Goal: Information Seeking & Learning: Compare options

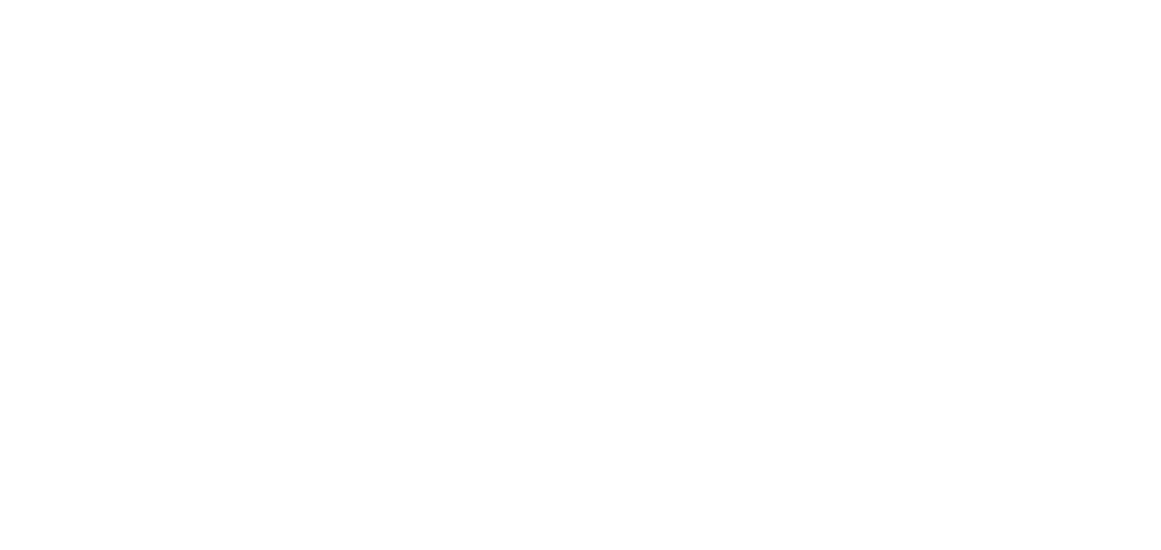
click at [230, 0] on html at bounding box center [580, 0] width 1161 height 0
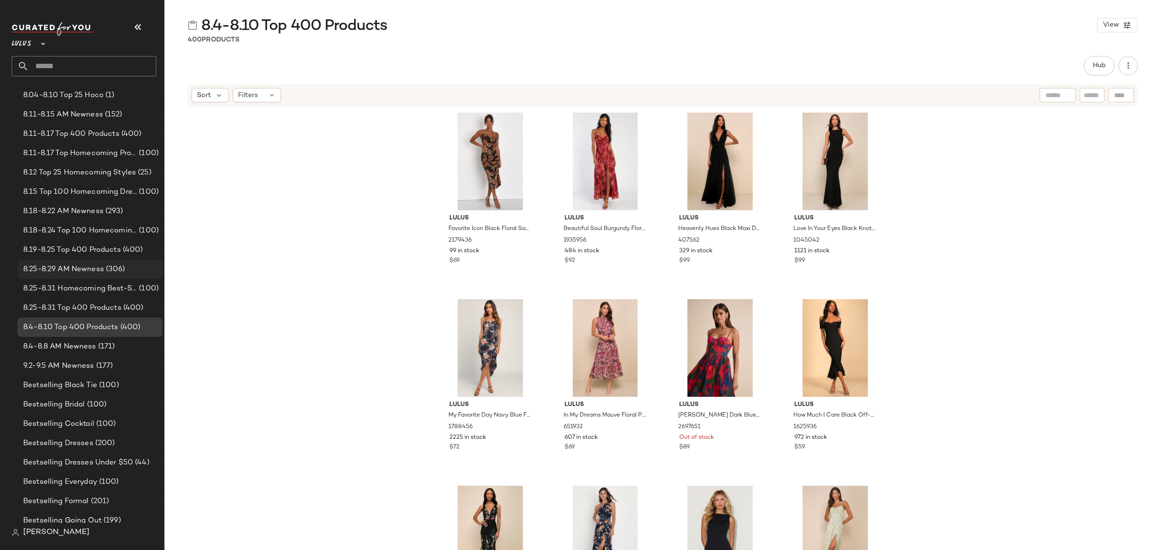
scroll to position [121, 0]
click at [115, 366] on div "9.2-9.5 AM Newness (177)" at bounding box center [89, 366] width 138 height 11
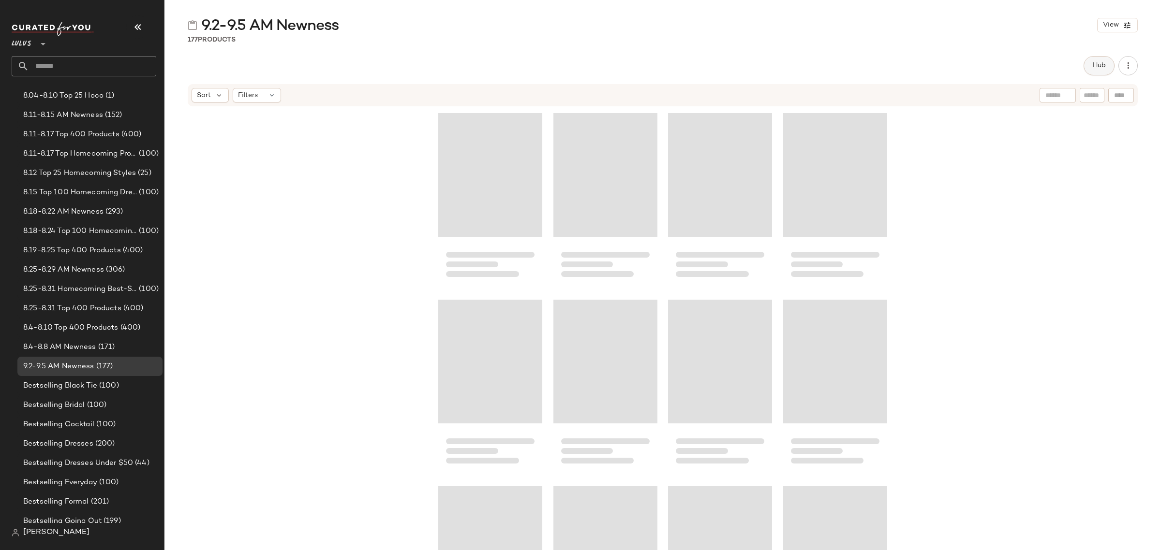
click at [1091, 68] on button "Hub" at bounding box center [1098, 65] width 31 height 19
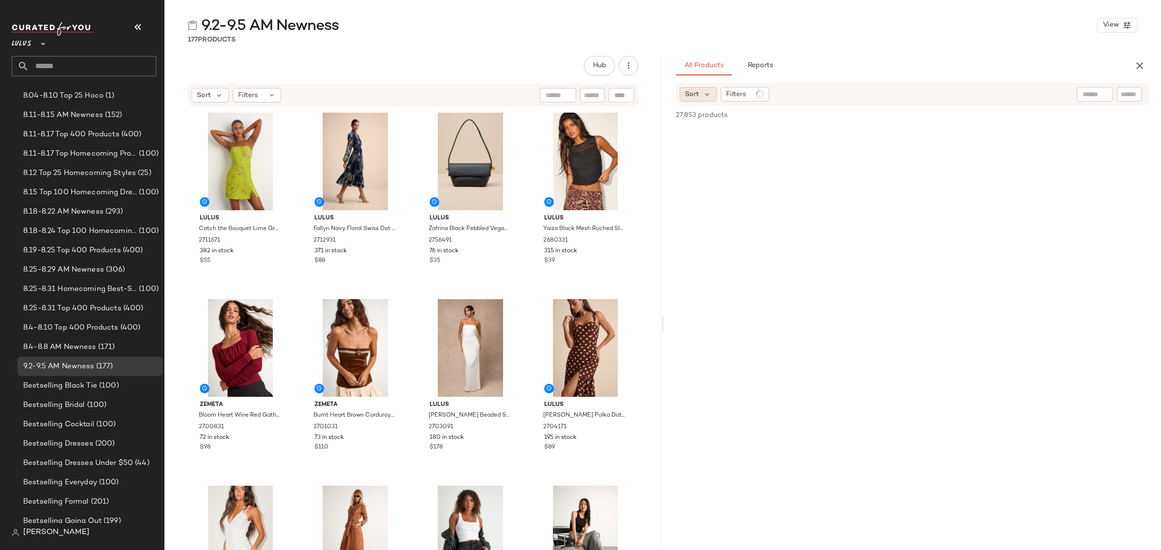
click at [697, 97] on span "Sort" at bounding box center [692, 94] width 14 height 10
click at [728, 121] on label "Newest" at bounding box center [738, 120] width 78 height 14
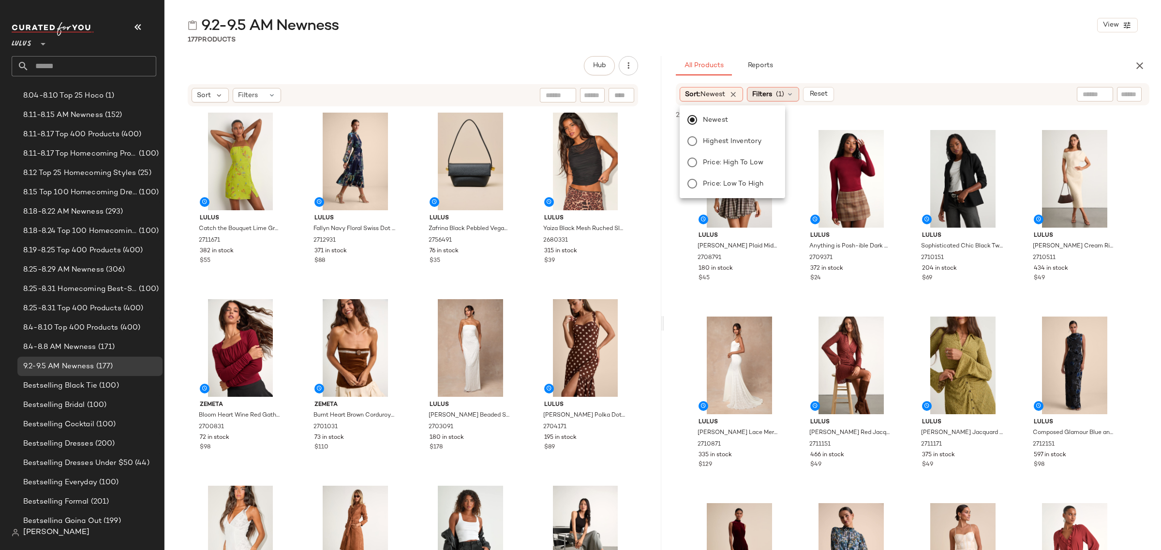
click at [783, 98] on span "(1)" at bounding box center [780, 94] width 8 height 10
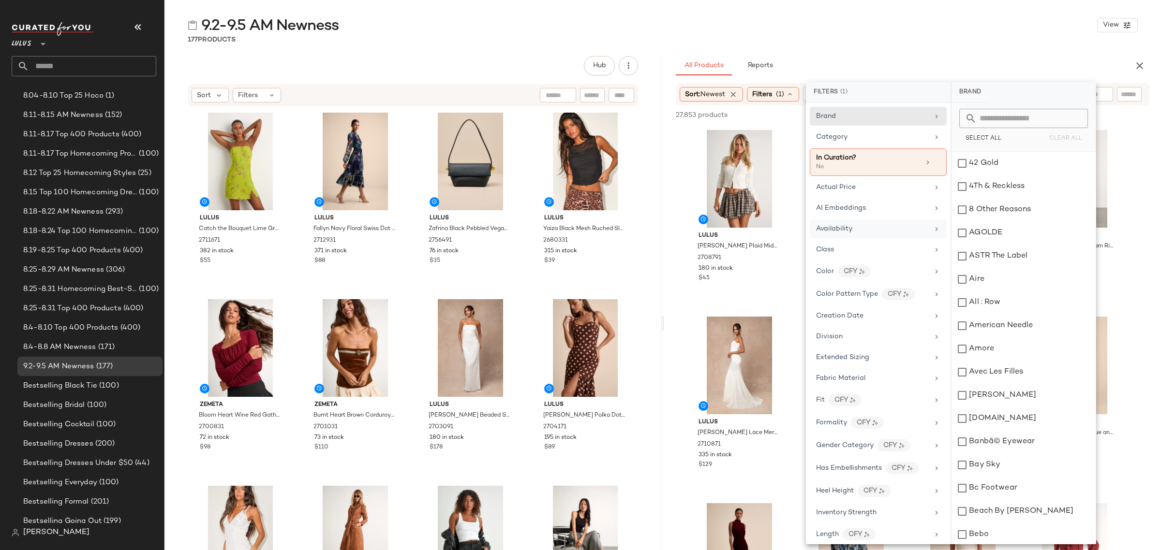
click at [898, 234] on div "Availability" at bounding box center [872, 229] width 113 height 10
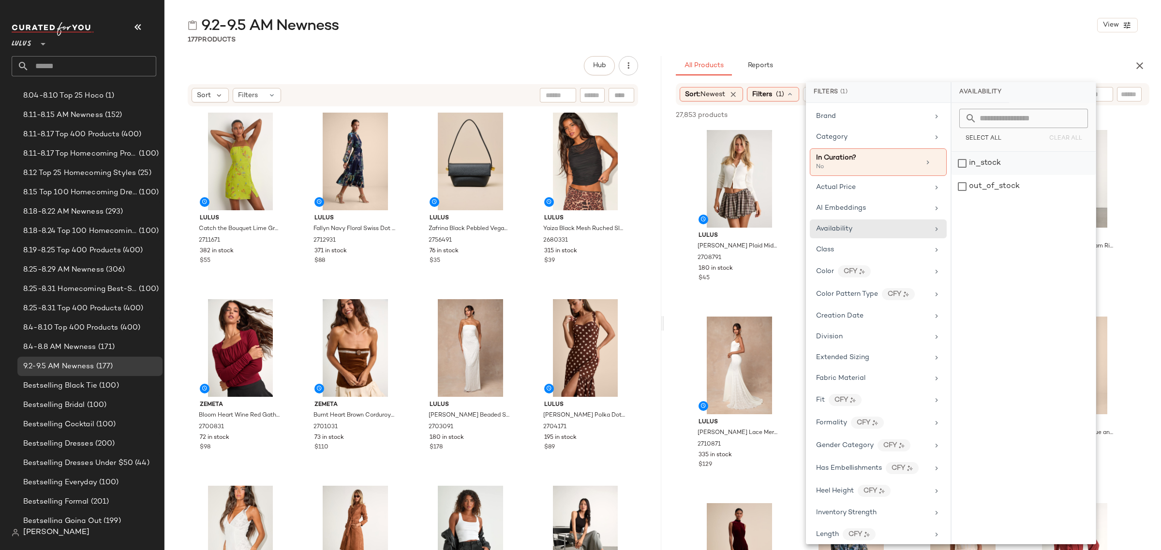
click at [978, 175] on div "in_stock" at bounding box center [1023, 186] width 144 height 23
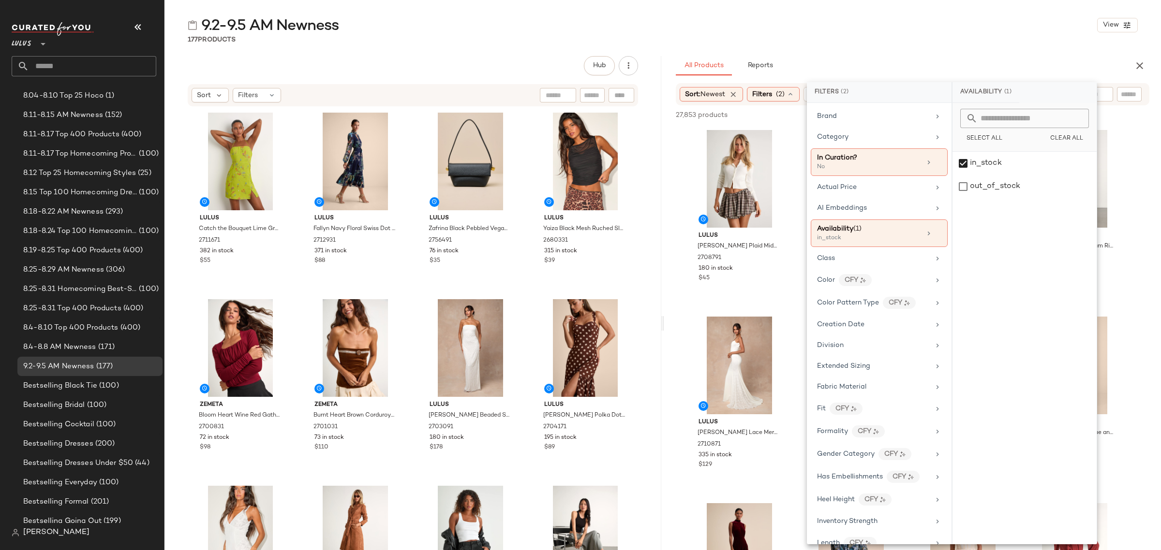
click at [942, 43] on div "177 Products" at bounding box center [662, 40] width 996 height 10
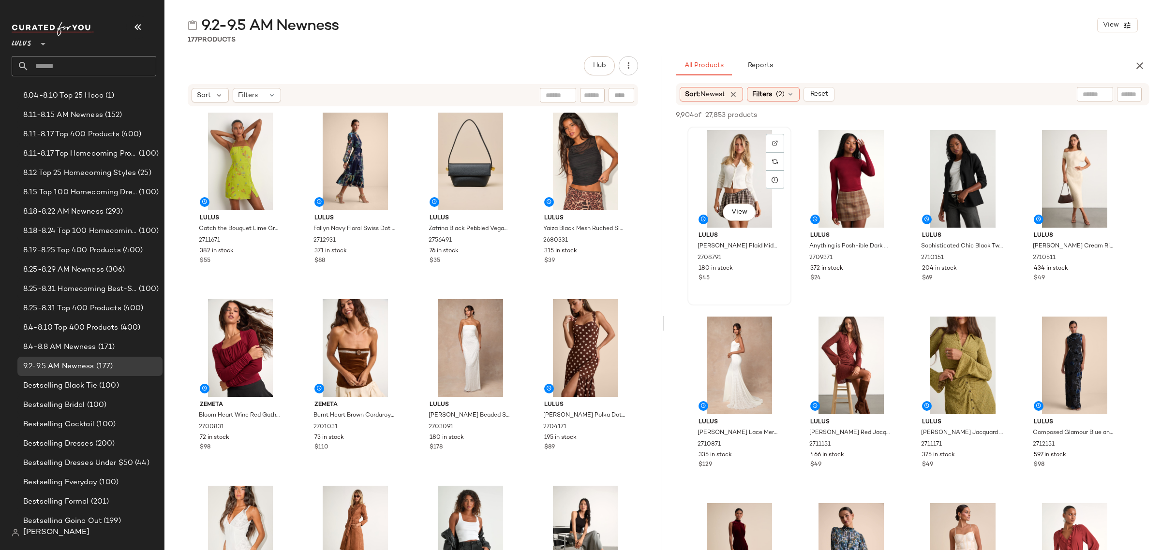
click at [709, 131] on div "View" at bounding box center [739, 179] width 97 height 98
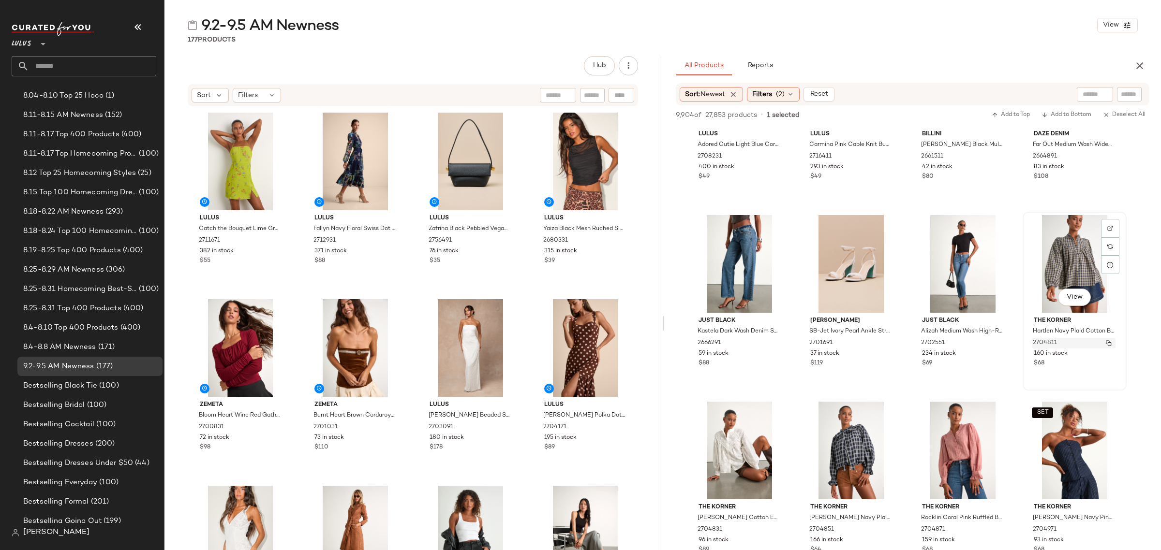
scroll to position [2660, 0]
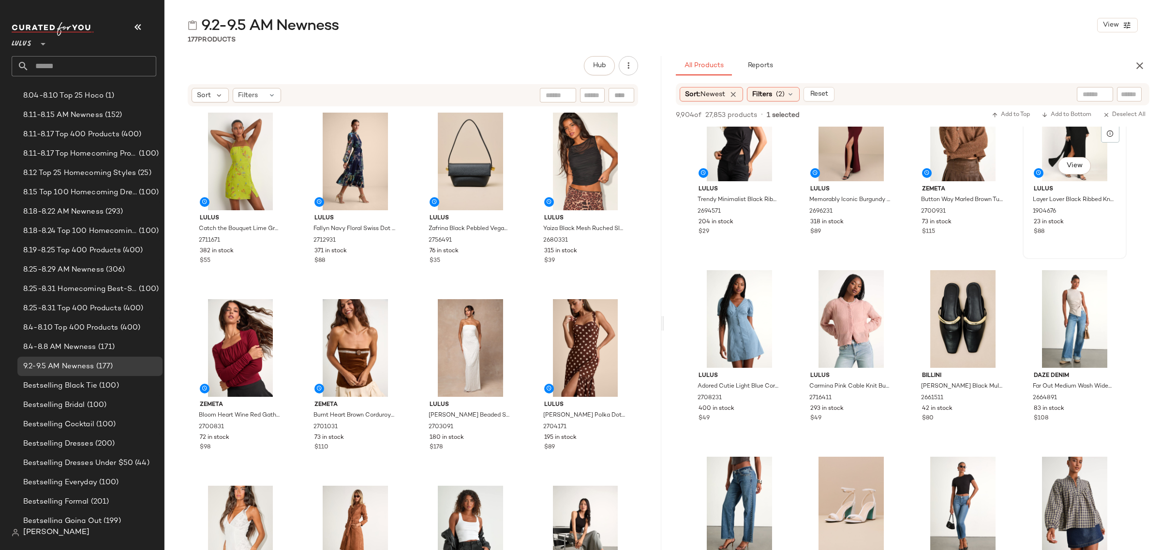
click at [1059, 218] on span "23 in stock" at bounding box center [1049, 222] width 30 height 9
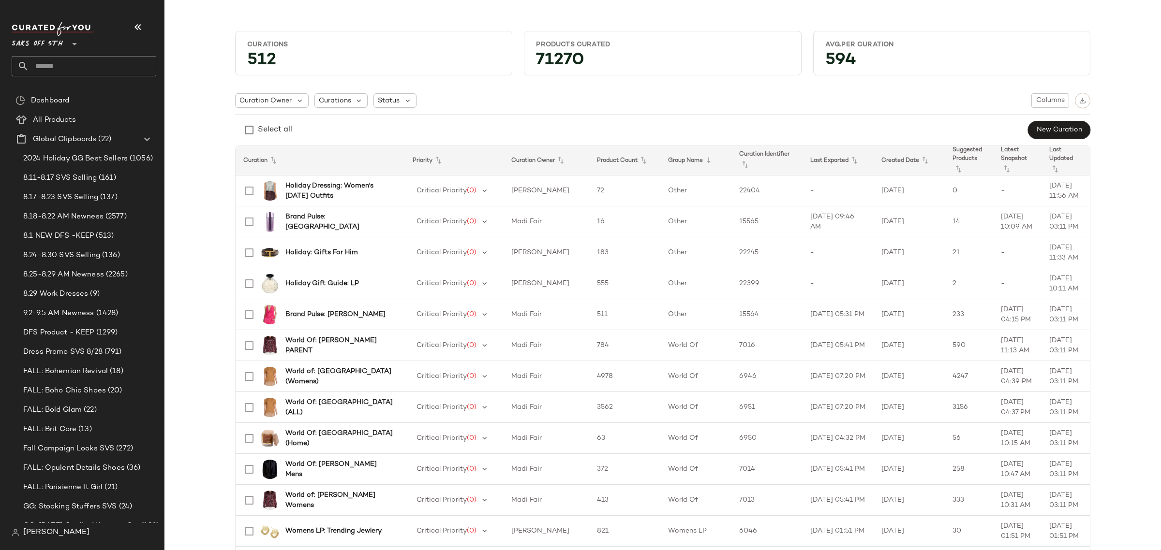
scroll to position [1028, 0]
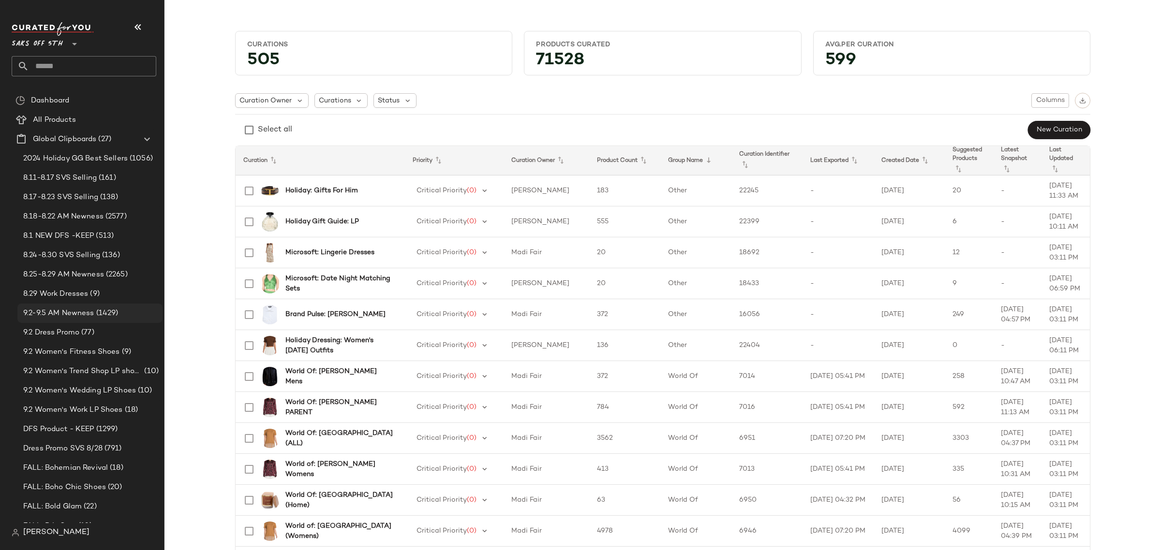
click at [92, 318] on span "9.2-9.5 AM Newness" at bounding box center [58, 313] width 71 height 11
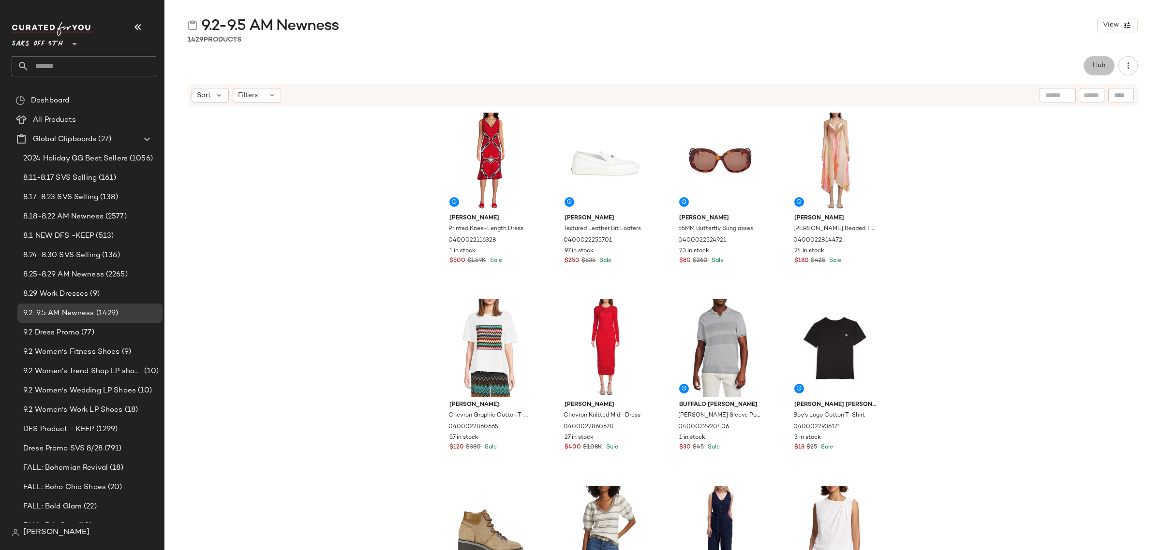
click at [1087, 69] on button "Hub" at bounding box center [1098, 65] width 31 height 19
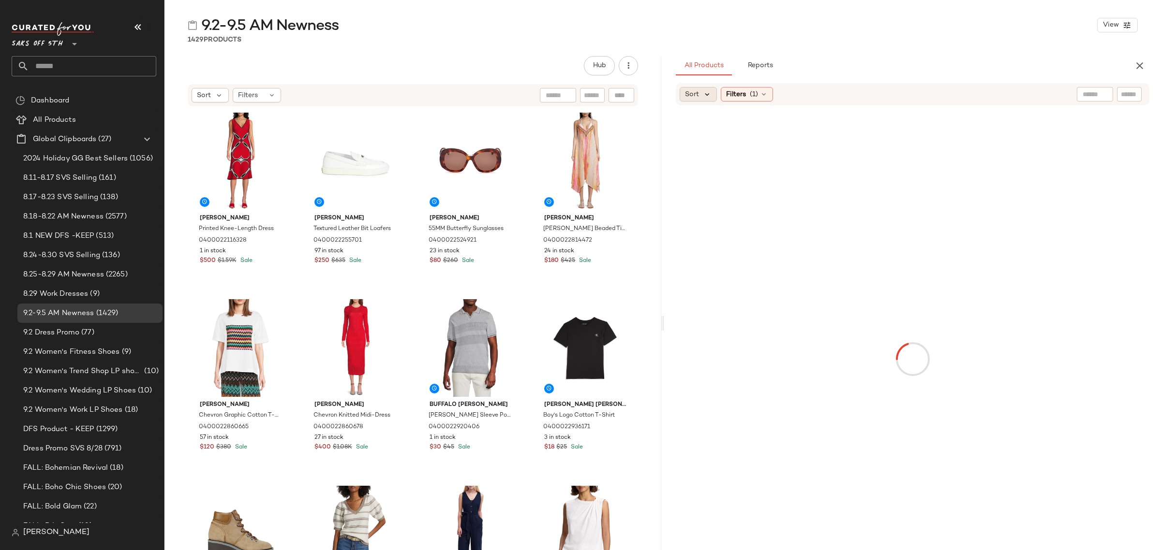
click at [705, 92] on icon at bounding box center [707, 94] width 9 height 9
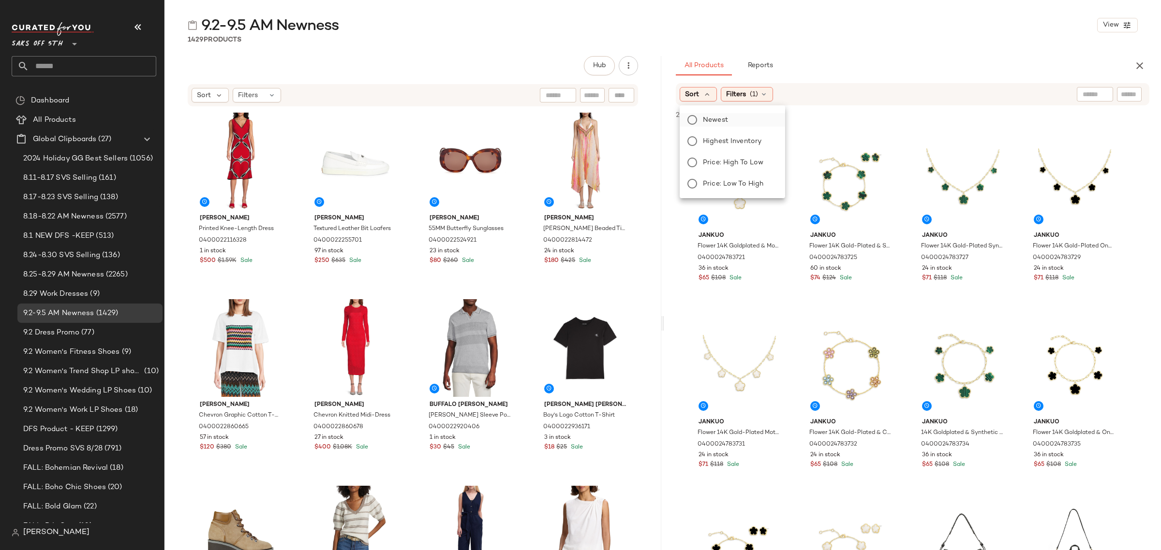
click at [719, 120] on span "Newest" at bounding box center [715, 120] width 25 height 10
click at [794, 95] on icon at bounding box center [790, 94] width 8 height 8
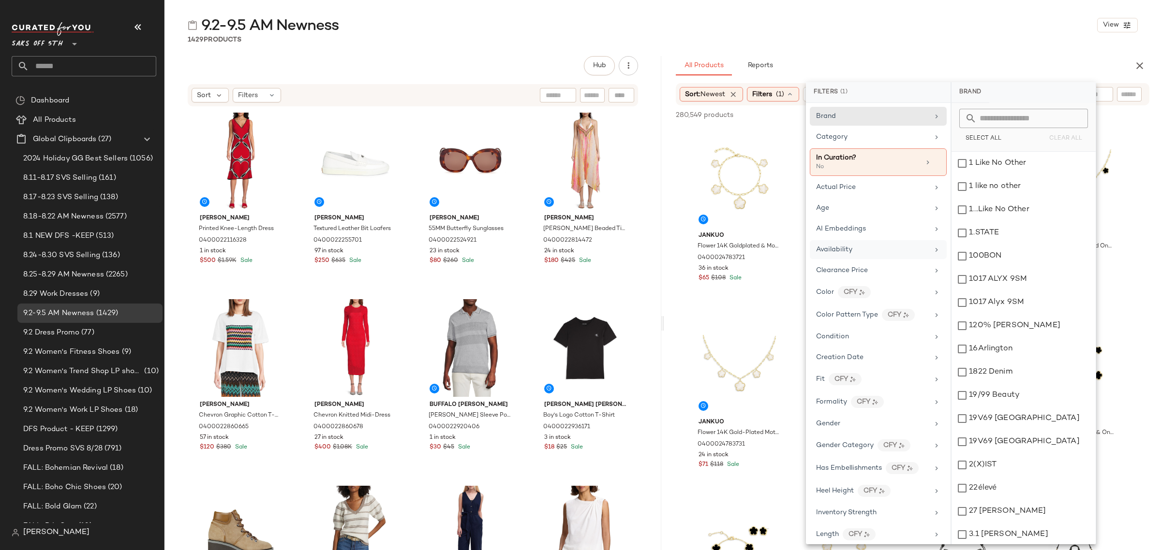
click at [900, 253] on div "Availability" at bounding box center [872, 250] width 113 height 10
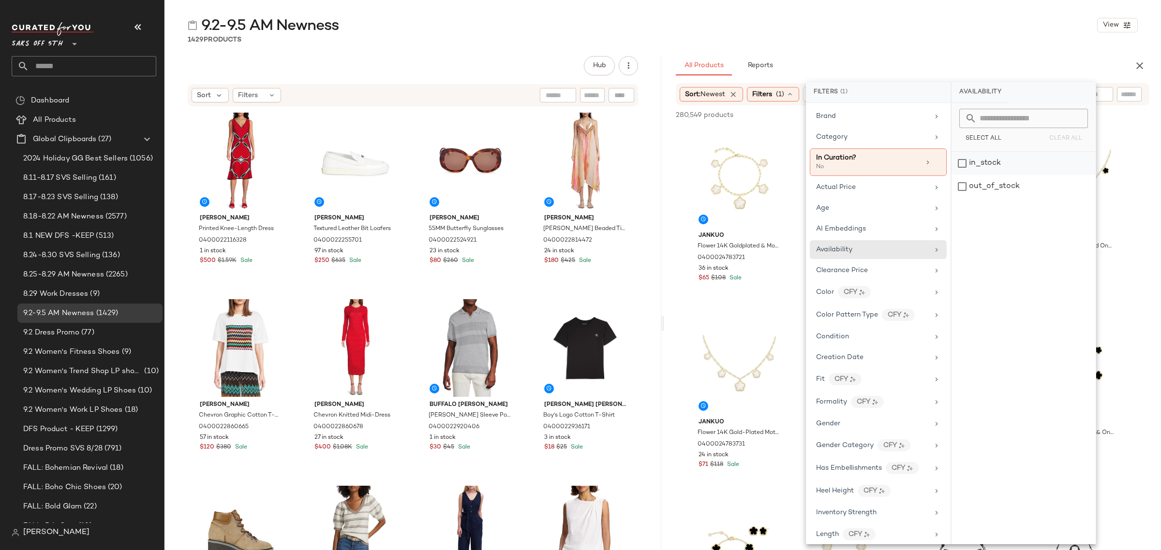
click at [980, 175] on div "in_stock" at bounding box center [1023, 186] width 144 height 23
click at [928, 34] on div "9.2-9.5 AM Newness View" at bounding box center [662, 24] width 996 height 19
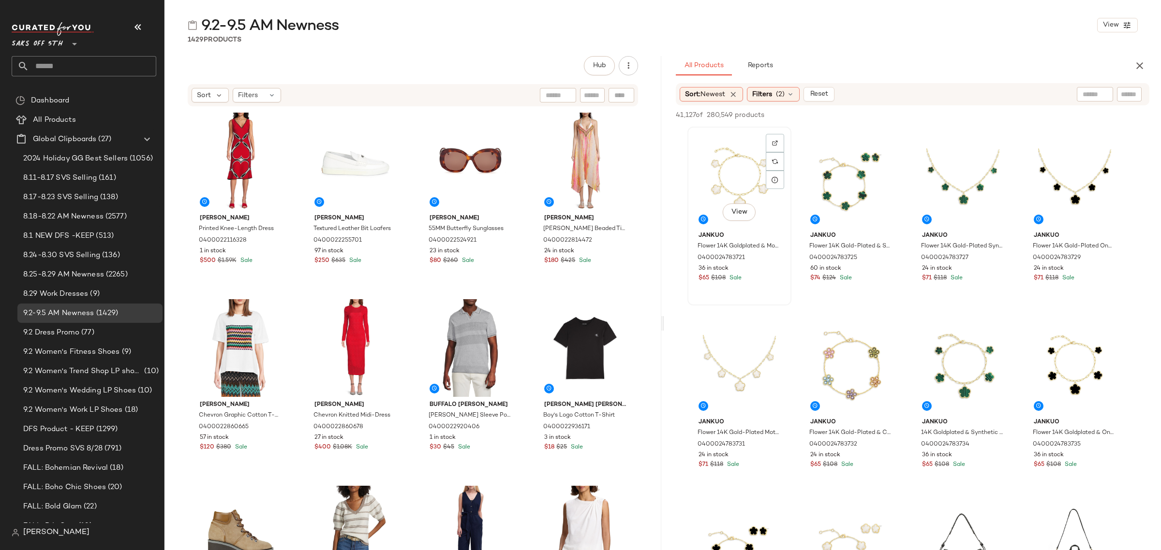
click at [696, 179] on div "View" at bounding box center [739, 179] width 97 height 98
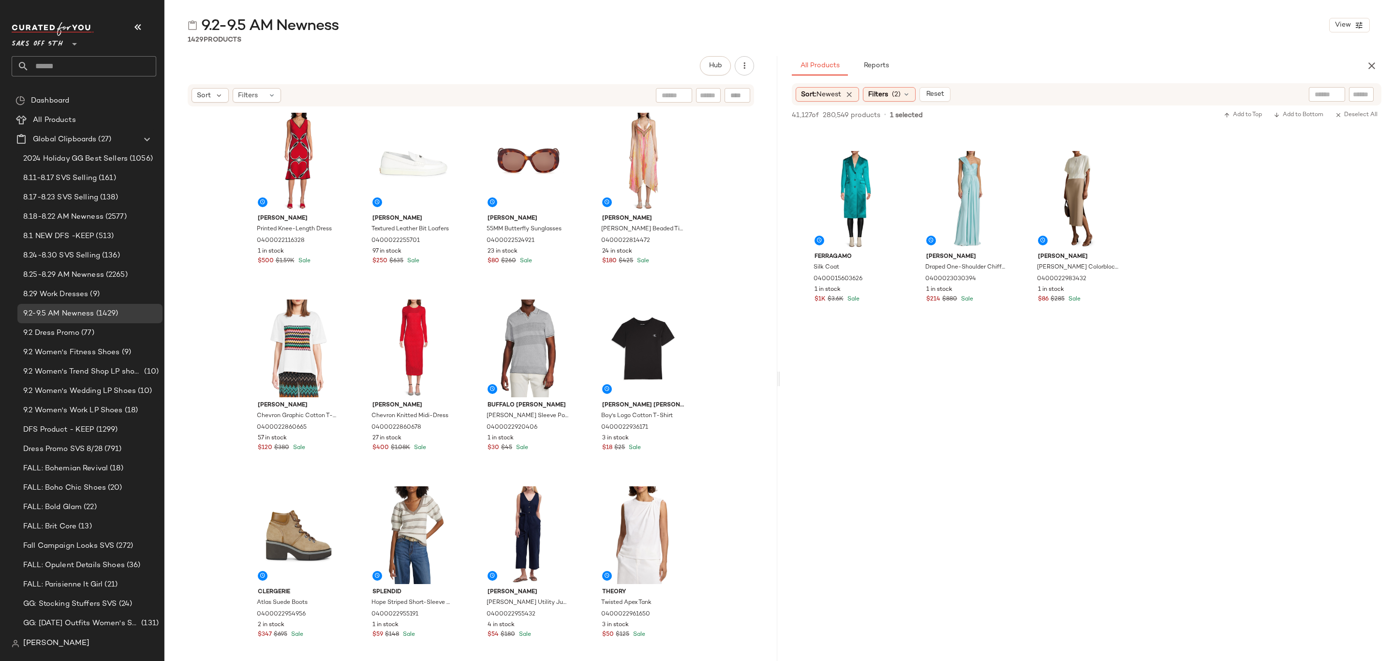
scroll to position [2176, 0]
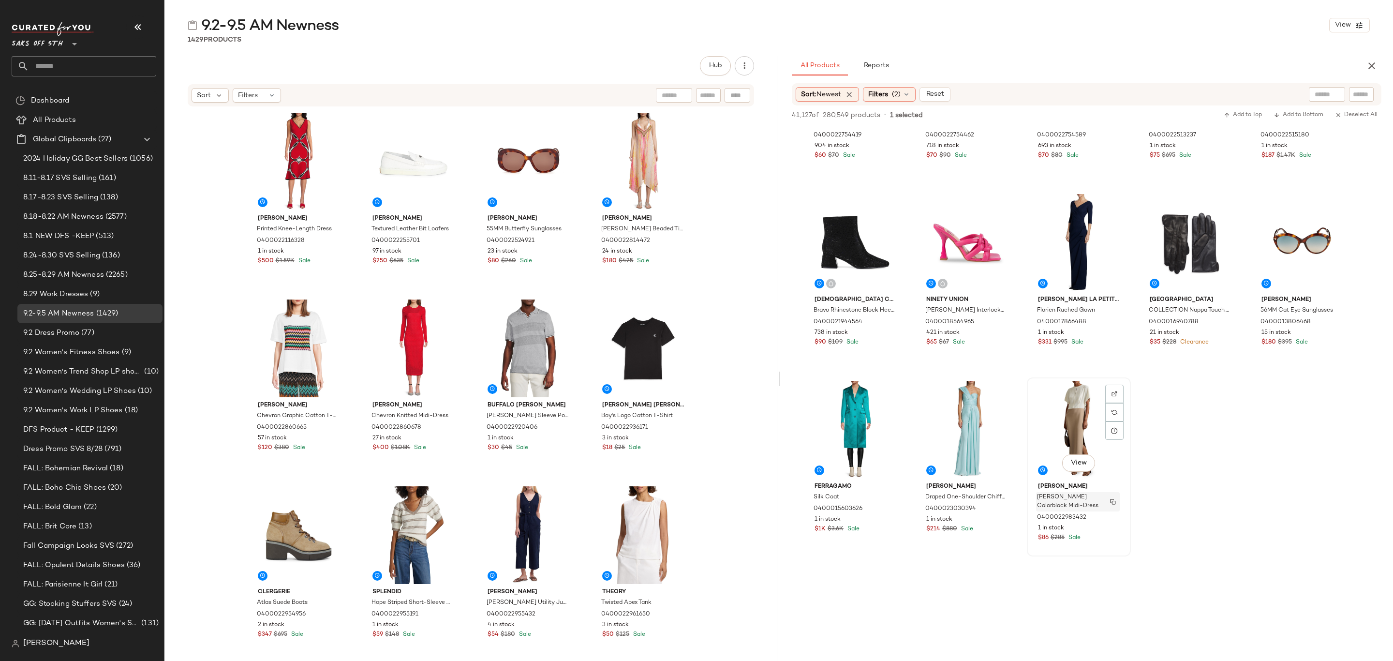
click at [1101, 503] on div "Miller Colorblock Midi-Dress" at bounding box center [1078, 501] width 84 height 19
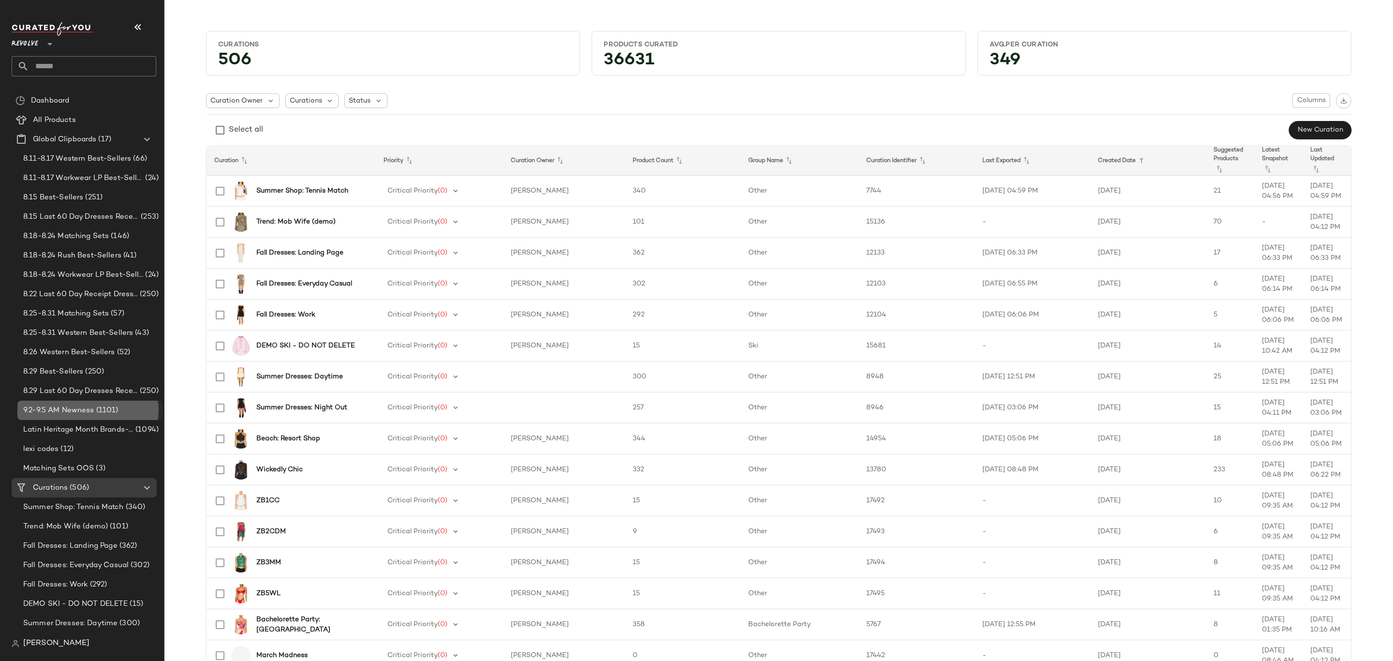
click at [106, 410] on span "(1101)" at bounding box center [106, 410] width 24 height 11
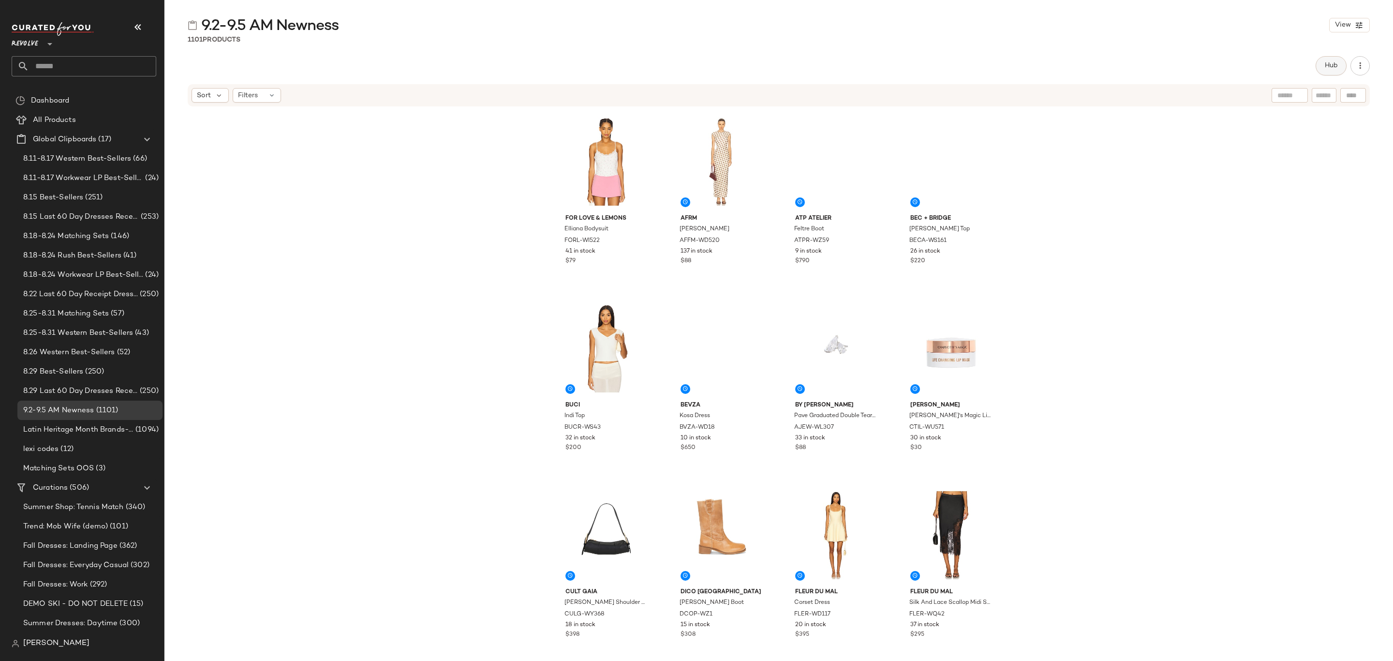
click at [1333, 68] on span "Hub" at bounding box center [1331, 66] width 14 height 8
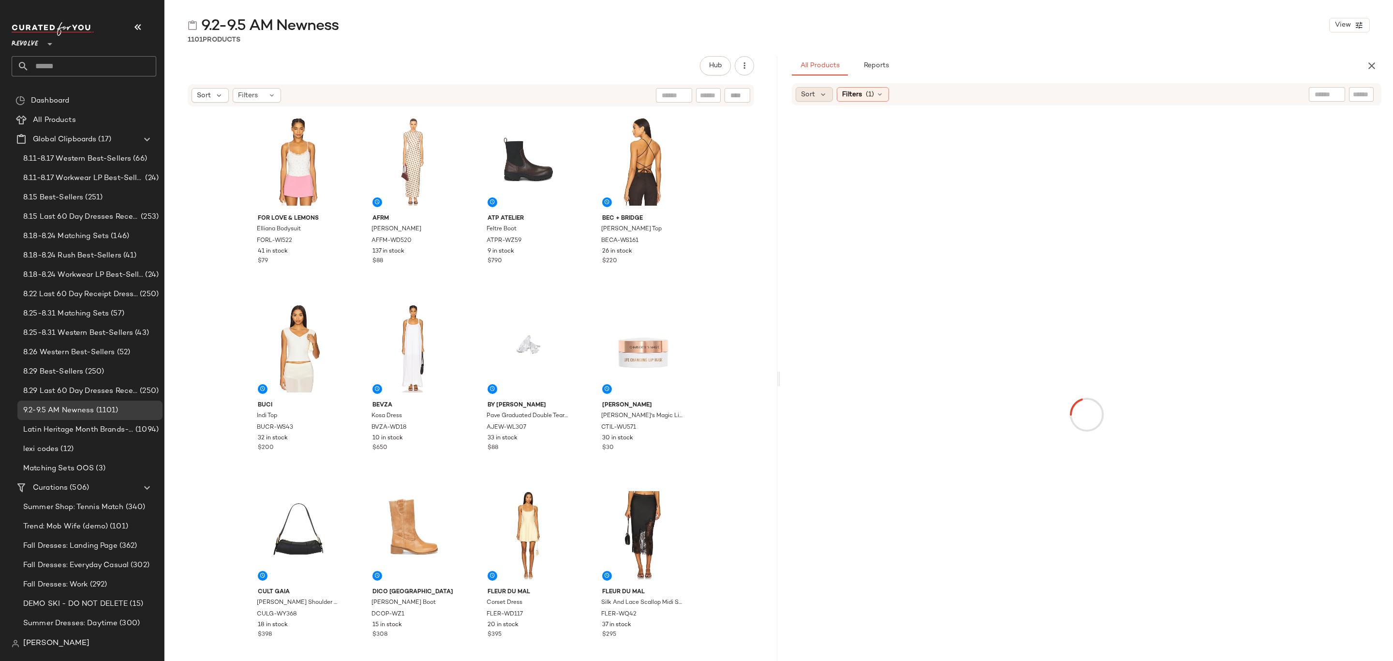
click at [817, 93] on div "Sort" at bounding box center [814, 94] width 37 height 15
click at [841, 123] on span "Newest" at bounding box center [831, 120] width 25 height 10
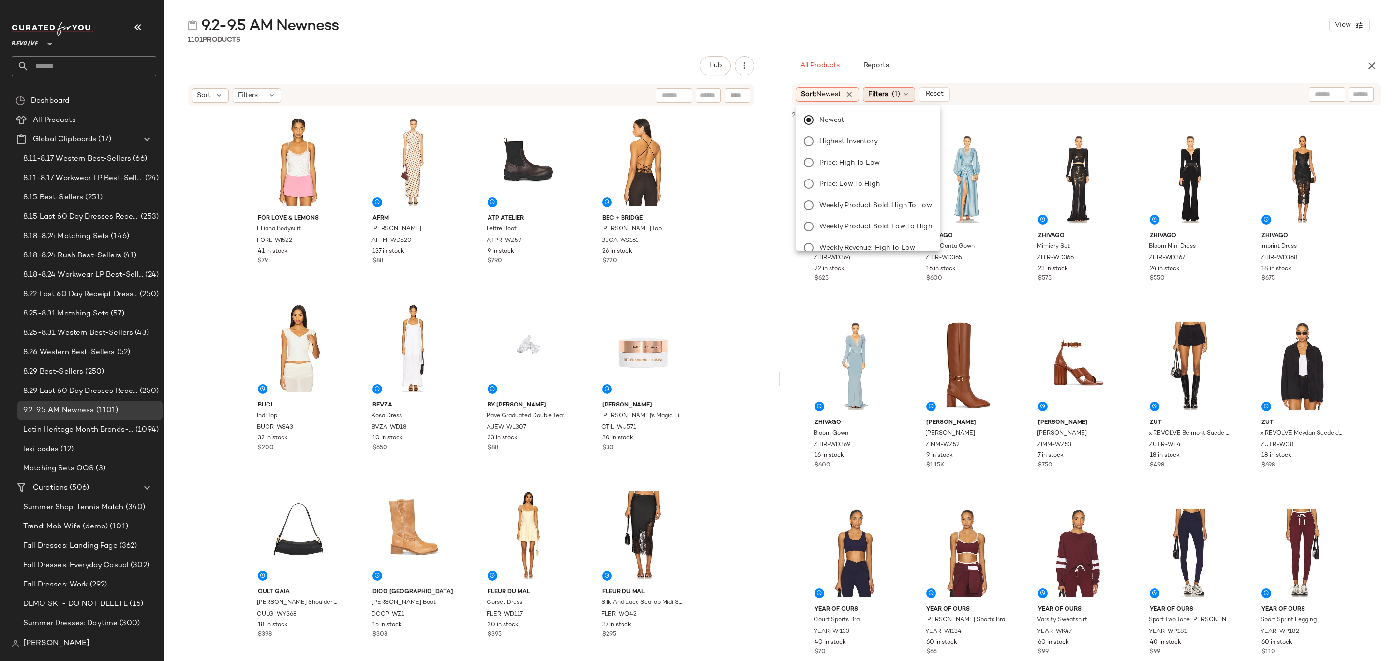
click at [897, 98] on span "(1)" at bounding box center [896, 94] width 8 height 10
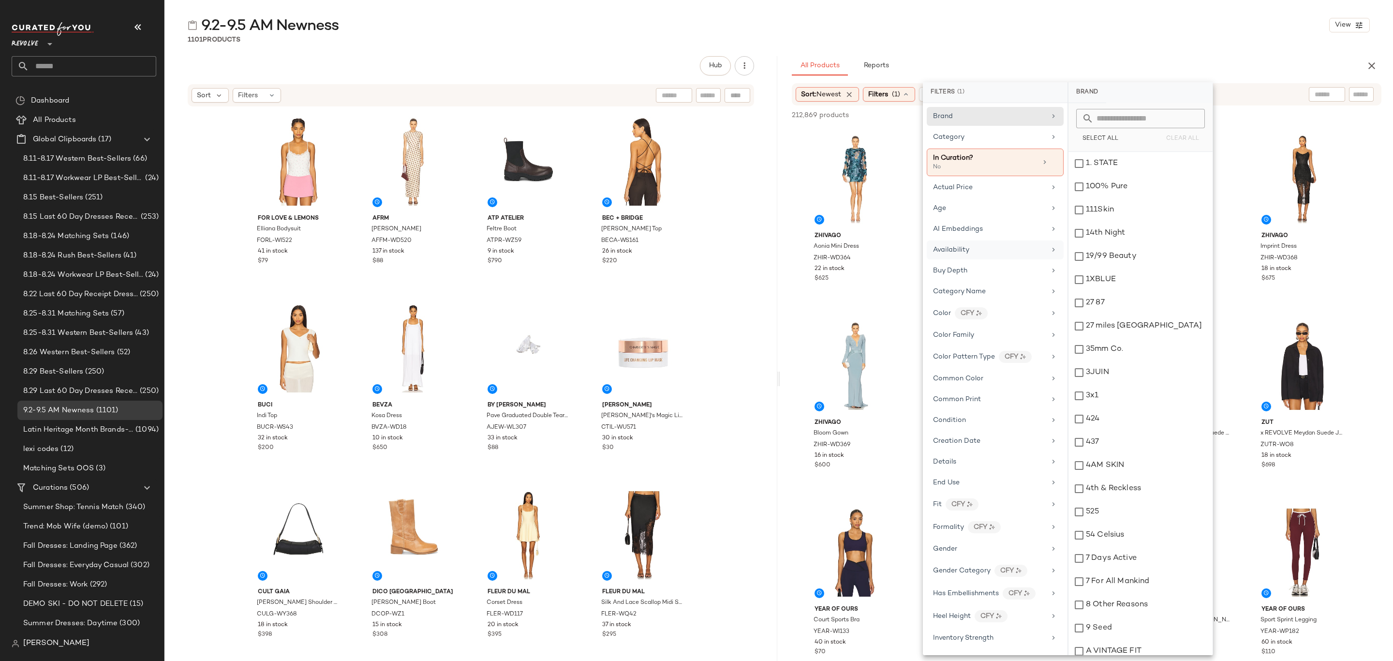
click at [1014, 252] on div "Availability" at bounding box center [989, 250] width 113 height 10
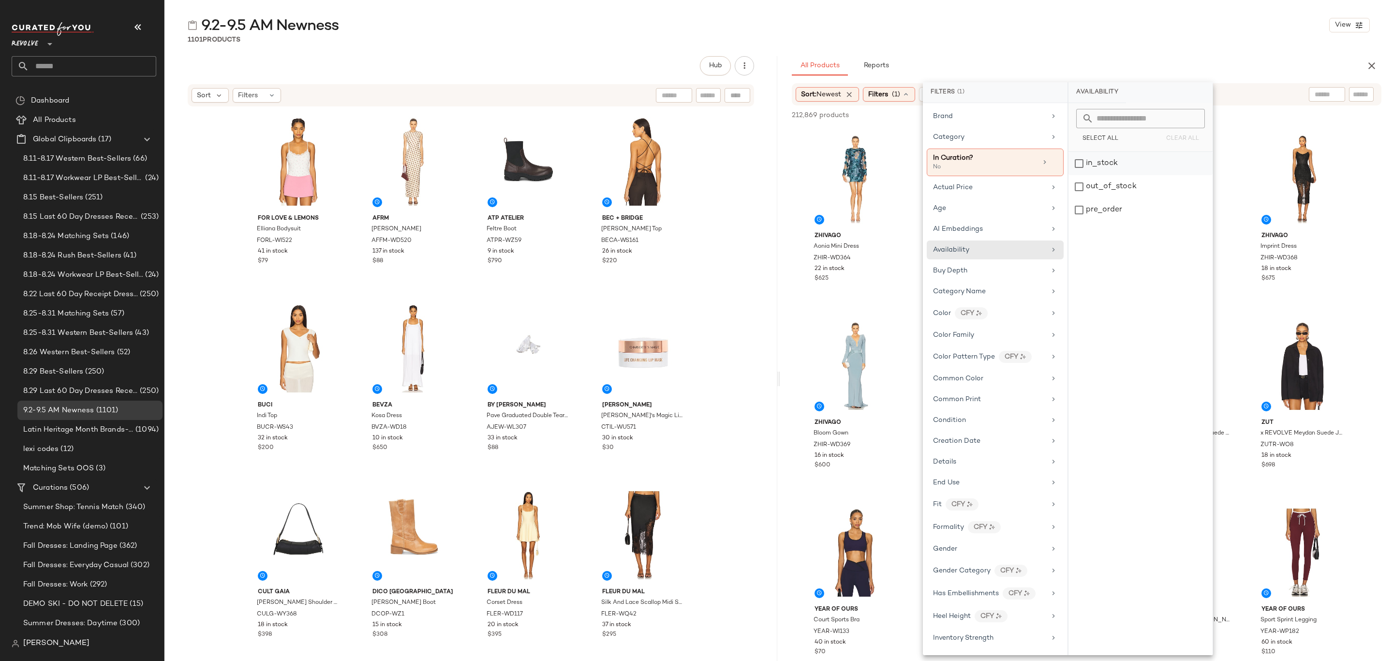
click at [1105, 175] on div "in_stock" at bounding box center [1140, 186] width 144 height 23
click at [1087, 212] on div "pre_order" at bounding box center [1140, 209] width 144 height 23
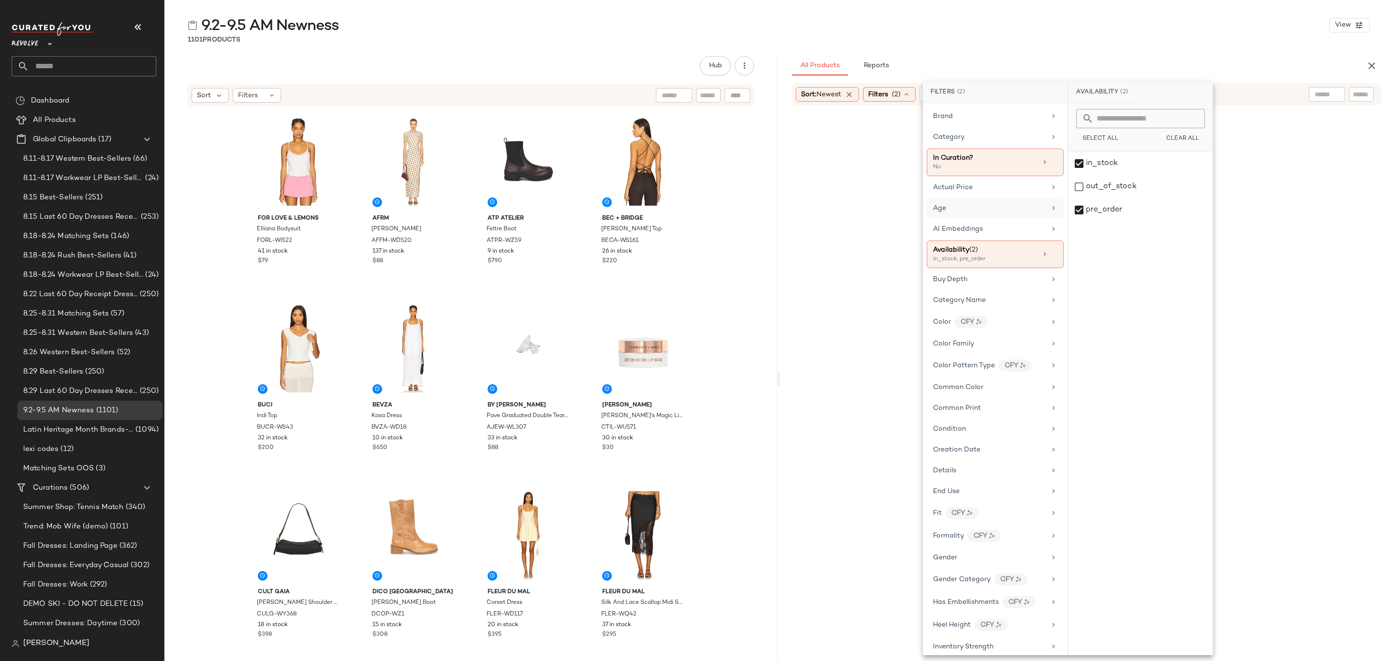
click at [994, 209] on div "Age" at bounding box center [989, 208] width 113 height 10
click at [1119, 175] on div "adult" at bounding box center [1140, 186] width 144 height 23
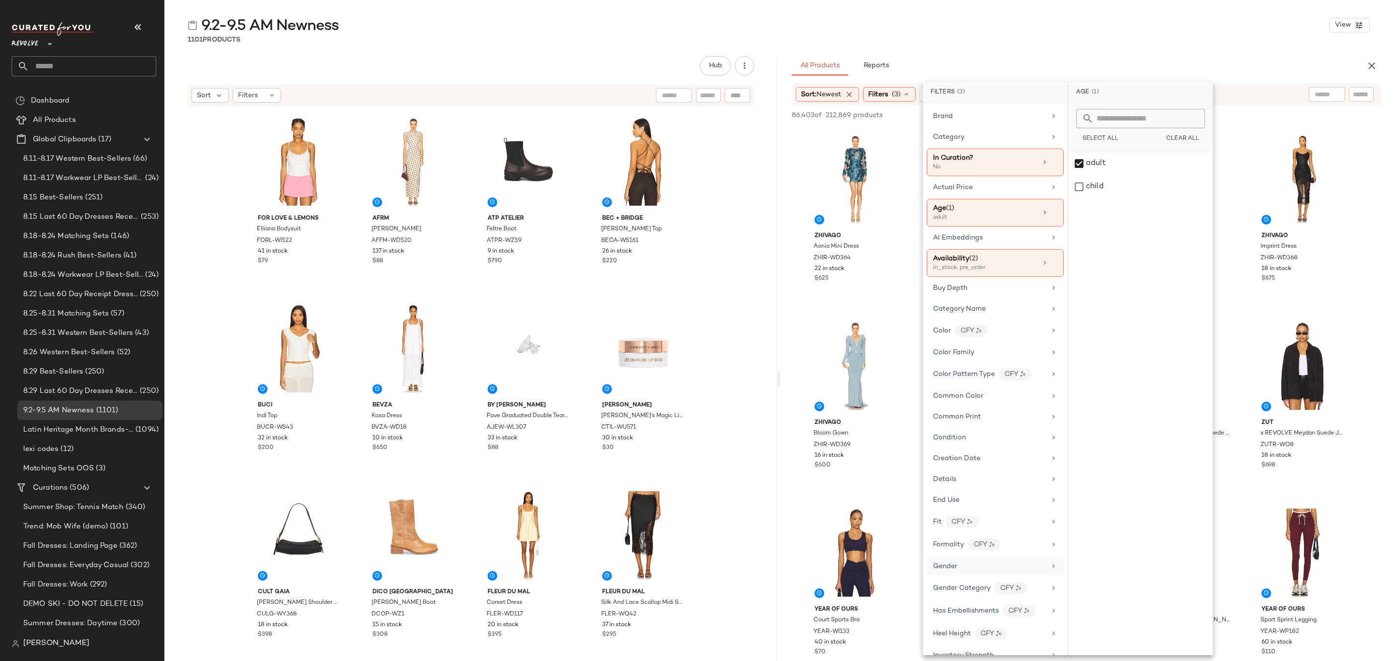
click at [981, 577] on div "Gender" at bounding box center [995, 587] width 137 height 21
click at [1132, 175] on div "female" at bounding box center [1140, 186] width 144 height 23
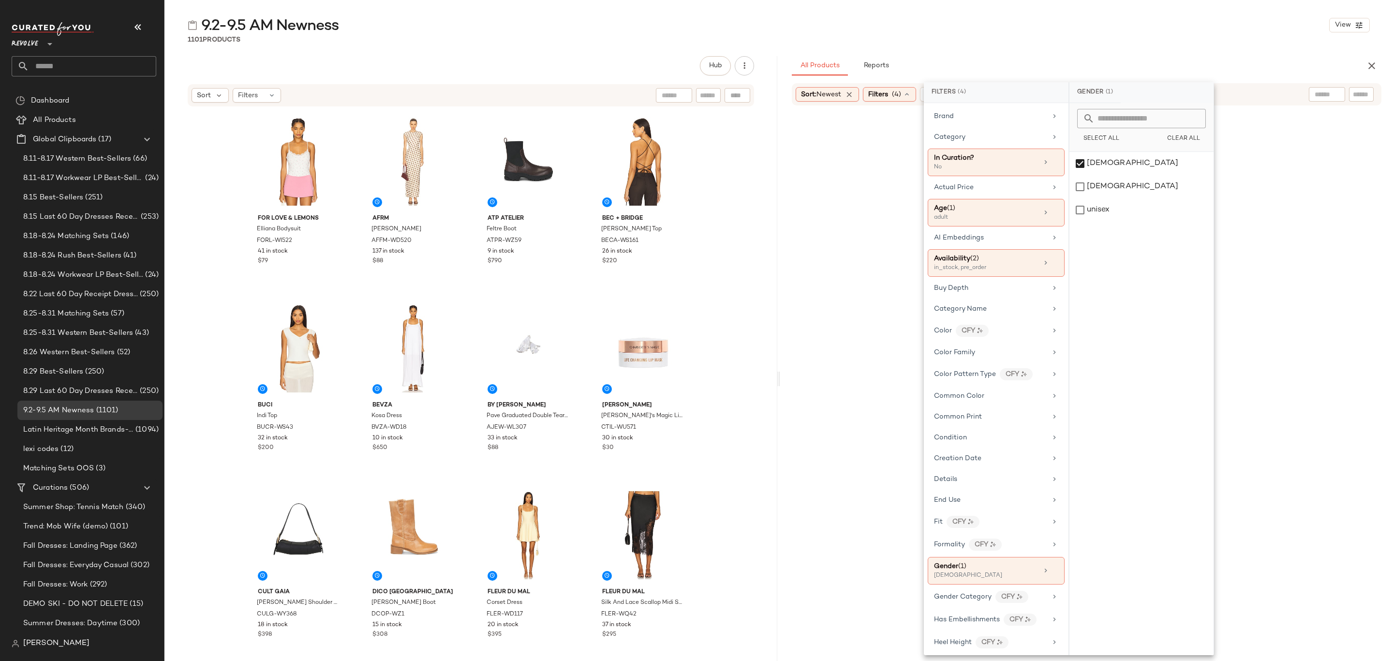
click at [1214, 39] on div "1101 Products" at bounding box center [778, 40] width 1229 height 10
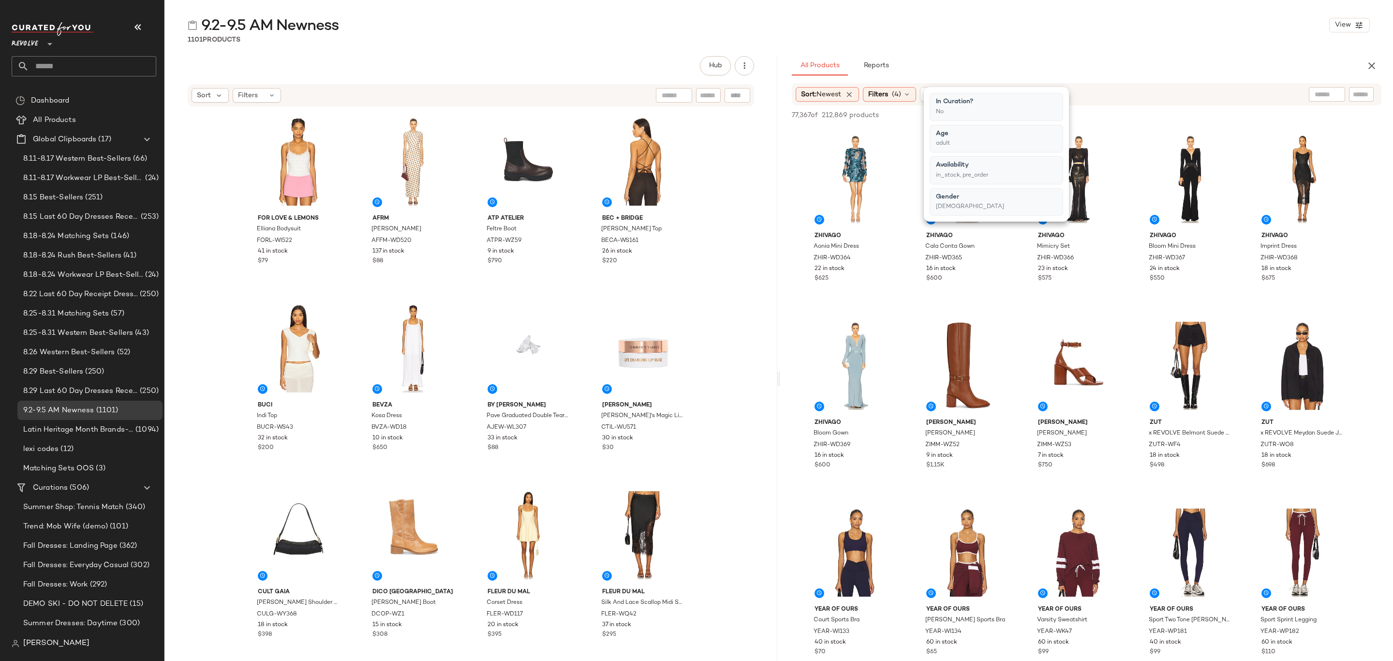
click at [1214, 39] on div "1101 Products" at bounding box center [778, 40] width 1229 height 10
click at [820, 133] on div "View" at bounding box center [855, 179] width 97 height 98
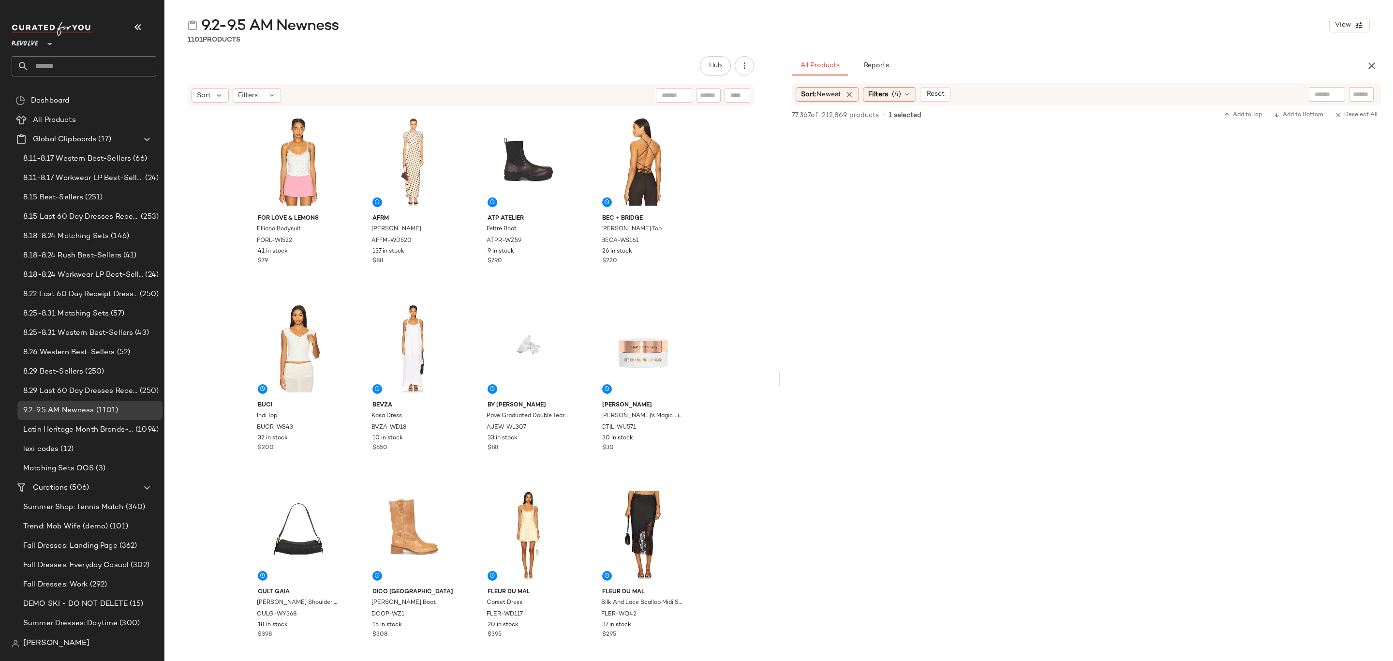
scroll to position [9649, 0]
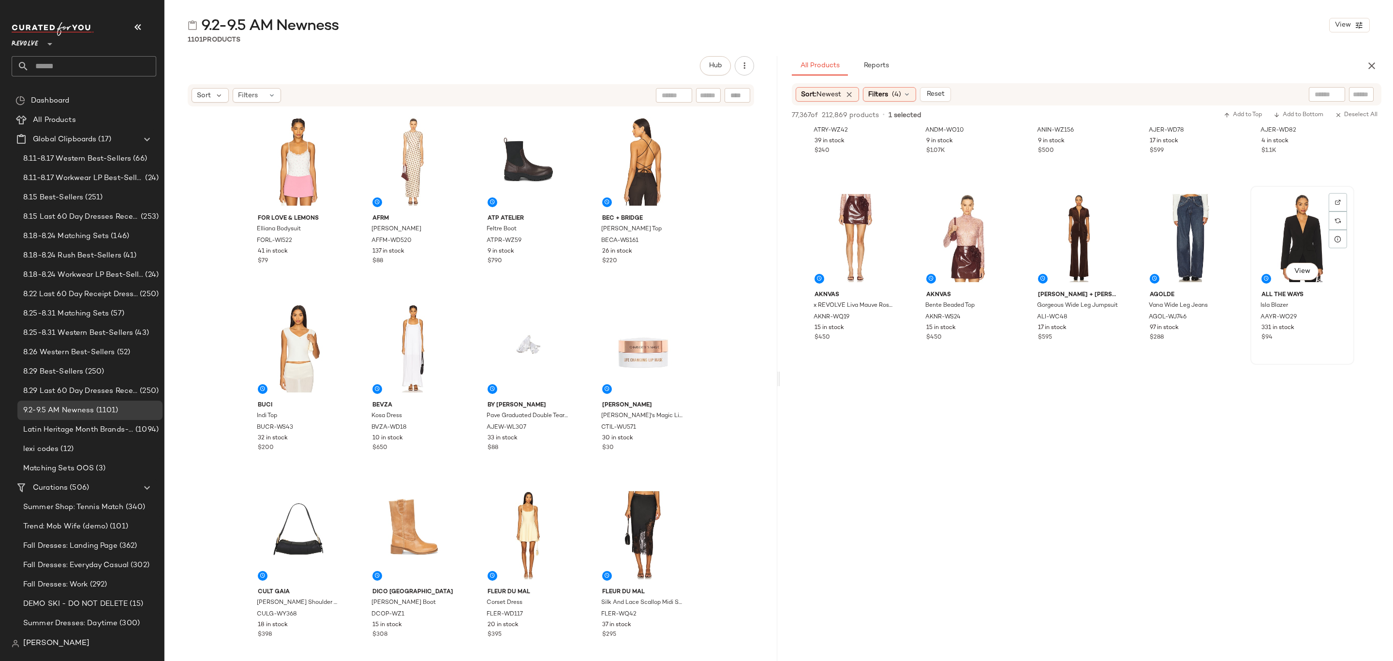
click at [1315, 326] on div "331 in stock" at bounding box center [1302, 328] width 82 height 9
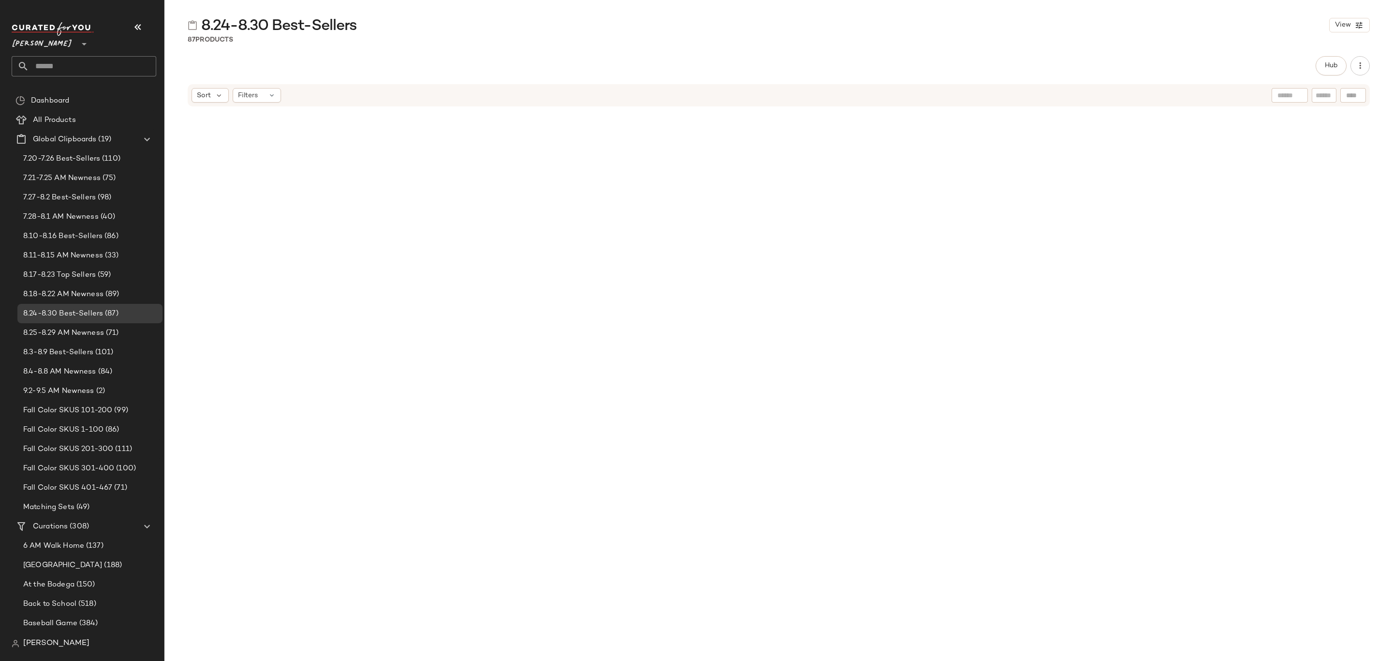
scroll to position [3526, 0]
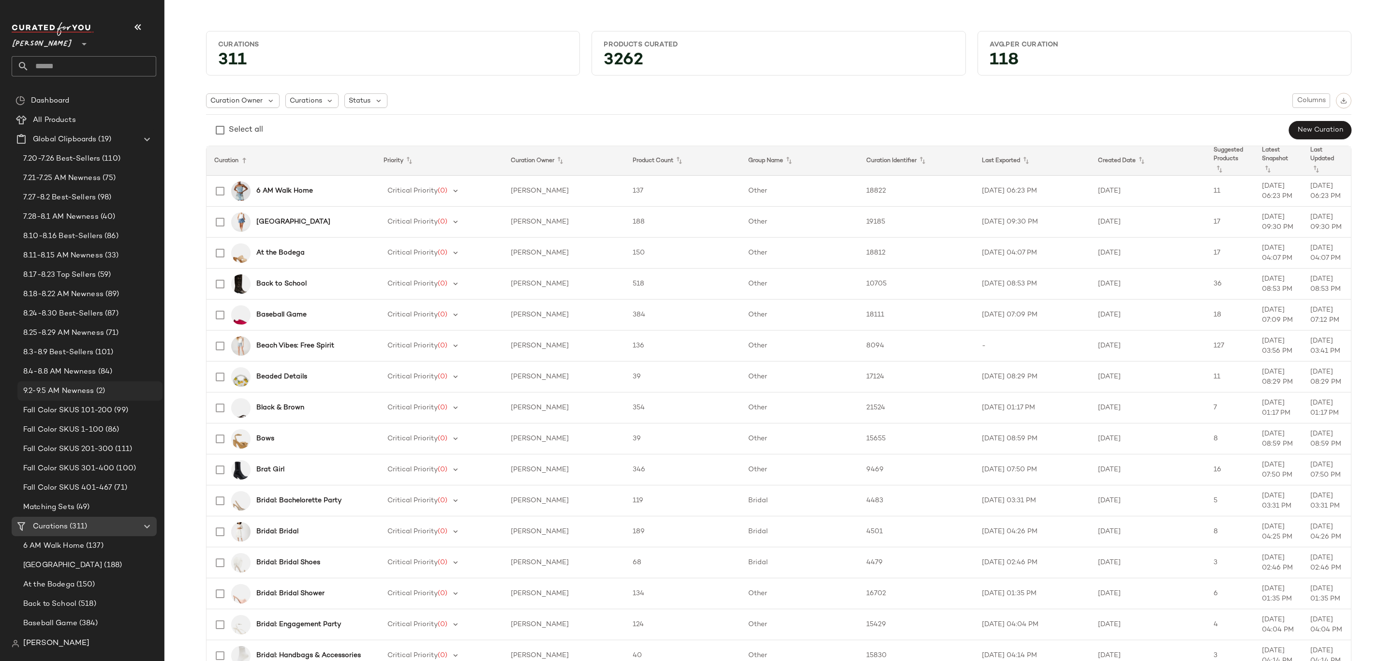
click at [100, 386] on span "(2)" at bounding box center [99, 390] width 11 height 11
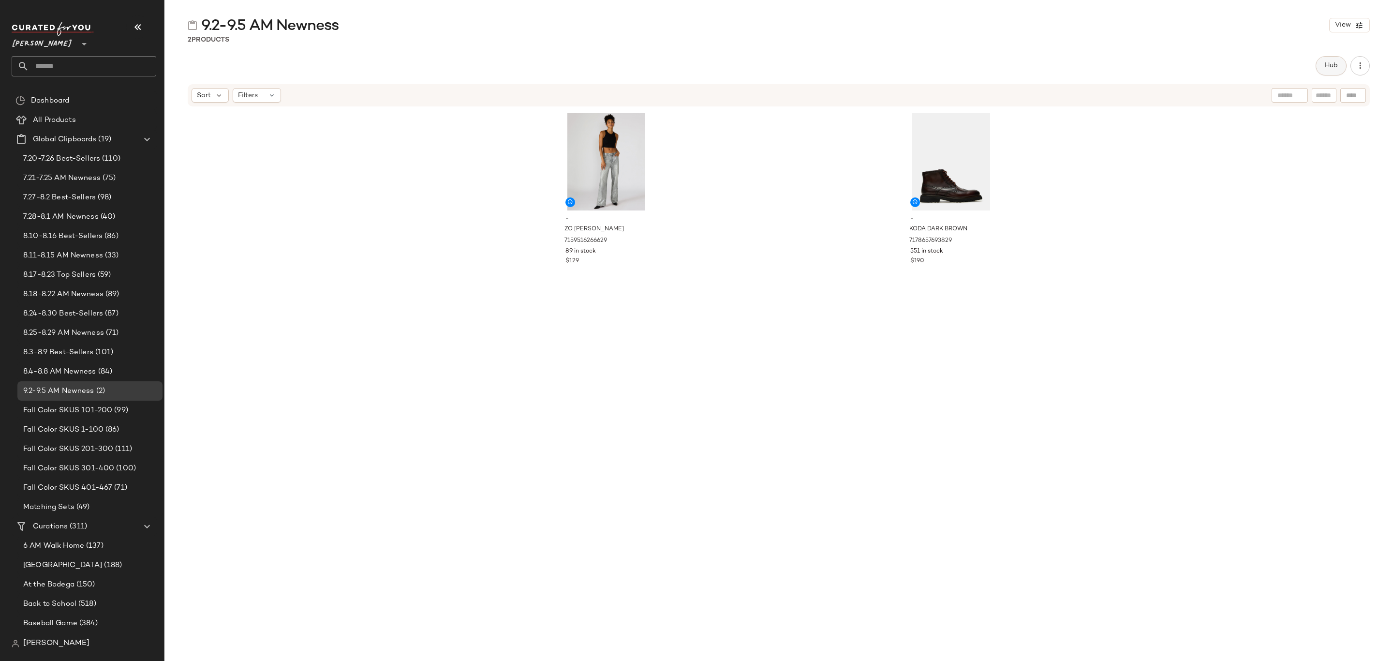
click at [1333, 62] on span "Hub" at bounding box center [1331, 66] width 14 height 8
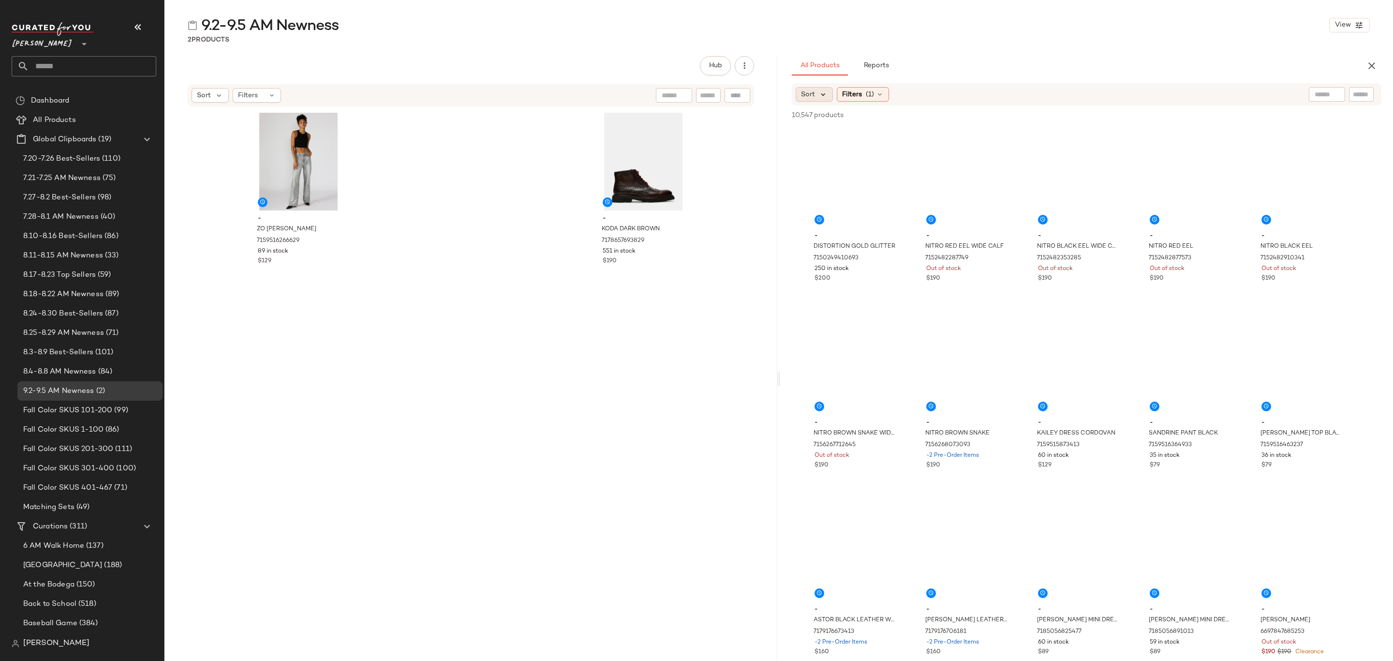
click at [820, 93] on icon at bounding box center [823, 94] width 9 height 9
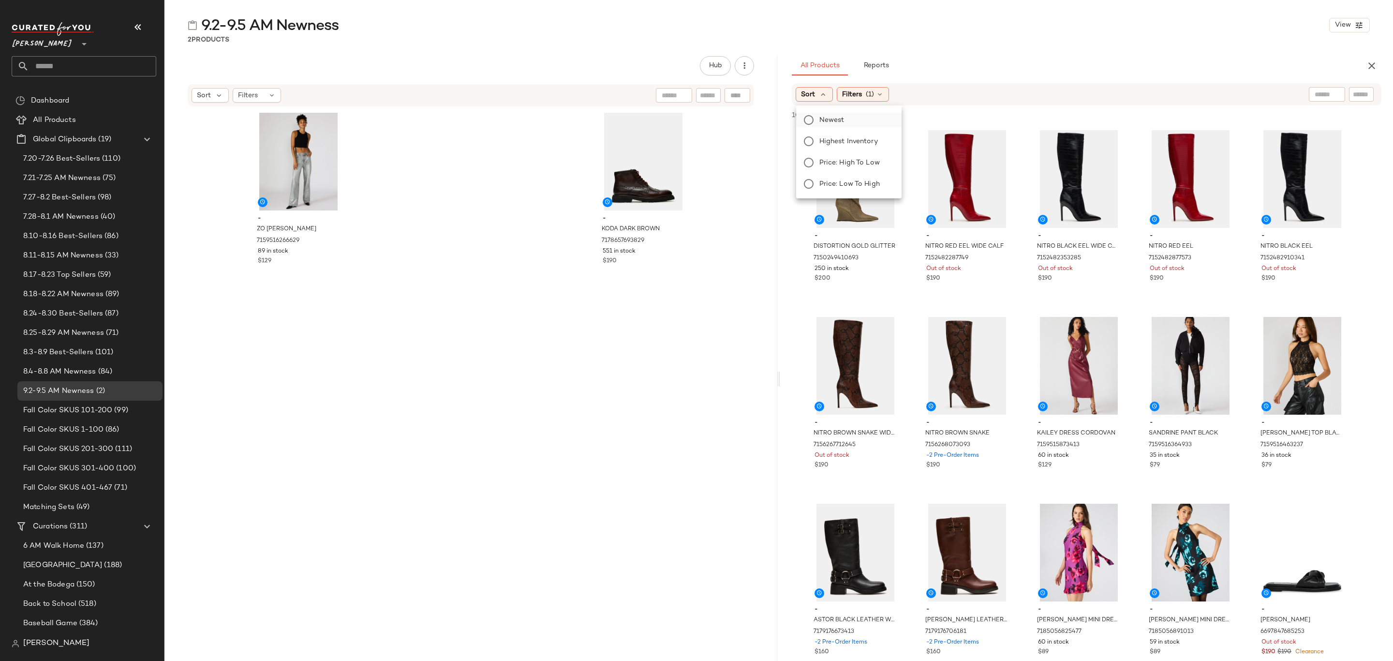
click at [833, 122] on span "Newest" at bounding box center [831, 120] width 25 height 10
click at [896, 93] on span "(1)" at bounding box center [896, 94] width 8 height 10
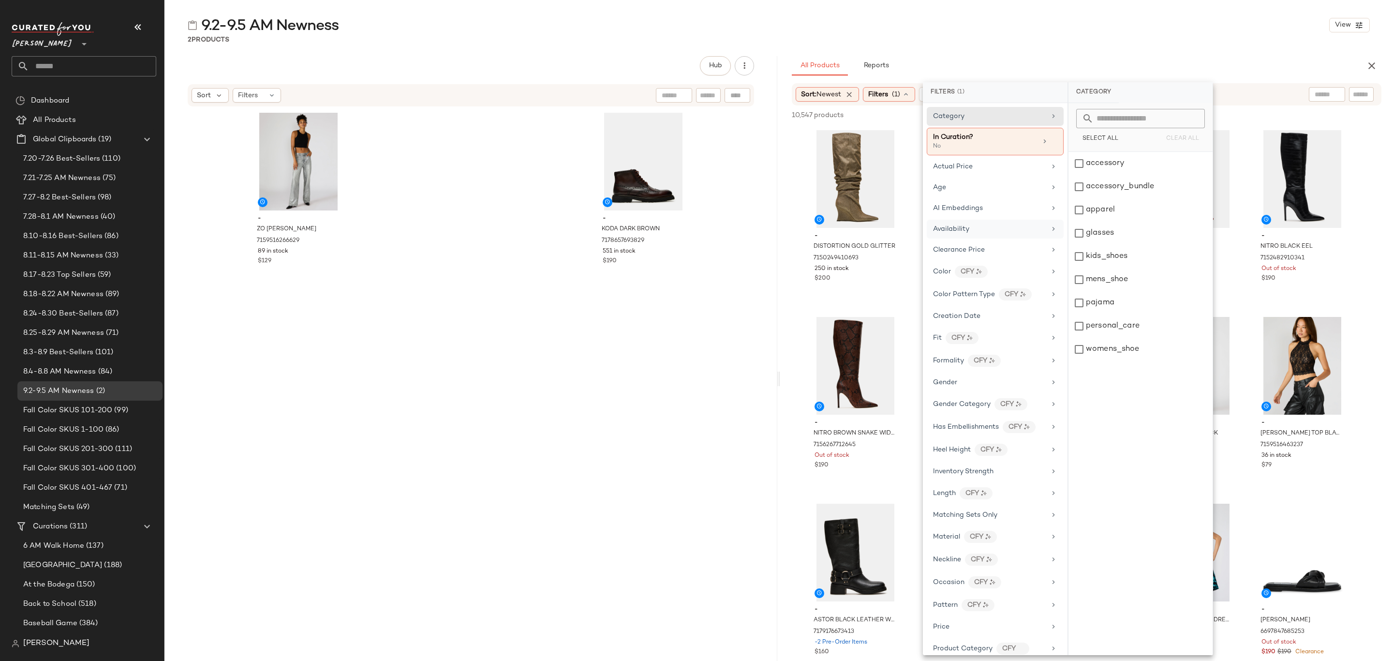
click at [1002, 240] on div "Availability" at bounding box center [995, 249] width 137 height 19
click at [1099, 175] on div "in_stock" at bounding box center [1140, 186] width 144 height 23
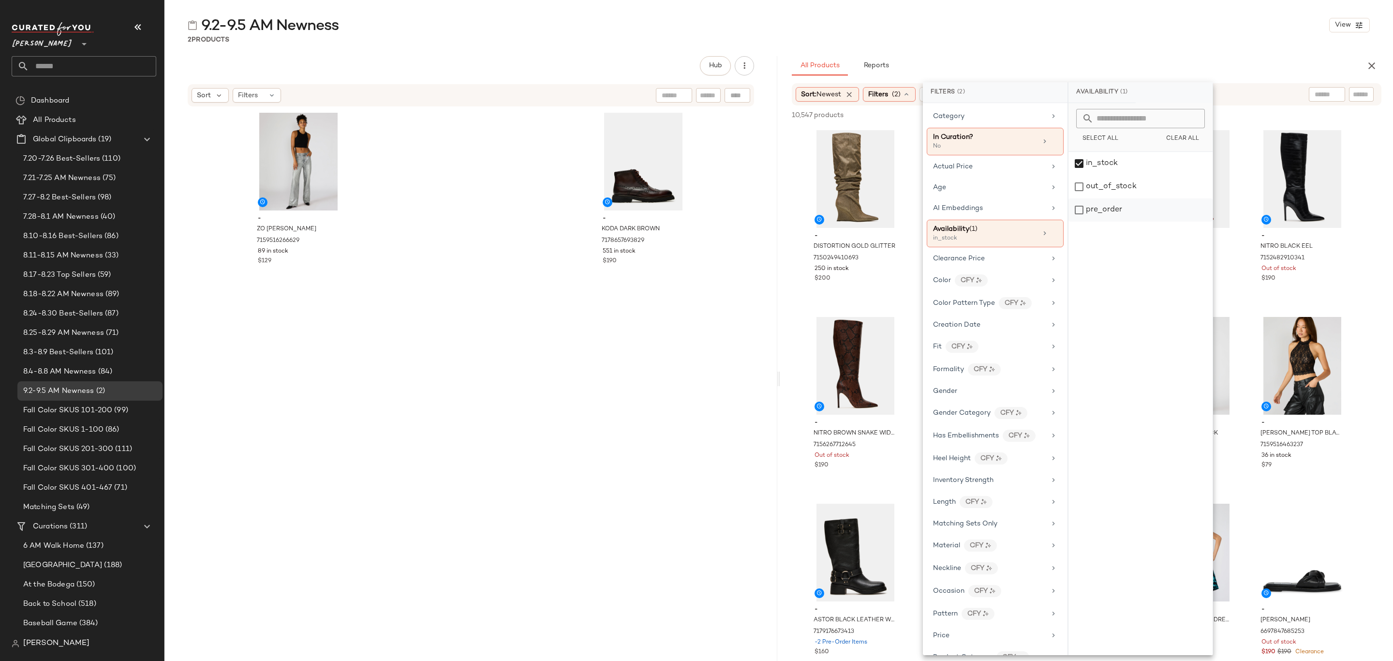
click at [1116, 210] on div "pre_order" at bounding box center [1140, 209] width 144 height 23
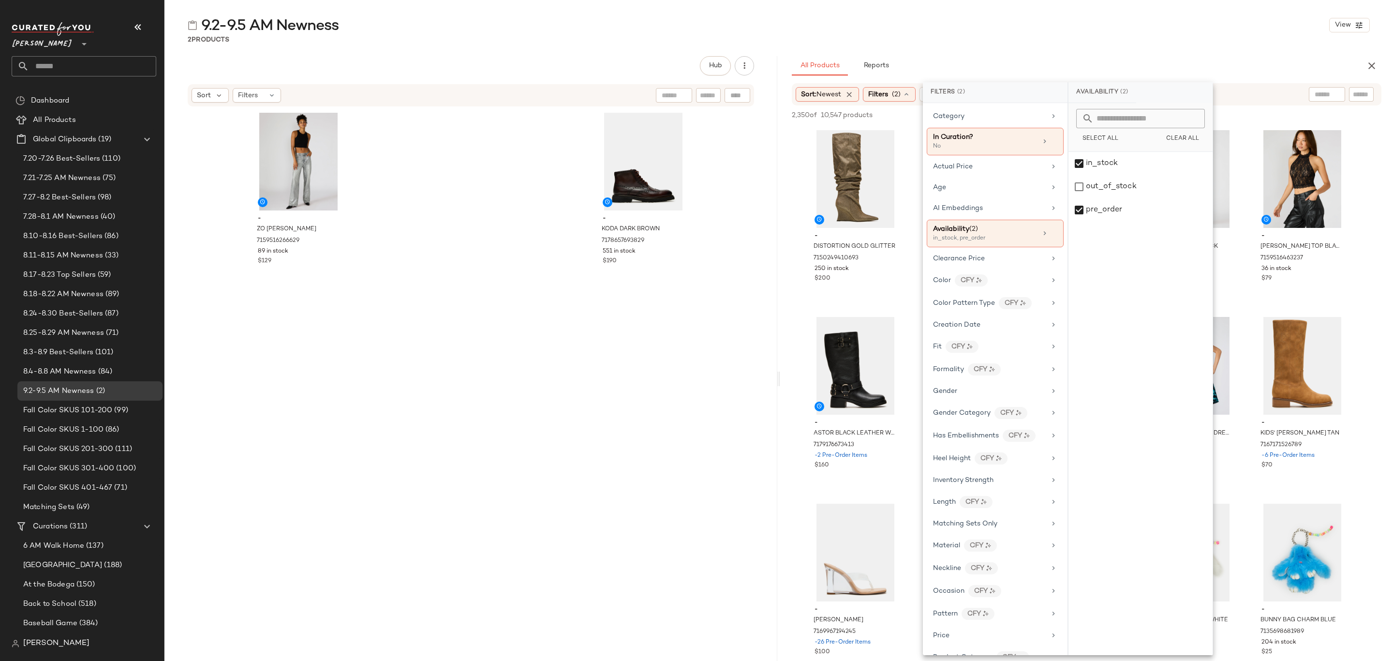
click at [978, 41] on div "2 Products" at bounding box center [778, 40] width 1229 height 10
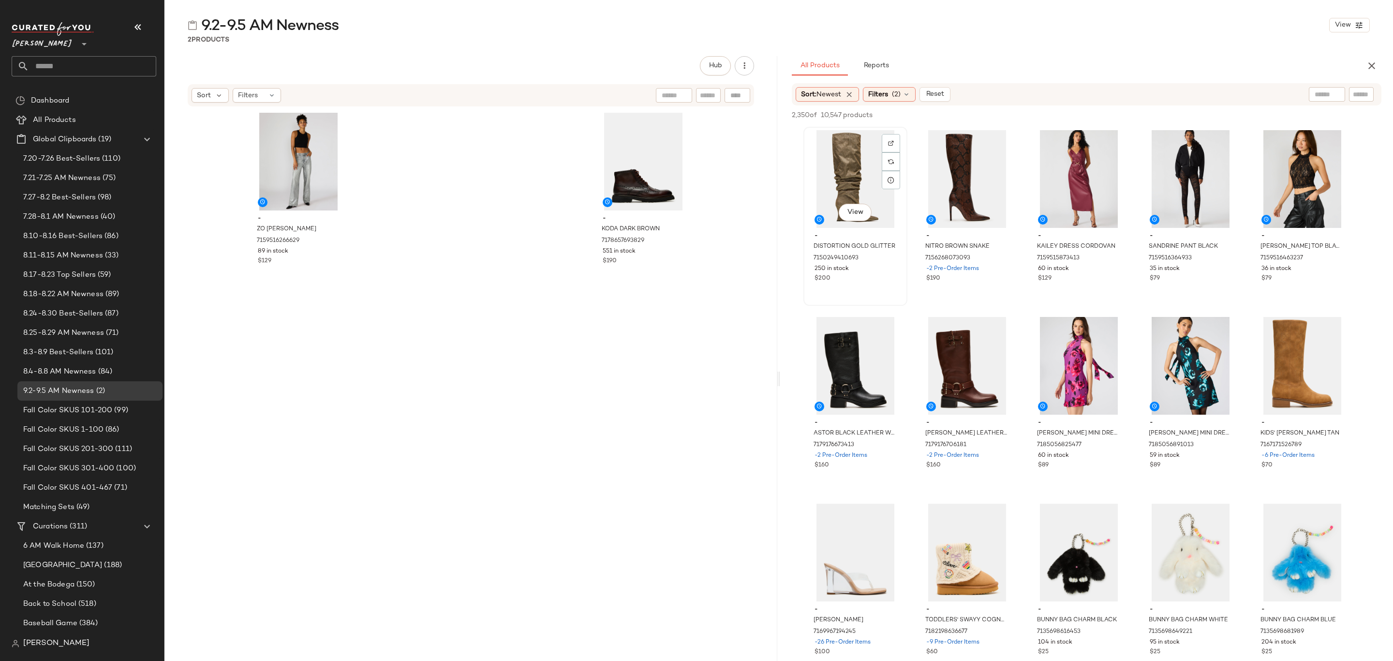
click at [838, 154] on div "View" at bounding box center [855, 179] width 97 height 98
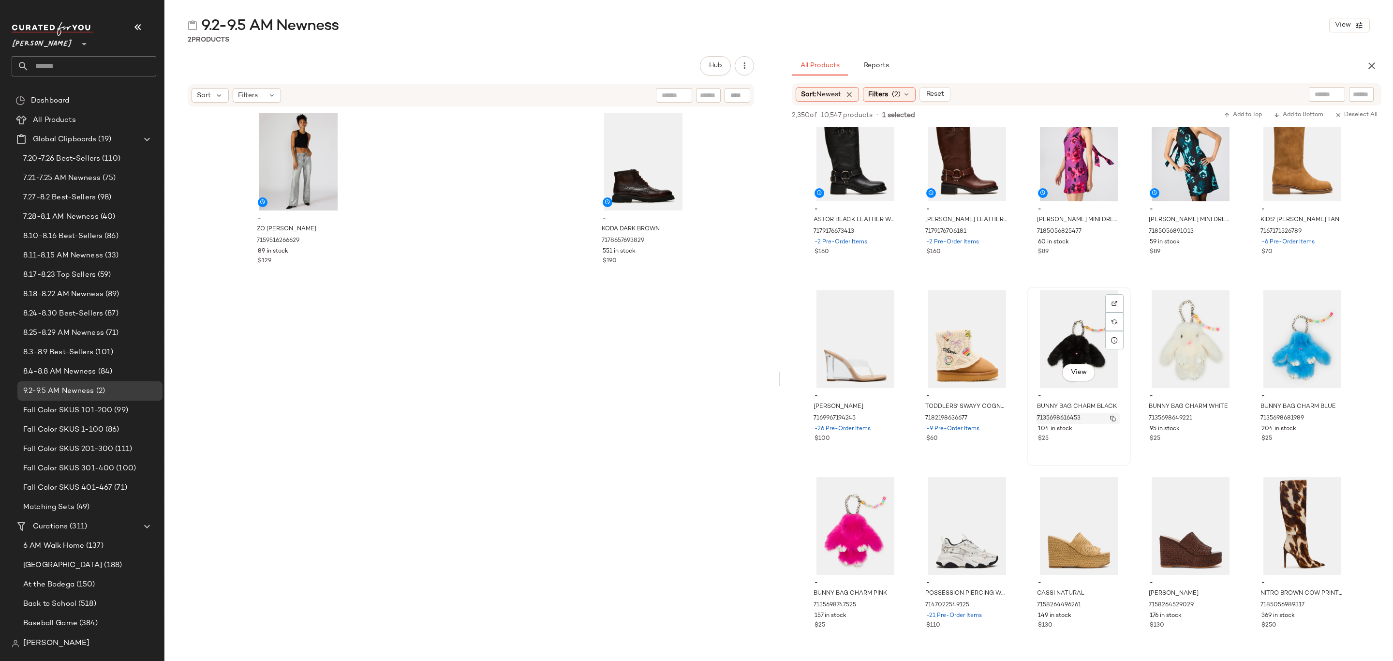
scroll to position [145, 0]
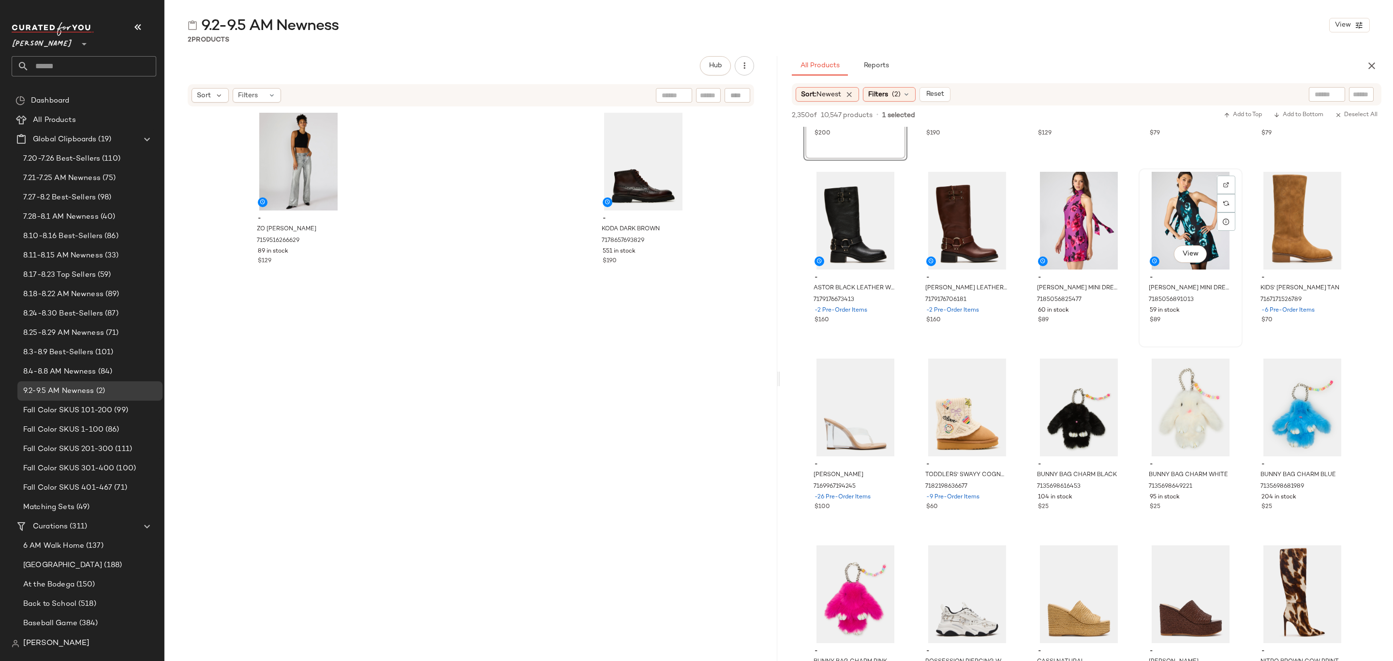
click at [1224, 323] on div "$89" at bounding box center [1191, 320] width 82 height 9
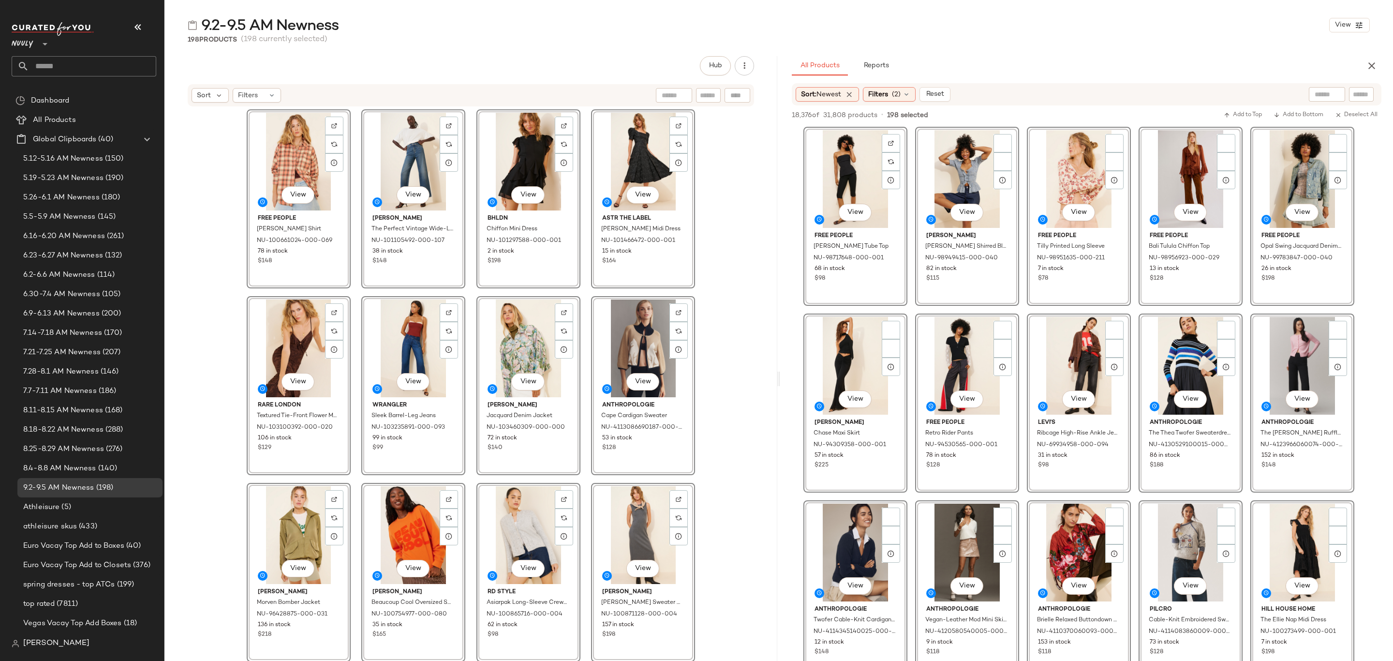
scroll to position [7284, 0]
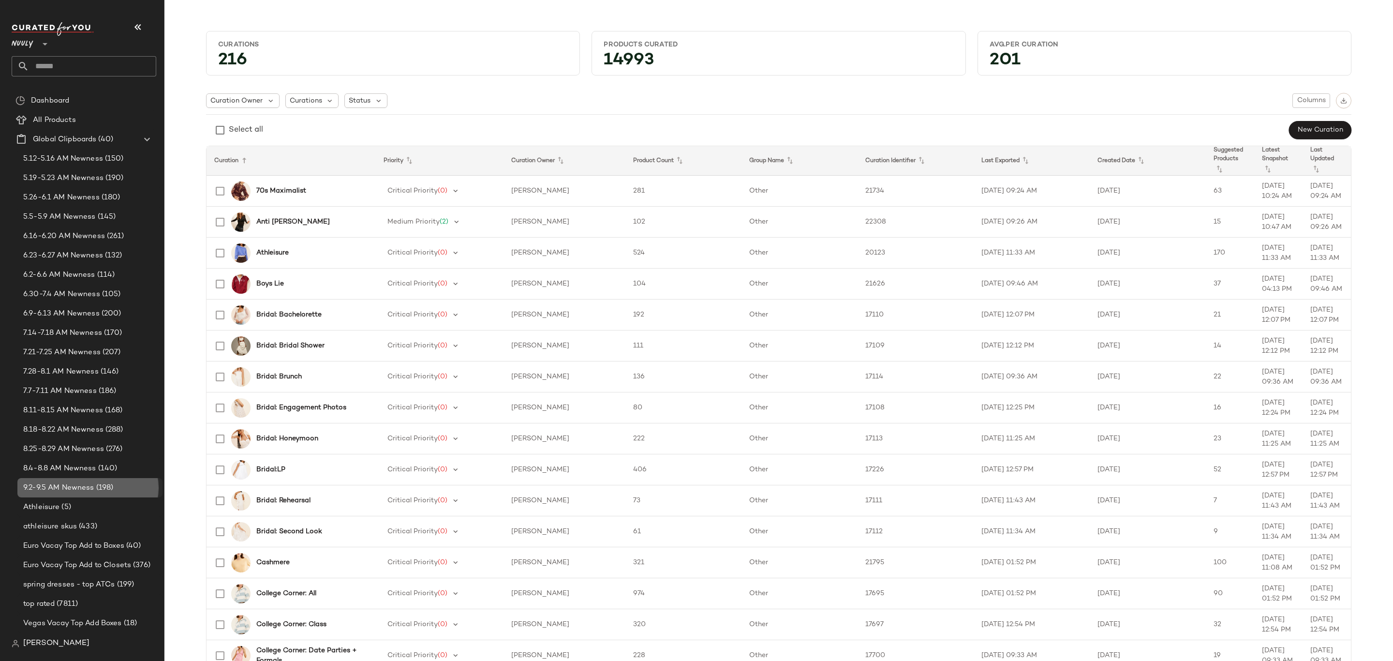
click at [95, 478] on div "9.2-9.5 AM Newness (198)" at bounding box center [89, 487] width 145 height 19
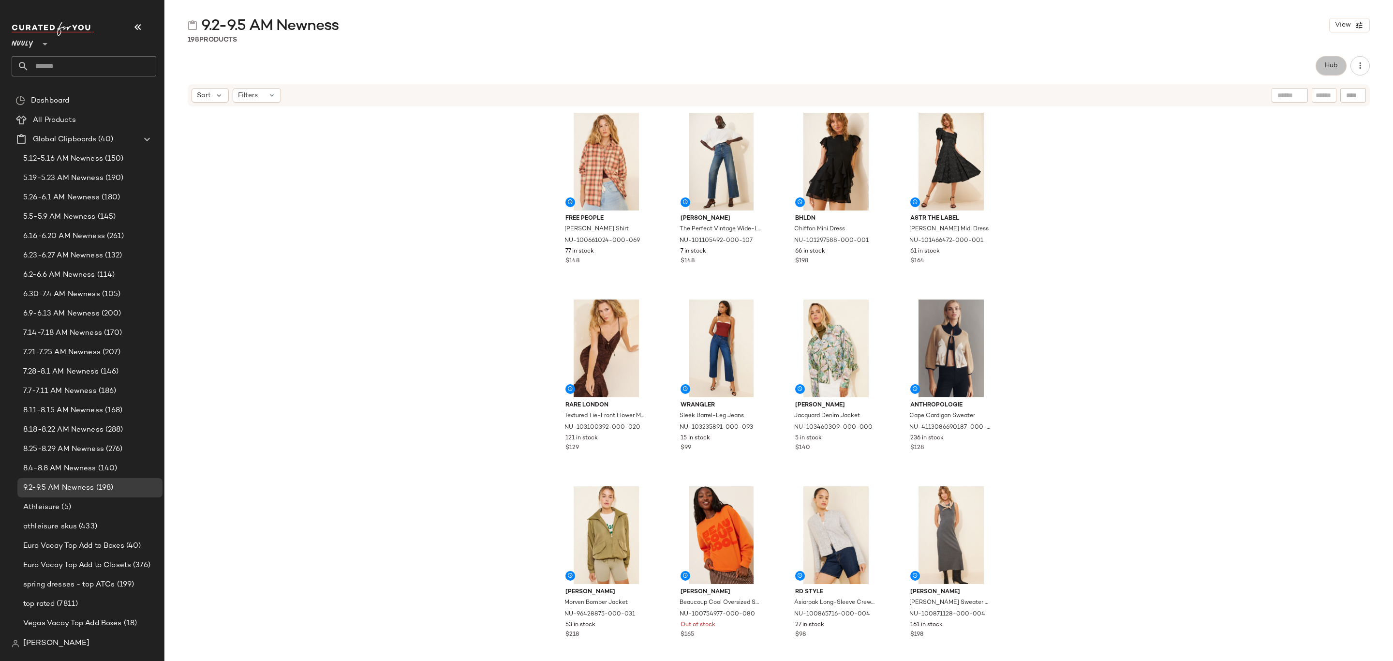
click at [1328, 62] on span "Hub" at bounding box center [1331, 66] width 14 height 8
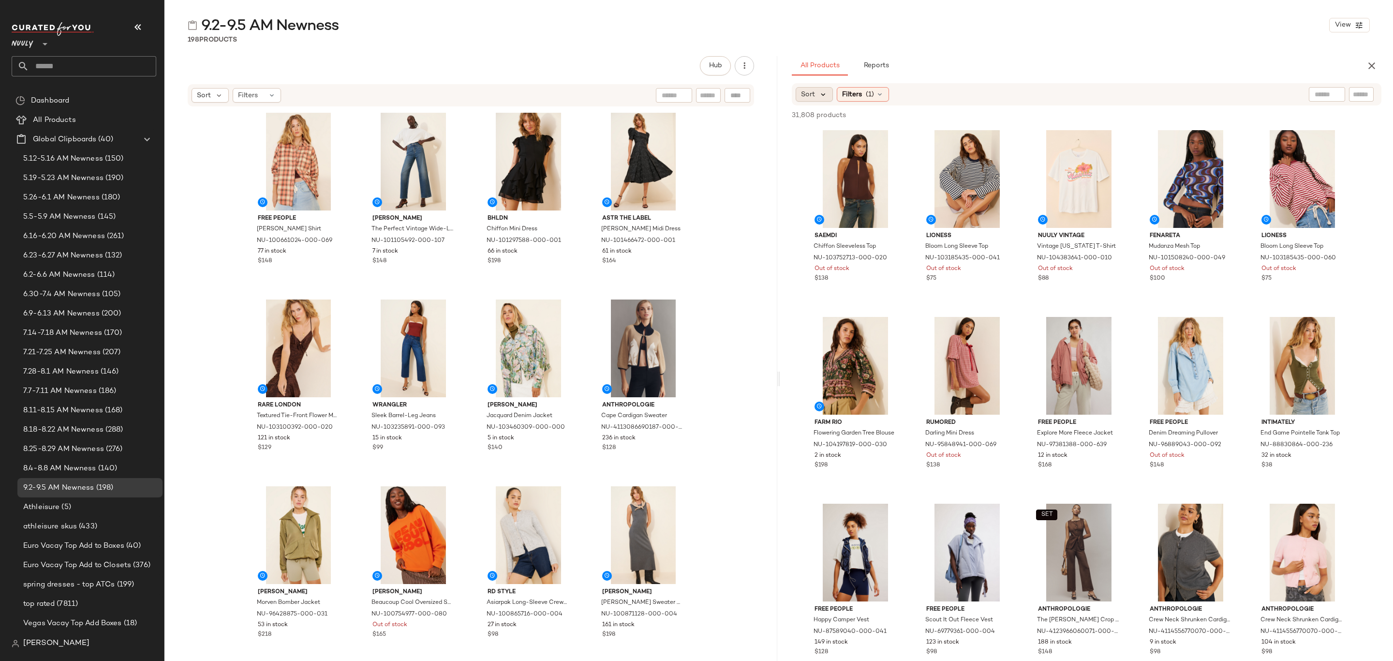
click at [819, 99] on icon at bounding box center [823, 94] width 9 height 9
click at [849, 124] on label "Newest" at bounding box center [873, 120] width 117 height 14
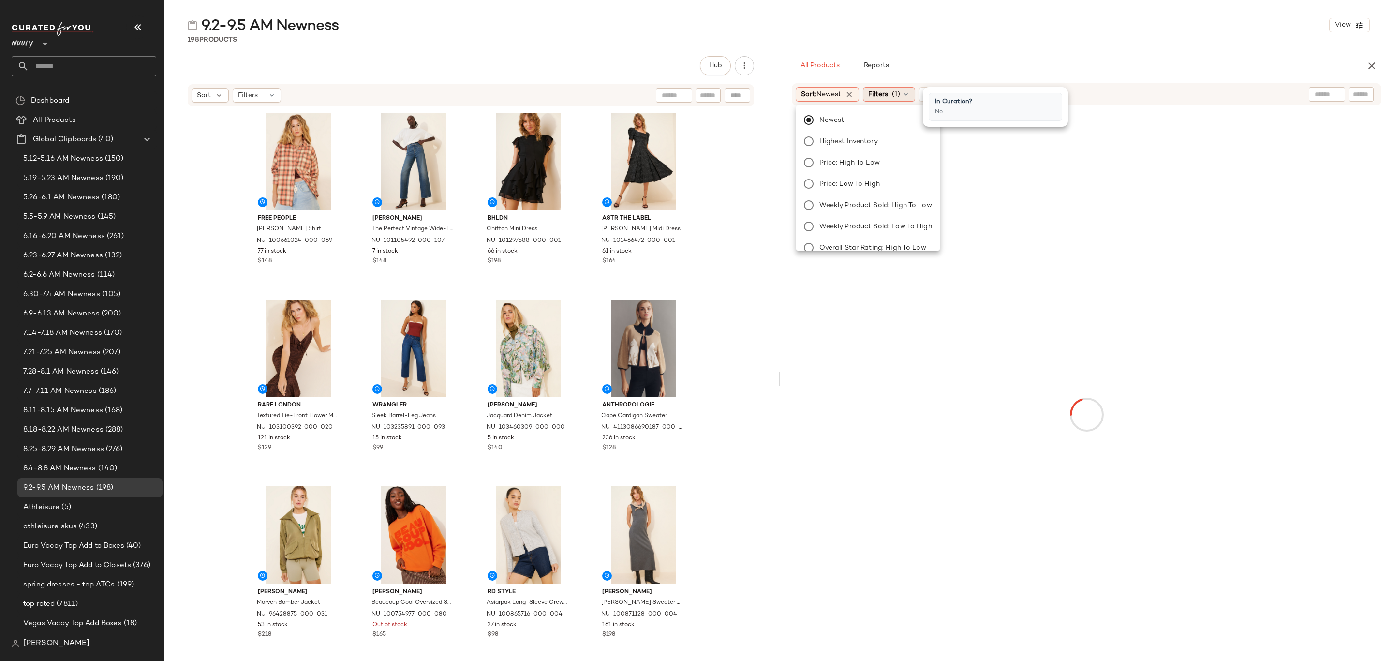
click at [910, 96] on icon at bounding box center [906, 94] width 8 height 8
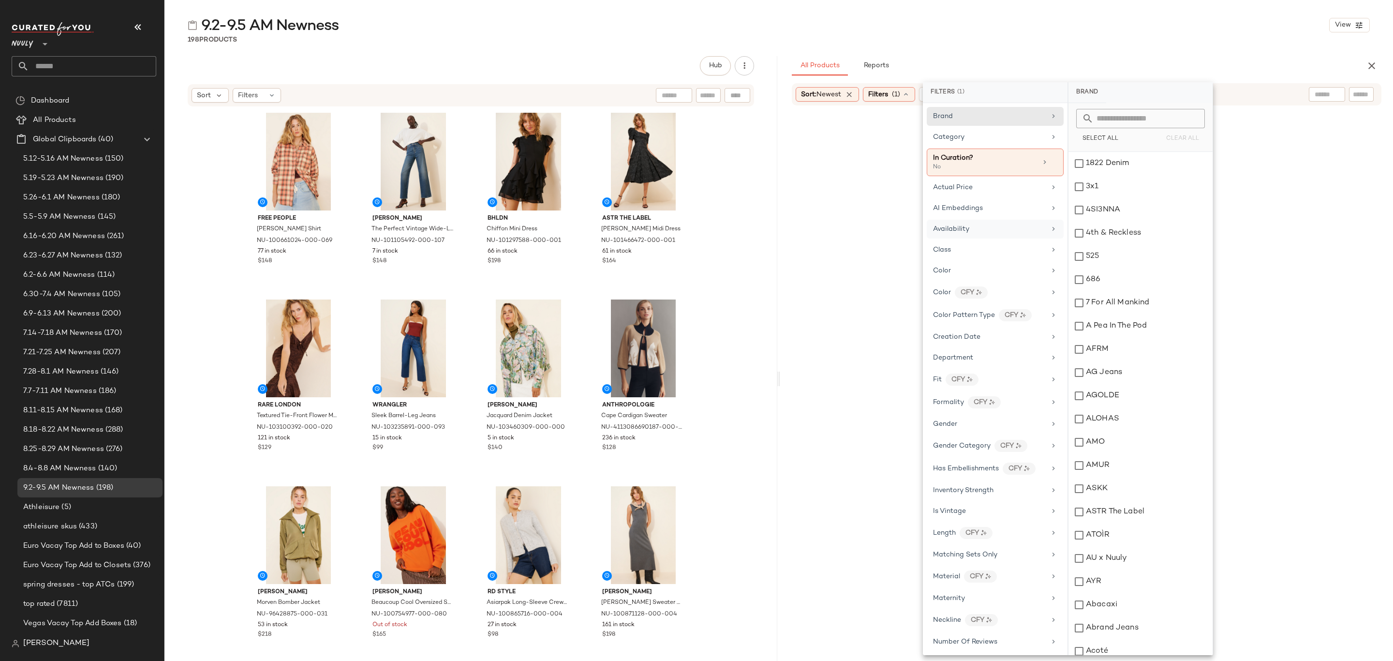
click at [1014, 234] on div "Availability" at bounding box center [989, 229] width 113 height 10
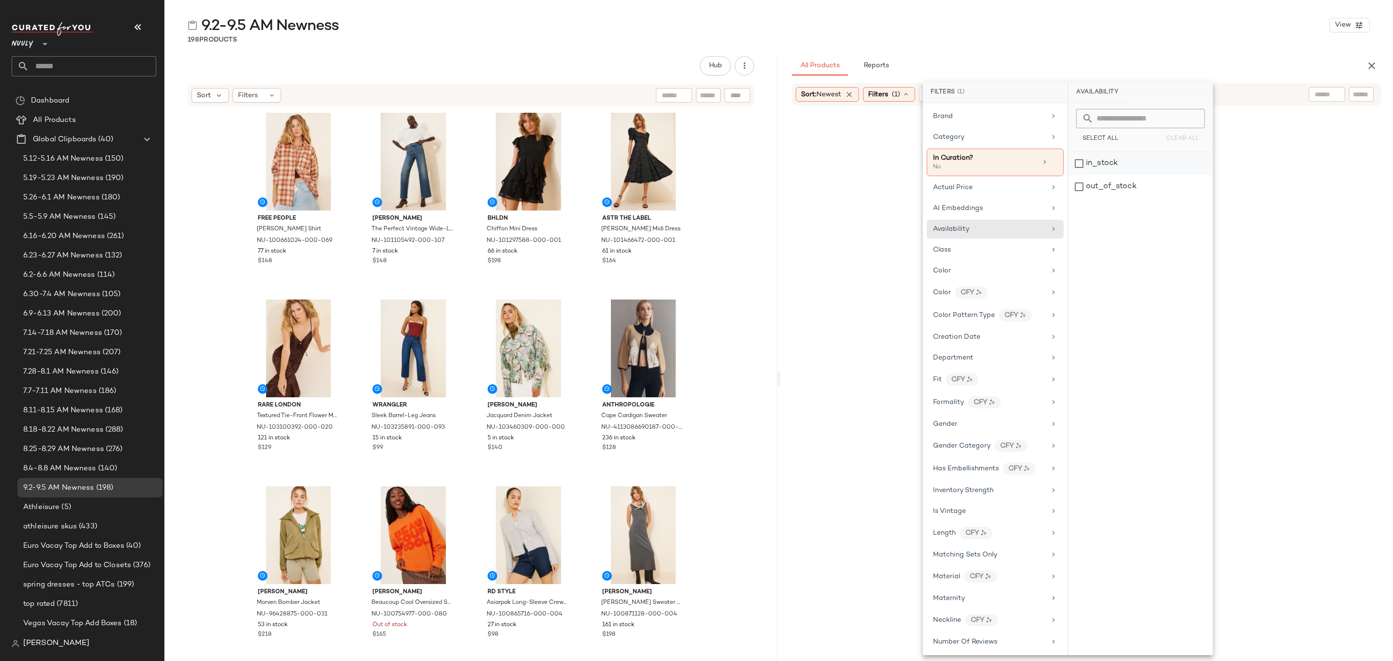
click at [1135, 175] on div "in_stock" at bounding box center [1140, 186] width 144 height 23
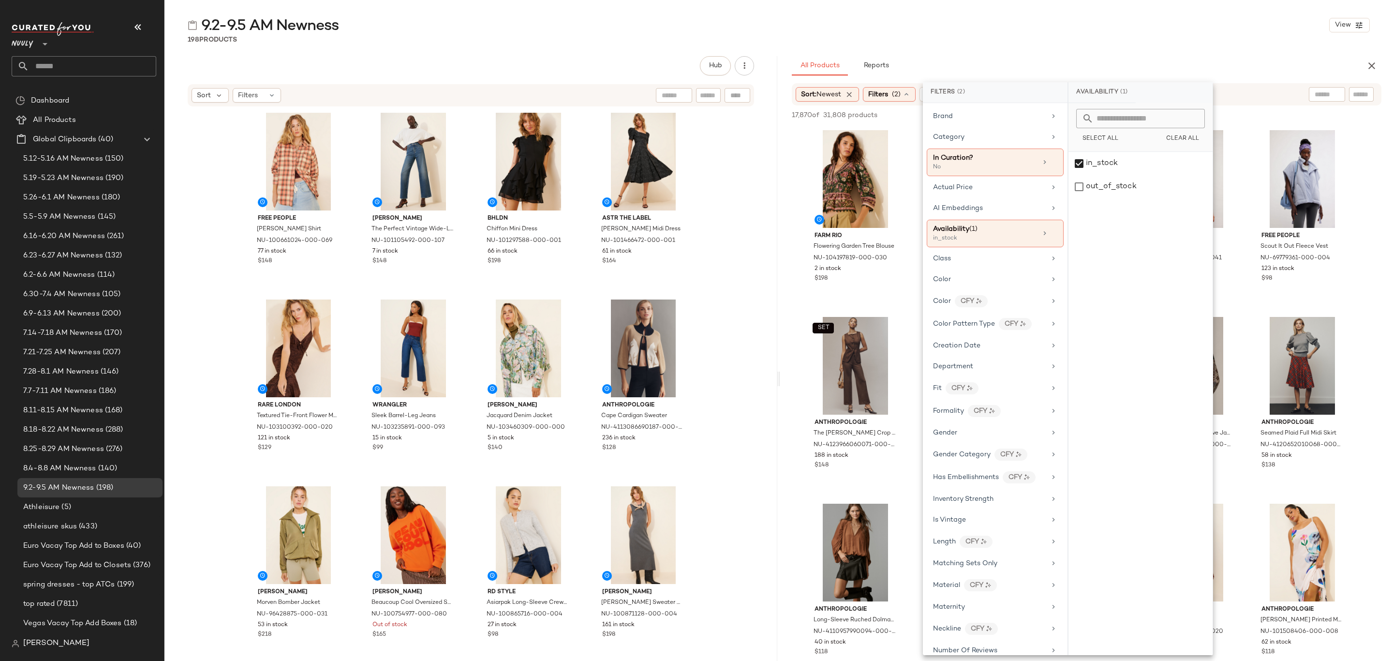
click at [1046, 46] on div "9.2-9.5 AM Newness View 198 Products Hub Sort Filters Free People Ashley Plaid …" at bounding box center [778, 337] width 1229 height 645
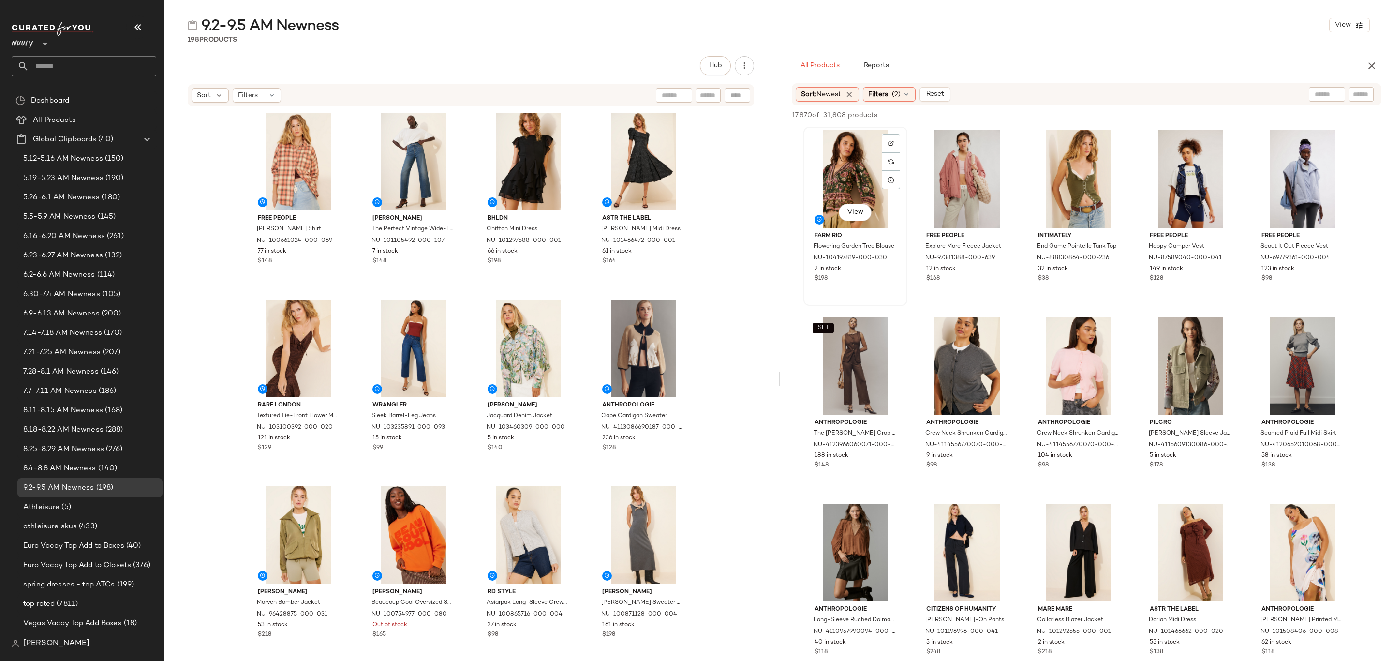
click at [842, 164] on div "View" at bounding box center [855, 179] width 97 height 98
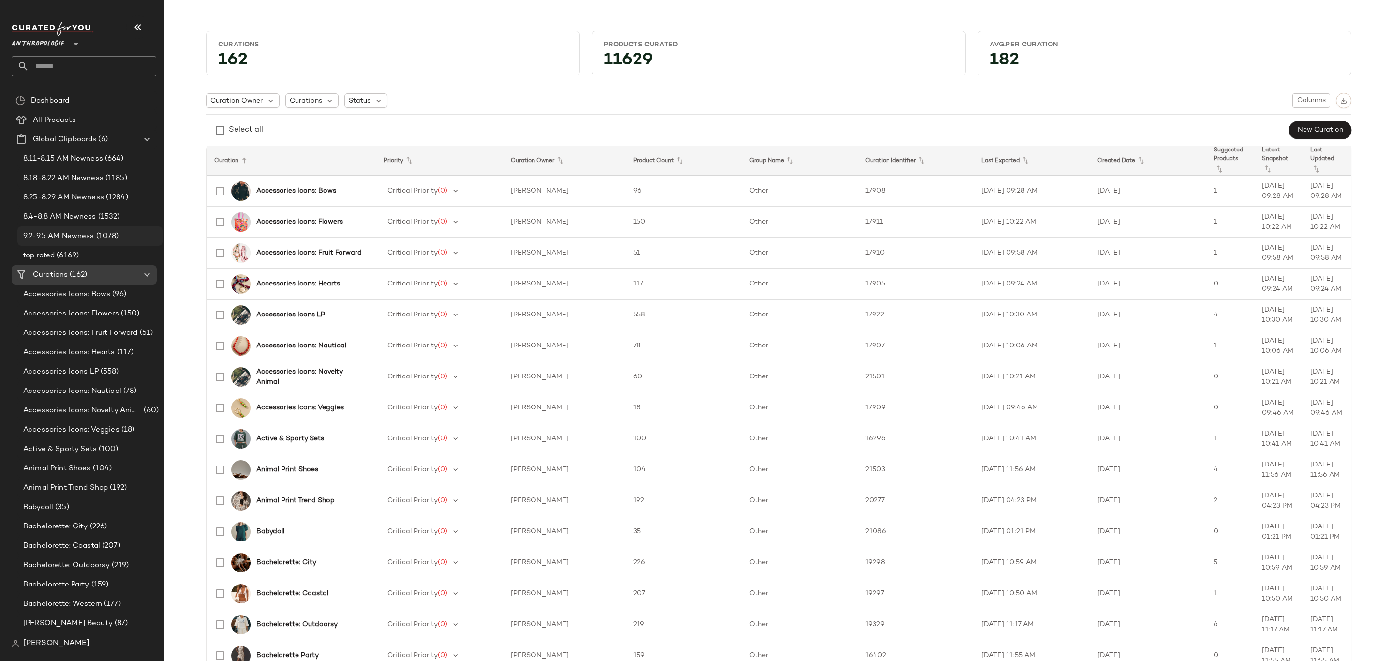
click at [106, 233] on span "(1078)" at bounding box center [106, 236] width 25 height 11
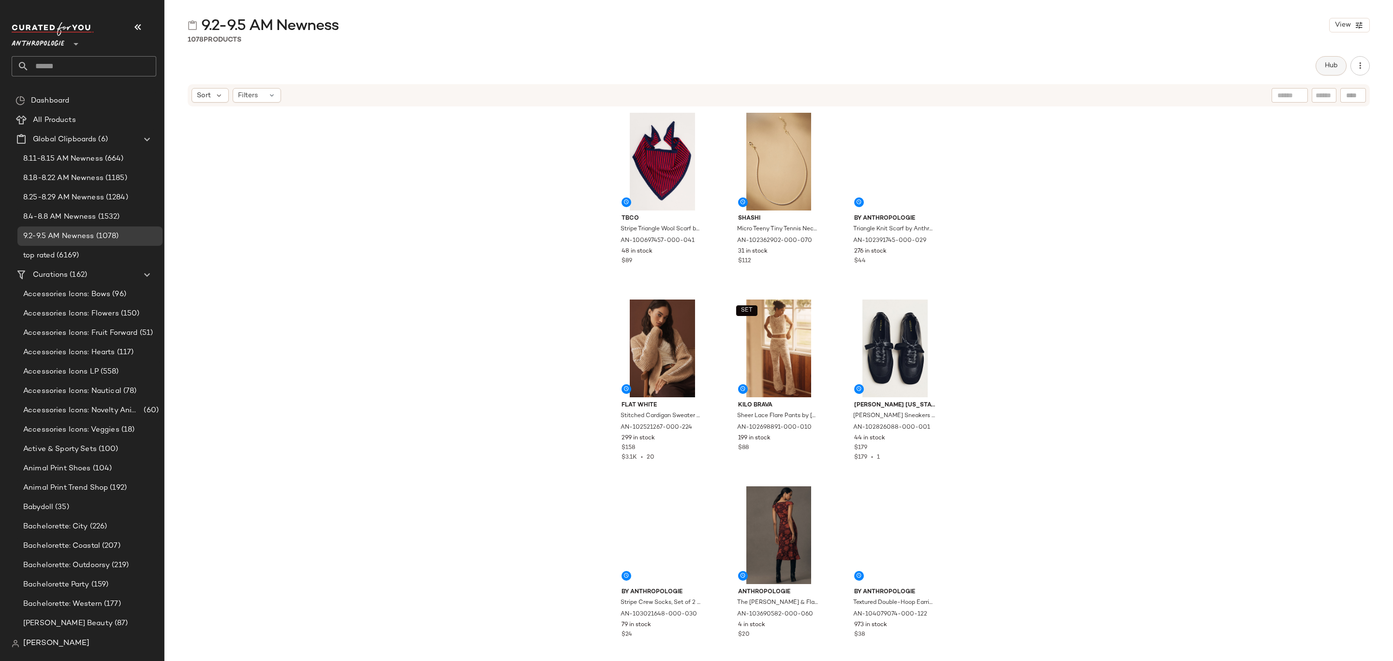
click at [1323, 64] on button "Hub" at bounding box center [1331, 65] width 31 height 19
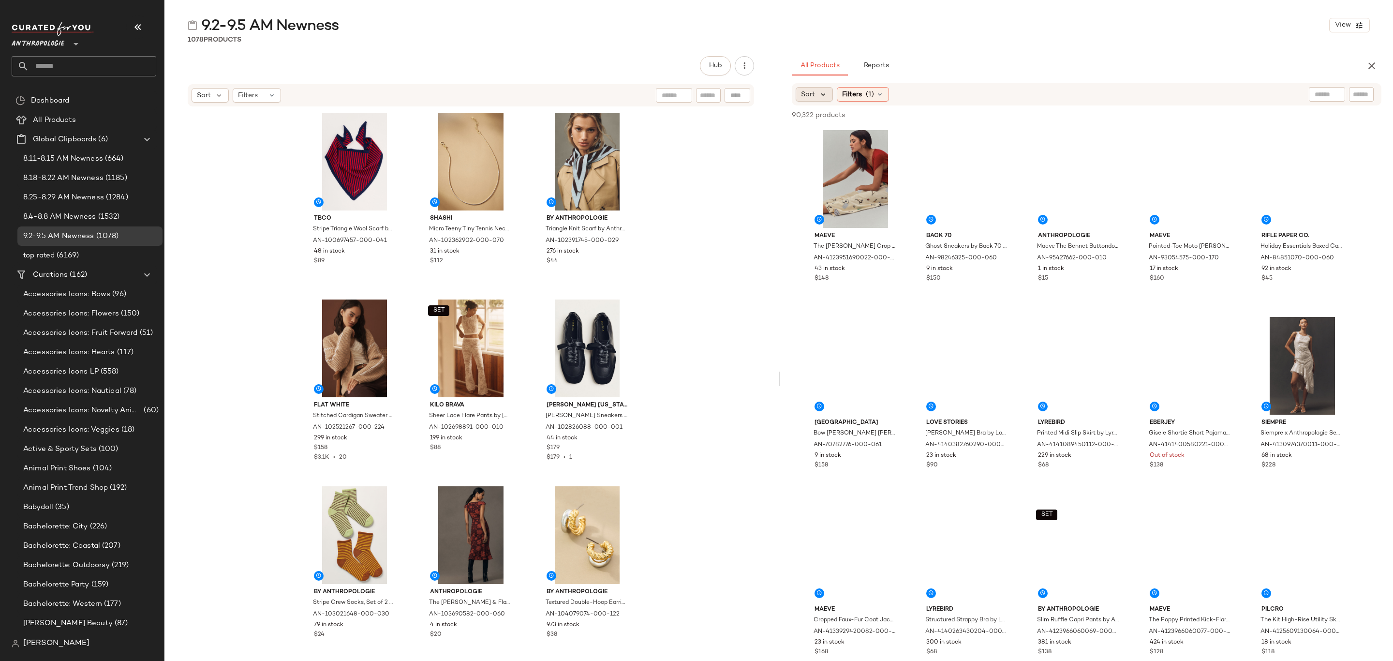
click at [819, 96] on icon at bounding box center [823, 94] width 9 height 9
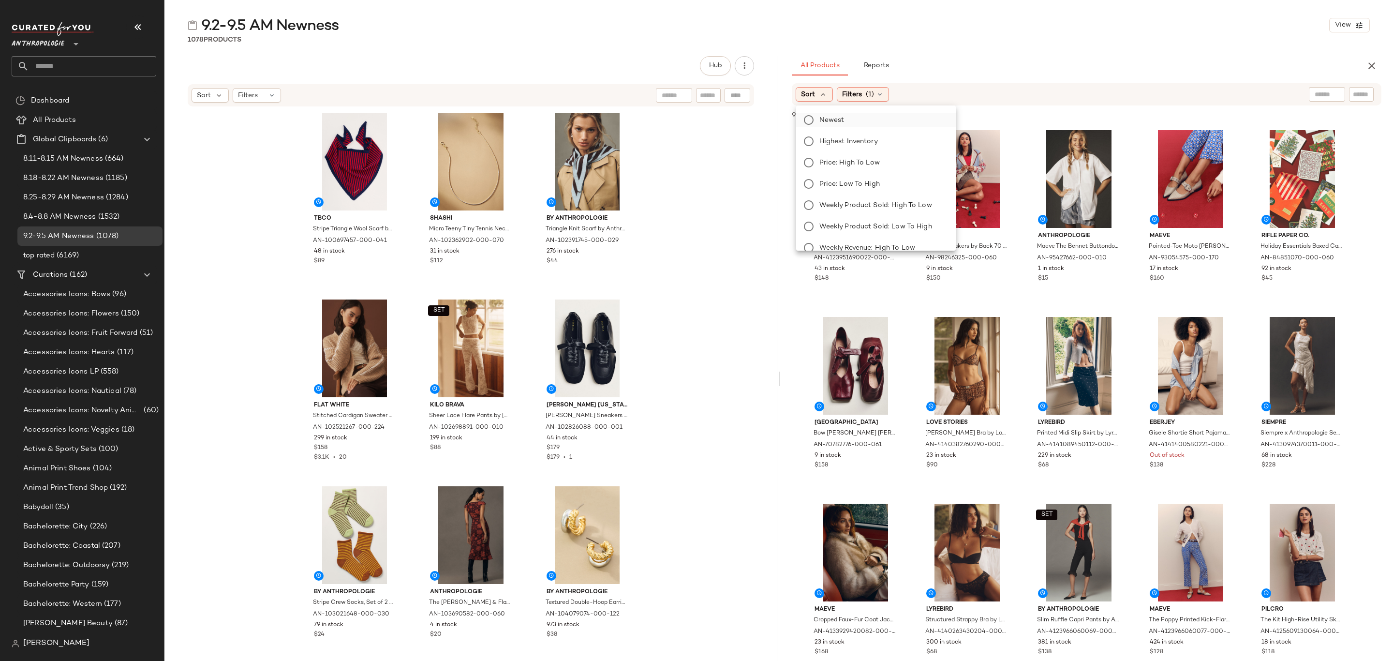
click at [829, 119] on span "Newest" at bounding box center [831, 120] width 25 height 10
click at [1046, 73] on div "All Products Reports" at bounding box center [1071, 65] width 559 height 19
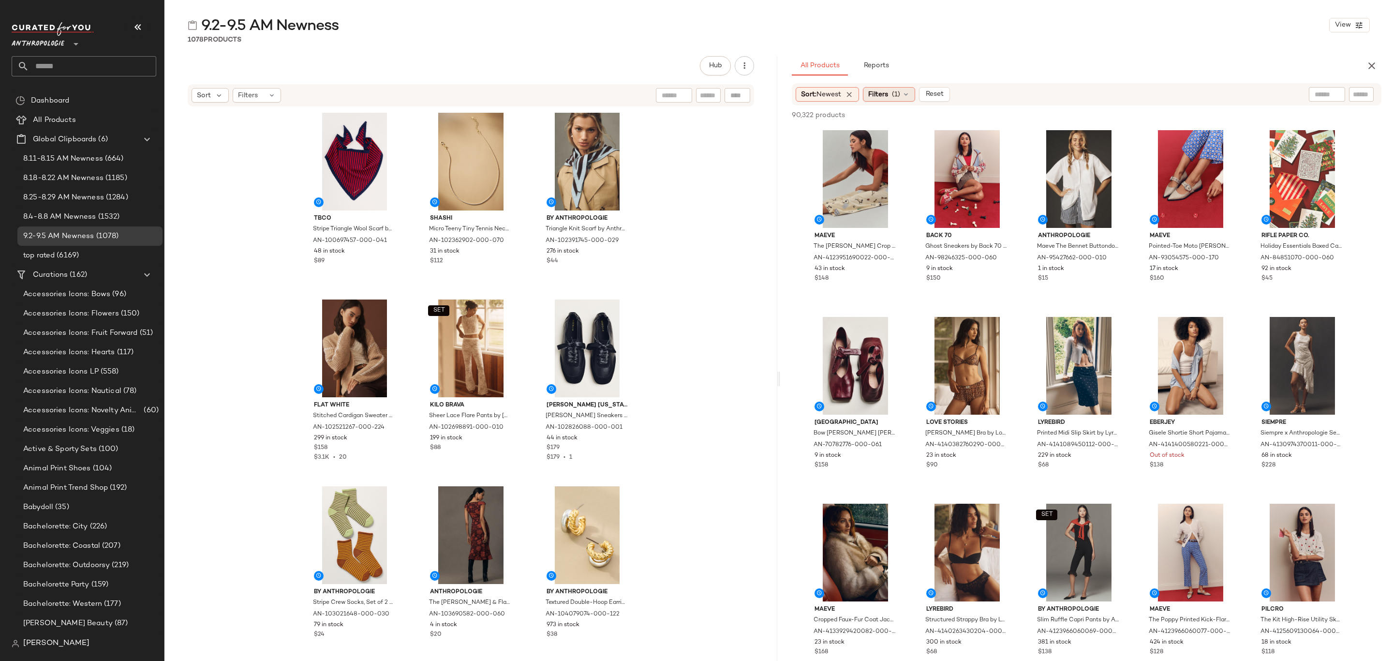
click at [884, 94] on span "Filters" at bounding box center [878, 94] width 20 height 10
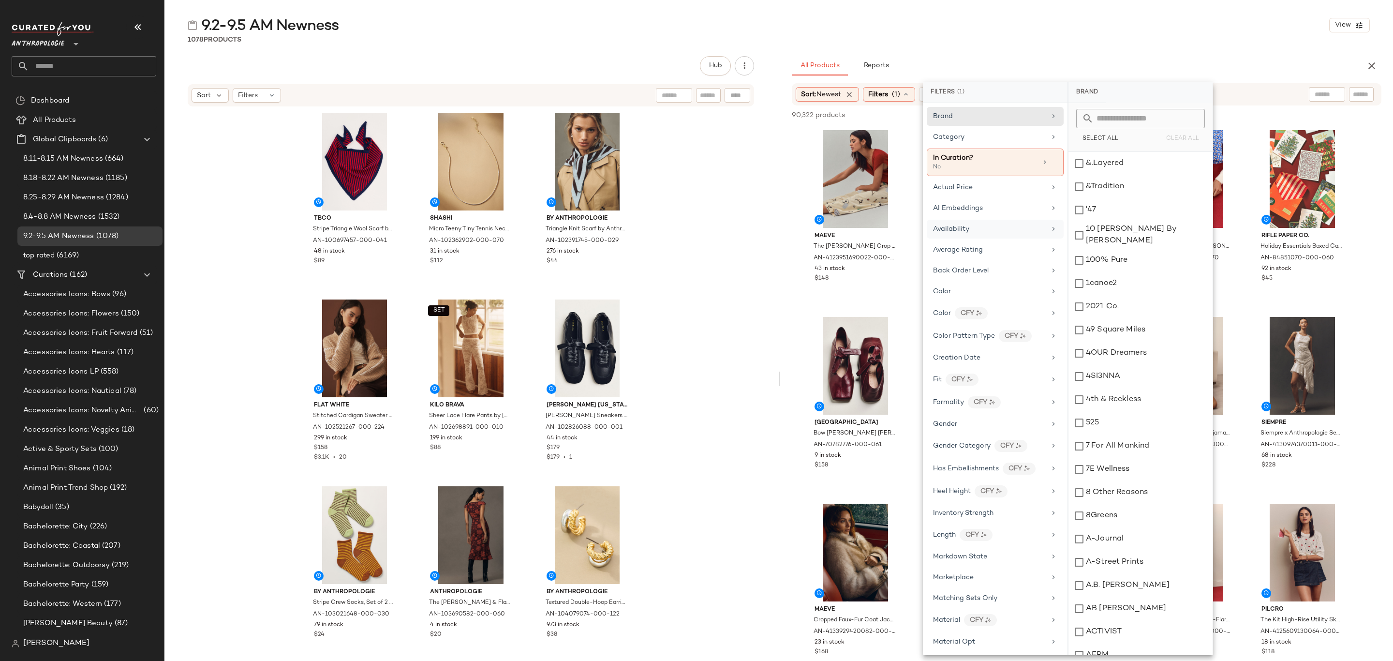
click at [1010, 229] on div "Availability" at bounding box center [989, 229] width 113 height 10
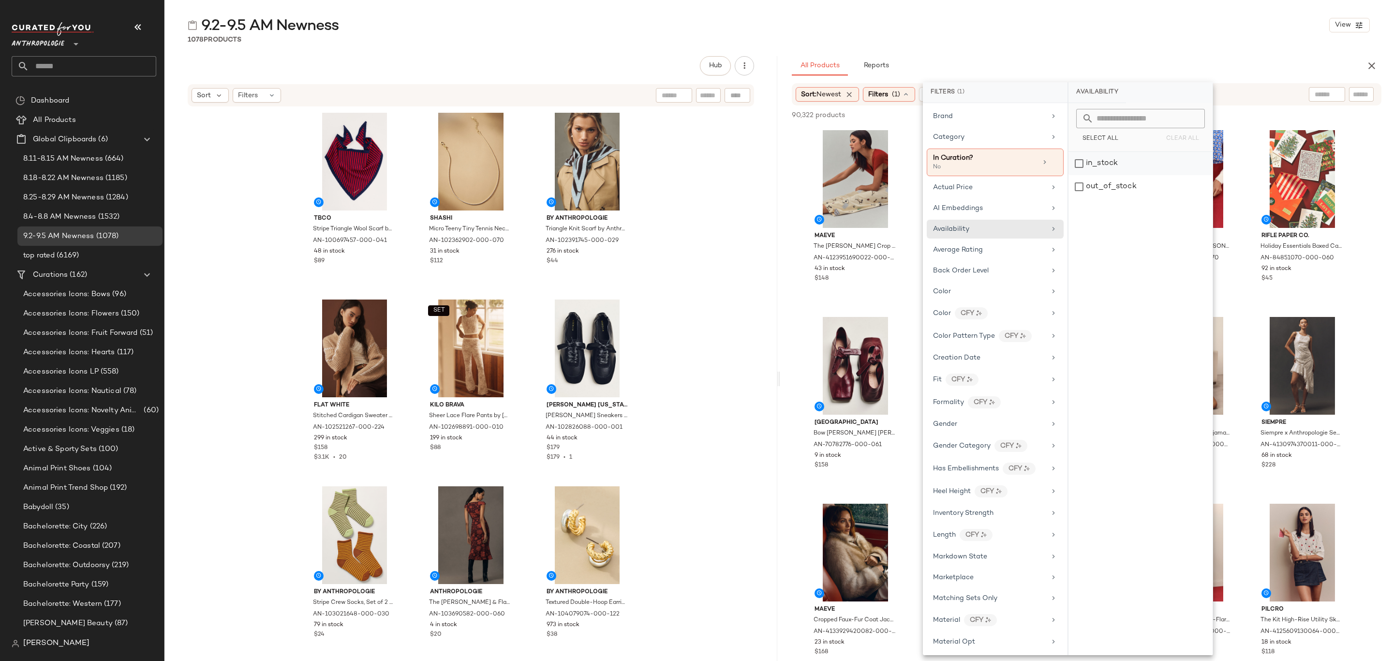
click at [1116, 175] on div "in_stock" at bounding box center [1140, 186] width 144 height 23
click at [998, 140] on div "Category" at bounding box center [989, 137] width 113 height 10
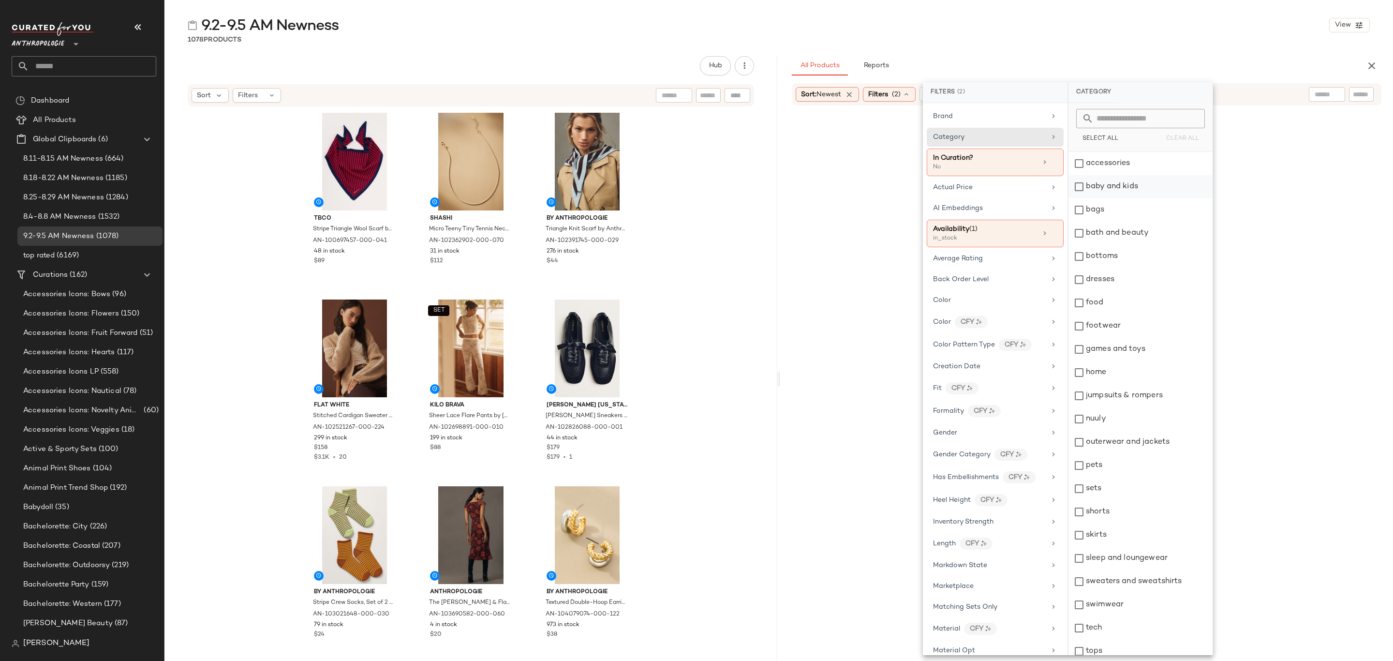
drag, startPoint x: 1125, startPoint y: 175, endPoint x: 1130, endPoint y: 186, distance: 12.3
click at [1125, 174] on div "accessories baby and kids bags bath and beauty bottoms dresses food footwear ga…" at bounding box center [1140, 442] width 144 height 580
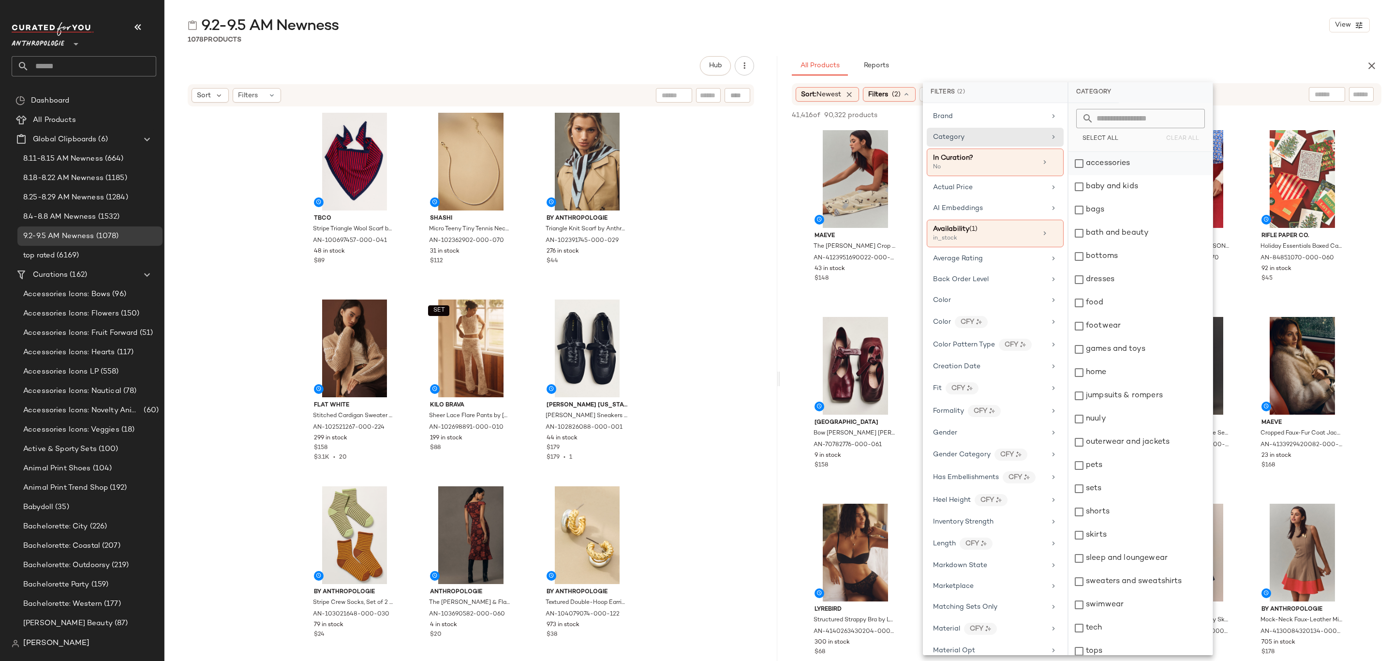
click at [1127, 163] on div "accessories" at bounding box center [1140, 163] width 144 height 23
click at [1156, 222] on div "bath and beauty" at bounding box center [1140, 233] width 144 height 23
click at [1160, 235] on div "bath and beauty" at bounding box center [1140, 233] width 144 height 23
drag, startPoint x: 1157, startPoint y: 215, endPoint x: 1161, endPoint y: 222, distance: 8.0
click at [1158, 215] on div "bags" at bounding box center [1140, 209] width 144 height 23
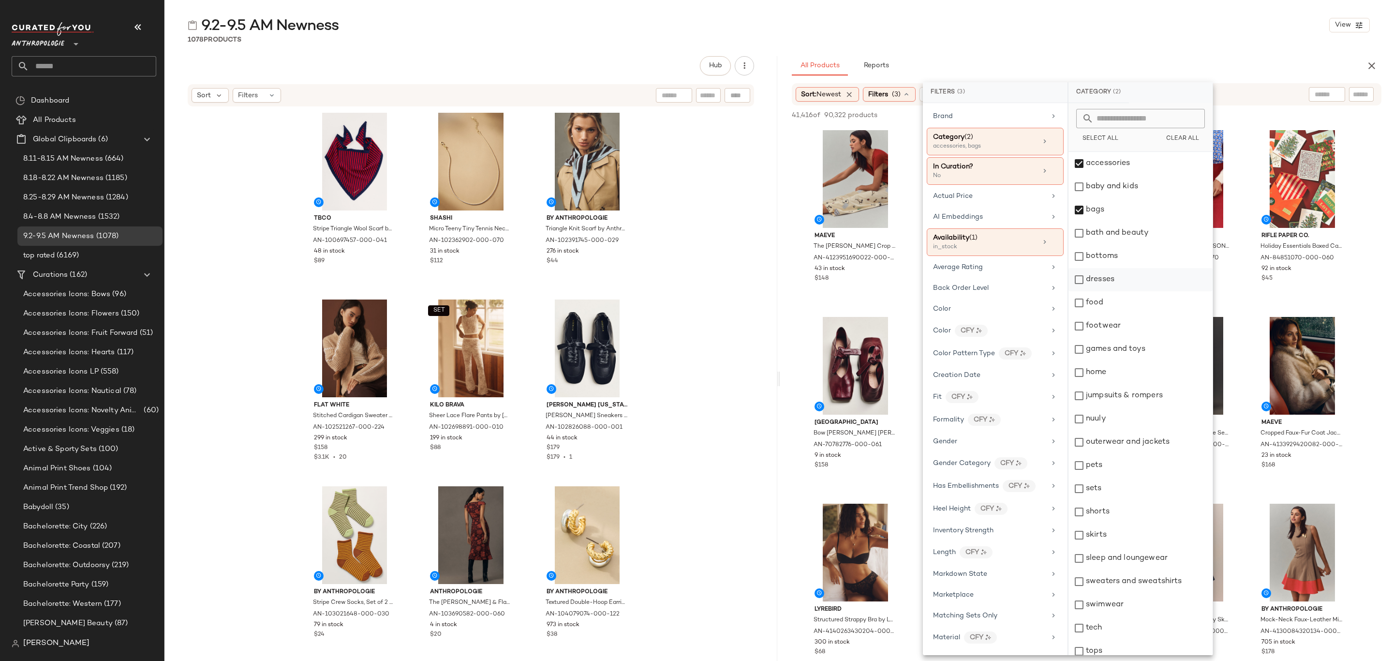
drag, startPoint x: 1172, startPoint y: 256, endPoint x: 1179, endPoint y: 283, distance: 28.3
click at [1173, 256] on div "bottoms" at bounding box center [1140, 256] width 144 height 23
click at [1177, 285] on div "dresses" at bounding box center [1140, 279] width 144 height 23
drag, startPoint x: 1161, startPoint y: 331, endPoint x: 1162, endPoint y: 343, distance: 12.1
click at [1163, 335] on div "footwear" at bounding box center [1140, 325] width 144 height 23
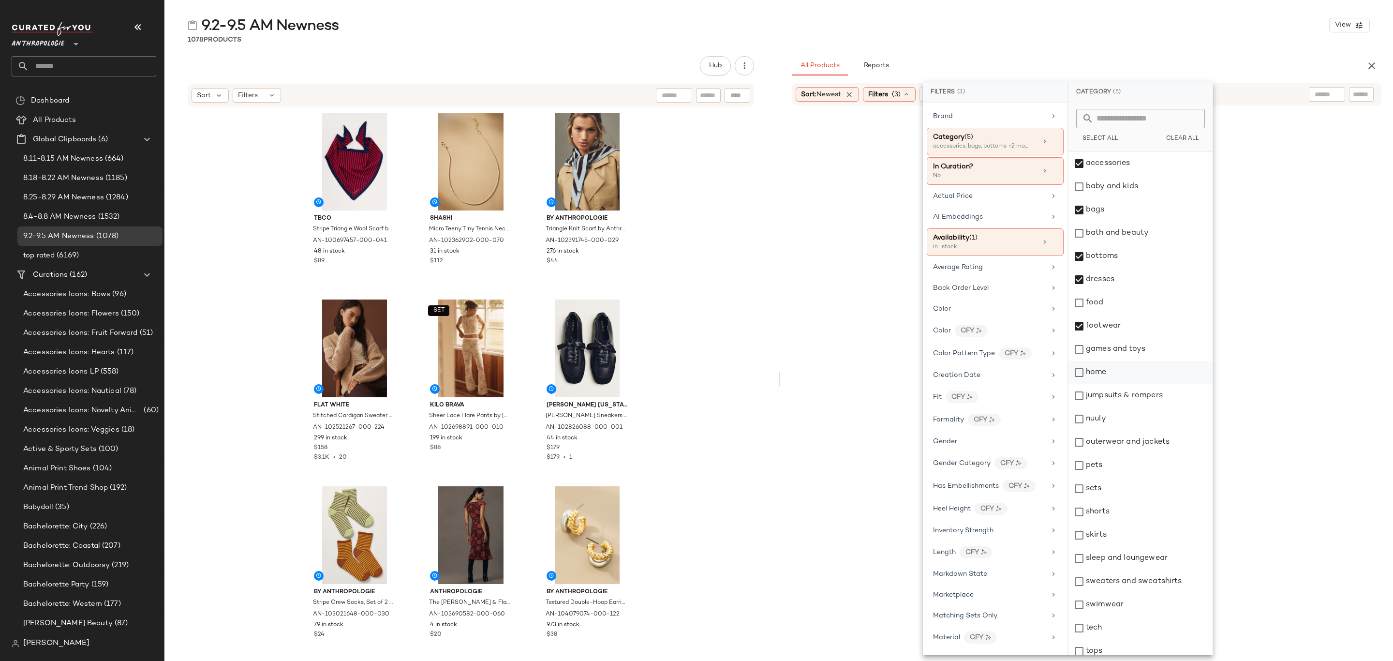
click at [1152, 373] on div "home" at bounding box center [1140, 372] width 144 height 23
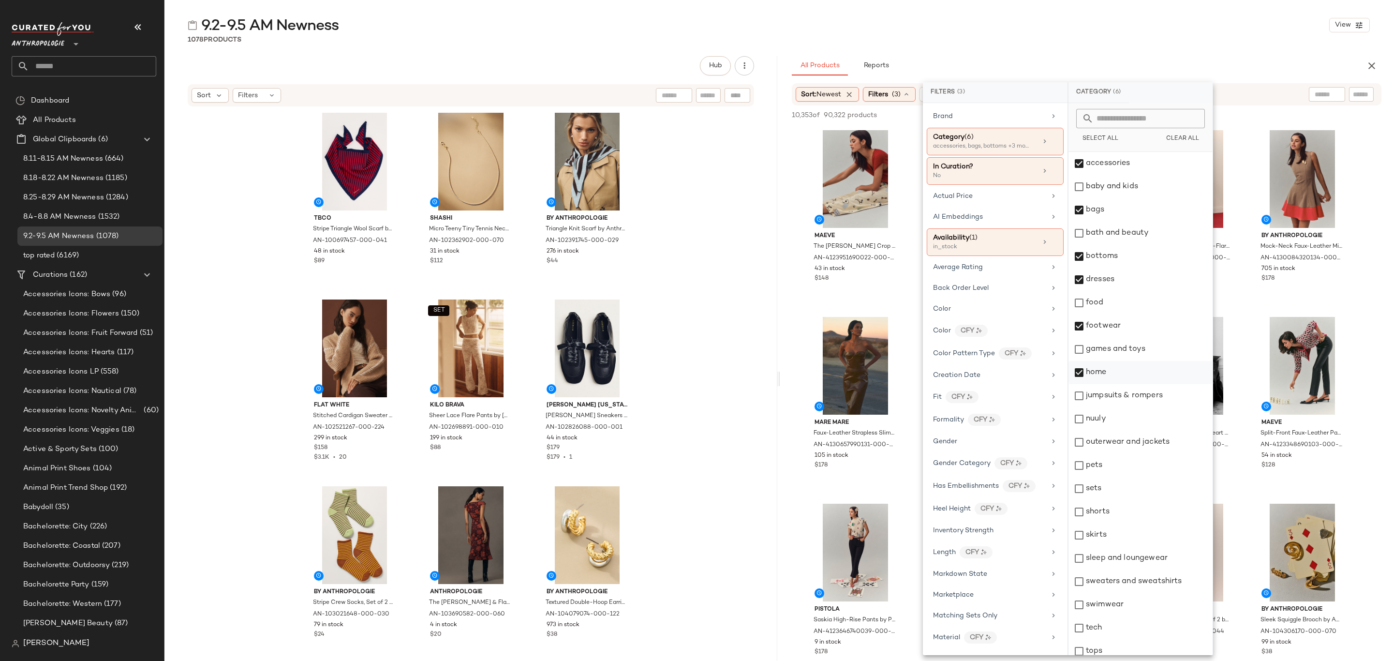
click at [1153, 376] on div "home" at bounding box center [1140, 372] width 144 height 23
click at [1158, 390] on div "jumpsuits & rompers" at bounding box center [1140, 395] width 144 height 23
click at [1158, 429] on div "nuuly" at bounding box center [1140, 418] width 144 height 23
click at [1162, 439] on div "outerwear and jackets" at bounding box center [1140, 441] width 144 height 23
drag, startPoint x: 1140, startPoint y: 487, endPoint x: 1141, endPoint y: 496, distance: 9.7
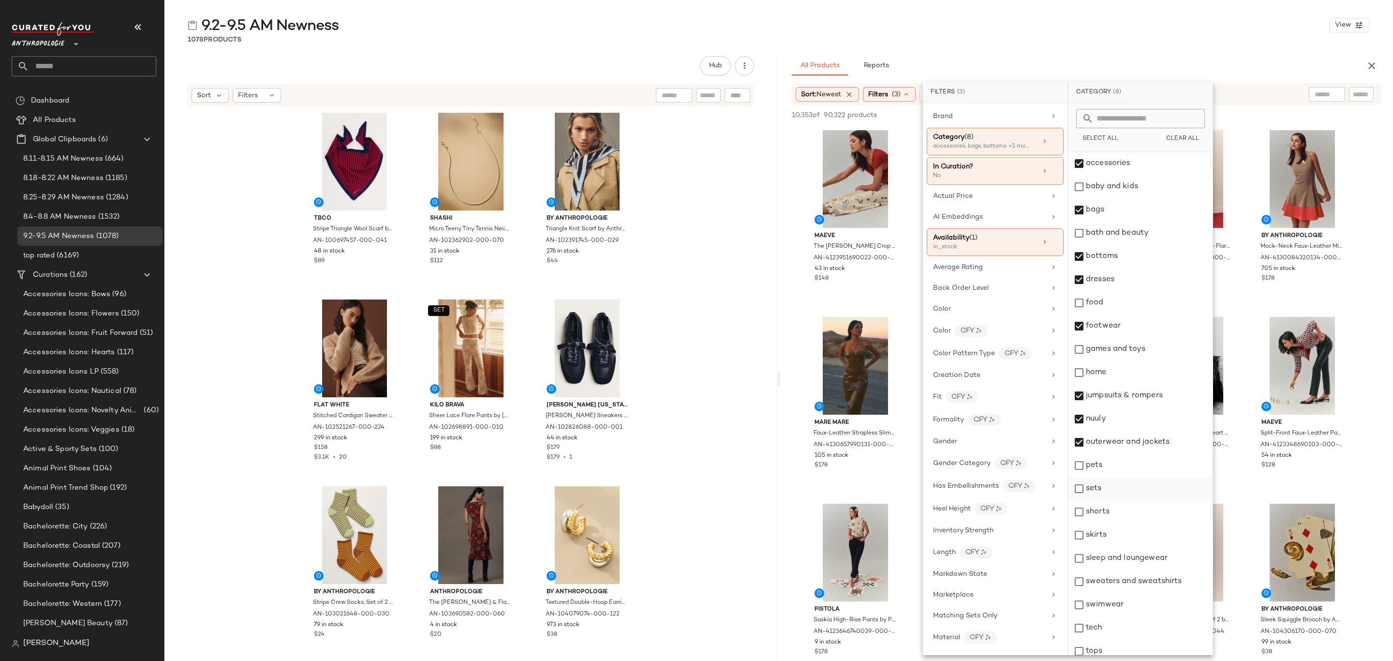
click at [1140, 488] on div "sets" at bounding box center [1140, 488] width 144 height 23
drag, startPoint x: 1142, startPoint y: 518, endPoint x: 1142, endPoint y: 525, distance: 6.8
click at [1143, 520] on div "shorts" at bounding box center [1140, 511] width 144 height 23
click at [1142, 536] on div "skirts" at bounding box center [1140, 534] width 144 height 23
click at [1151, 558] on div "sleep and loungewear" at bounding box center [1140, 558] width 144 height 23
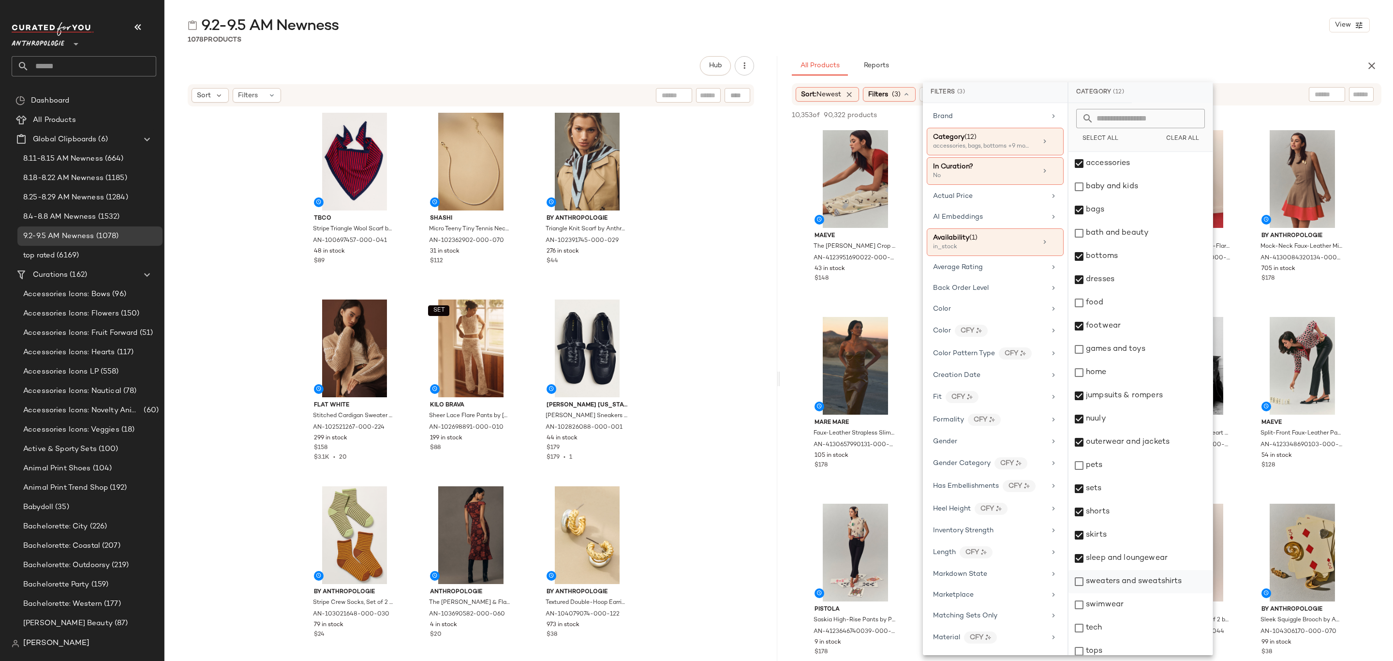
click at [1154, 585] on div "sweaters and sweatshirts" at bounding box center [1140, 581] width 144 height 23
click at [1150, 611] on div "swimwear" at bounding box center [1140, 604] width 144 height 23
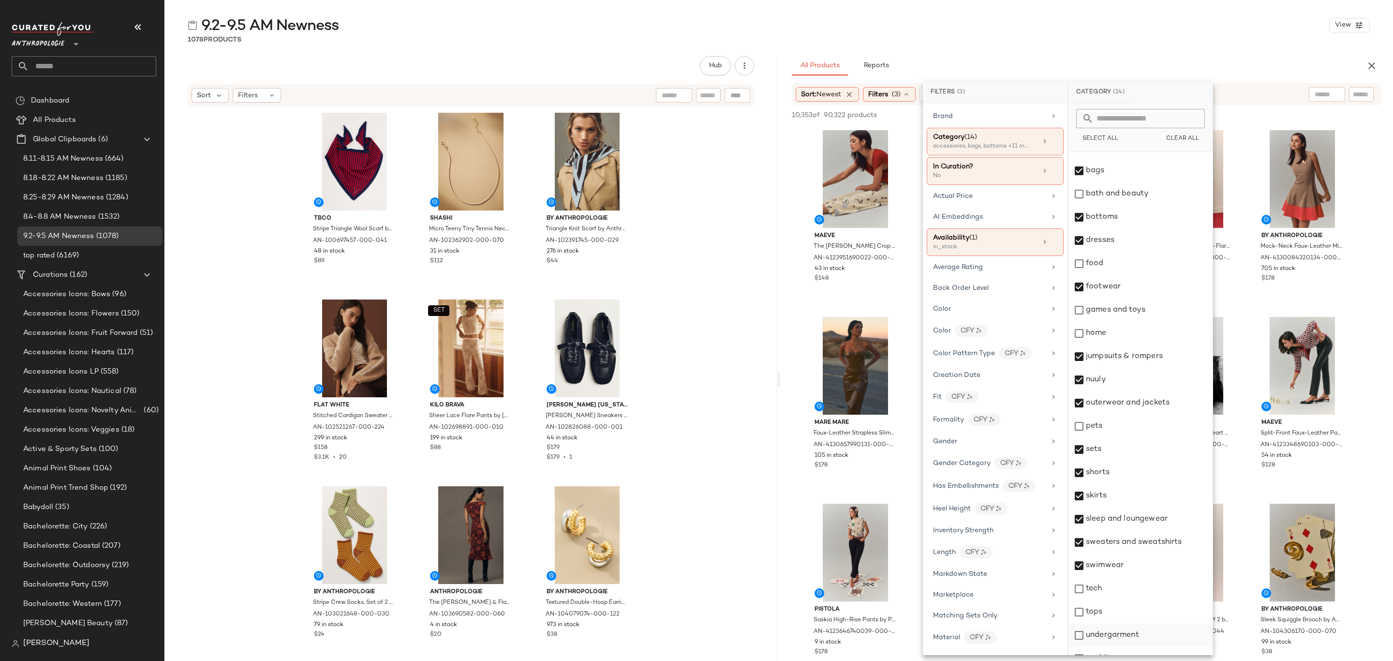
scroll to position [77, 0]
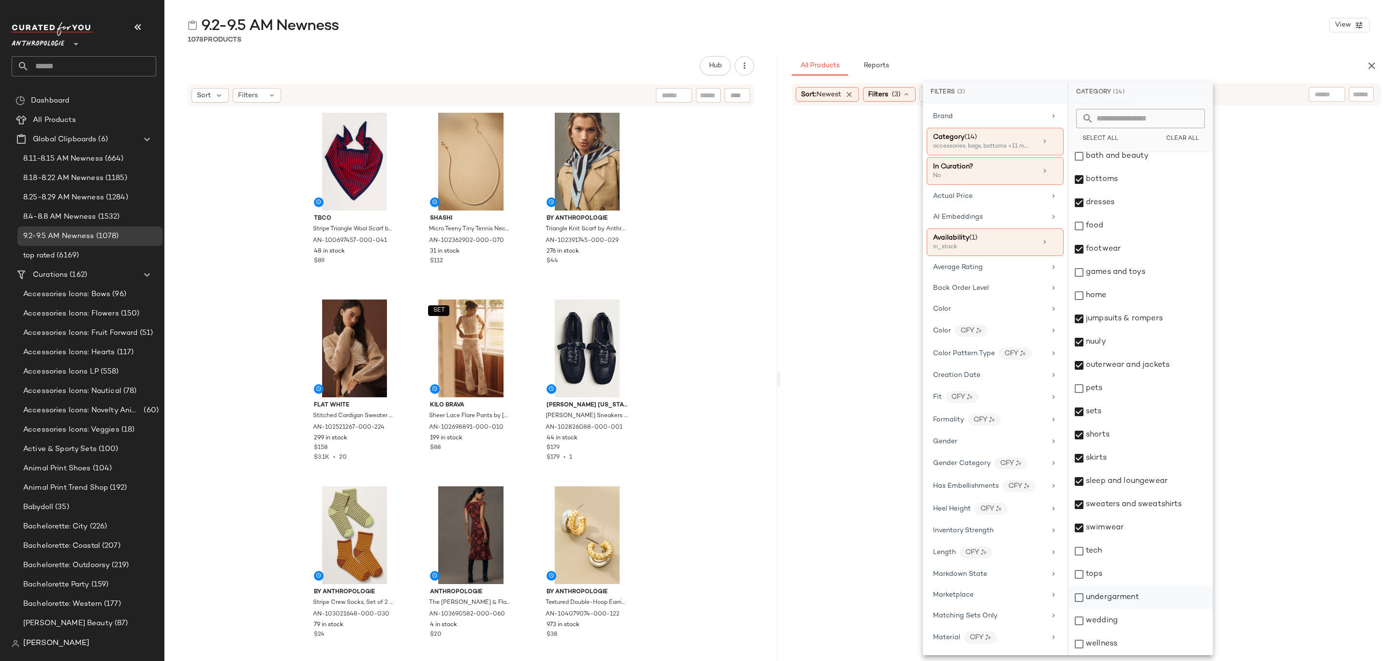
drag, startPoint x: 1127, startPoint y: 580, endPoint x: 1130, endPoint y: 588, distance: 7.8
click at [1127, 581] on div "tops" at bounding box center [1140, 574] width 144 height 23
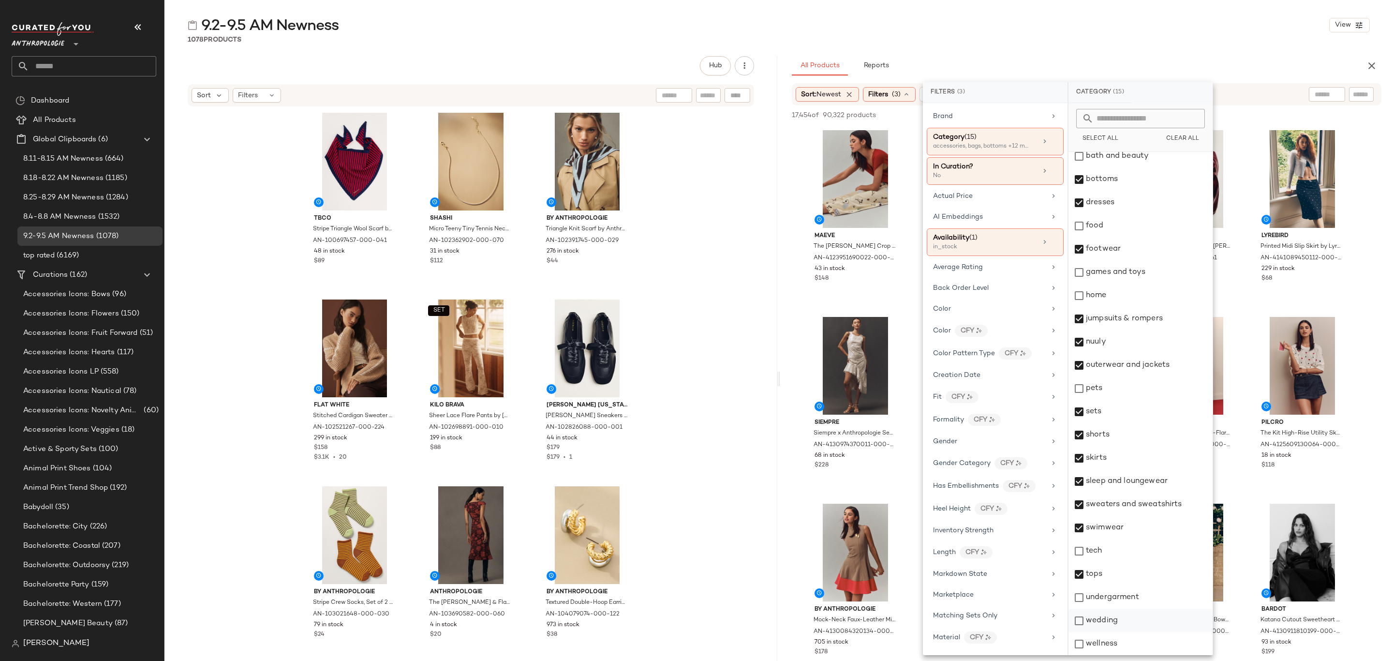
drag, startPoint x: 1138, startPoint y: 601, endPoint x: 1142, endPoint y: 623, distance: 22.1
click at [1139, 603] on div "undergarment" at bounding box center [1140, 597] width 144 height 23
click at [1140, 629] on div "wedding" at bounding box center [1140, 620] width 144 height 23
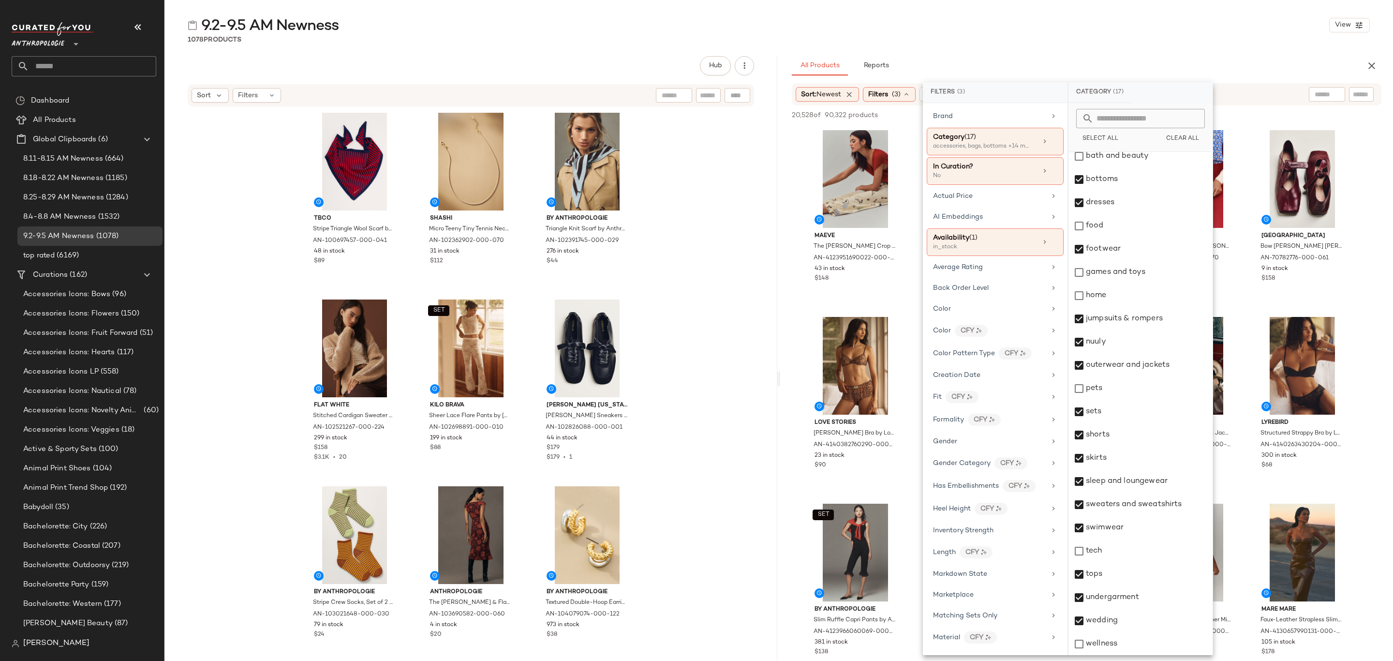
click at [1051, 51] on div "9.2-9.5 AM Newness View 1078 Products Hub Sort Filters TBCo Stripe Triangle Woo…" at bounding box center [778, 337] width 1229 height 645
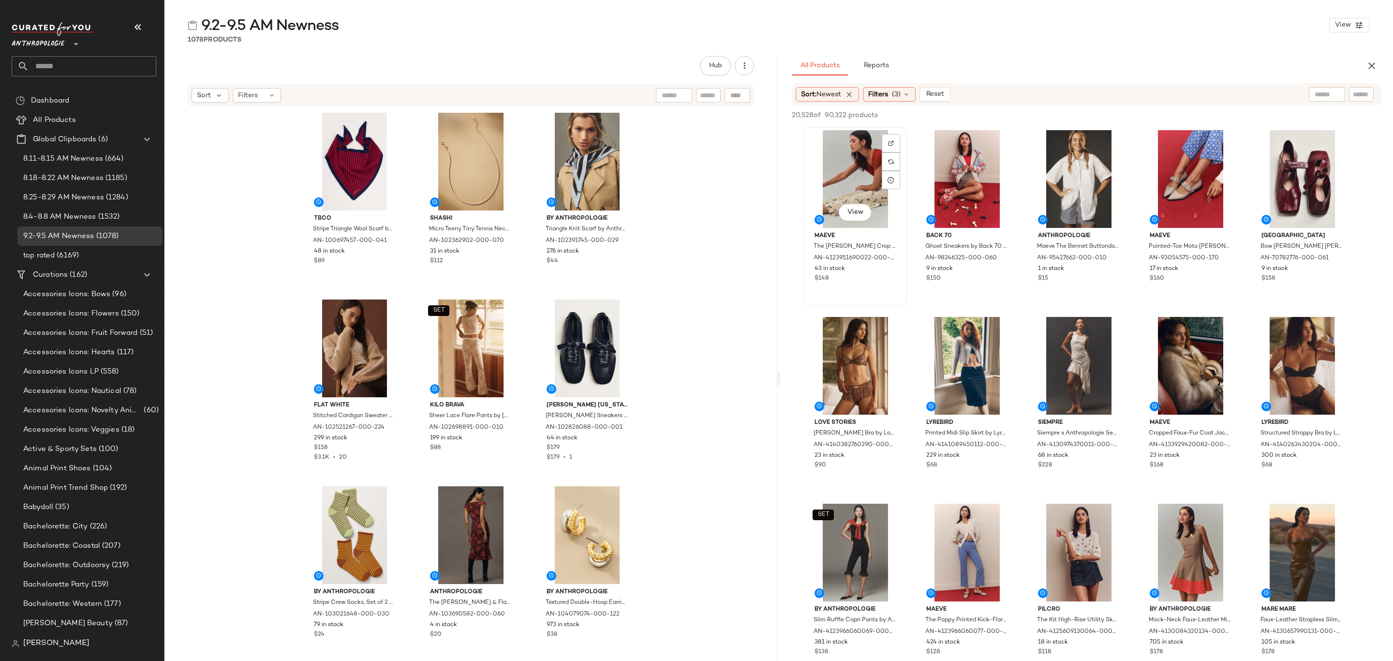
click at [846, 133] on div "View" at bounding box center [855, 179] width 97 height 98
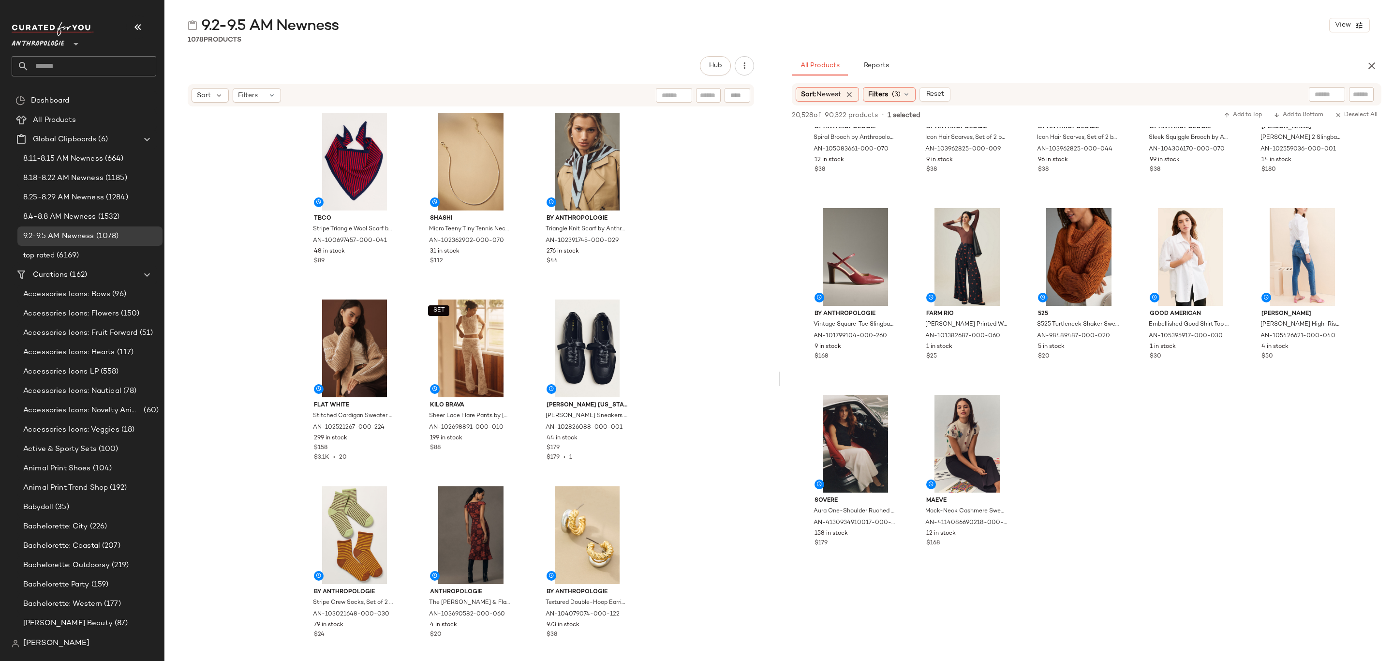
scroll to position [1378, 0]
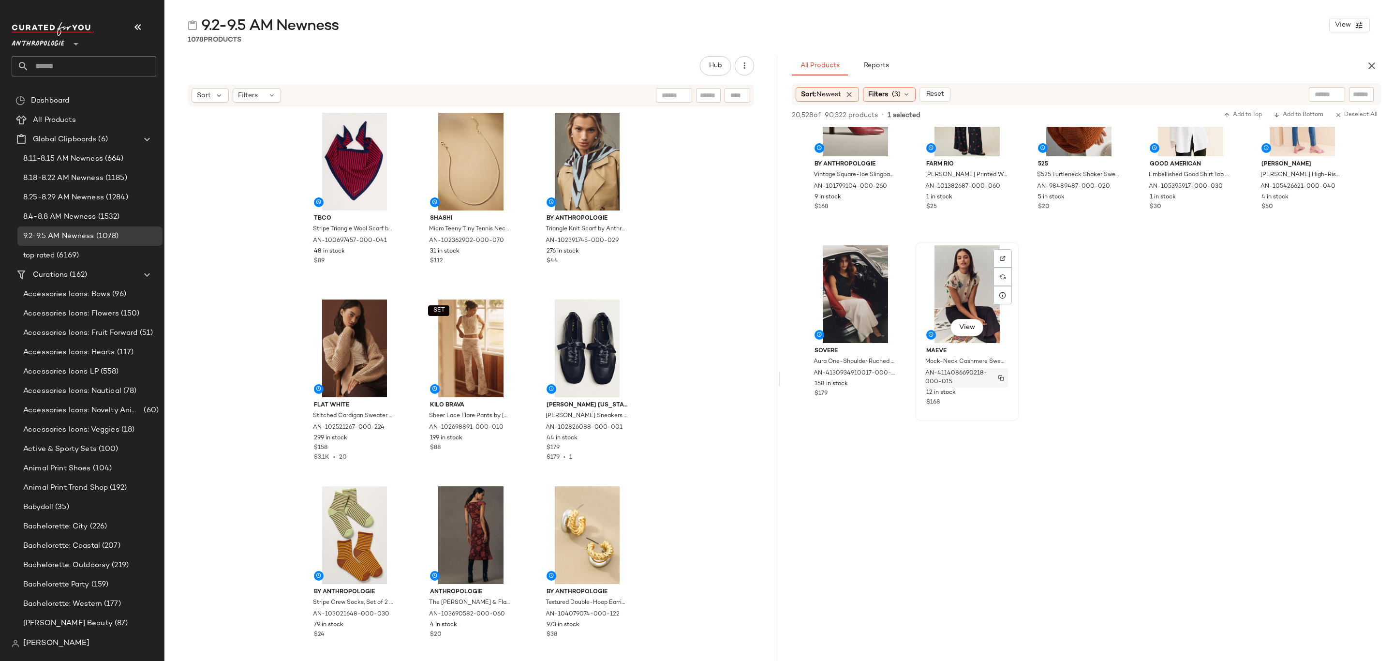
click at [985, 376] on span "AN-4114086690218-000-015" at bounding box center [956, 377] width 63 height 17
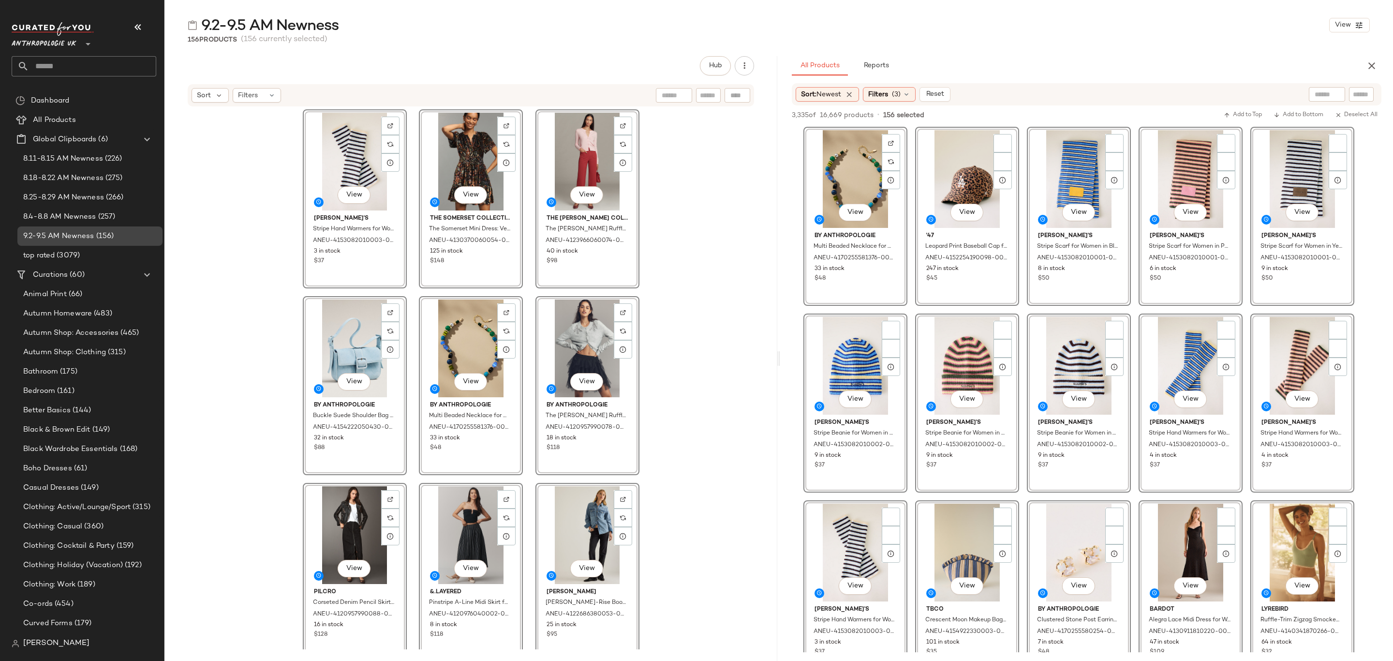
scroll to position [5731, 0]
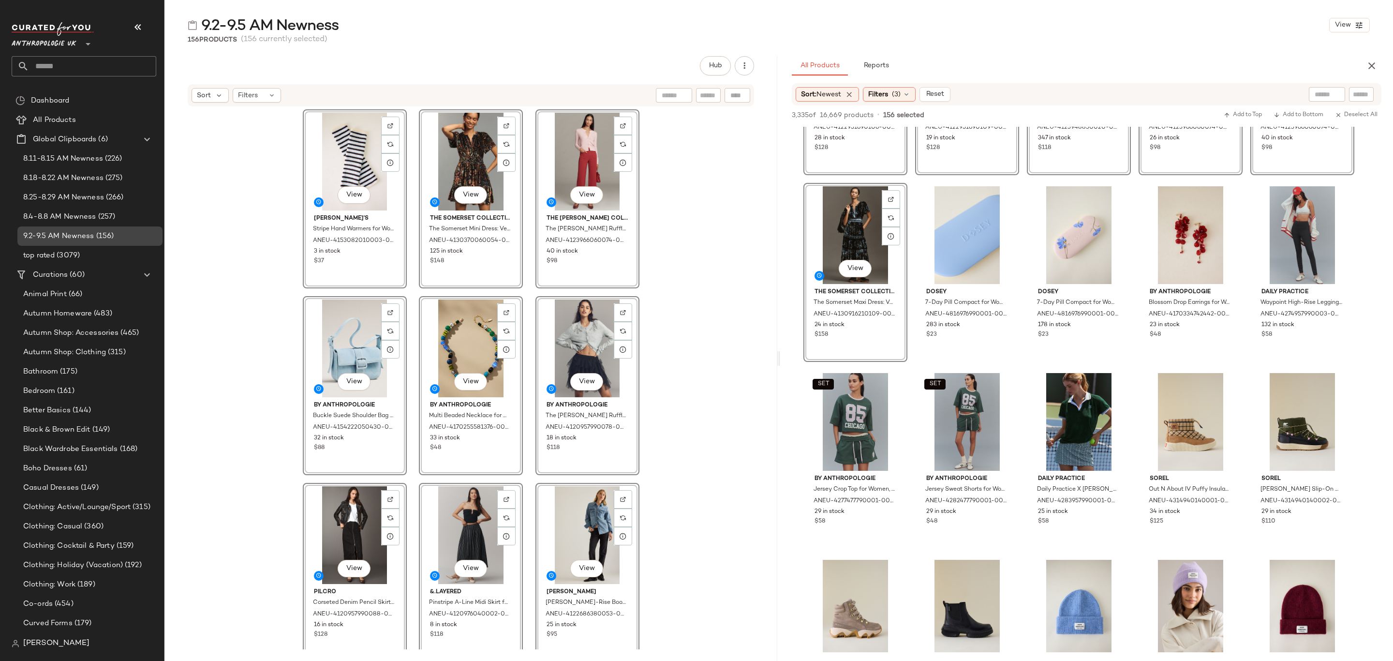
click at [77, 231] on span "9.2-9.5 AM Newness" at bounding box center [58, 236] width 71 height 11
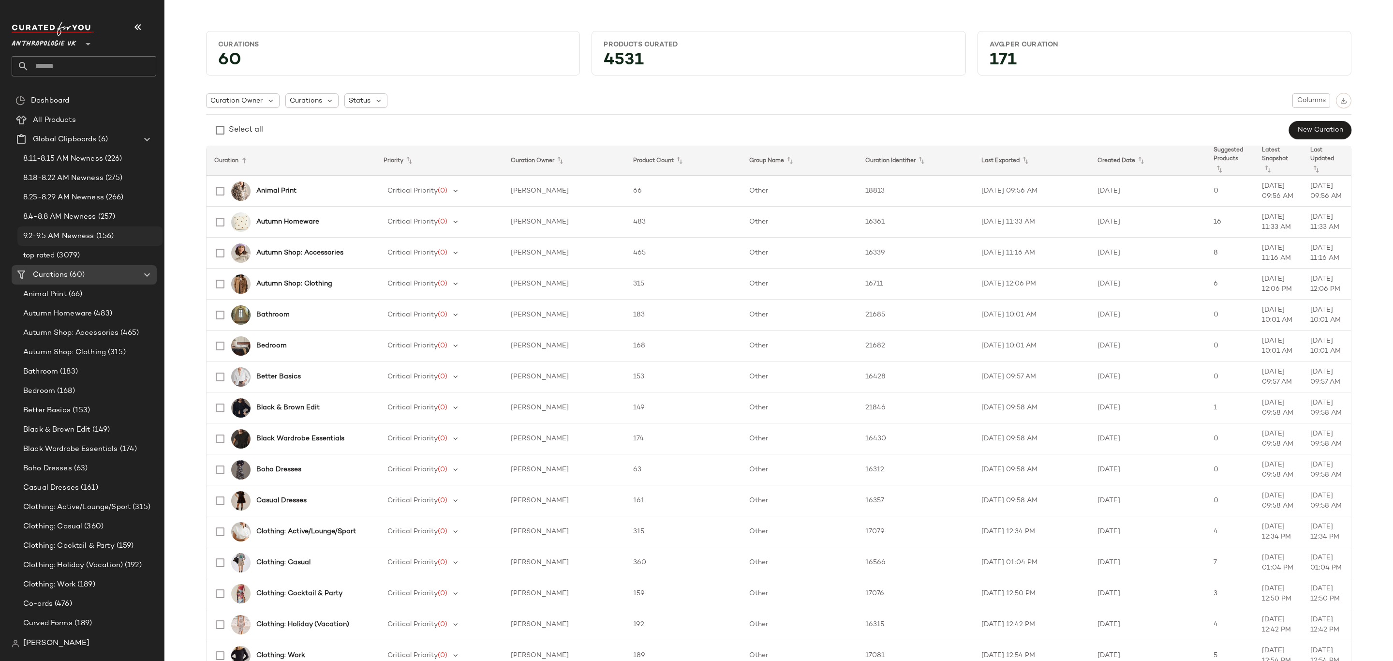
click at [66, 234] on span "9.2-9.5 AM Newness" at bounding box center [58, 236] width 71 height 11
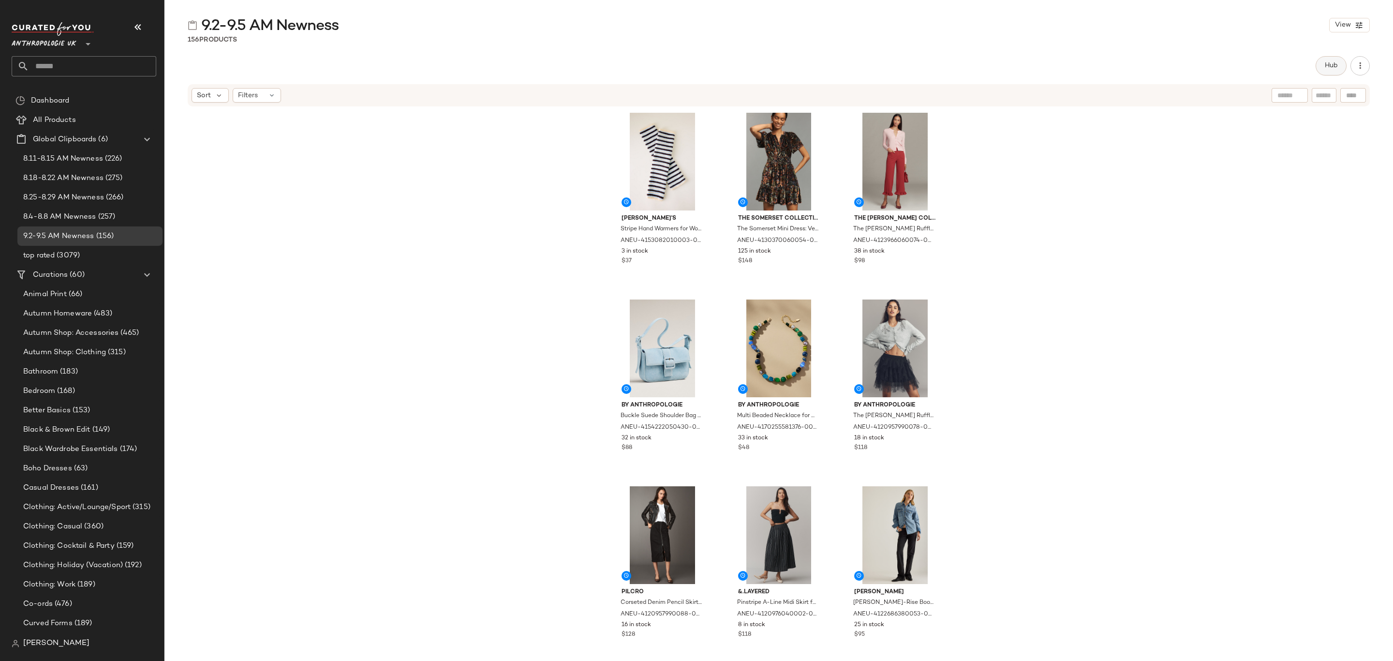
click at [1332, 67] on span "Hub" at bounding box center [1331, 66] width 14 height 8
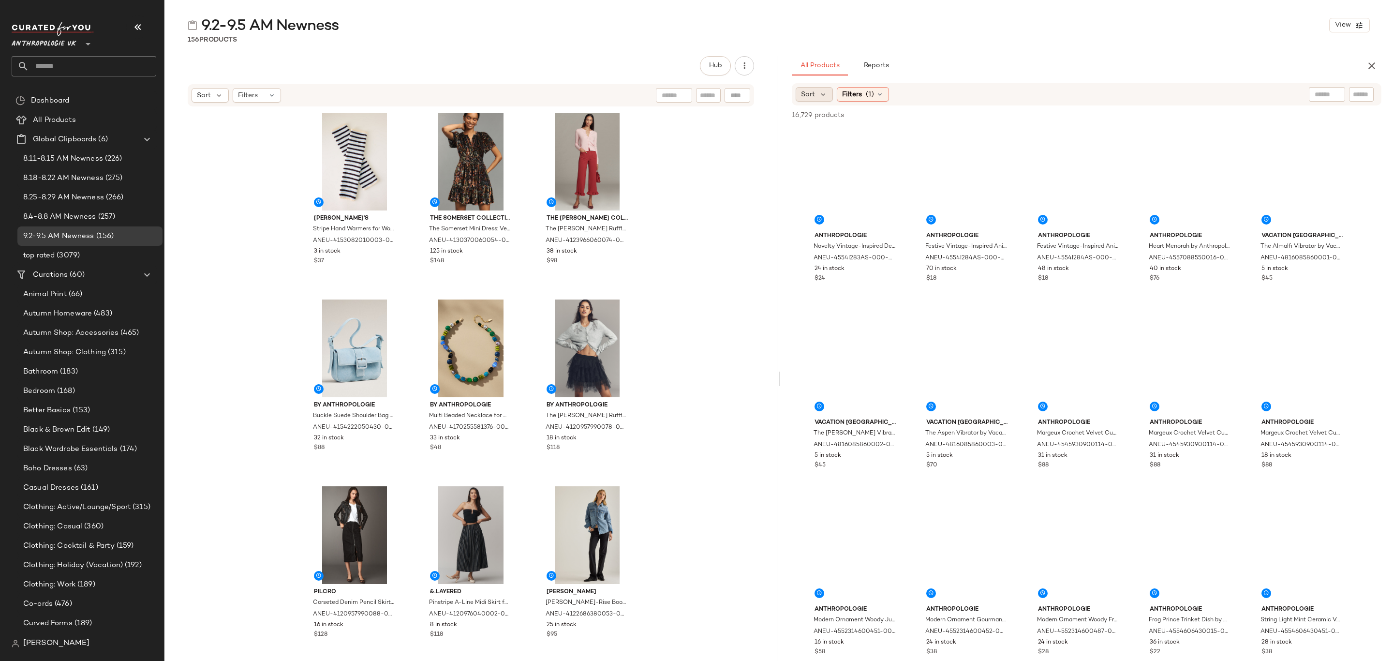
click at [815, 91] on div "Sort" at bounding box center [814, 94] width 37 height 15
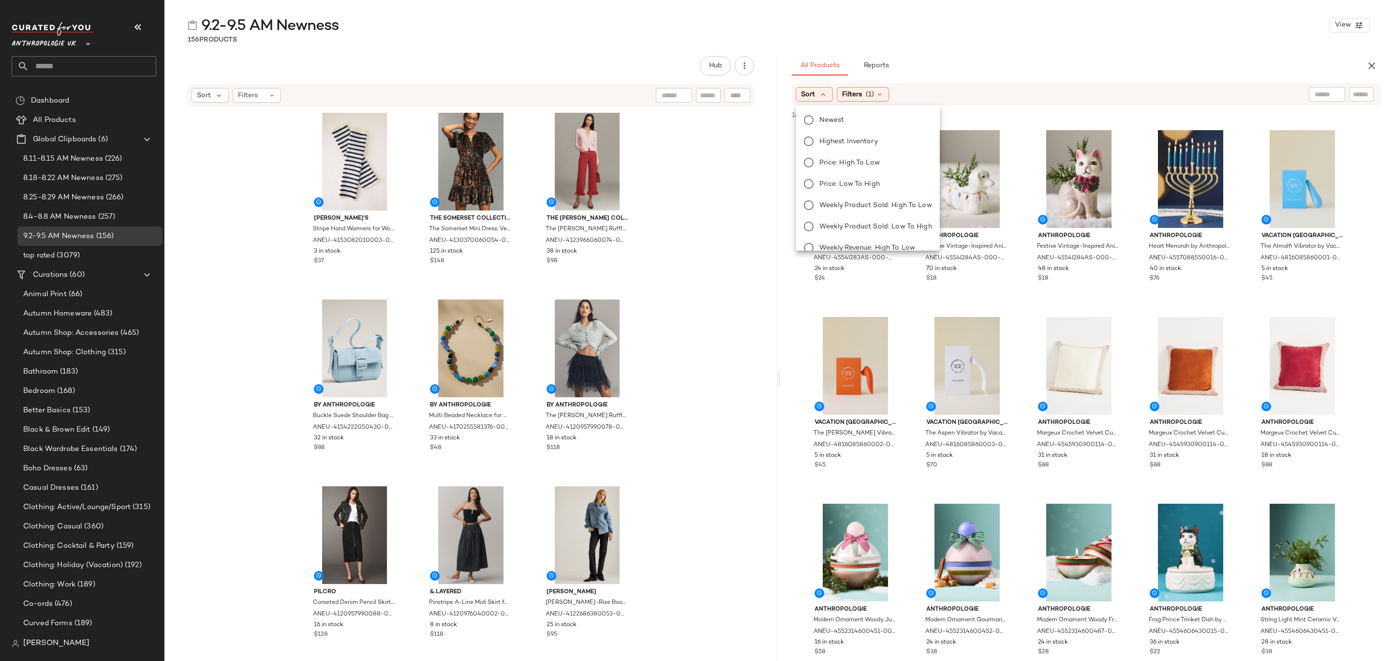
click at [829, 118] on span "Newest" at bounding box center [831, 120] width 25 height 10
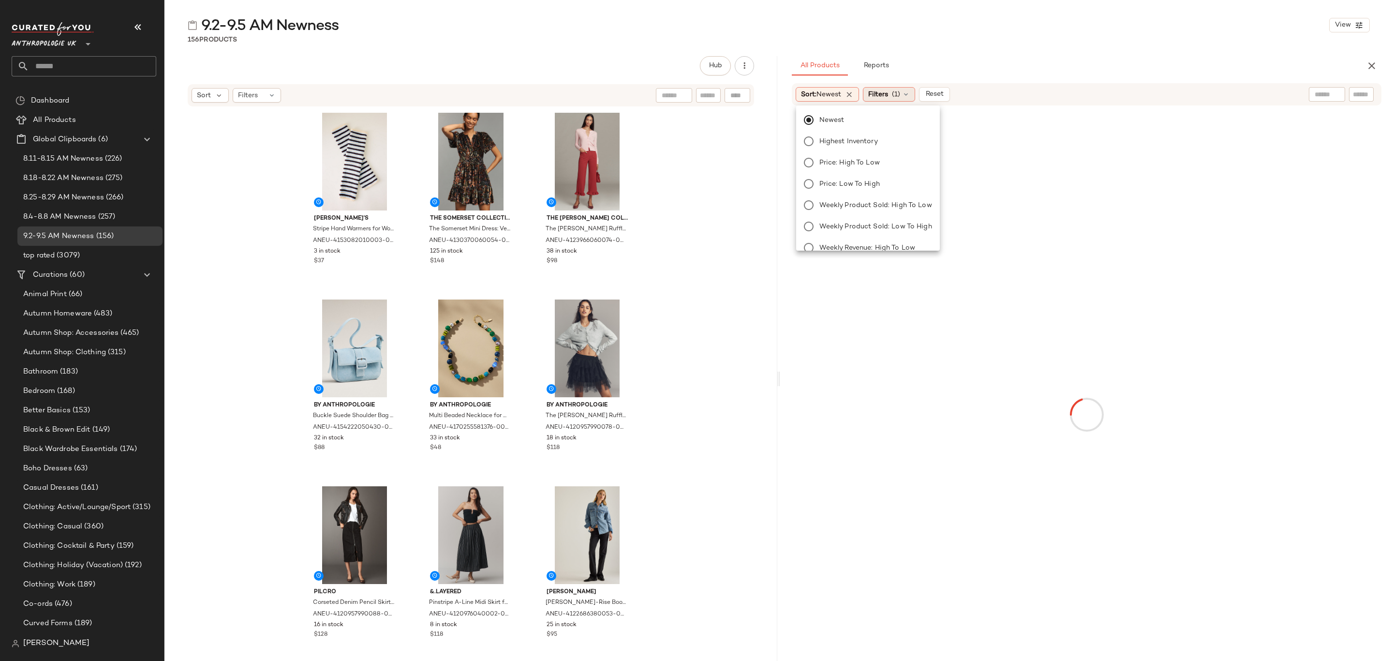
click at [882, 91] on span "Filters" at bounding box center [878, 94] width 20 height 10
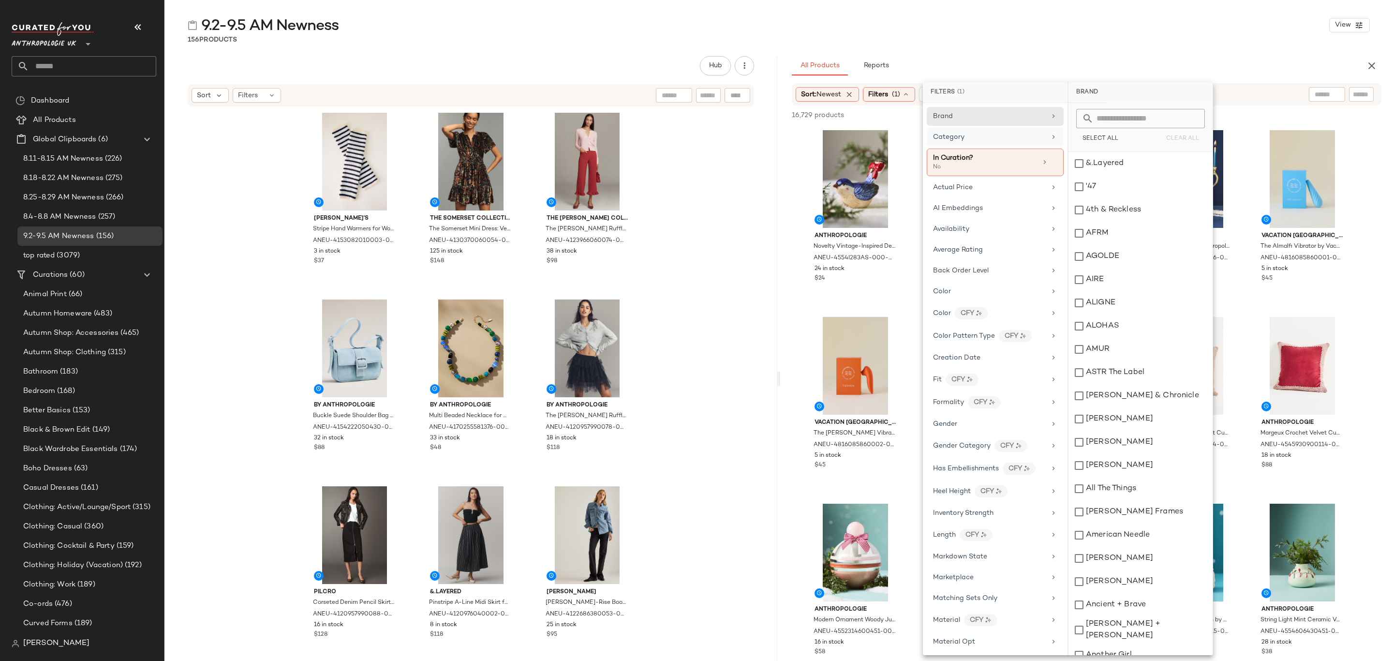
click at [984, 148] on div "Category" at bounding box center [995, 162] width 137 height 28
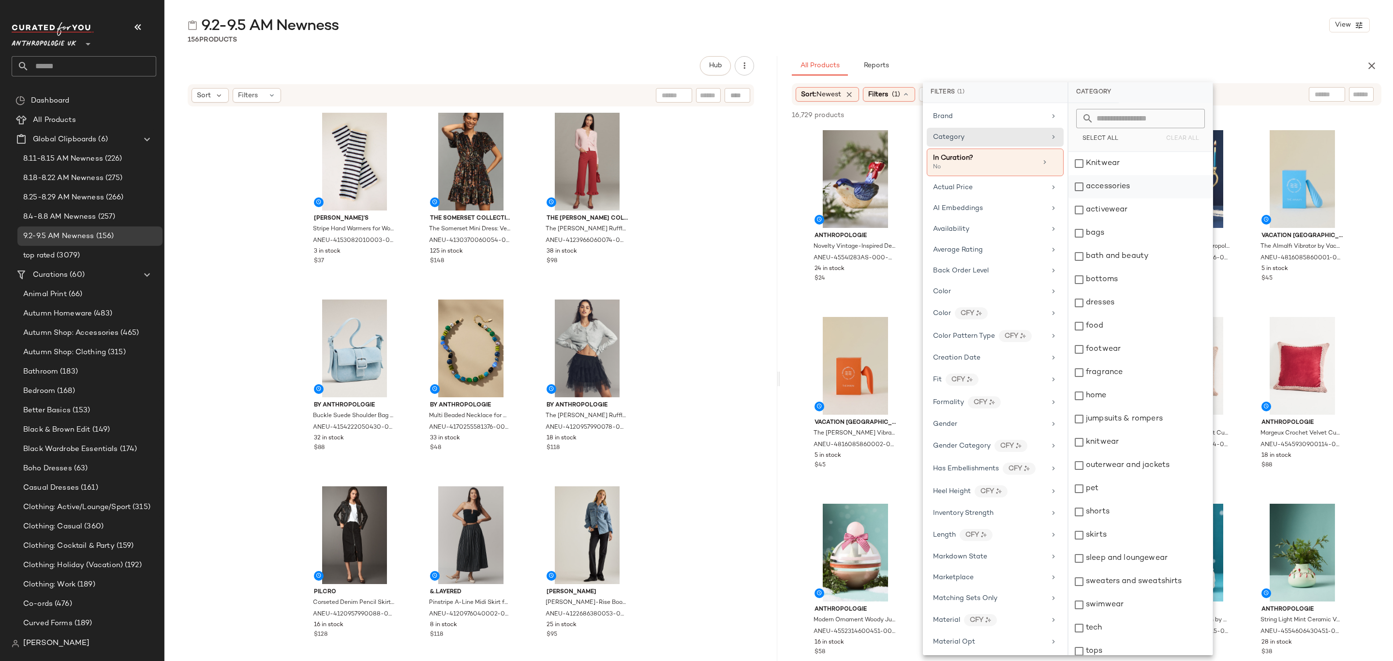
drag, startPoint x: 1127, startPoint y: 169, endPoint x: 1130, endPoint y: 182, distance: 13.4
click at [1129, 170] on div "Knitwear" at bounding box center [1140, 163] width 144 height 23
click at [1136, 191] on div "accessories" at bounding box center [1140, 186] width 144 height 23
click at [1141, 212] on div "activewear" at bounding box center [1140, 209] width 144 height 23
click at [1146, 241] on div "bags" at bounding box center [1140, 233] width 144 height 23
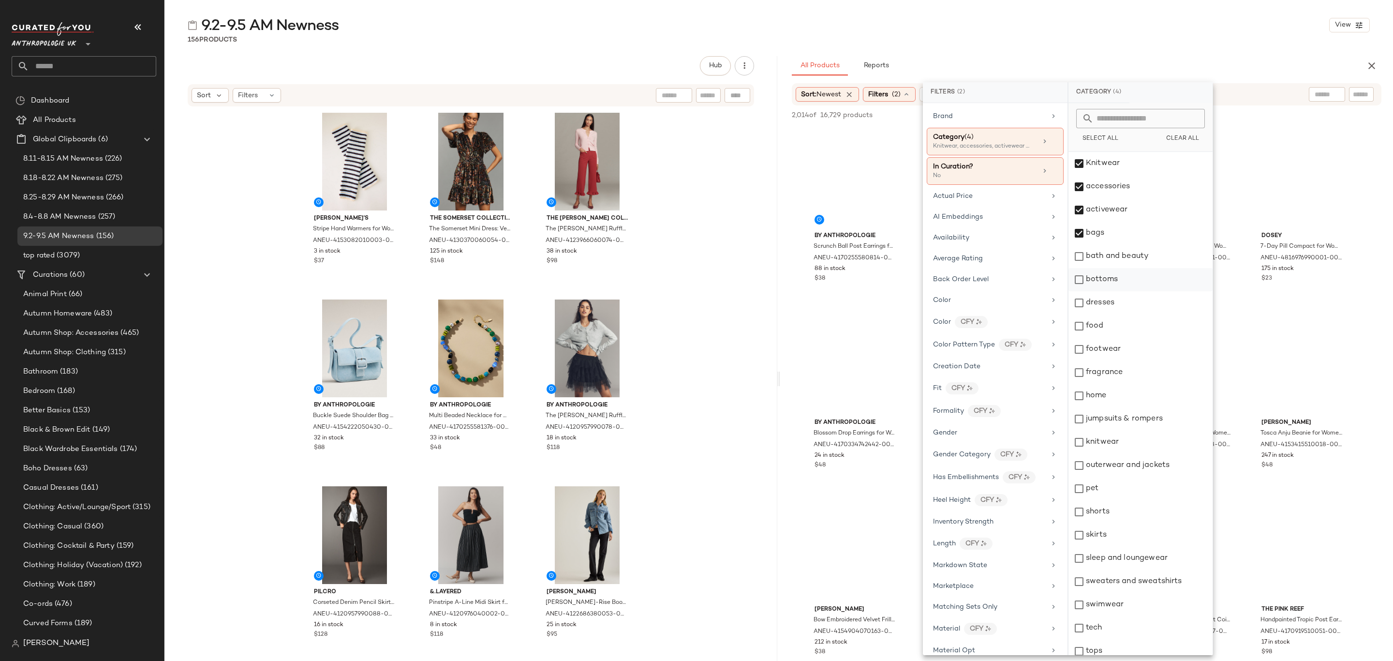
click at [1161, 286] on div "bottoms" at bounding box center [1140, 279] width 144 height 23
click at [1165, 315] on div "food" at bounding box center [1140, 325] width 144 height 23
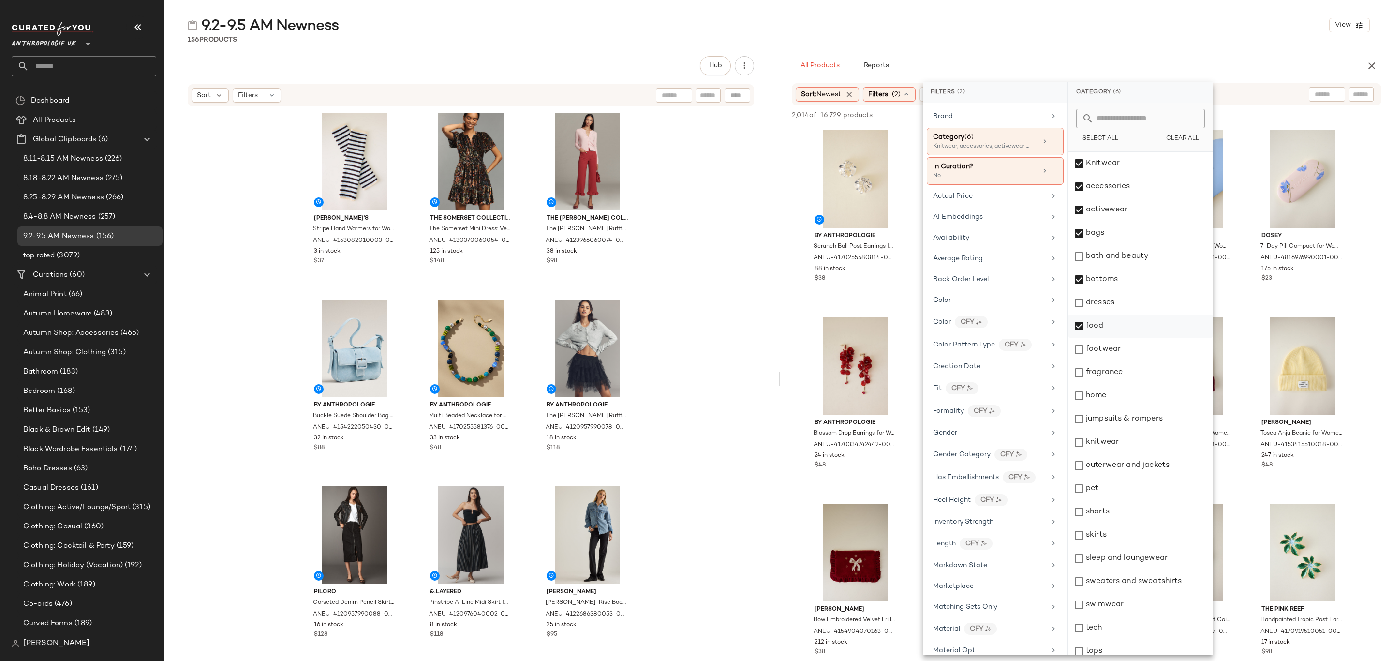
click at [1159, 327] on div "food" at bounding box center [1140, 325] width 144 height 23
click at [1152, 309] on div "dresses" at bounding box center [1140, 302] width 144 height 23
click at [1155, 347] on div "footwear" at bounding box center [1140, 349] width 144 height 23
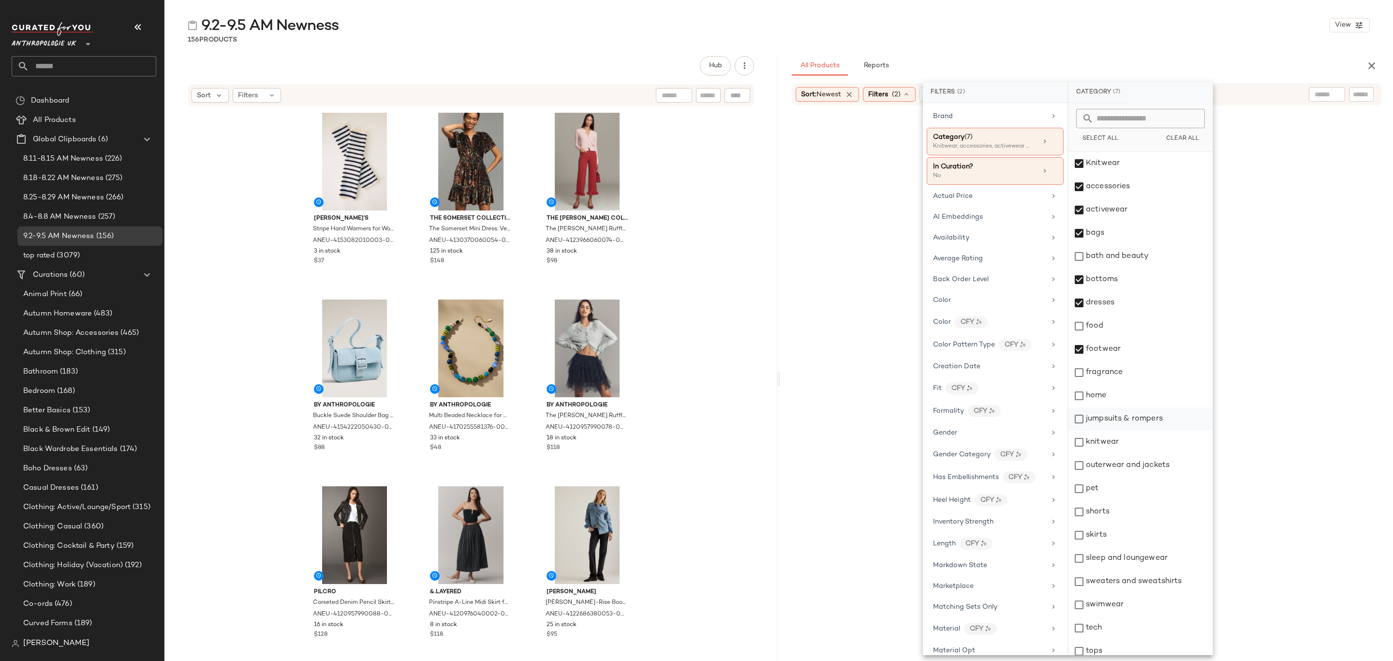
click at [1157, 421] on div "jumpsuits & rompers" at bounding box center [1140, 418] width 144 height 23
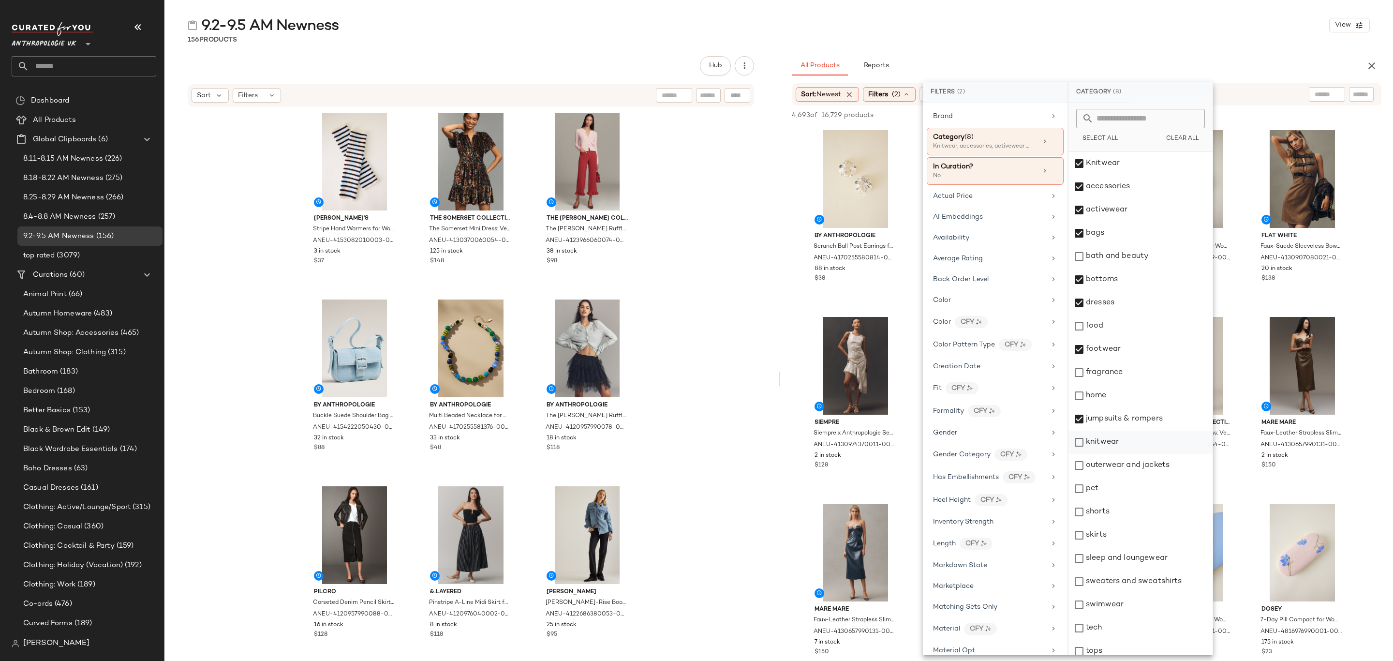
click at [1138, 443] on div "knitwear" at bounding box center [1140, 441] width 144 height 23
click at [1151, 472] on div "outerwear and jackets" at bounding box center [1140, 465] width 144 height 23
click at [1120, 517] on div "shorts" at bounding box center [1140, 511] width 144 height 23
drag, startPoint x: 1125, startPoint y: 534, endPoint x: 1129, endPoint y: 540, distance: 7.6
click at [1125, 534] on div "skirts" at bounding box center [1140, 534] width 144 height 23
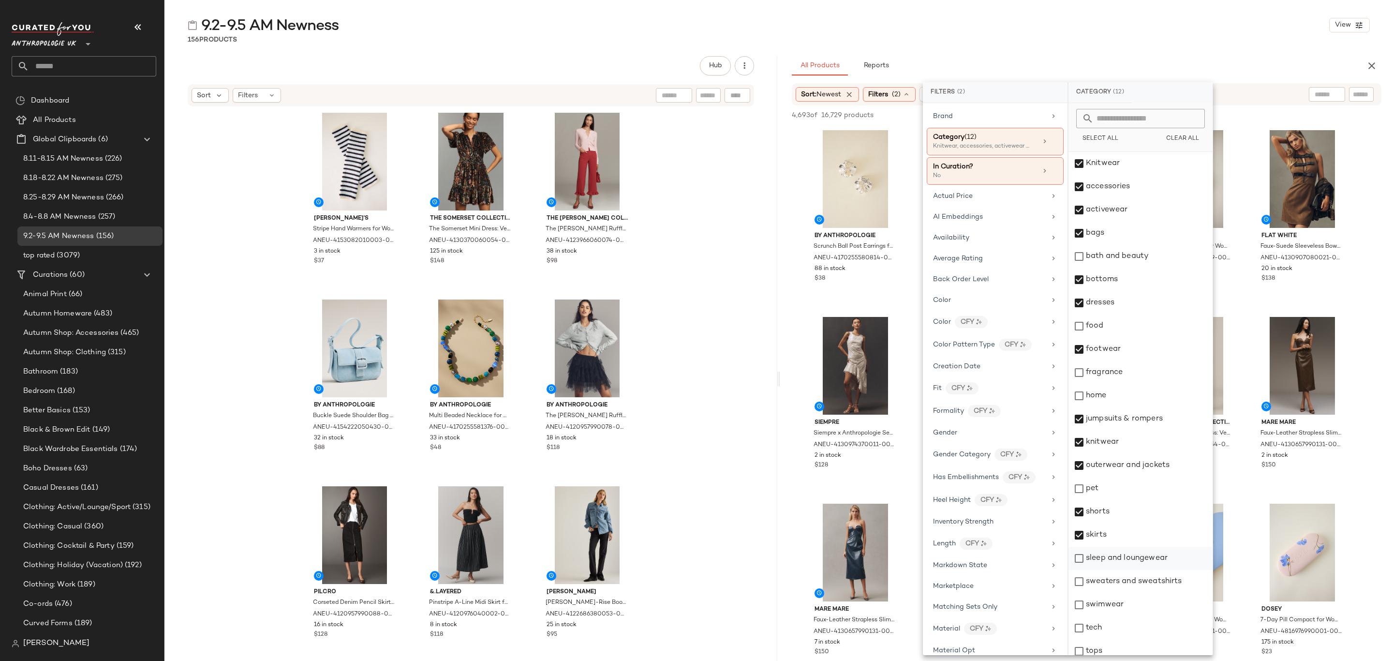
click at [1138, 562] on div "sleep and loungewear" at bounding box center [1140, 558] width 144 height 23
click at [1145, 580] on div "sweaters and sweatshirts" at bounding box center [1140, 581] width 144 height 23
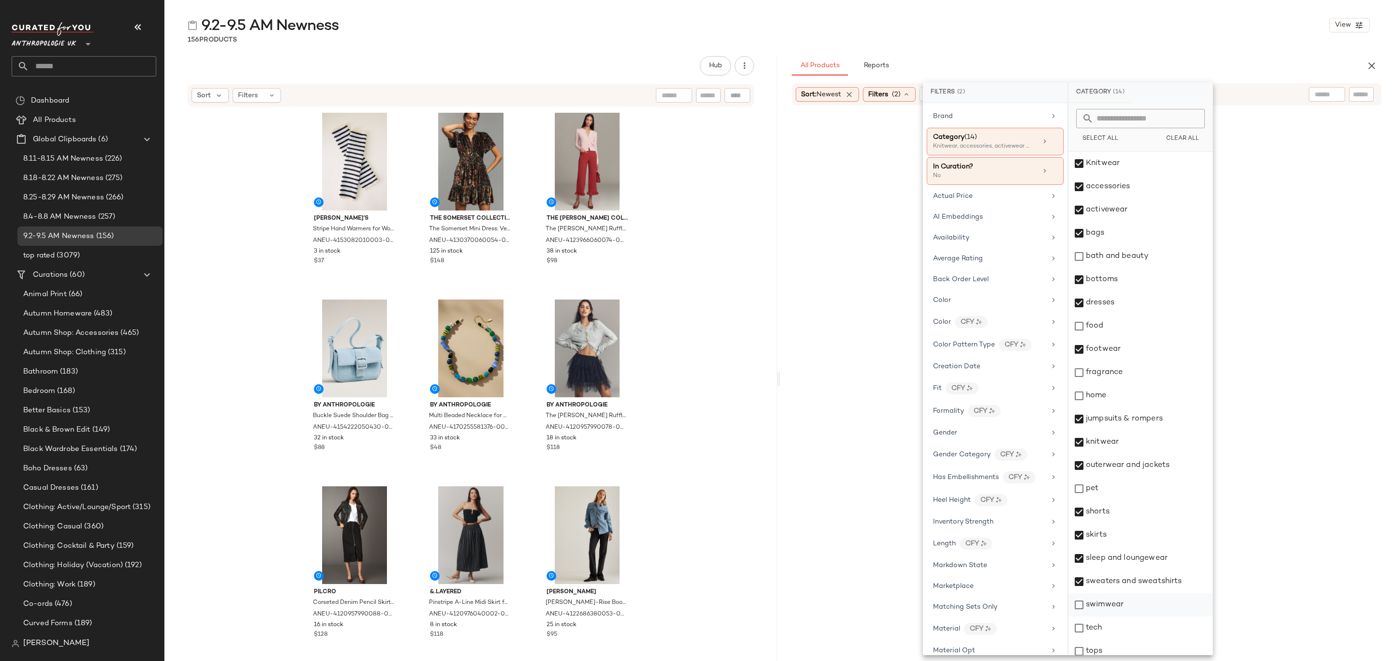
click at [1124, 614] on div "swimwear" at bounding box center [1140, 604] width 144 height 23
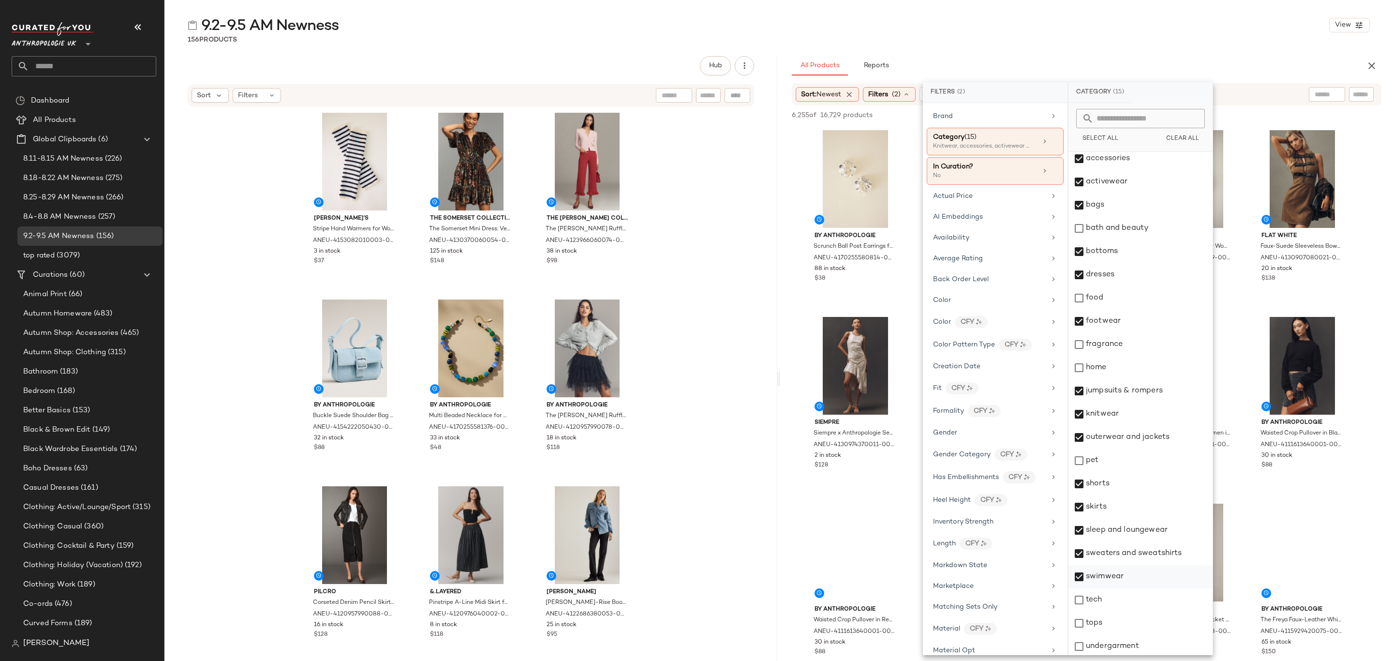
scroll to position [54, 0]
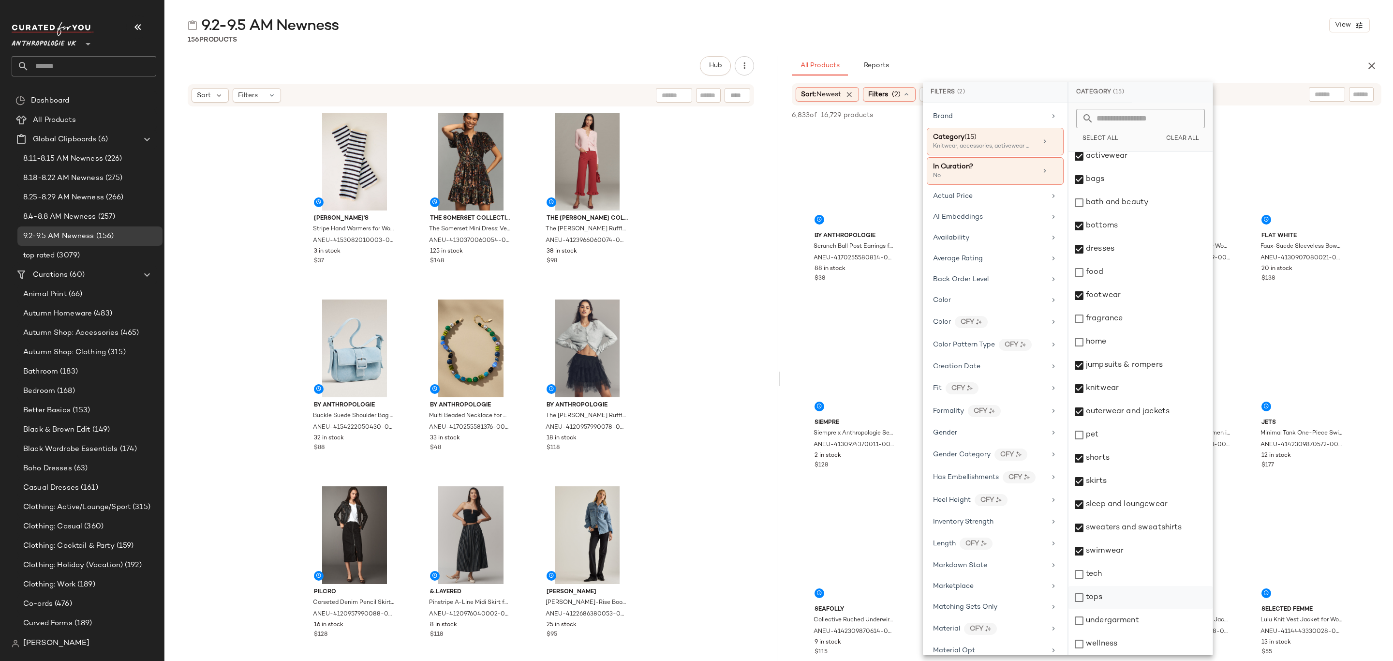
click at [1110, 595] on div "tops" at bounding box center [1140, 597] width 144 height 23
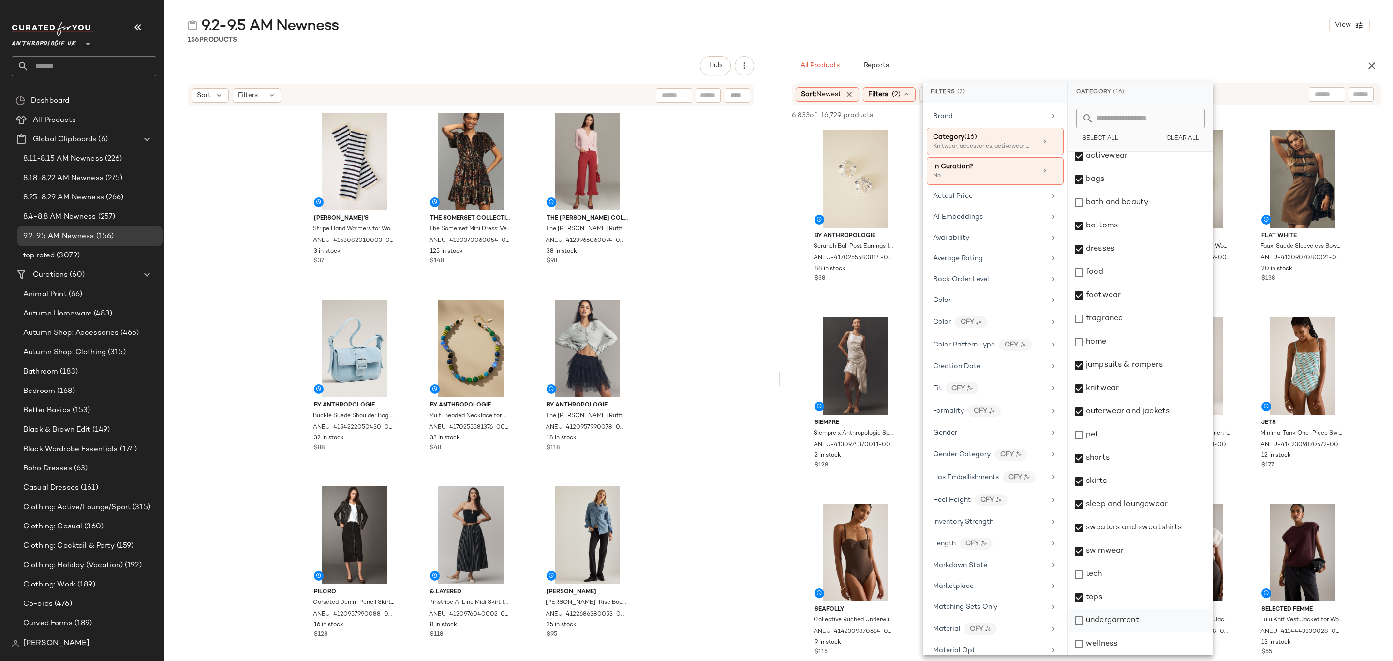
click at [1130, 626] on div "undergarment" at bounding box center [1140, 620] width 144 height 23
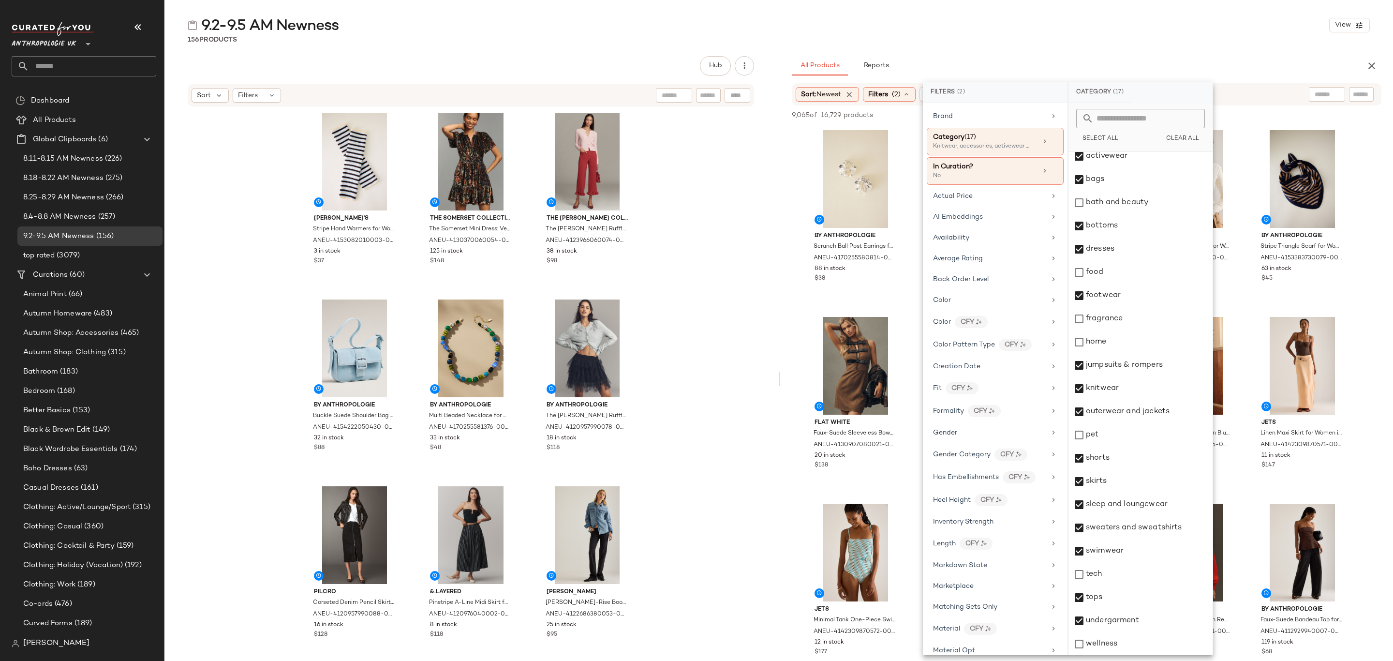
click at [1158, 37] on div "156 Products" at bounding box center [778, 40] width 1229 height 10
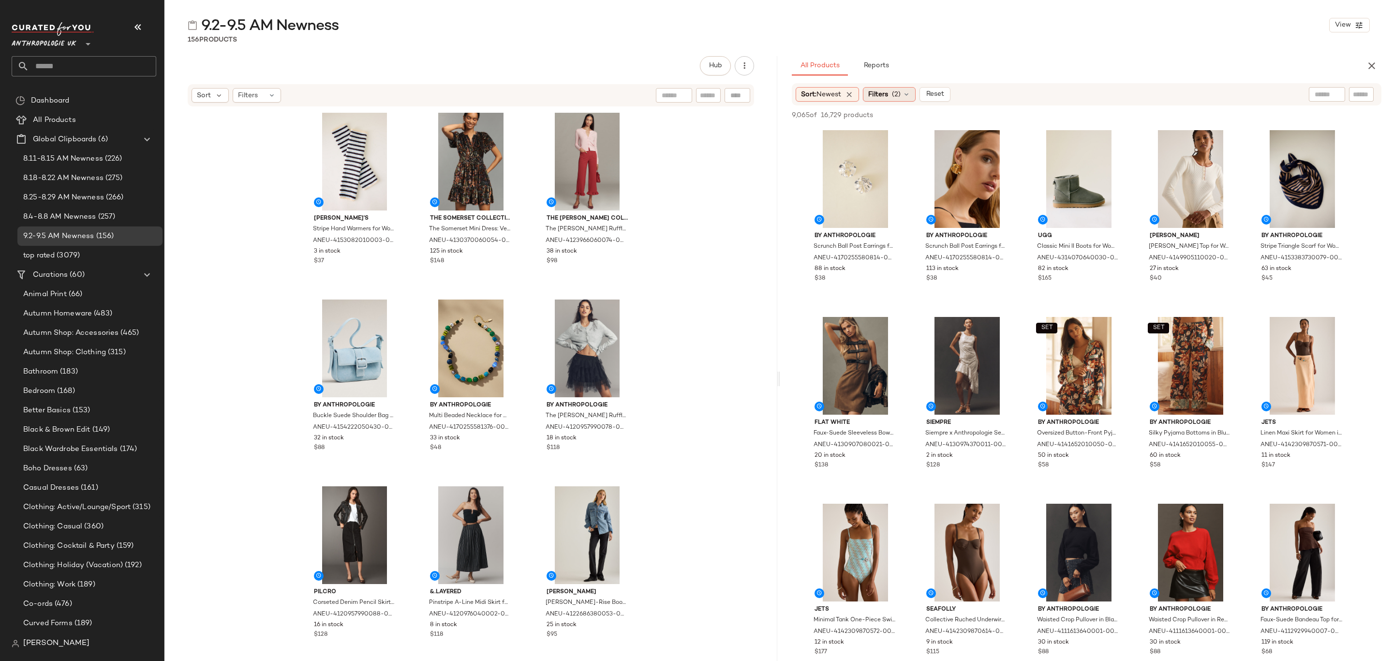
click at [886, 90] on span "Filters" at bounding box center [878, 94] width 20 height 10
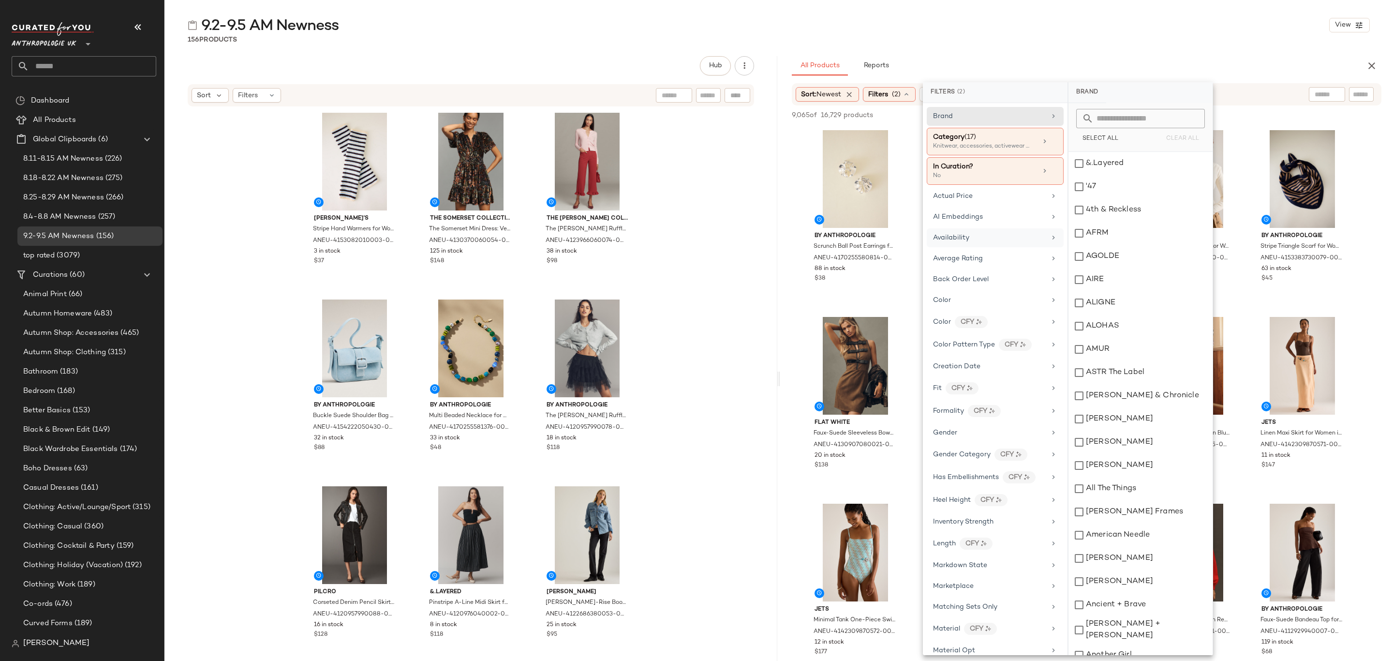
click at [992, 241] on div "Availability" at bounding box center [989, 238] width 113 height 10
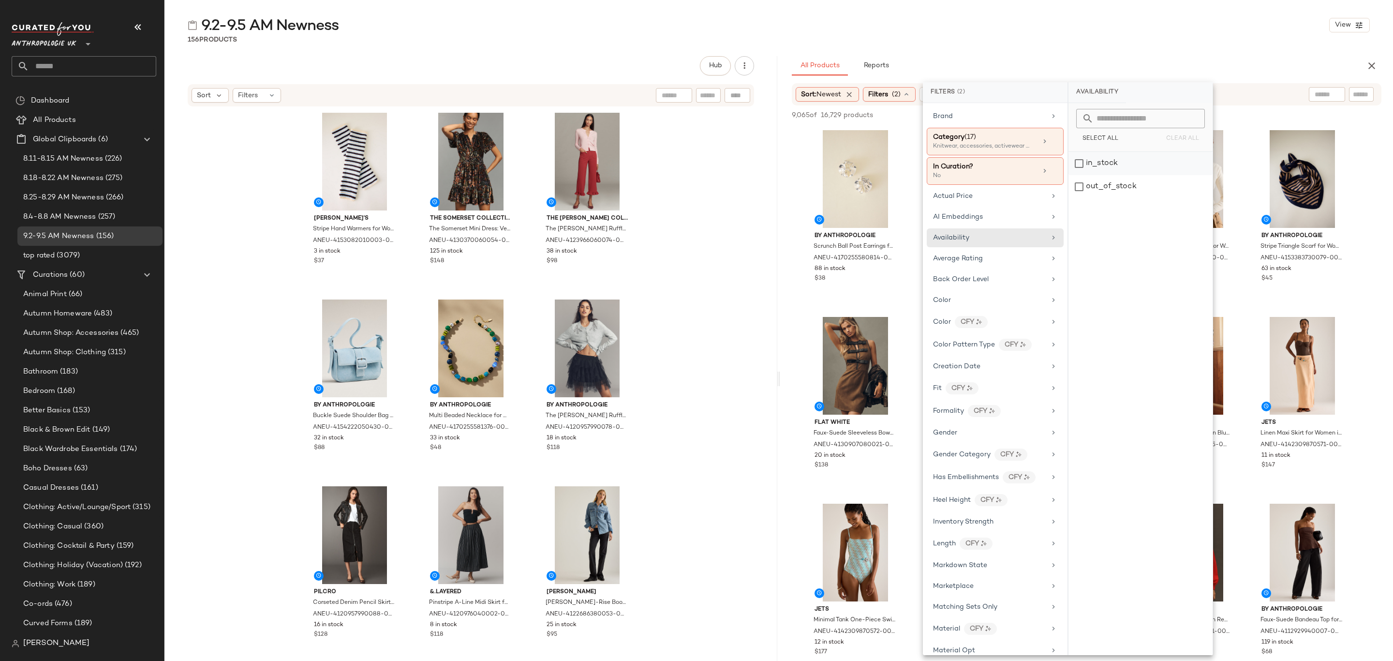
click at [1115, 175] on div "in_stock" at bounding box center [1140, 186] width 144 height 23
click at [1151, 64] on div "All Products Reports" at bounding box center [1071, 65] width 559 height 19
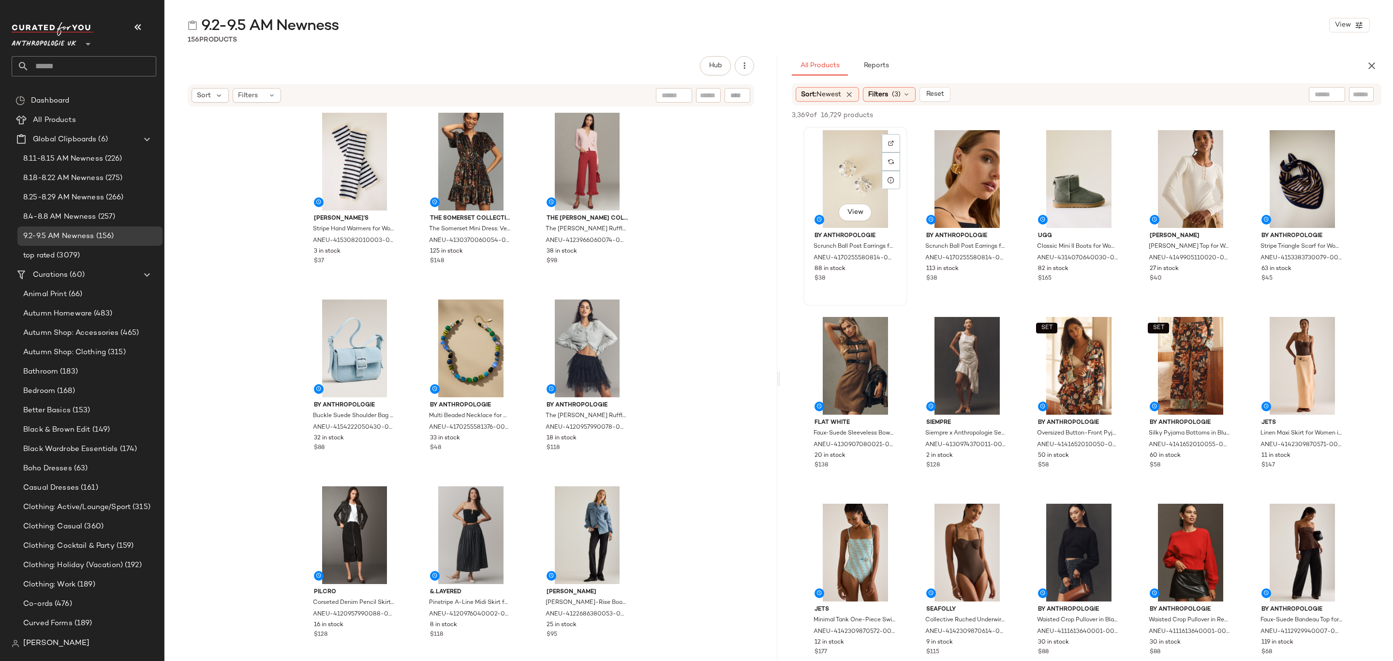
click at [840, 161] on div "View" at bounding box center [855, 179] width 97 height 98
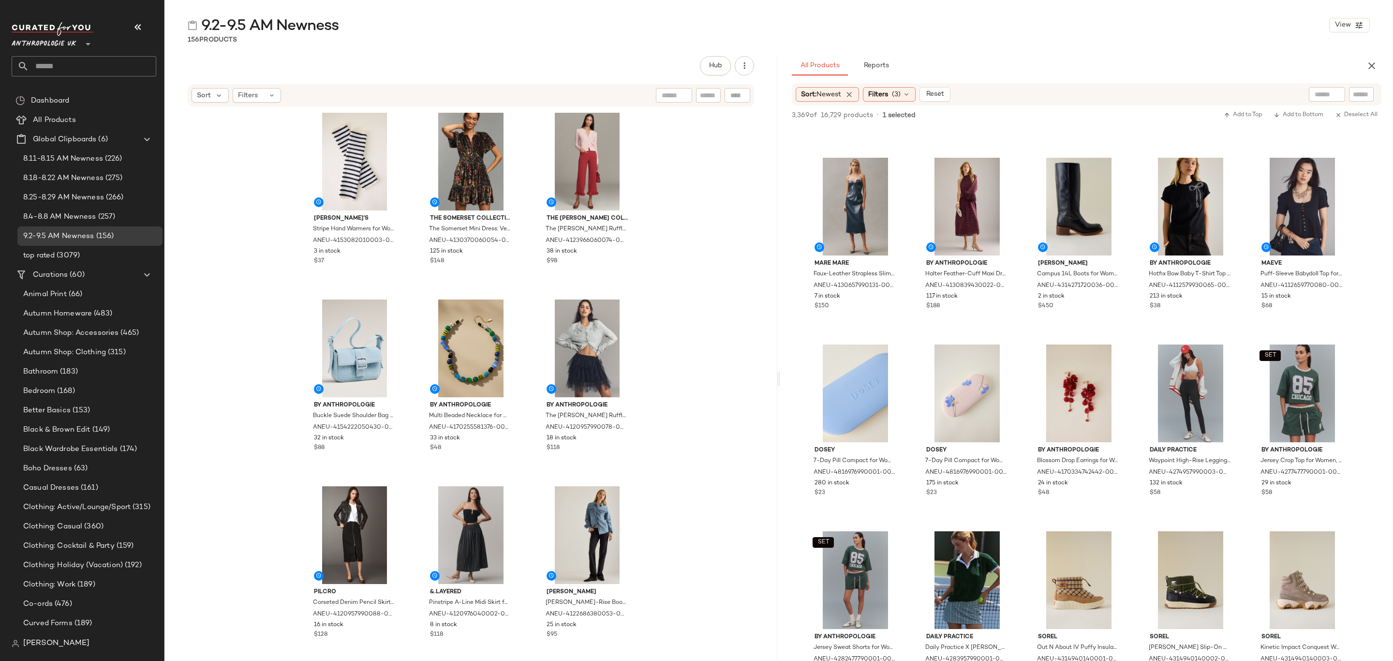
scroll to position [871, 0]
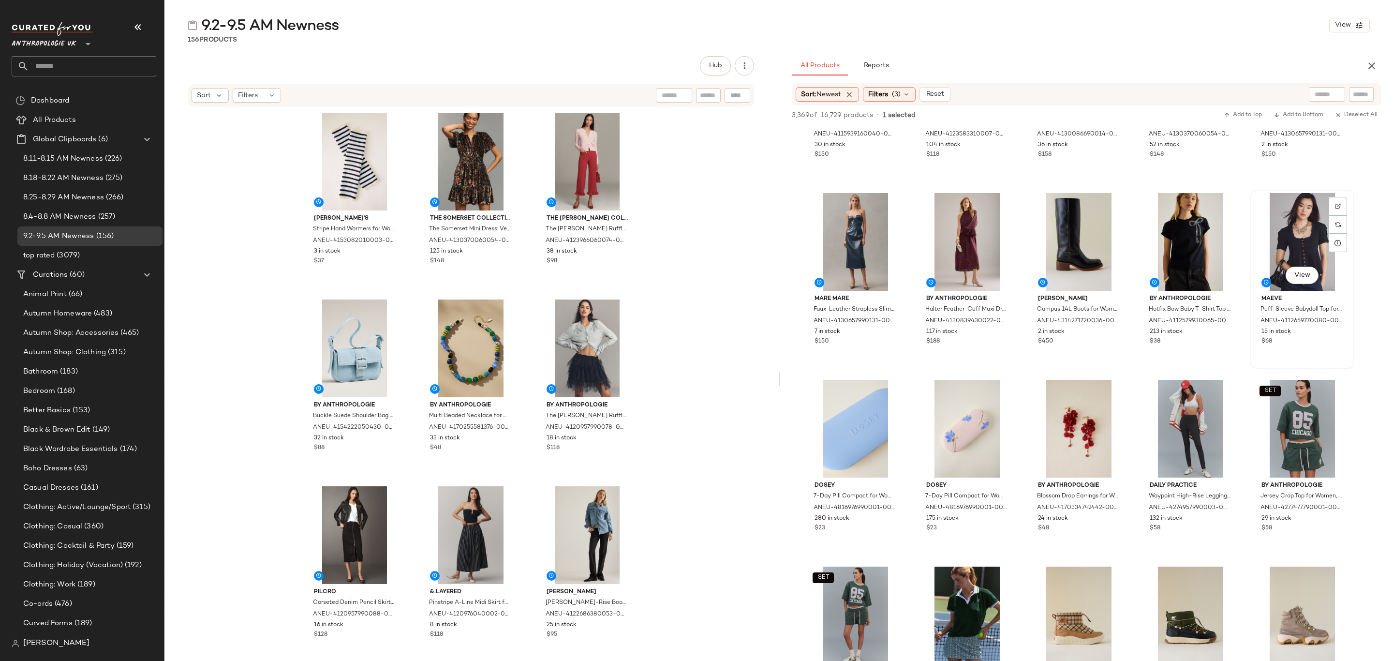
click at [1318, 343] on div "$68" at bounding box center [1302, 341] width 82 height 9
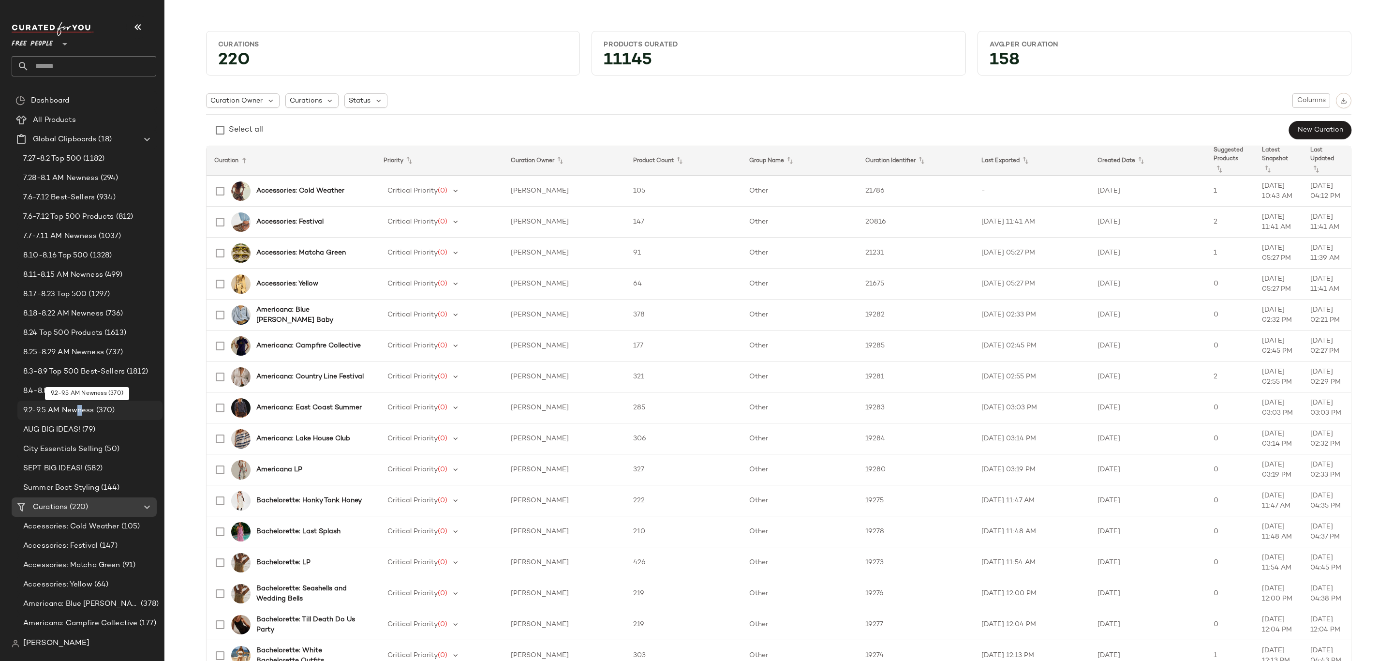
drag, startPoint x: 79, startPoint y: 414, endPoint x: 110, endPoint y: 406, distance: 32.4
click at [80, 414] on span "9.2-9.5 AM Newness" at bounding box center [58, 410] width 71 height 11
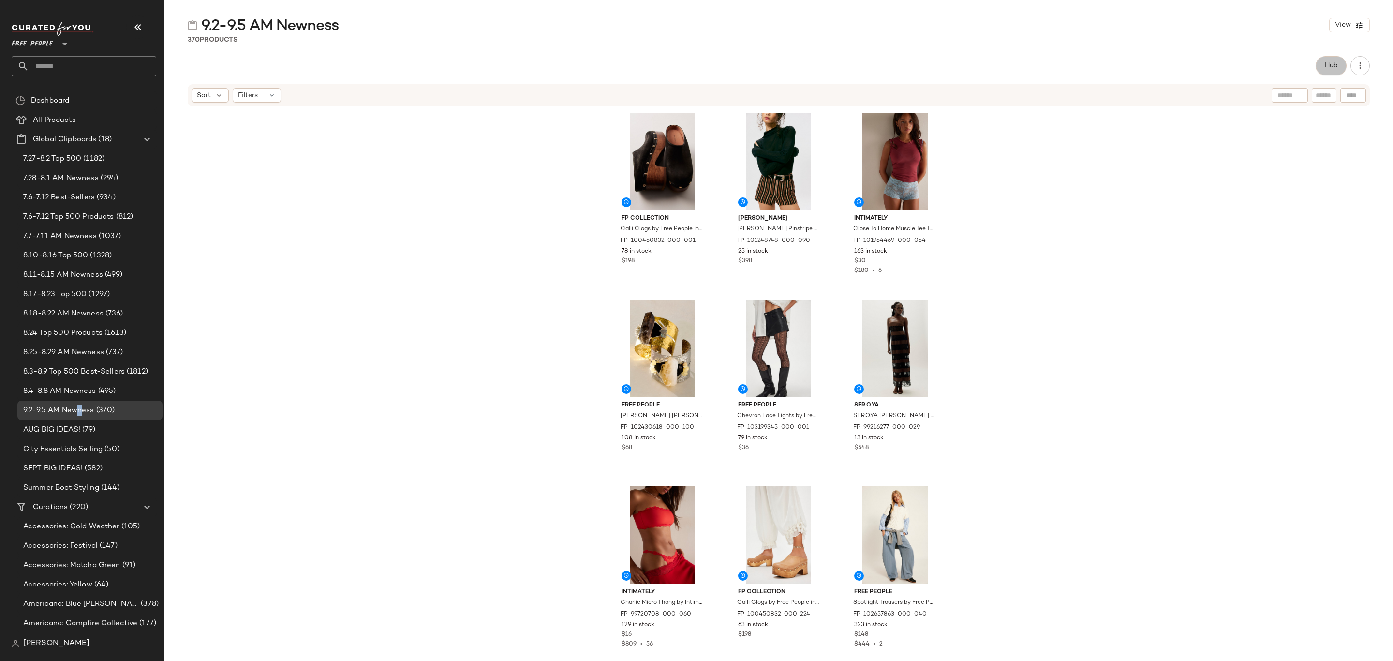
click at [1325, 69] on span "Hub" at bounding box center [1331, 66] width 14 height 8
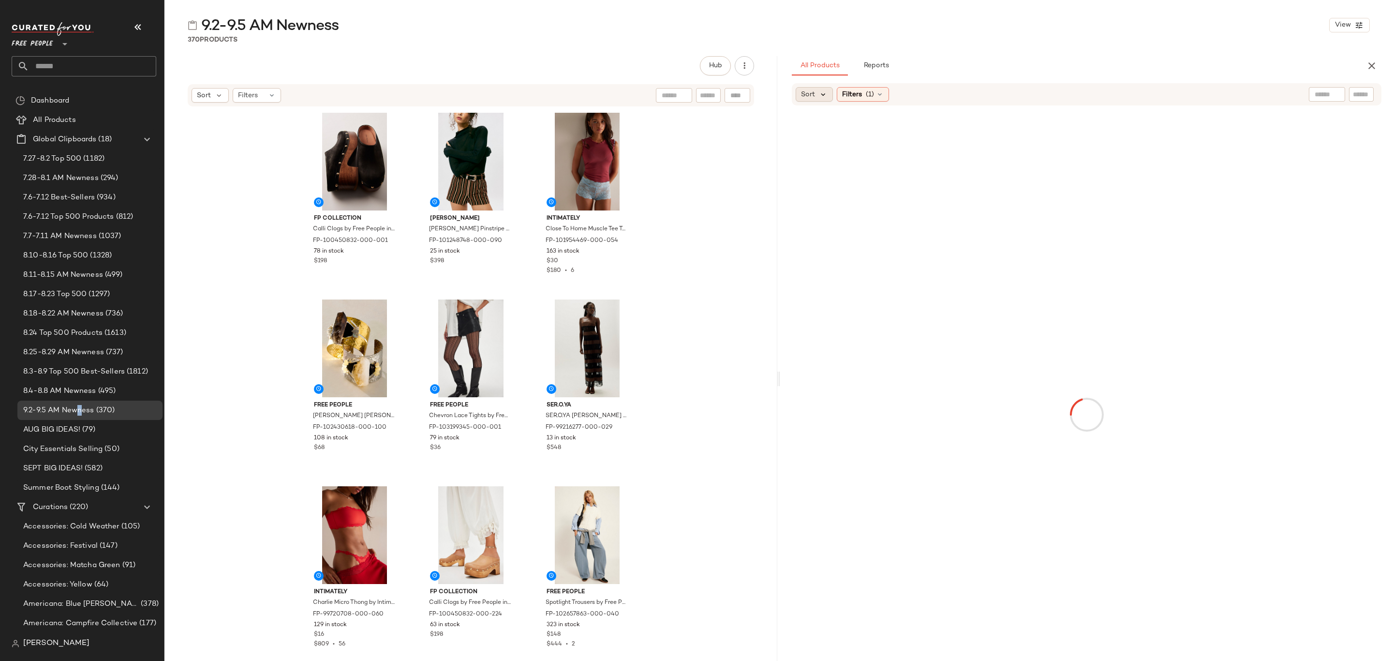
click at [821, 92] on icon at bounding box center [823, 94] width 9 height 9
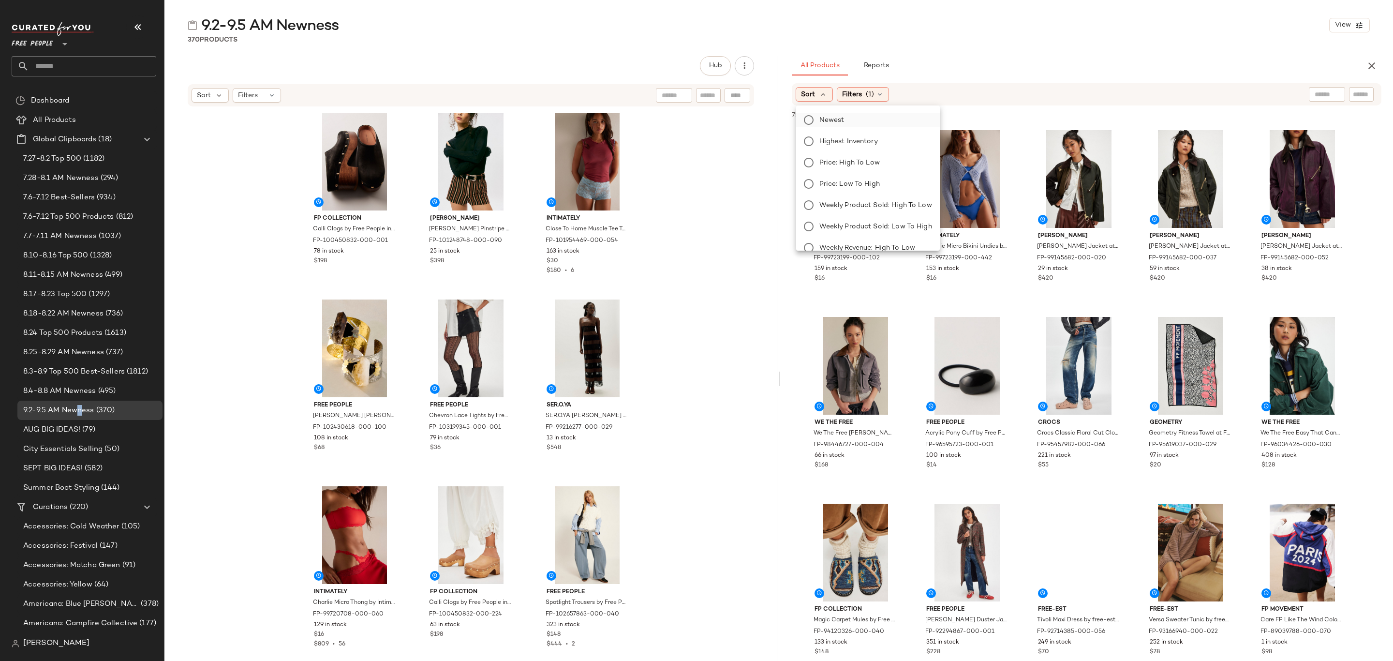
click at [834, 116] on span "Newest" at bounding box center [831, 120] width 25 height 10
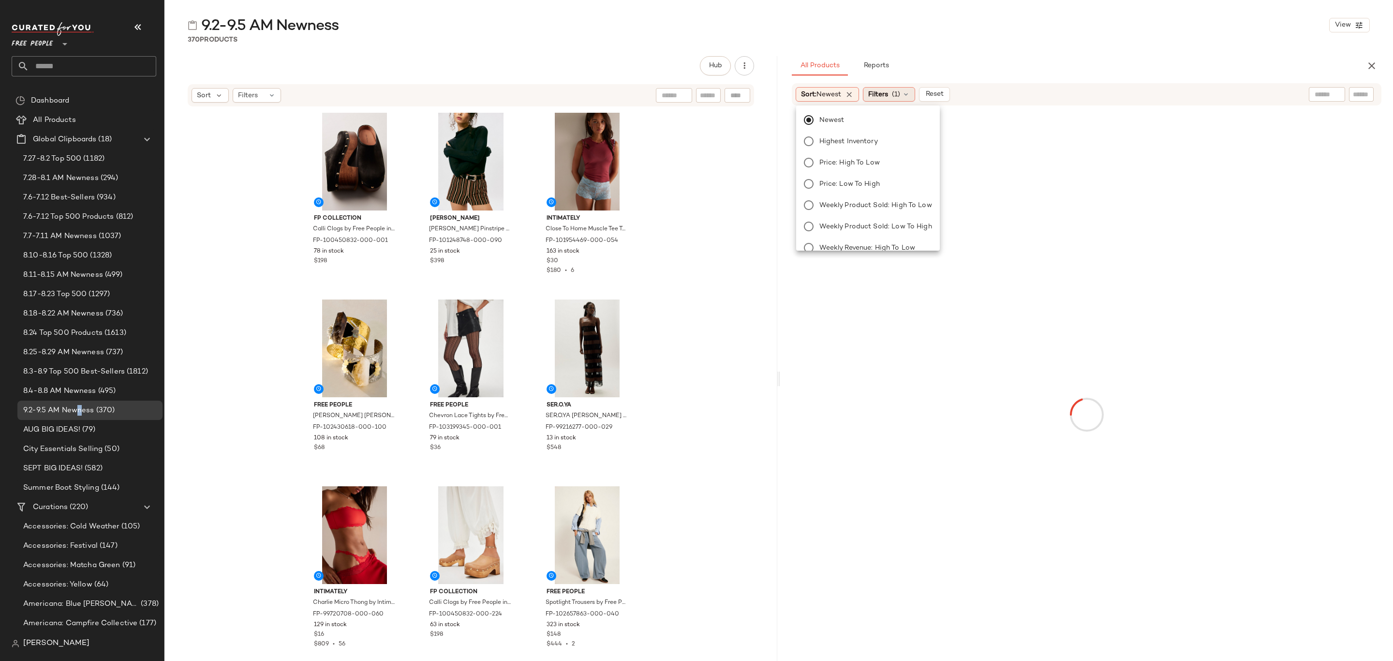
click at [900, 96] on span "(1)" at bounding box center [896, 94] width 8 height 10
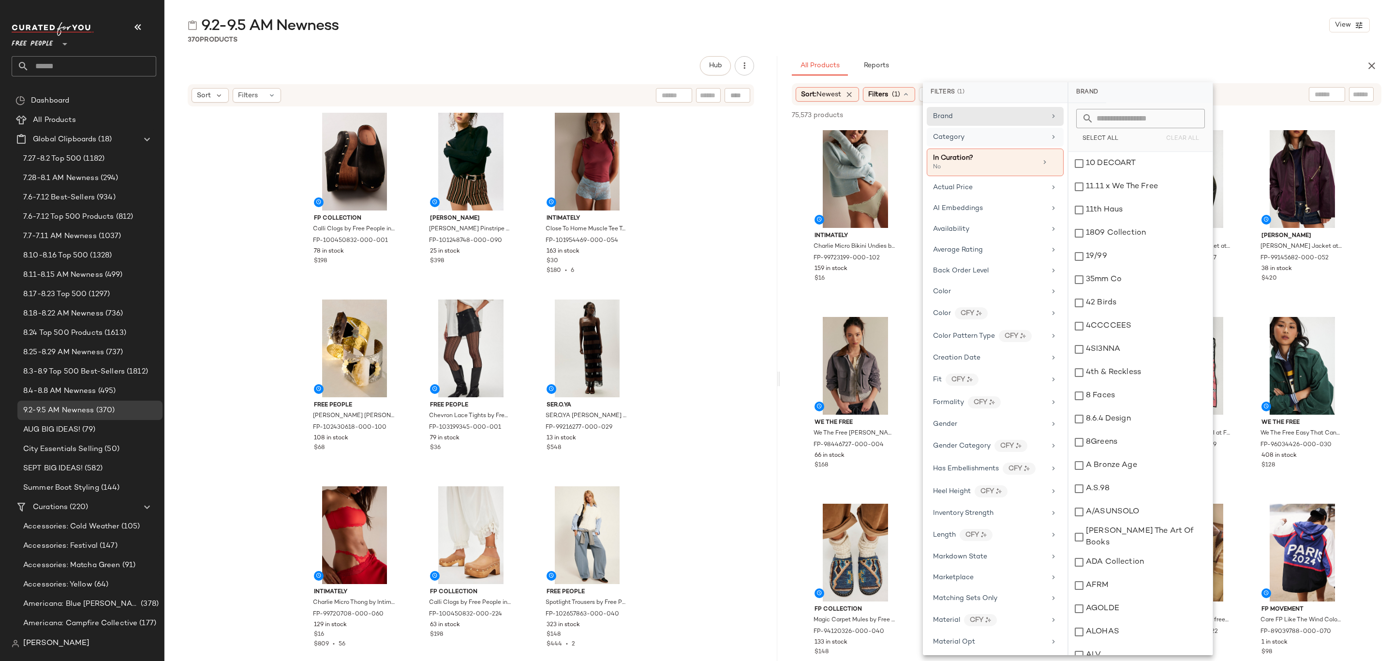
click at [978, 135] on div "Category" at bounding box center [989, 137] width 113 height 10
click at [1114, 166] on div "Accessories" at bounding box center [1140, 163] width 144 height 23
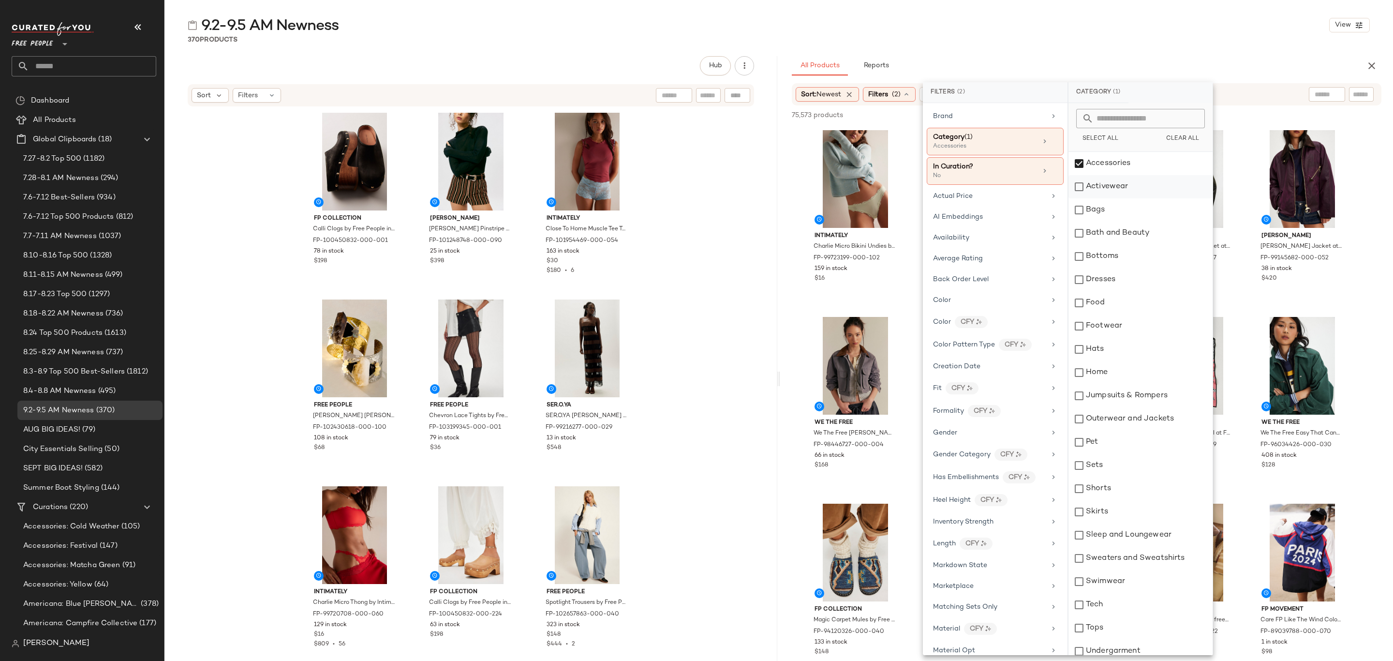
click at [1120, 182] on div "Activewear" at bounding box center [1140, 186] width 144 height 23
click at [1122, 207] on div "Bags" at bounding box center [1140, 209] width 144 height 23
click at [1144, 250] on div "Bottoms" at bounding box center [1140, 256] width 144 height 23
click at [1145, 280] on div "Dresses" at bounding box center [1140, 279] width 144 height 23
click at [1154, 332] on div "Footwear" at bounding box center [1140, 325] width 144 height 23
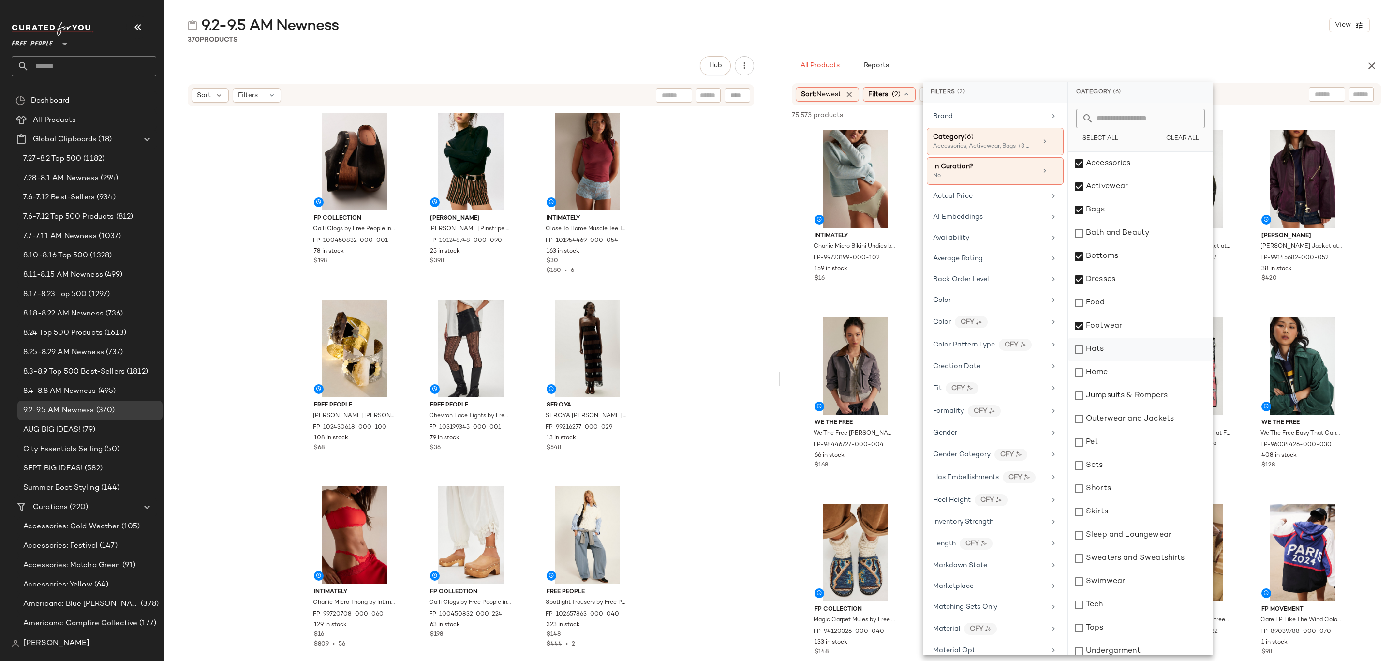
click at [1155, 347] on div "Hats" at bounding box center [1140, 349] width 144 height 23
click at [1166, 395] on div "Jumpsuits & Rompers" at bounding box center [1140, 395] width 144 height 23
click at [1171, 415] on div "Outerwear and Jackets" at bounding box center [1140, 418] width 144 height 23
click at [1159, 469] on div "Sets" at bounding box center [1140, 465] width 144 height 23
click at [1160, 485] on div "Shorts" at bounding box center [1140, 488] width 144 height 23
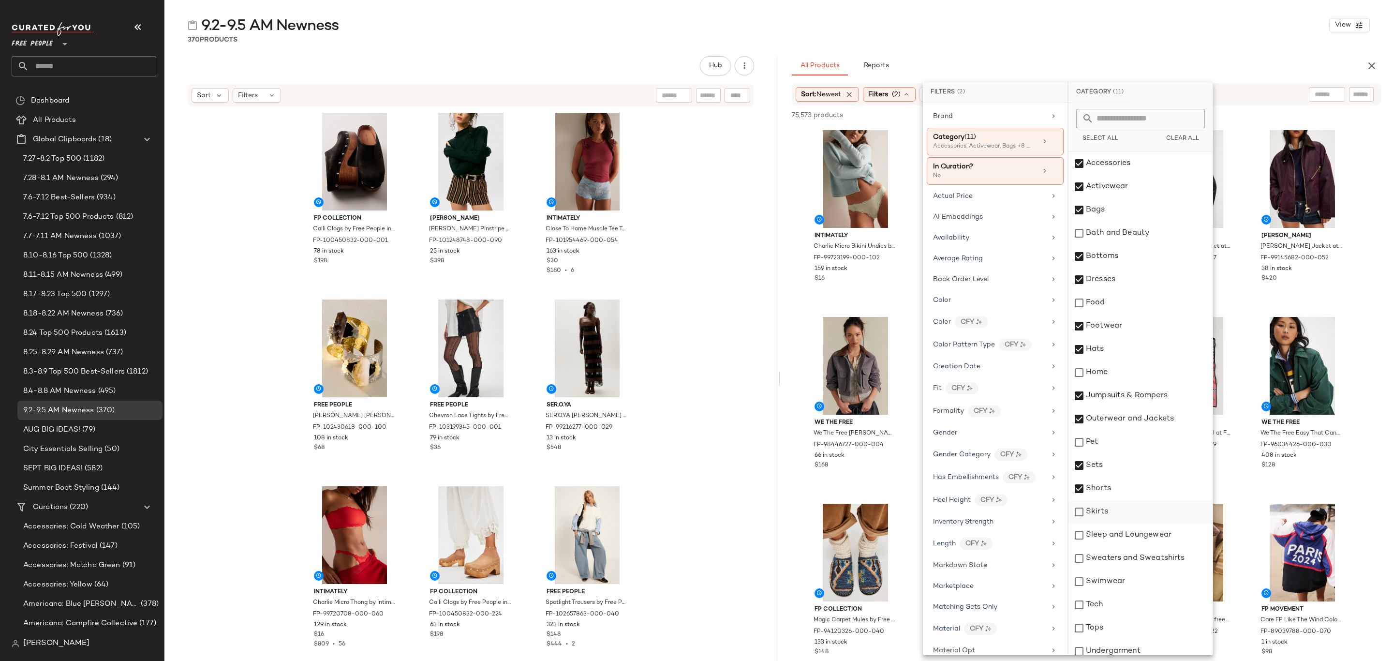
click at [1157, 515] on div "Skirts" at bounding box center [1140, 511] width 144 height 23
click at [1159, 530] on div "Sleep and Loungewear" at bounding box center [1140, 534] width 144 height 23
click at [1167, 563] on div "Sweaters and Sweatshirts" at bounding box center [1140, 558] width 144 height 23
click at [1154, 581] on div "Swimwear" at bounding box center [1140, 581] width 144 height 23
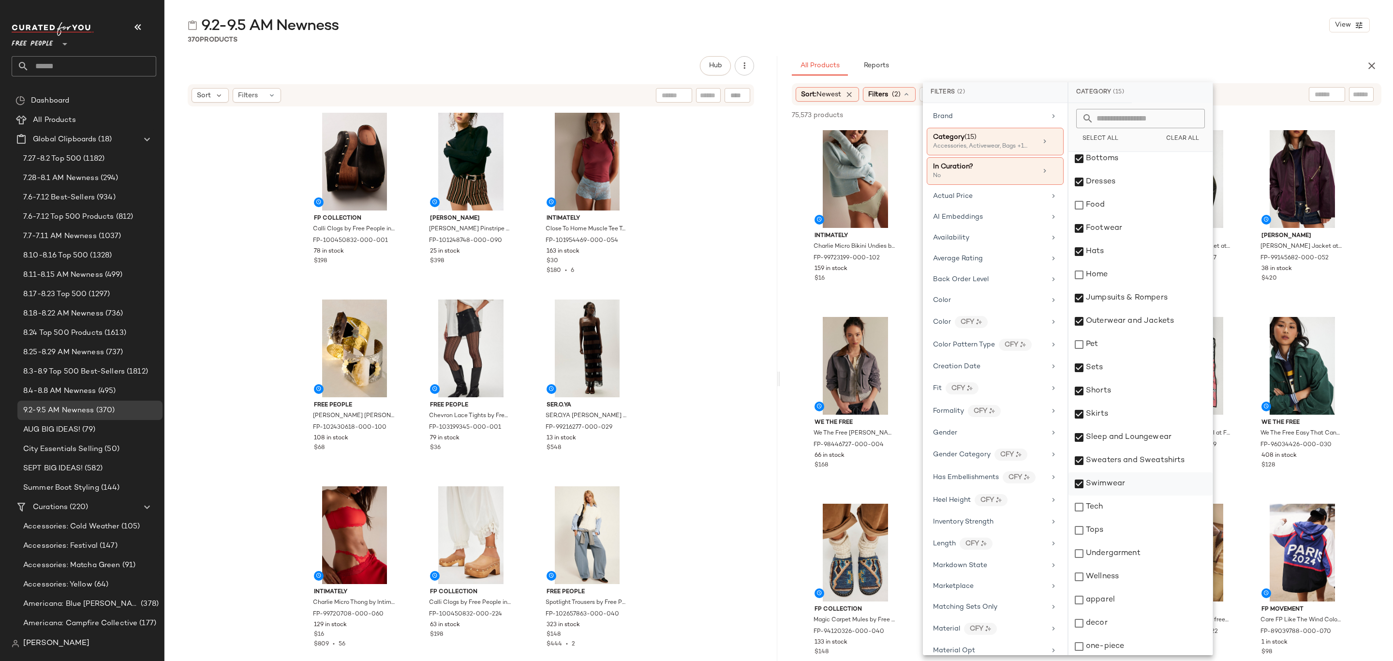
scroll to position [100, 0]
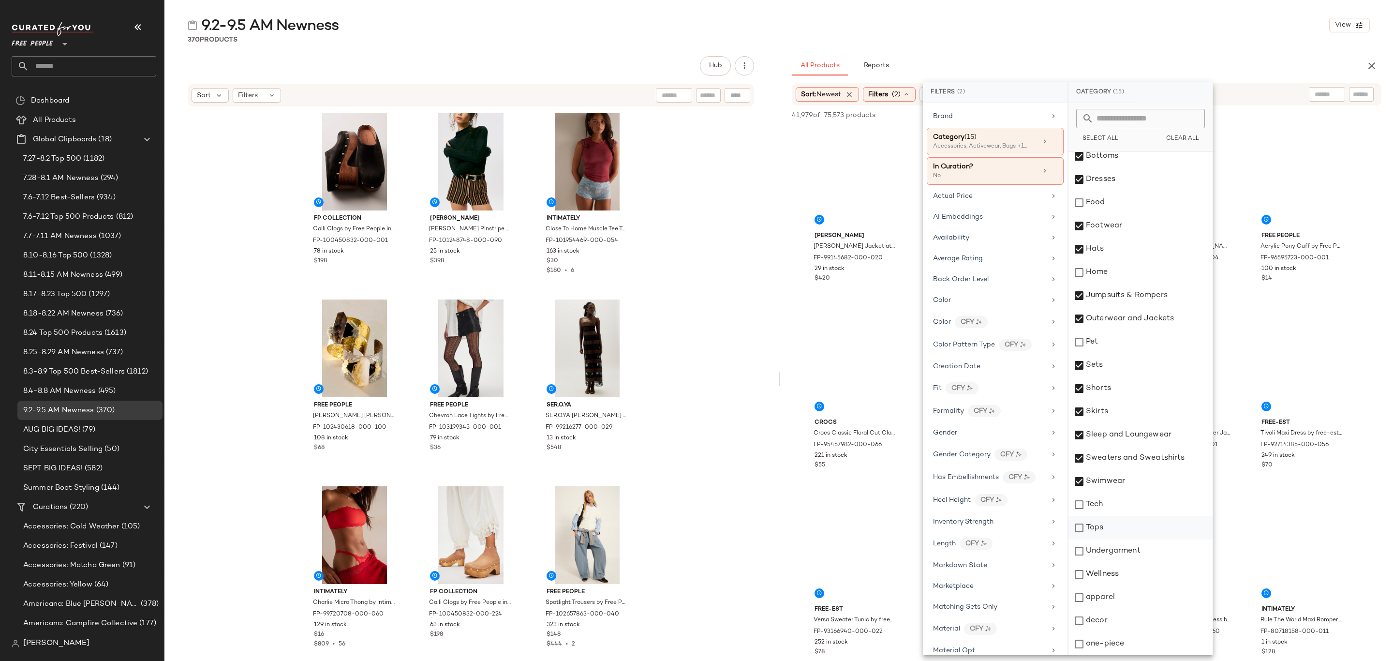
click at [1148, 531] on div "Tops" at bounding box center [1140, 527] width 144 height 23
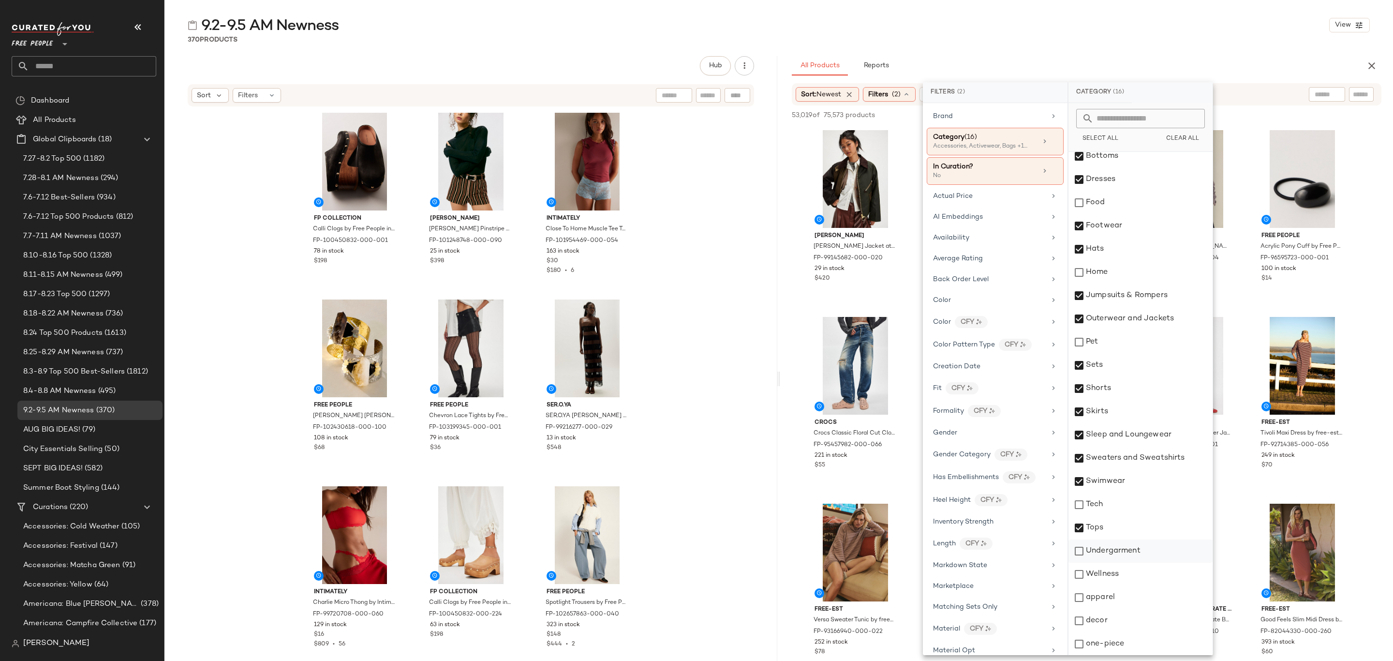
click at [1150, 549] on div "Undergarment" at bounding box center [1140, 550] width 144 height 23
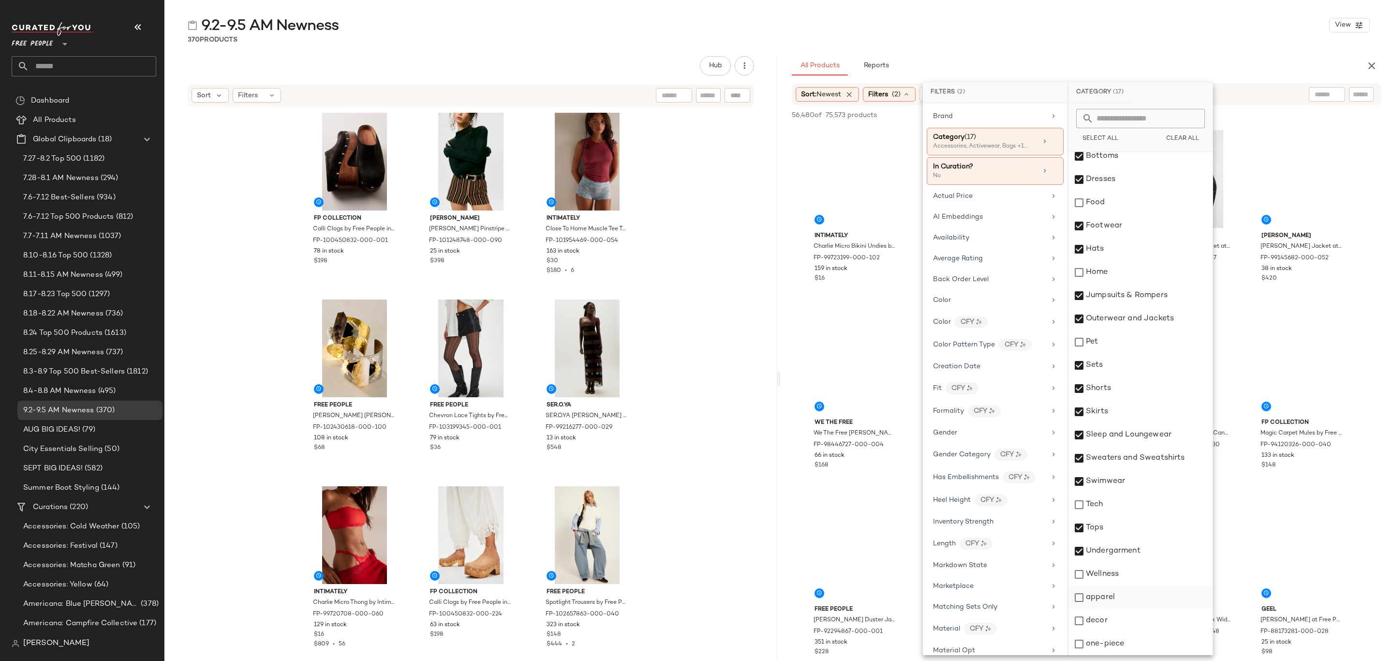
click at [1142, 590] on div "apparel" at bounding box center [1140, 597] width 144 height 23
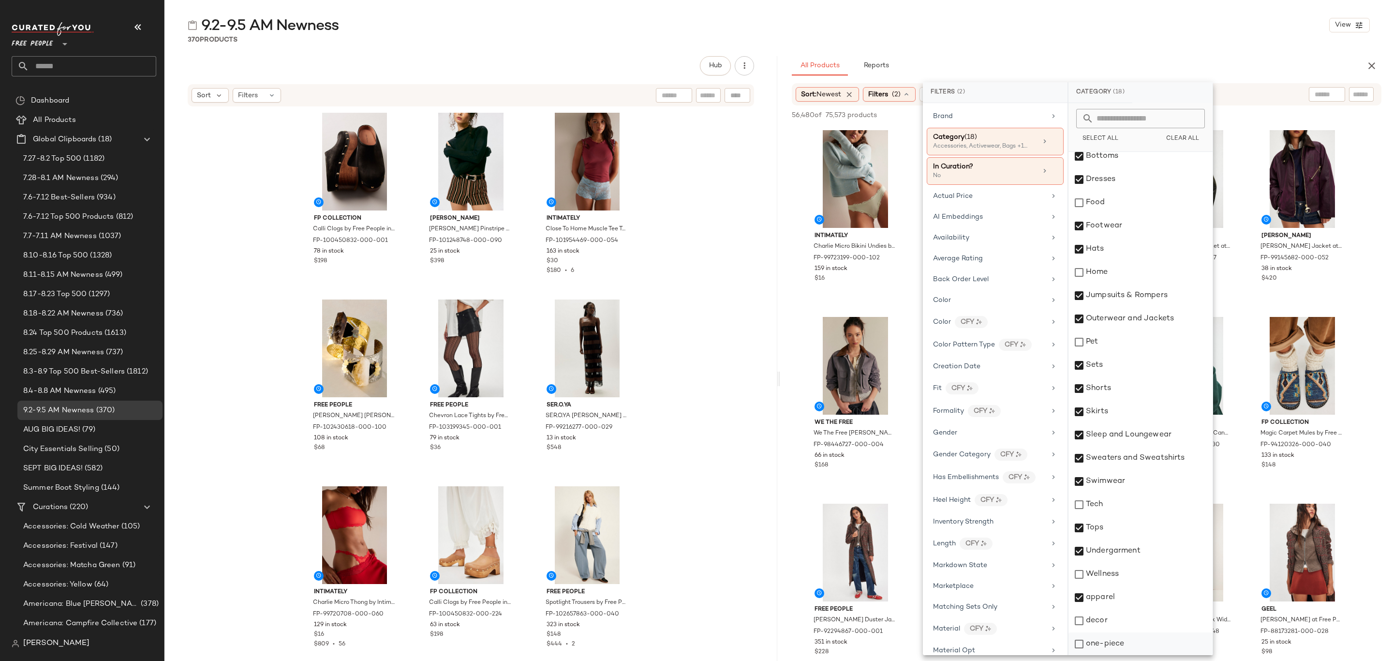
click at [1153, 648] on div "one-piece" at bounding box center [1140, 643] width 144 height 23
click at [1022, 242] on div "Availability" at bounding box center [989, 238] width 113 height 10
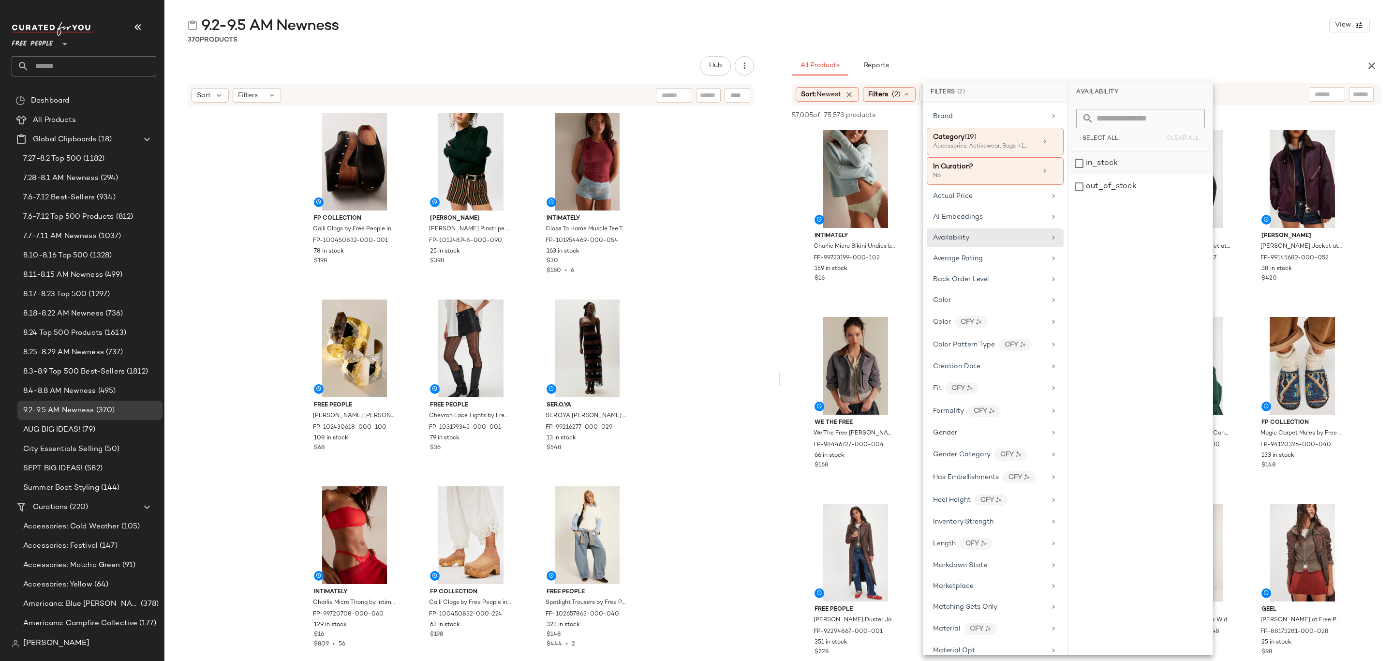
click at [1106, 175] on div "in_stock" at bounding box center [1140, 186] width 144 height 23
click at [1112, 49] on div "9.2-9.5 AM Newness View 370 Products Hub Sort Filters FP Collection Calli Clogs…" at bounding box center [778, 337] width 1229 height 645
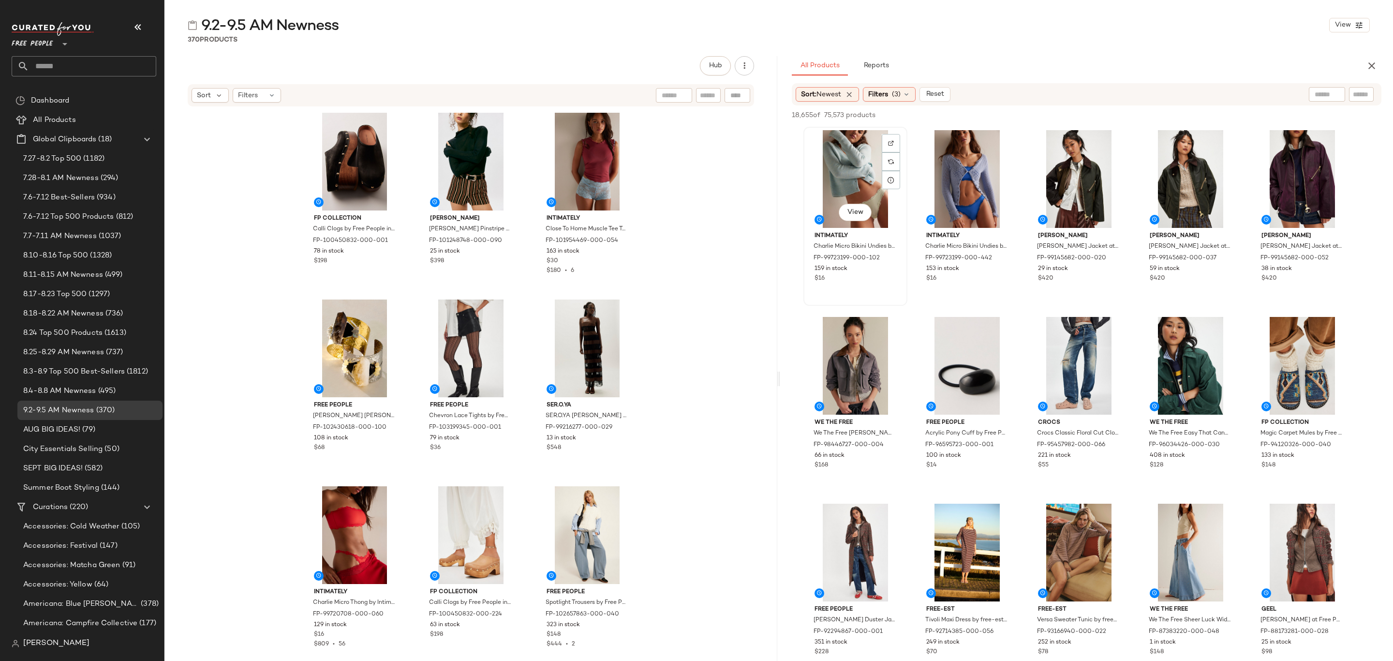
click at [852, 159] on div "View" at bounding box center [855, 179] width 97 height 98
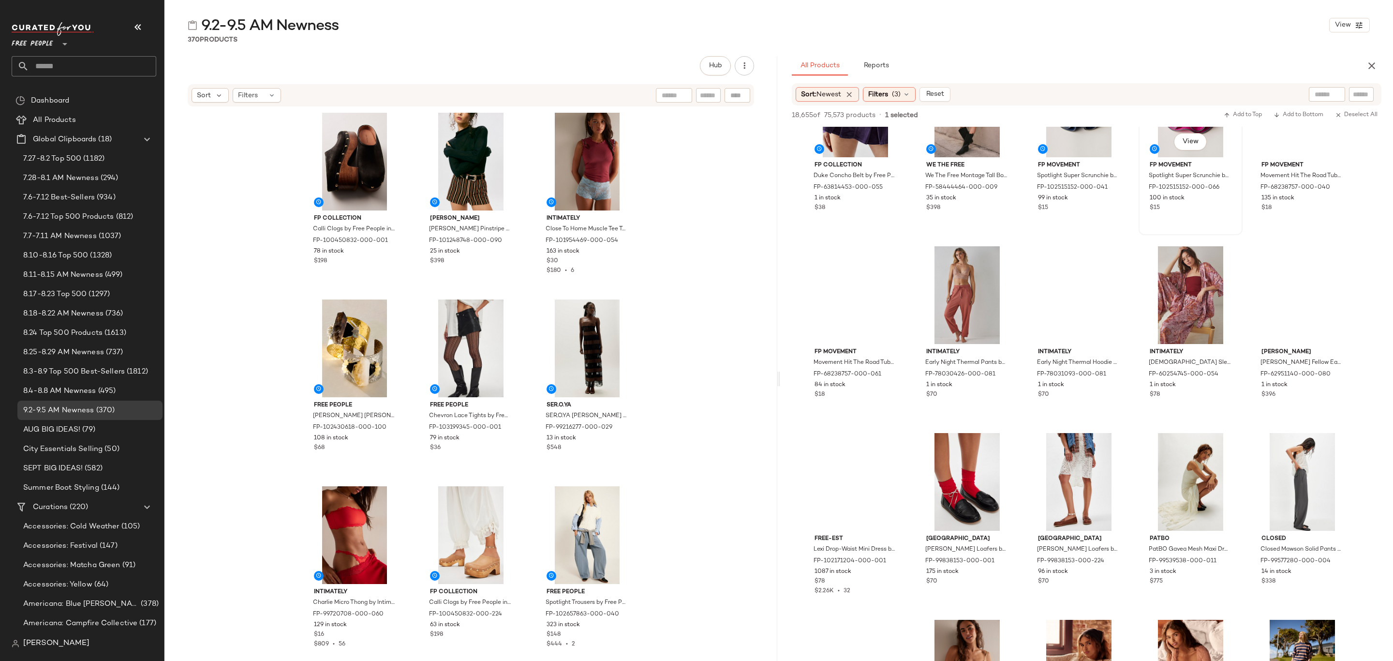
scroll to position [580, 0]
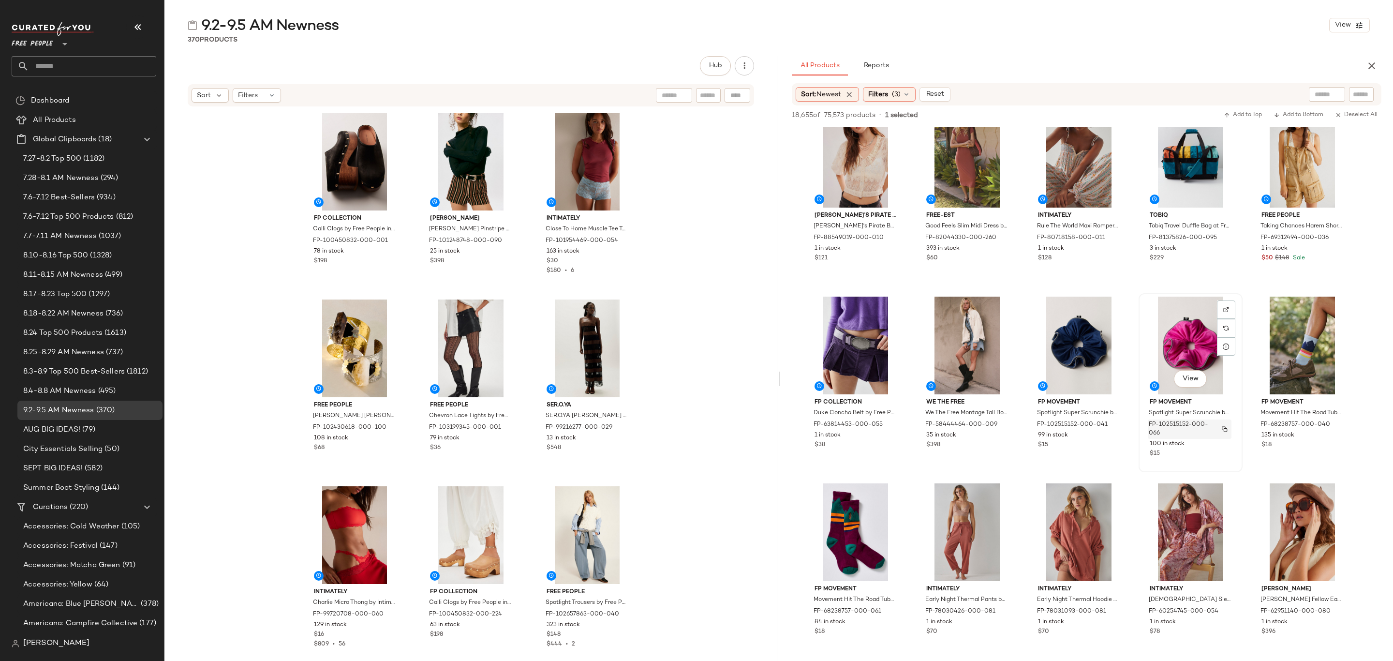
click at [1218, 419] on div "FP-102515152-000-066" at bounding box center [1190, 428] width 84 height 19
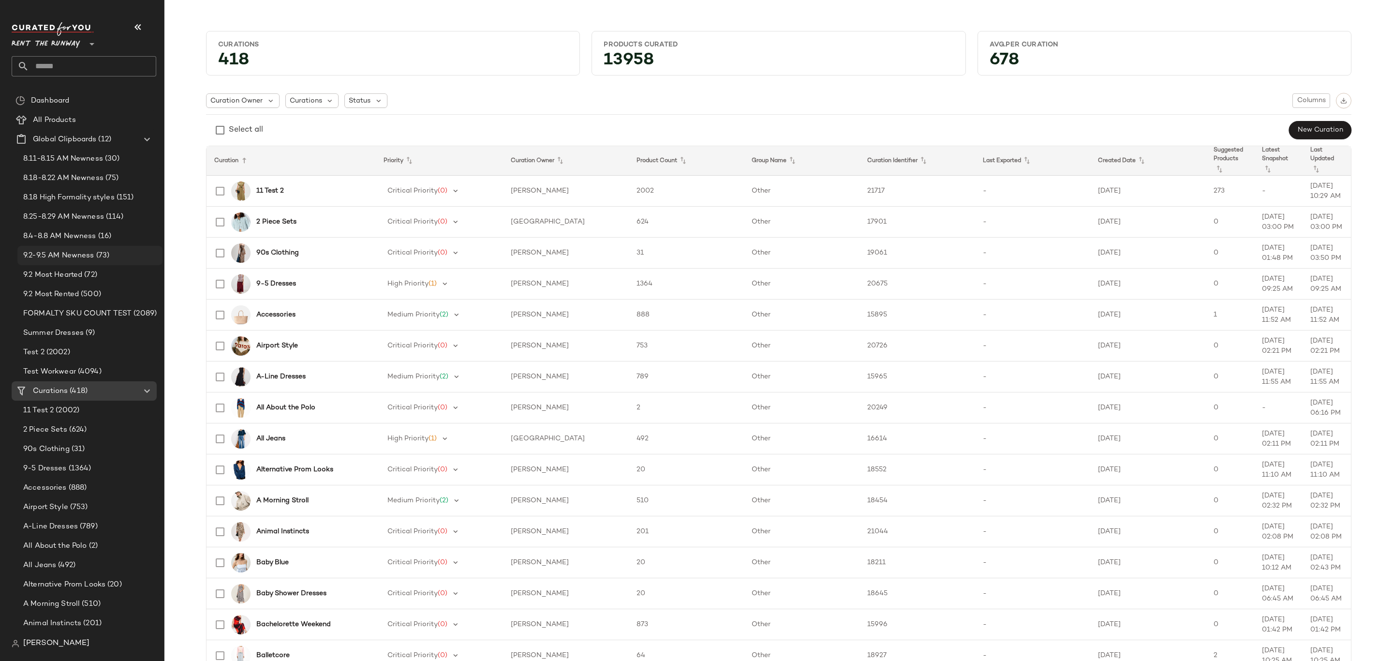
click at [88, 260] on span "9.2-9.5 AM Newness" at bounding box center [58, 255] width 71 height 11
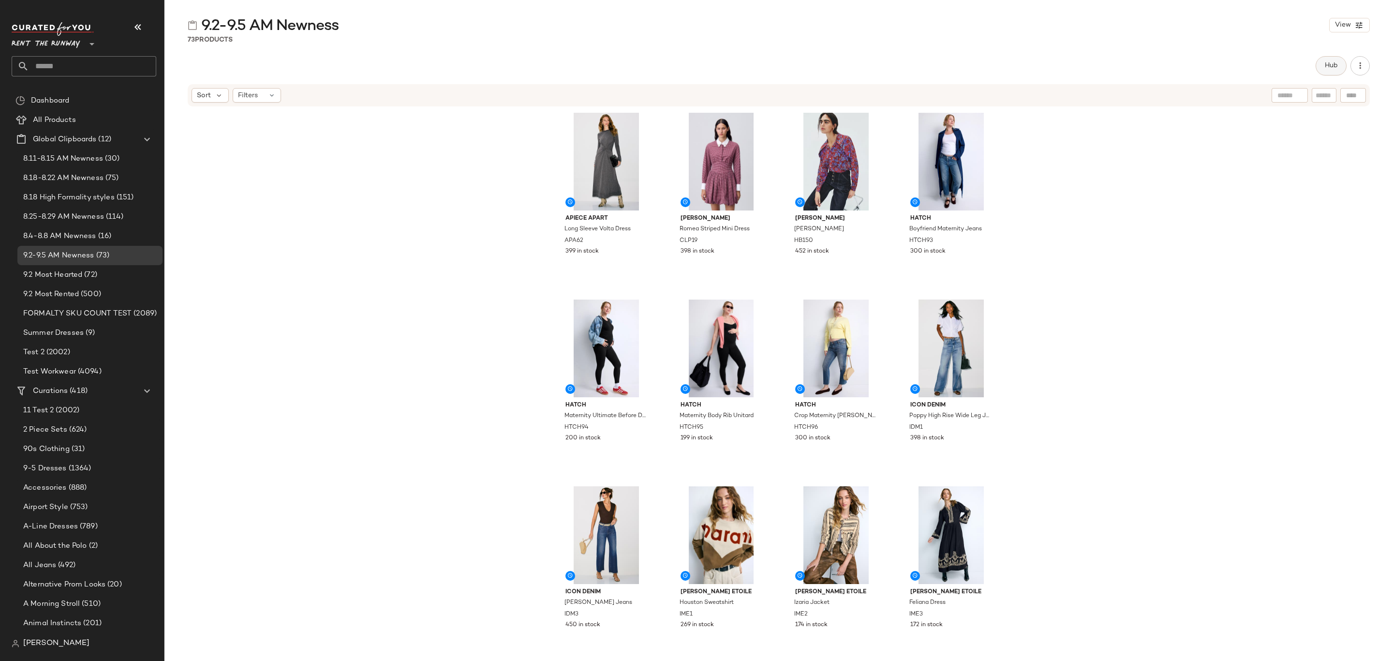
click at [1327, 64] on span "Hub" at bounding box center [1331, 66] width 14 height 8
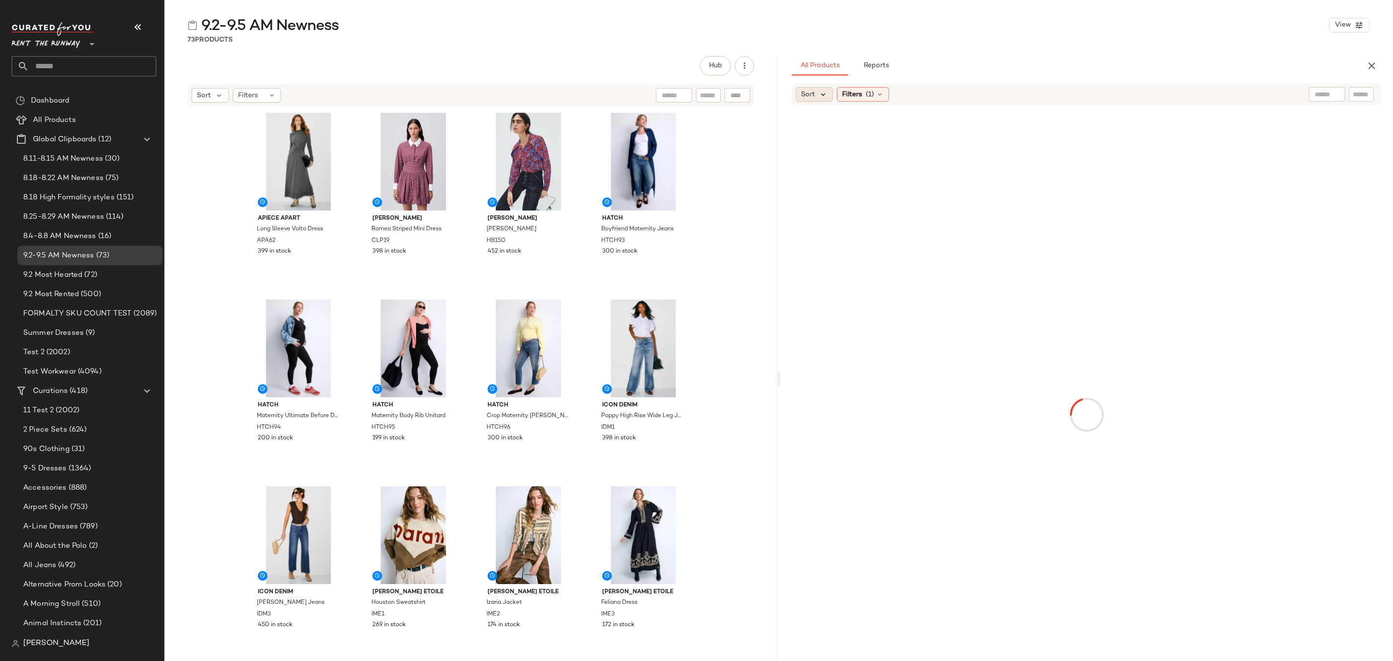
click at [823, 90] on icon at bounding box center [823, 94] width 9 height 9
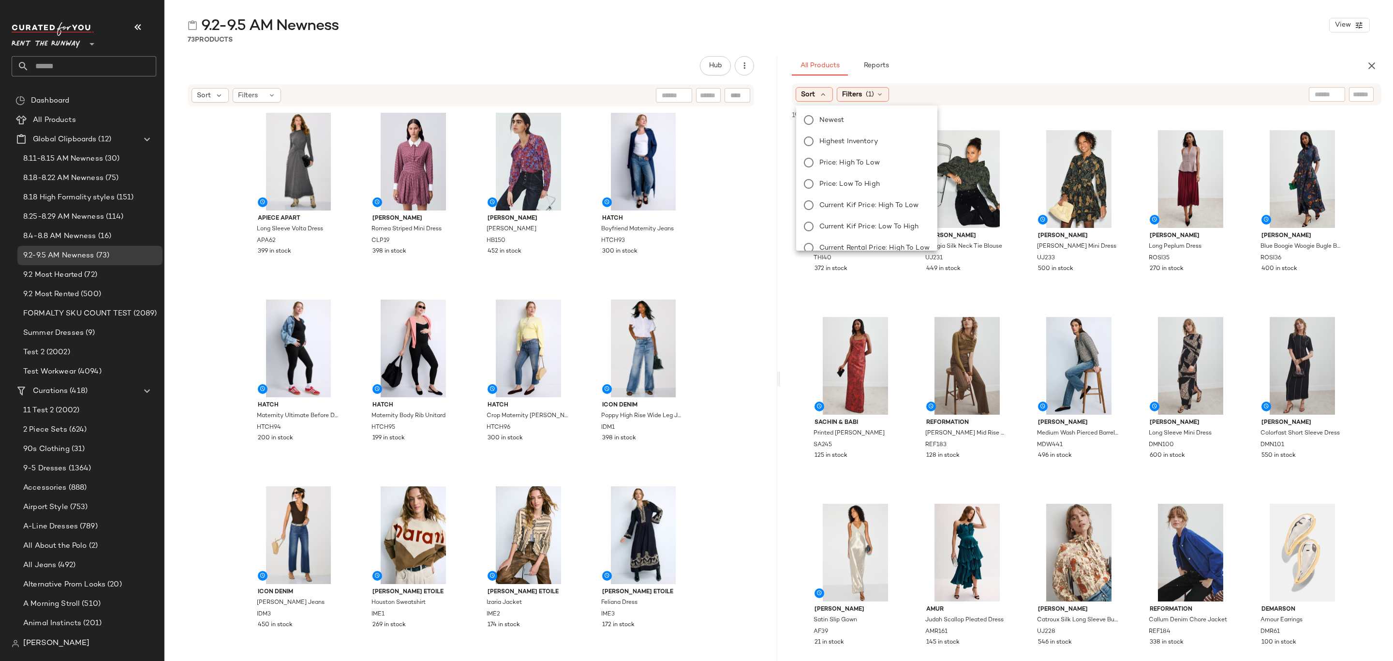
click at [829, 119] on span "Newest" at bounding box center [831, 120] width 25 height 10
click at [1095, 87] on div "Sort: Newest Filters (1) Reset" at bounding box center [1087, 94] width 590 height 22
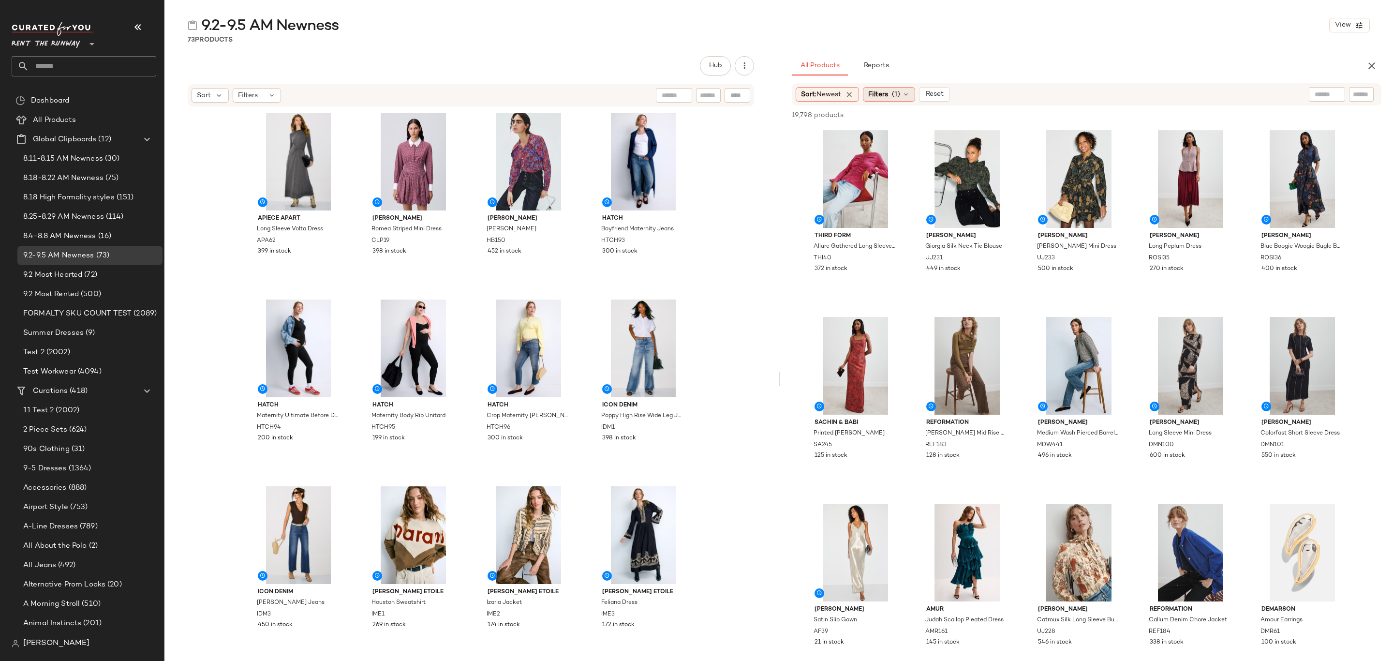
click at [893, 91] on div "Filters (1)" at bounding box center [889, 94] width 52 height 15
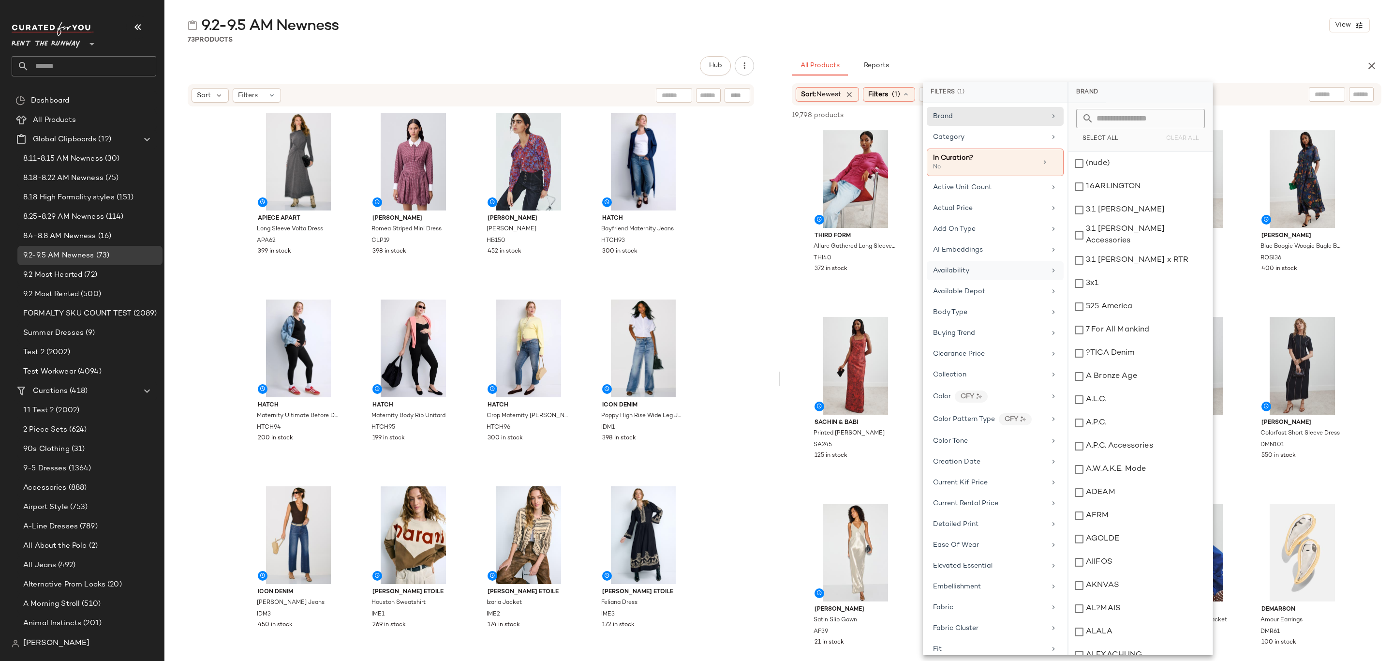
click at [1014, 282] on div "Availability" at bounding box center [995, 291] width 137 height 19
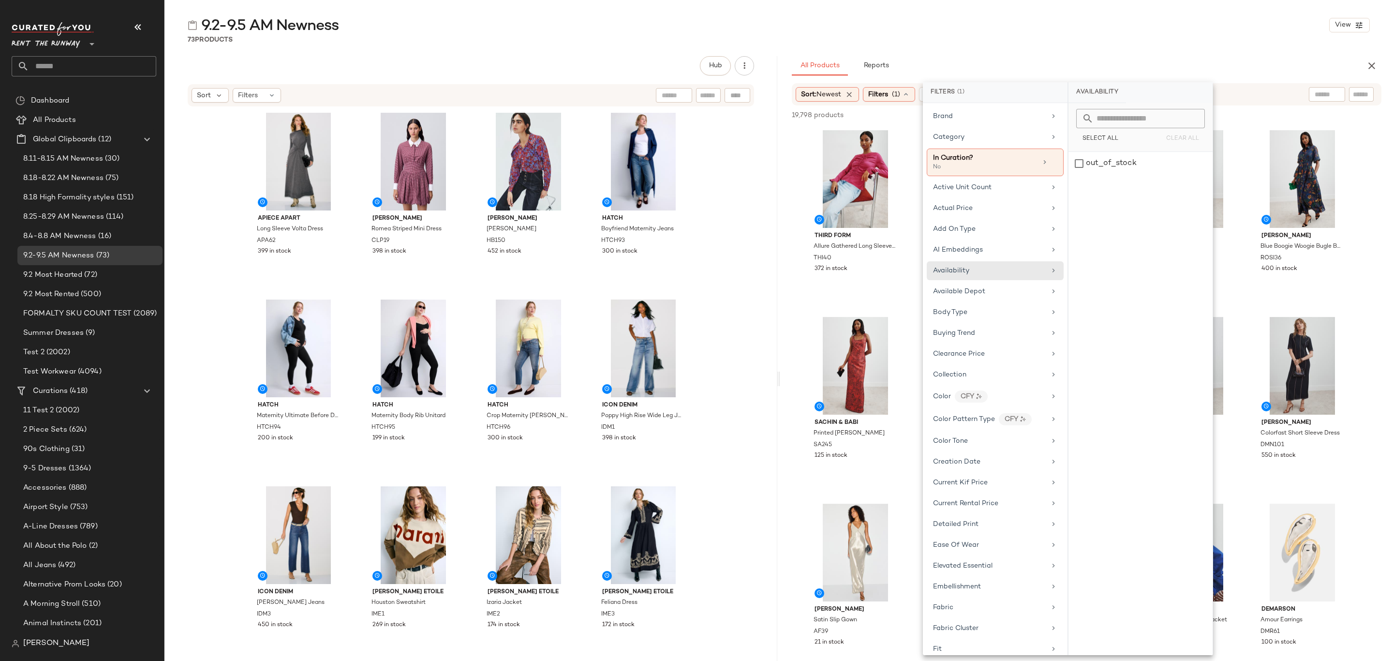
drag, startPoint x: 1073, startPoint y: 61, endPoint x: 1074, endPoint y: 67, distance: 5.9
click at [1074, 64] on div "All Products Reports" at bounding box center [1071, 65] width 559 height 19
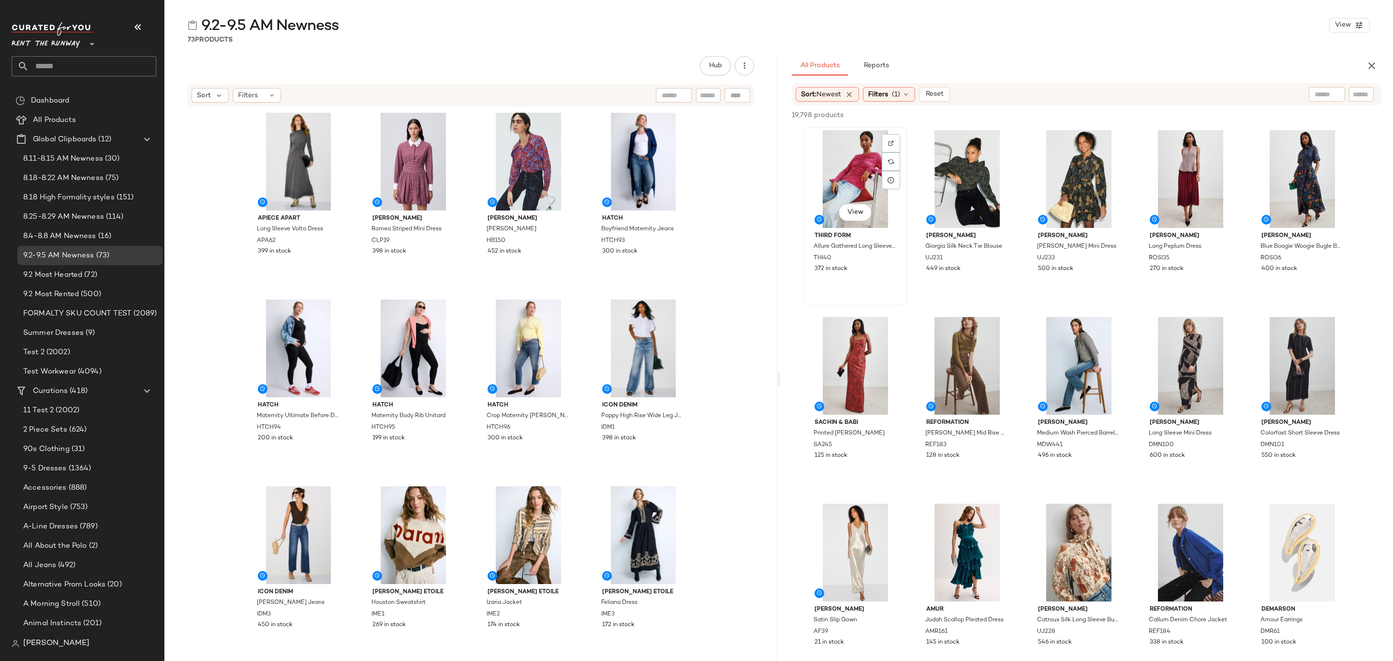
click at [824, 163] on div "View" at bounding box center [855, 179] width 97 height 98
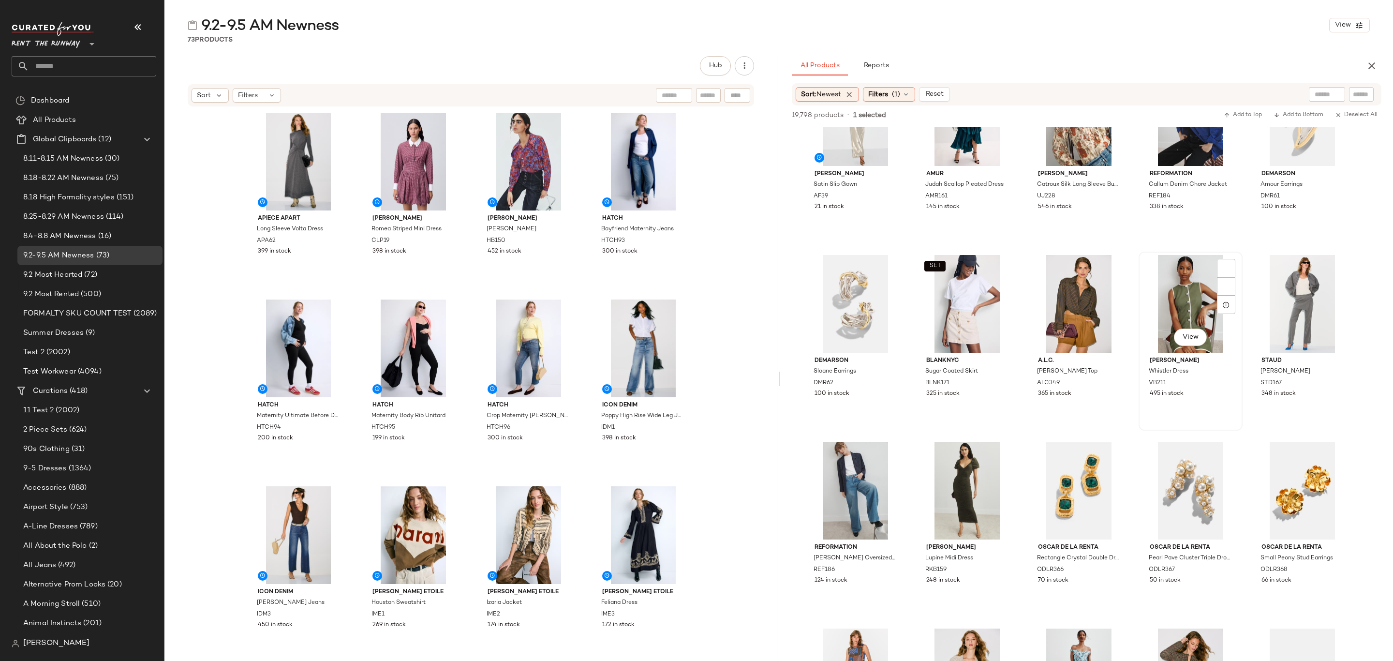
scroll to position [290, 0]
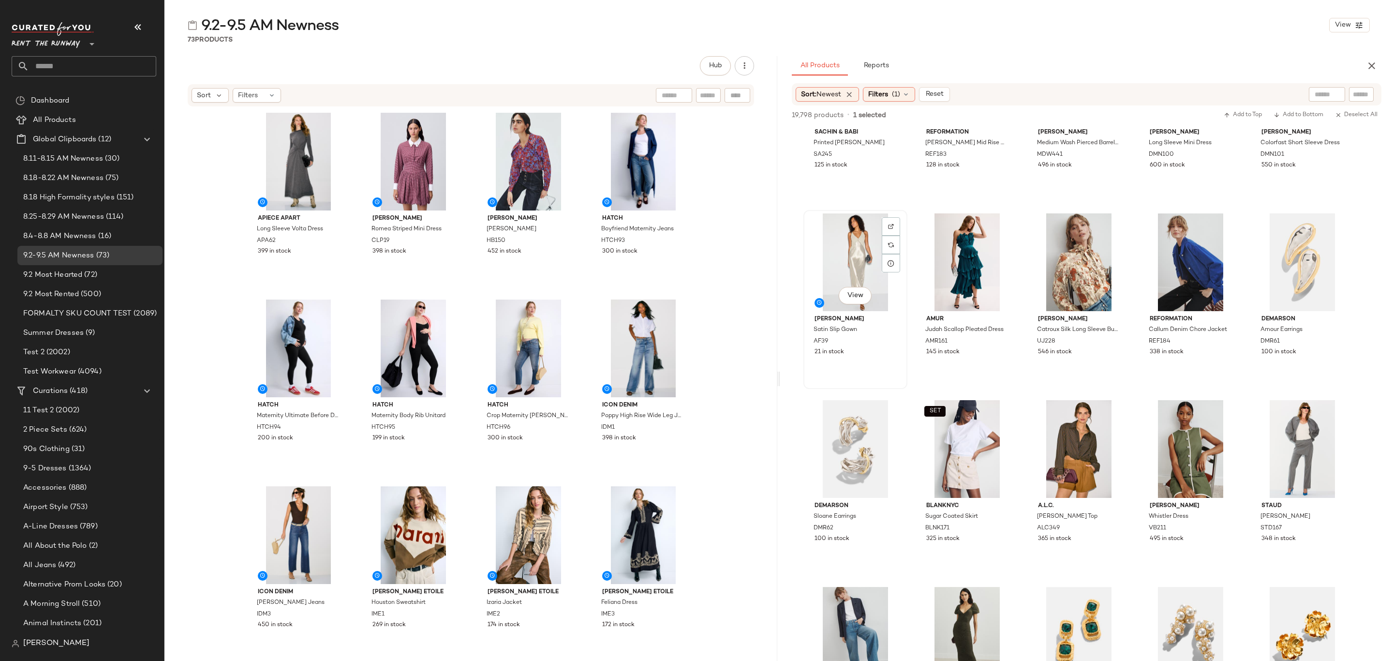
click at [855, 355] on div "21 in stock" at bounding box center [855, 352] width 82 height 9
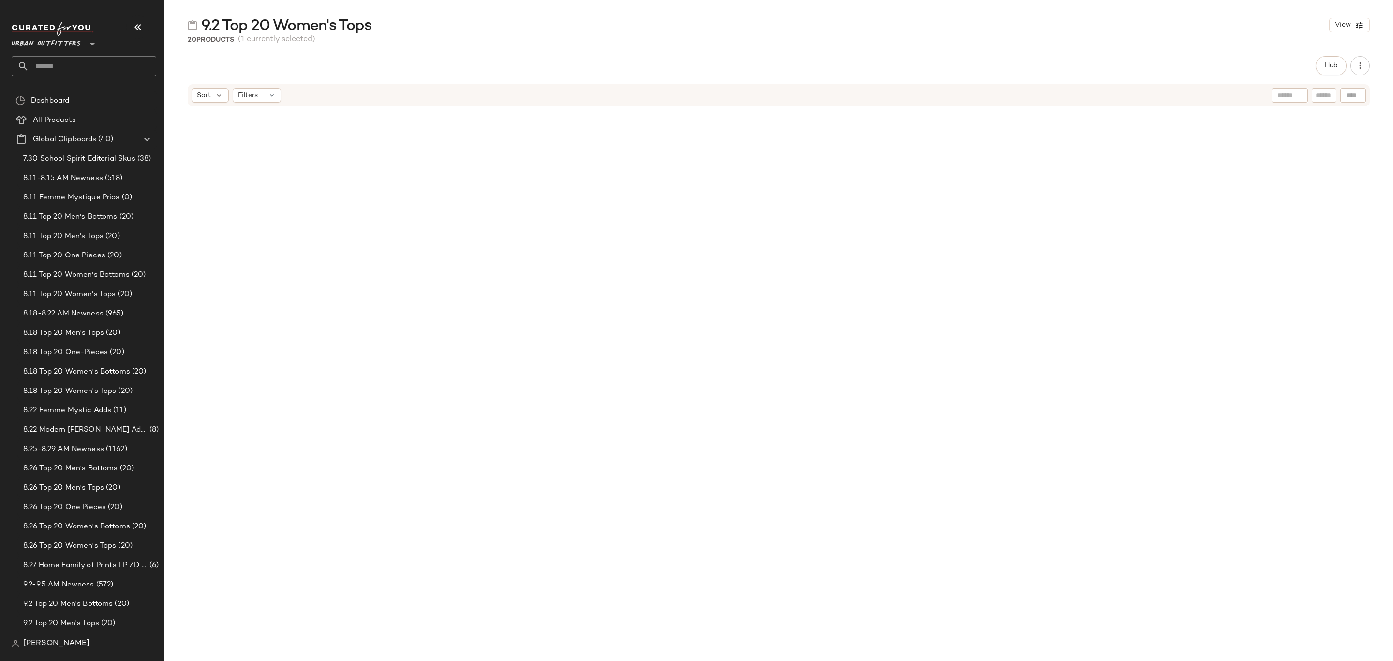
scroll to position [726, 0]
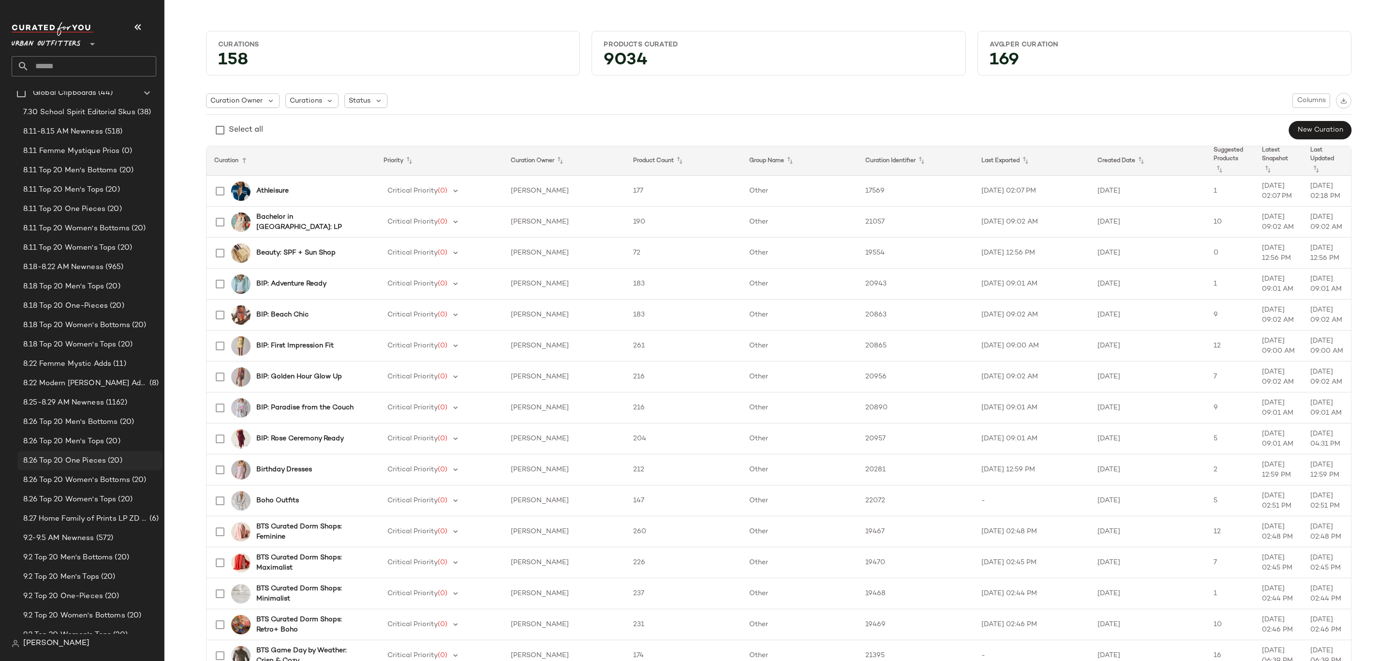
scroll to position [435, 0]
click at [88, 147] on span "9.2-9.5 AM Newness" at bounding box center [58, 149] width 71 height 11
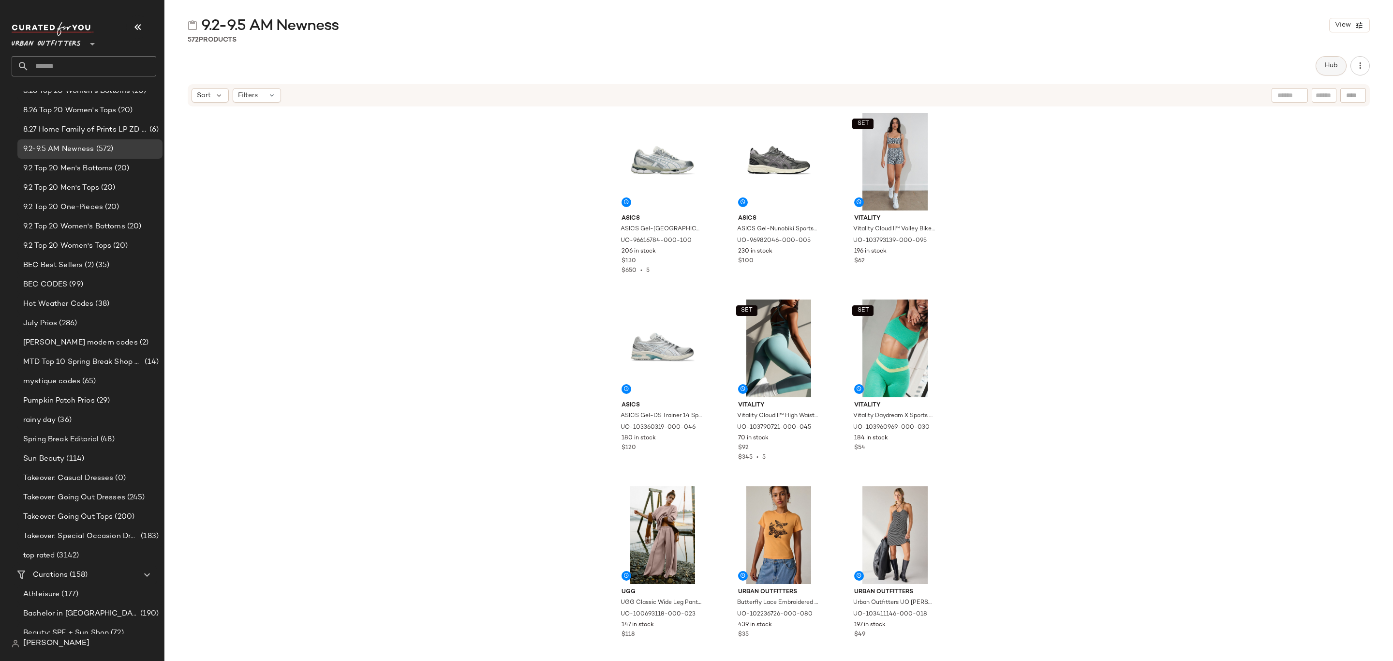
click at [1338, 71] on button "Hub" at bounding box center [1331, 65] width 31 height 19
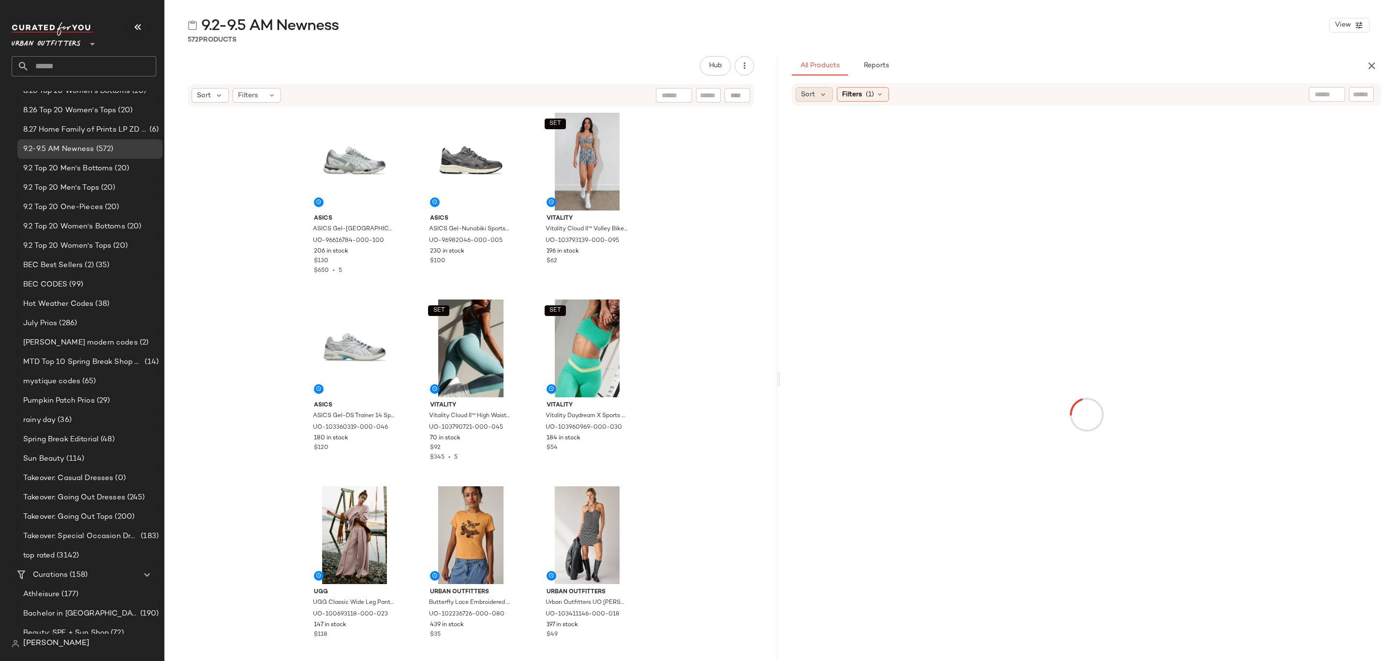
click at [816, 96] on div "Sort" at bounding box center [814, 94] width 37 height 15
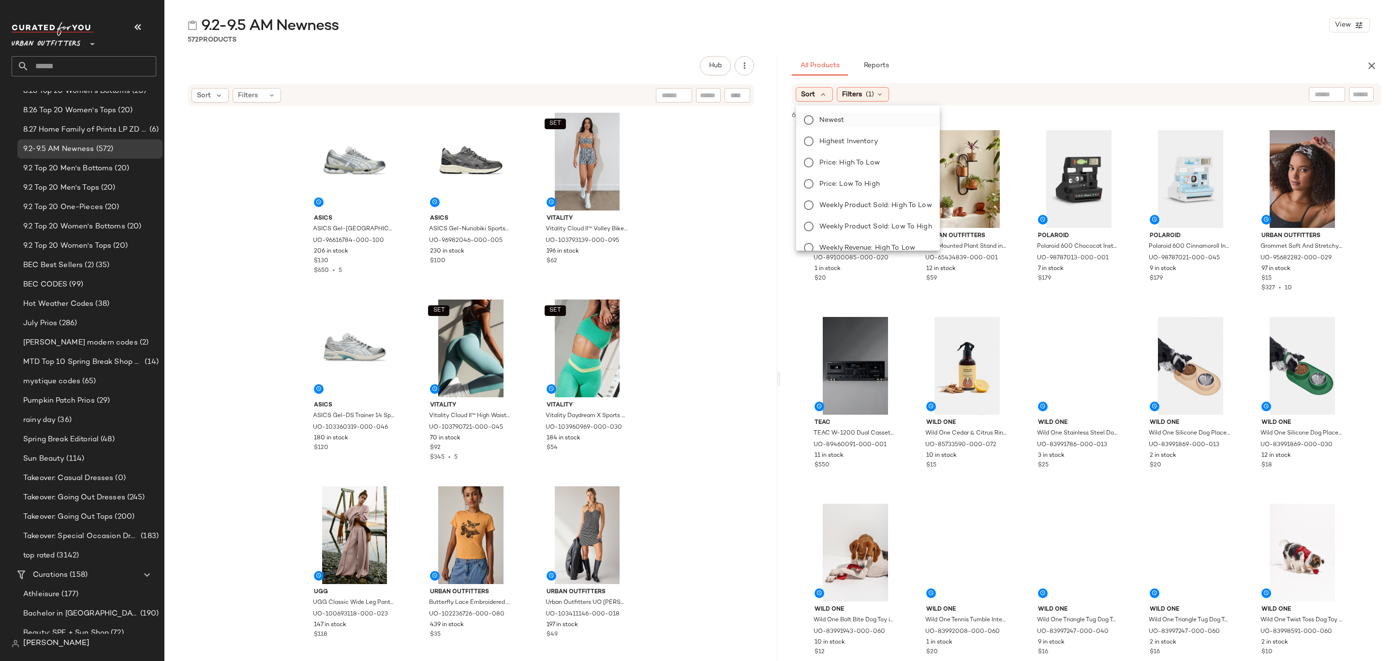
click at [826, 120] on span "Newest" at bounding box center [831, 120] width 25 height 10
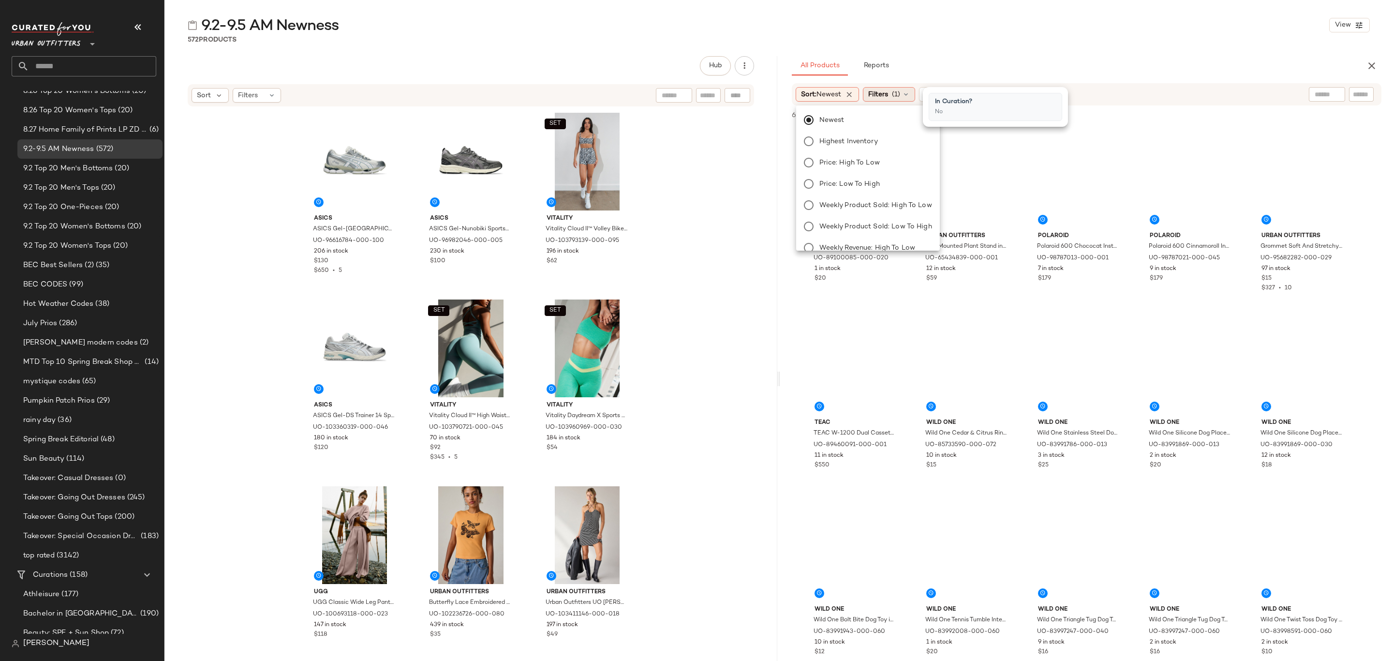
click at [881, 93] on span "Filters" at bounding box center [878, 94] width 20 height 10
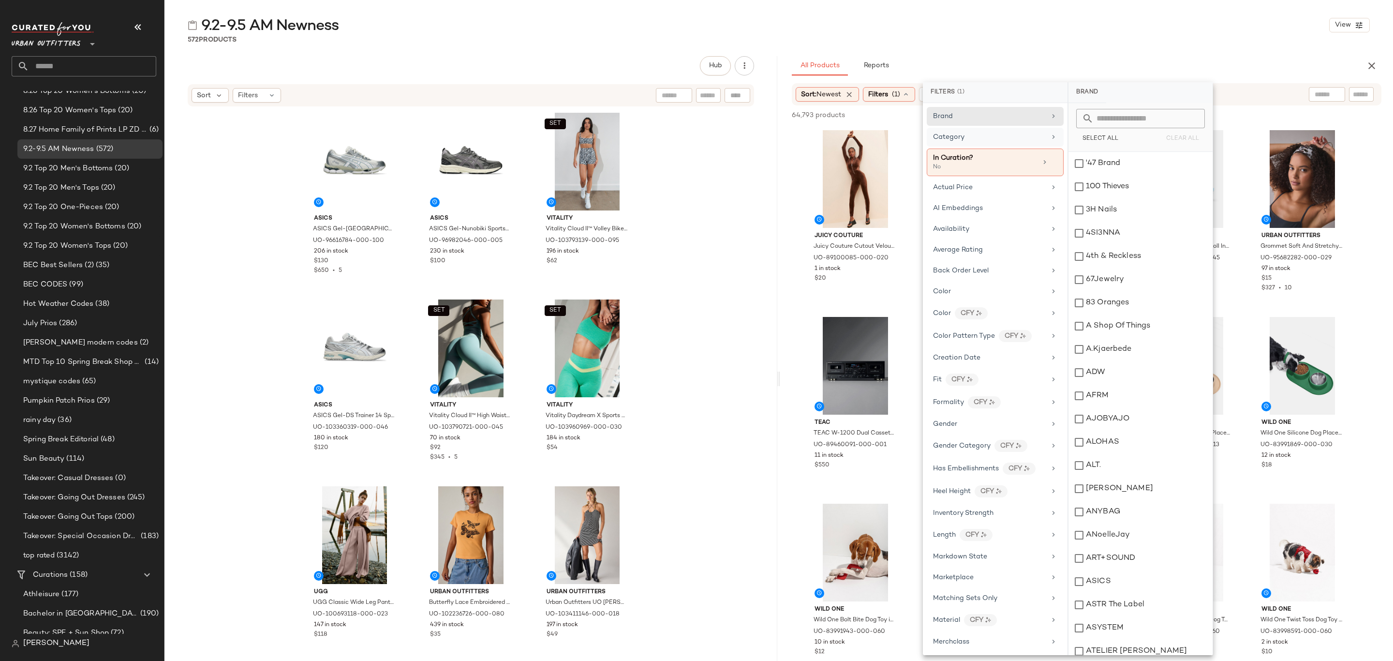
click at [960, 138] on span "Category" at bounding box center [948, 136] width 31 height 7
click at [1125, 164] on div "Accessories" at bounding box center [1140, 163] width 144 height 23
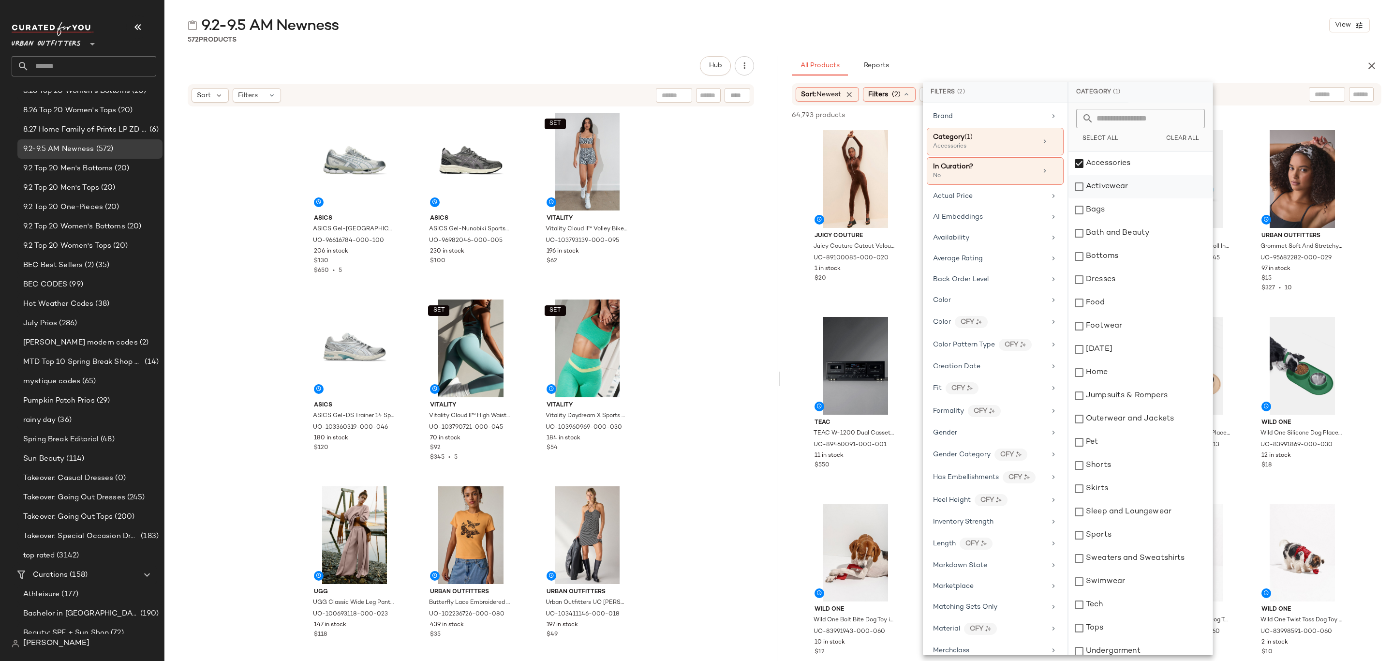
drag, startPoint x: 1128, startPoint y: 200, endPoint x: 1129, endPoint y: 194, distance: 5.9
click at [1128, 199] on div "Bags" at bounding box center [1140, 209] width 144 height 23
click at [1130, 192] on div "Activewear" at bounding box center [1140, 186] width 144 height 23
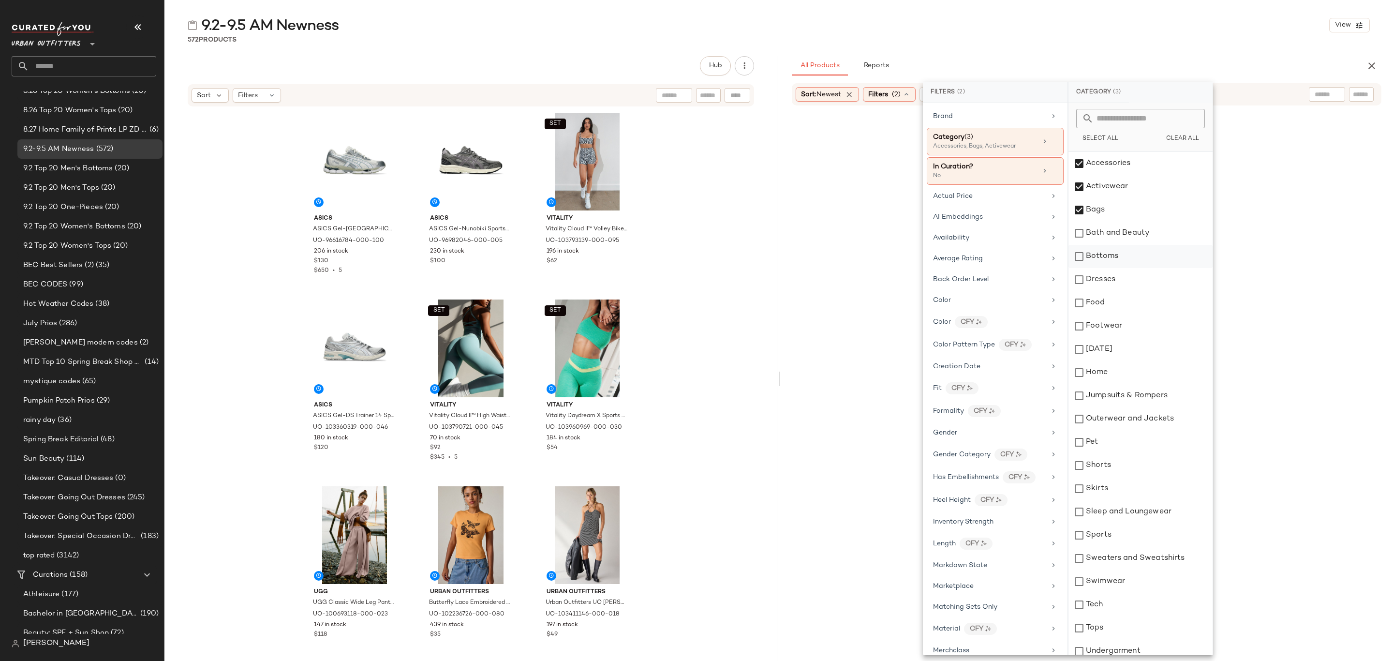
click at [1154, 262] on div "Bottoms" at bounding box center [1140, 256] width 144 height 23
click at [1155, 280] on div "Dresses" at bounding box center [1140, 279] width 144 height 23
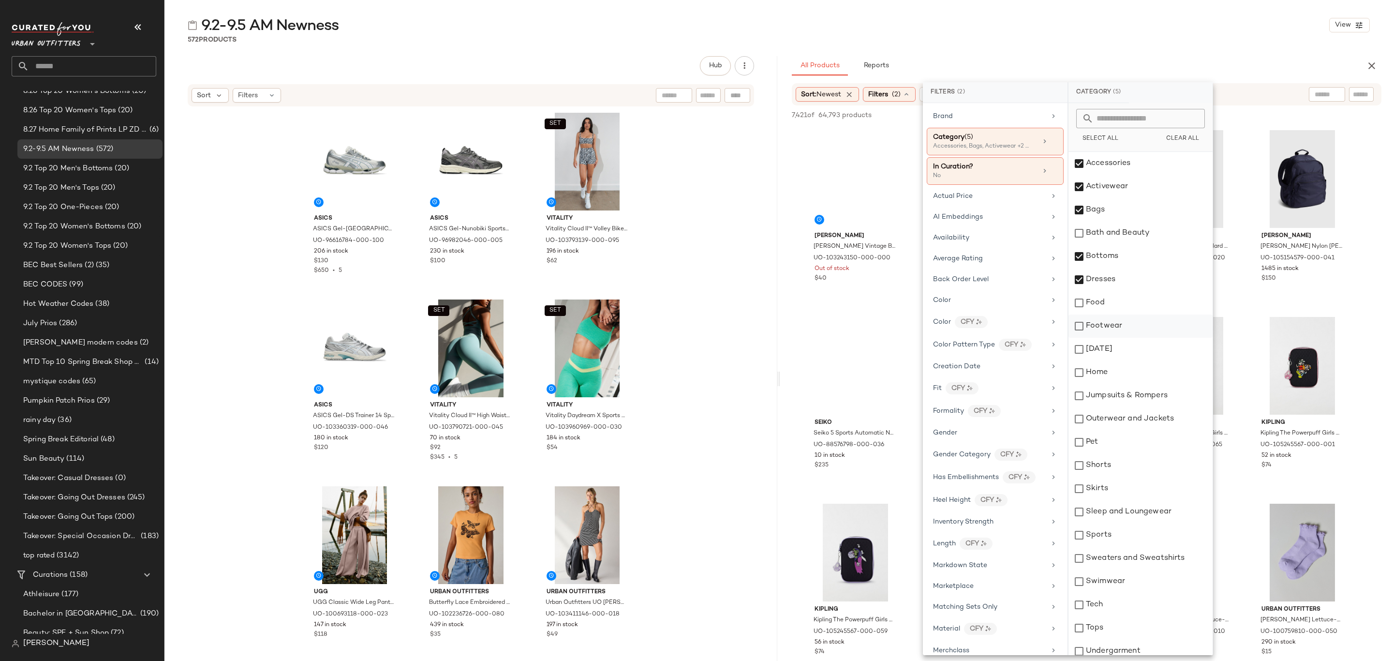
click at [1161, 330] on div "Footwear" at bounding box center [1140, 325] width 144 height 23
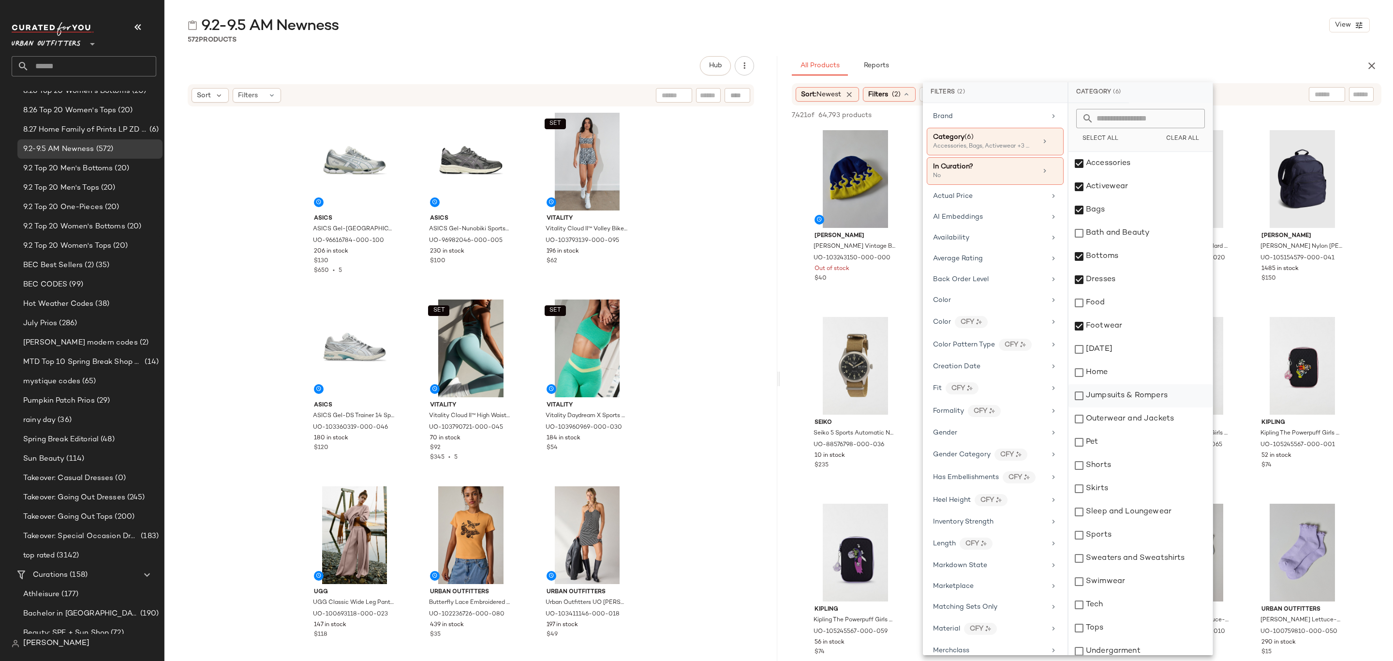
click at [1176, 392] on div "Jumpsuits & Rompers" at bounding box center [1140, 395] width 144 height 23
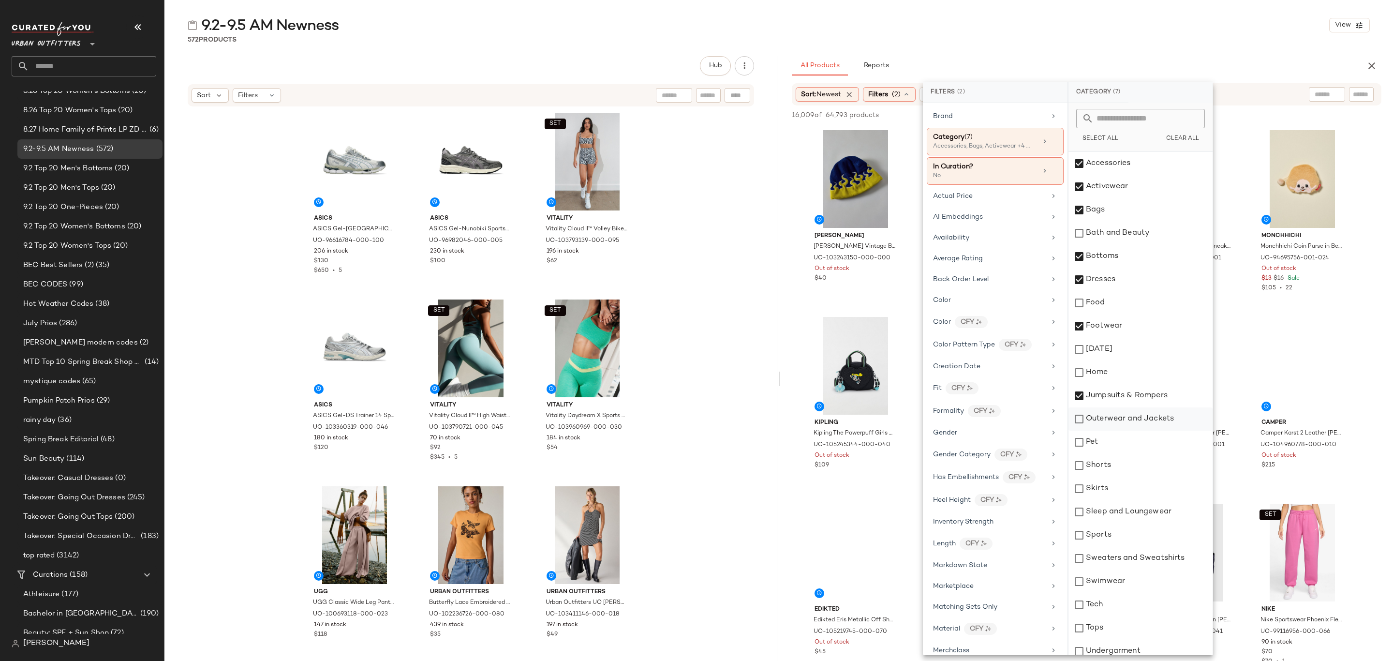
click at [1163, 414] on div "Outerwear and Jackets" at bounding box center [1140, 418] width 144 height 23
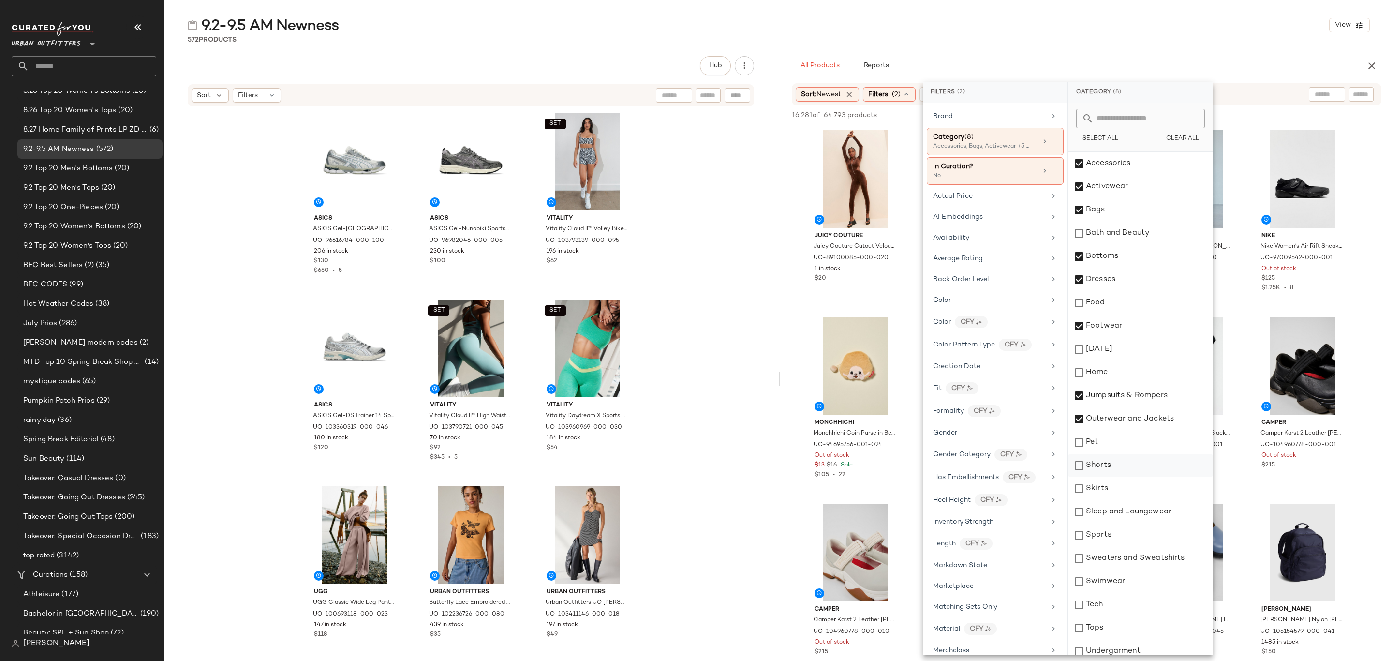
click at [1140, 466] on div "Shorts" at bounding box center [1140, 465] width 144 height 23
click at [1148, 489] on div "Skirts" at bounding box center [1140, 488] width 144 height 23
click at [1166, 517] on div "Sleep and Loungewear" at bounding box center [1140, 511] width 144 height 23
click at [1154, 560] on div "Sweaters and Sweatshirts" at bounding box center [1140, 558] width 144 height 23
click at [1138, 577] on div "Swimwear" at bounding box center [1140, 581] width 144 height 23
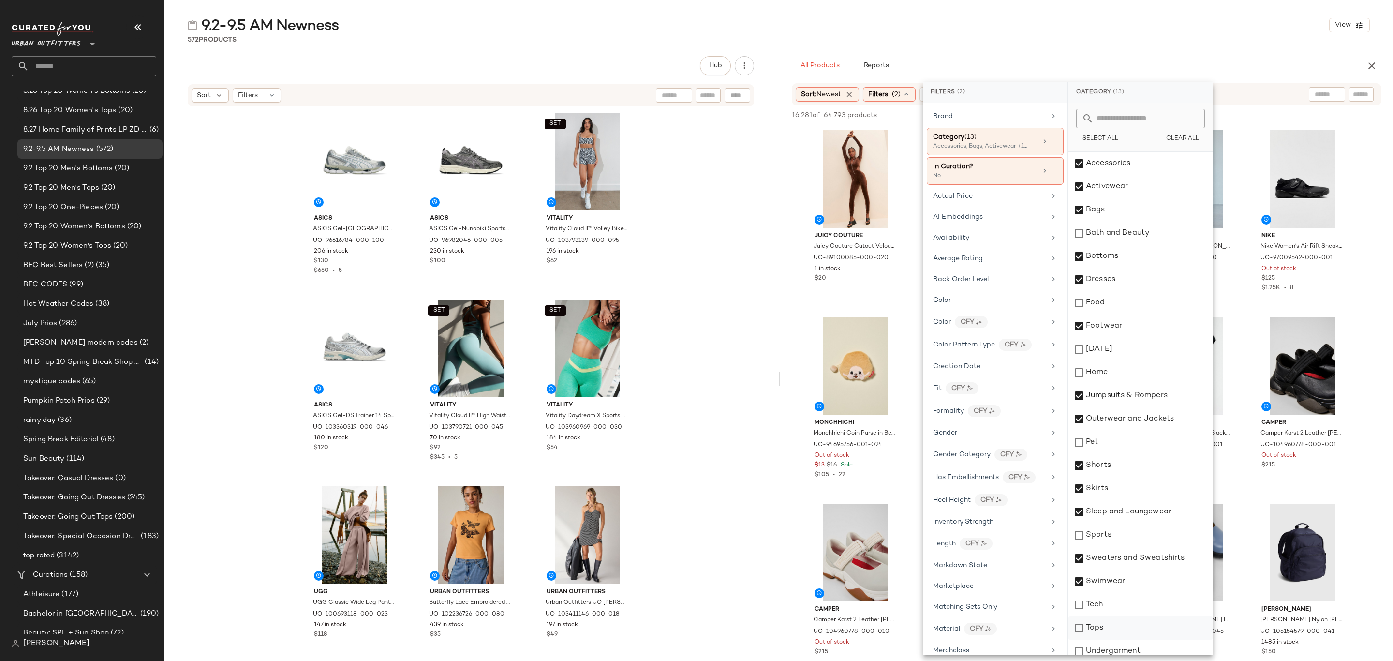
click at [1146, 628] on div "Tops" at bounding box center [1140, 627] width 144 height 23
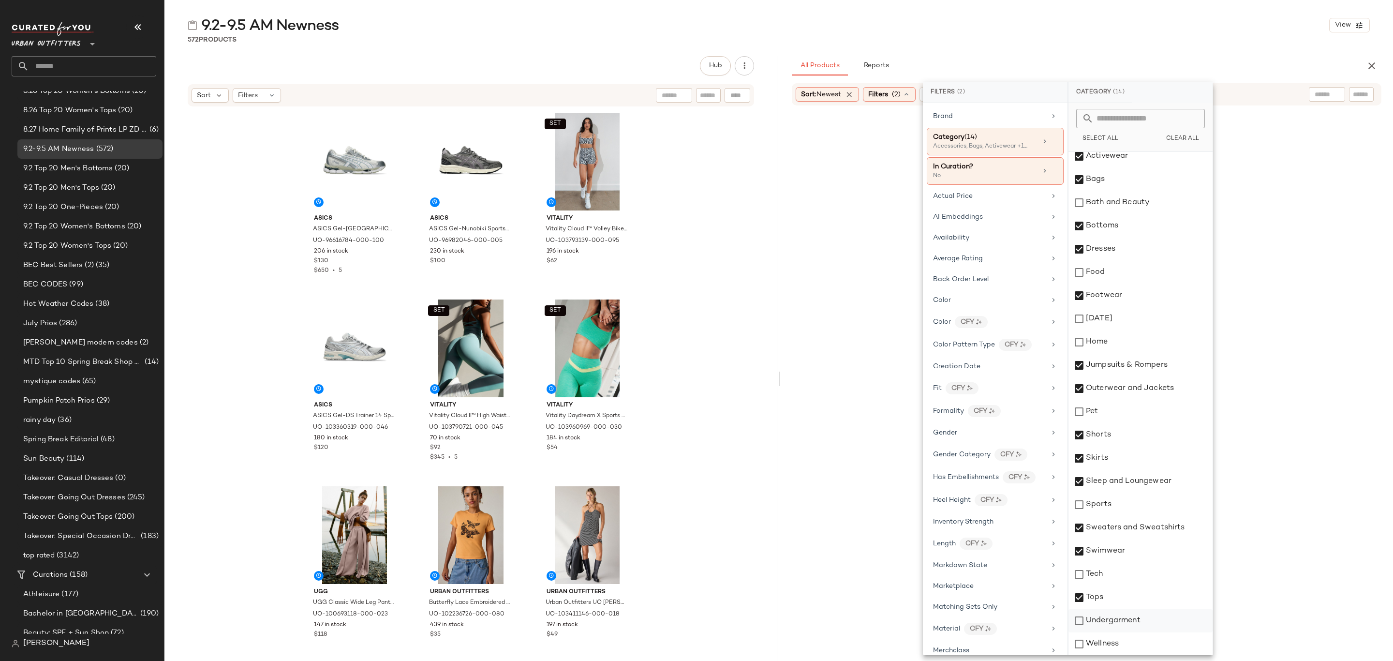
click at [1139, 620] on div "Undergarment" at bounding box center [1140, 620] width 144 height 23
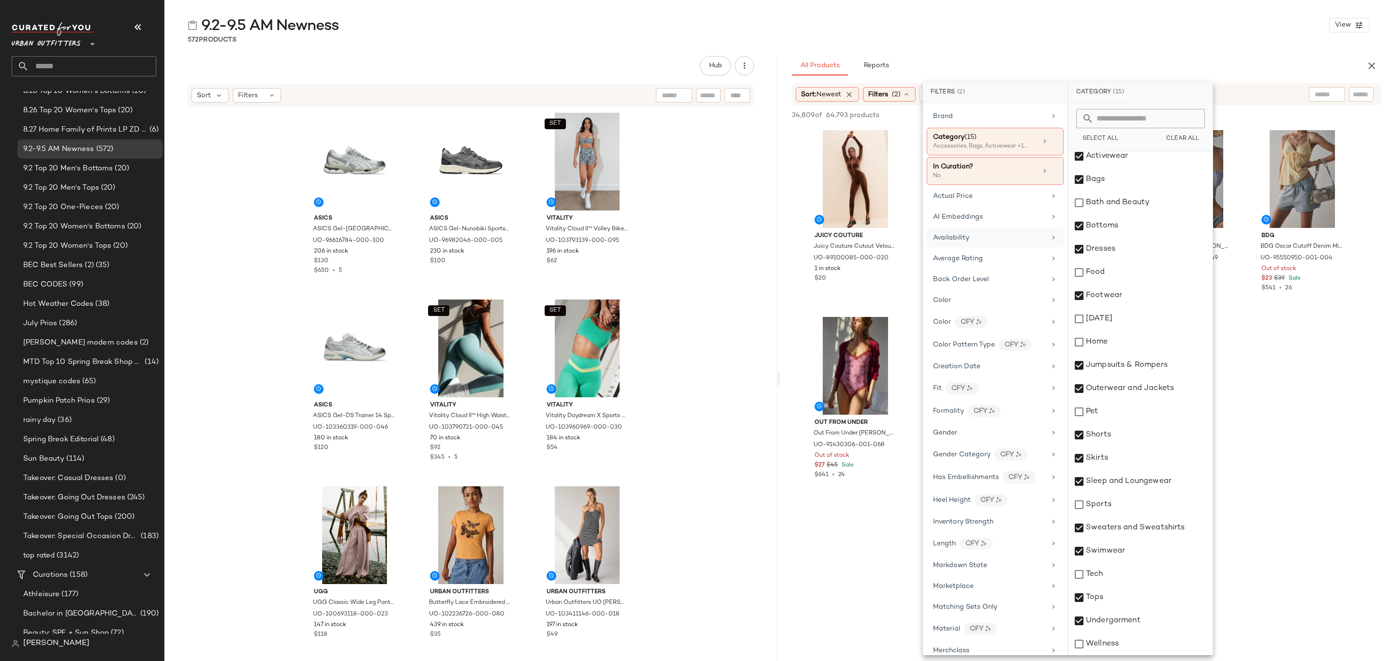
click at [1016, 237] on div "Availability" at bounding box center [989, 238] width 113 height 10
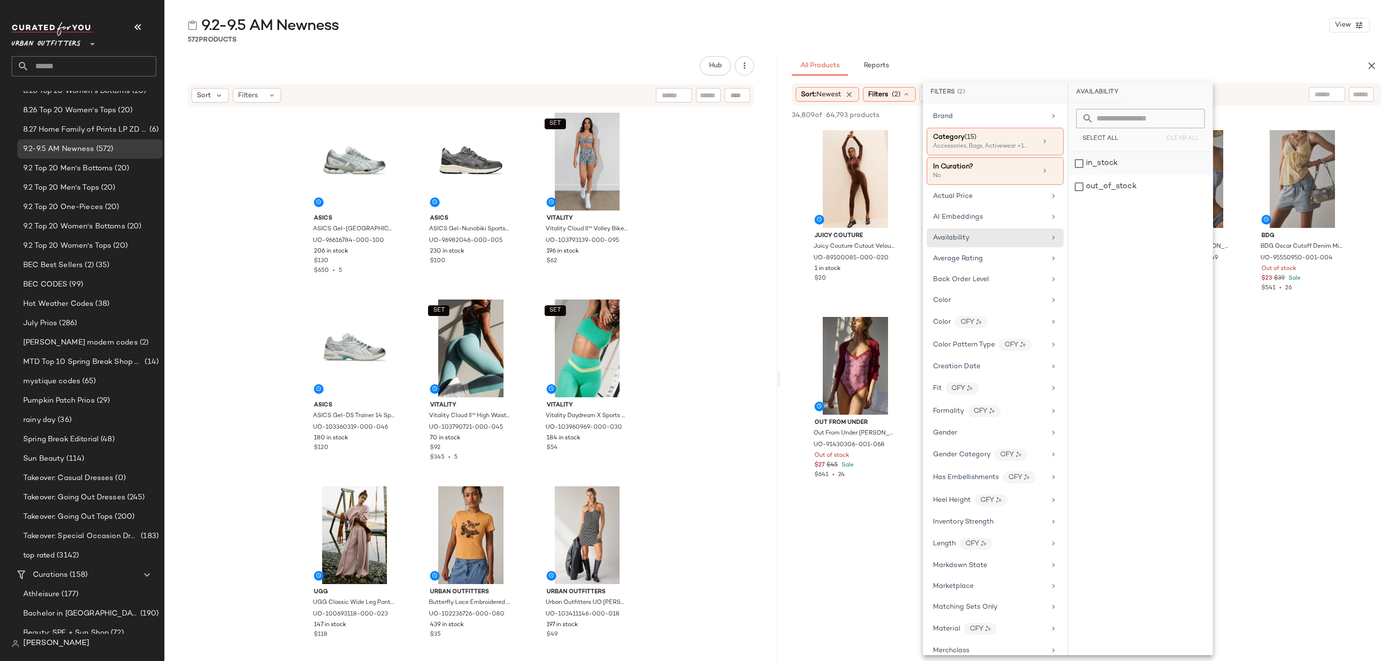
click at [1114, 175] on div "in_stock" at bounding box center [1140, 186] width 144 height 23
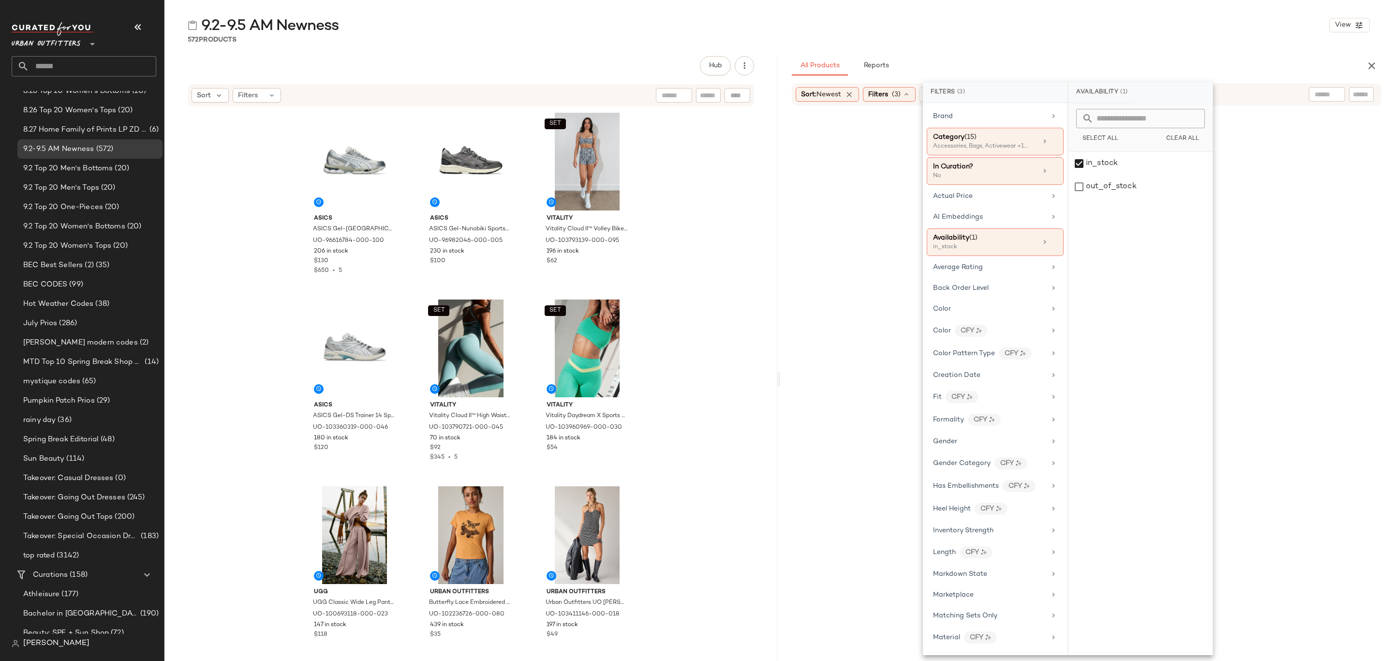
click at [1129, 32] on div "9.2-9.5 AM Newness View" at bounding box center [778, 24] width 1229 height 19
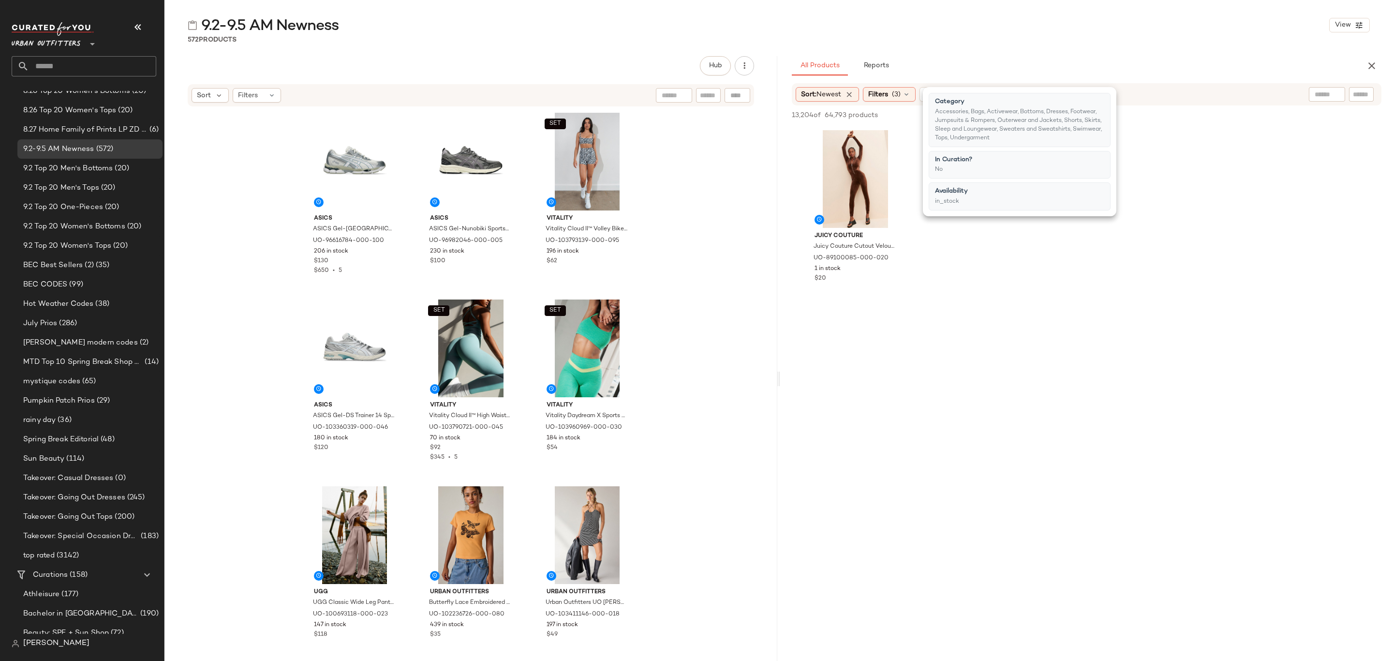
click at [1198, 41] on div "572 Products" at bounding box center [778, 40] width 1229 height 10
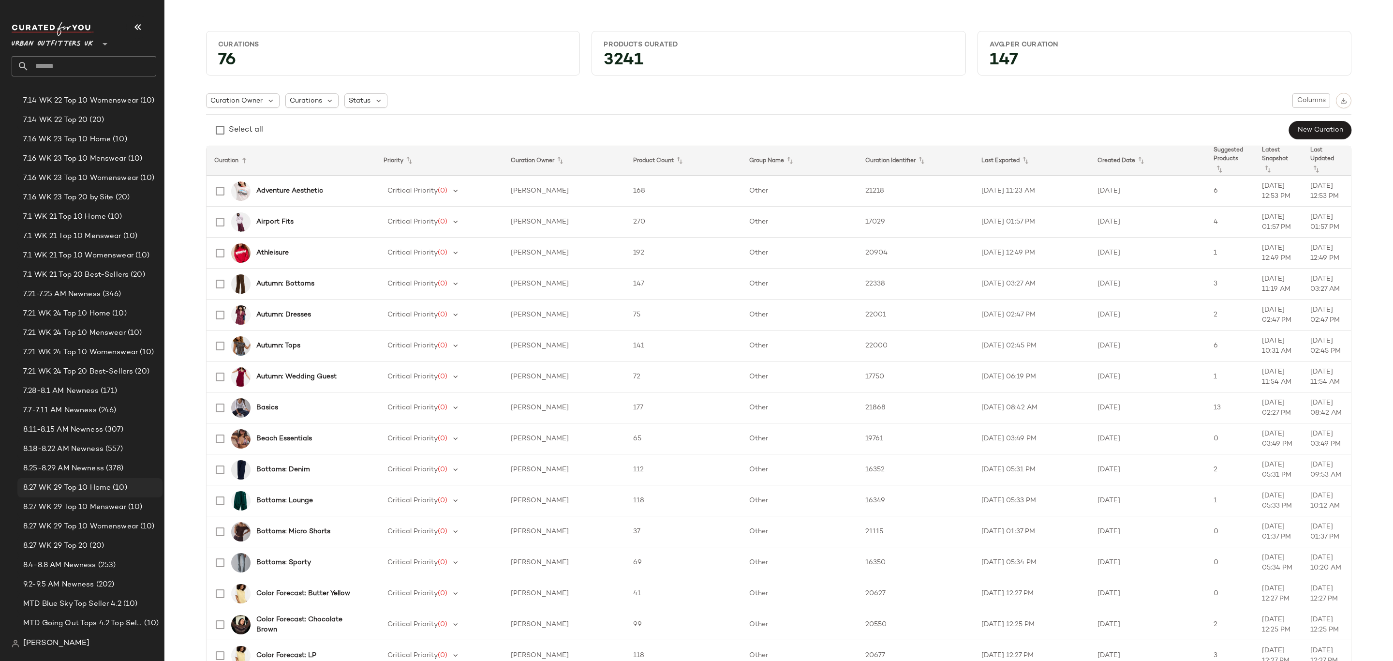
scroll to position [943, 0]
click at [81, 506] on span "9.2-9.5 AM Newness" at bounding box center [58, 511] width 71 height 11
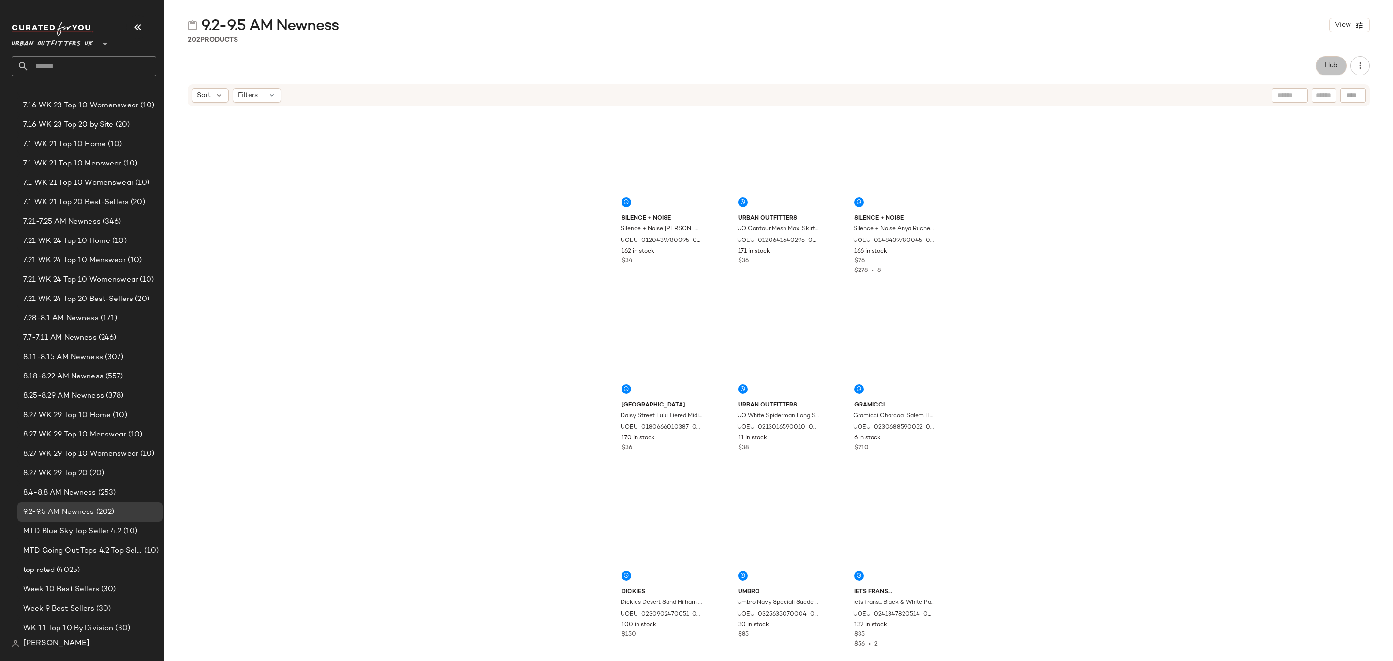
click at [1327, 70] on button "Hub" at bounding box center [1331, 65] width 31 height 19
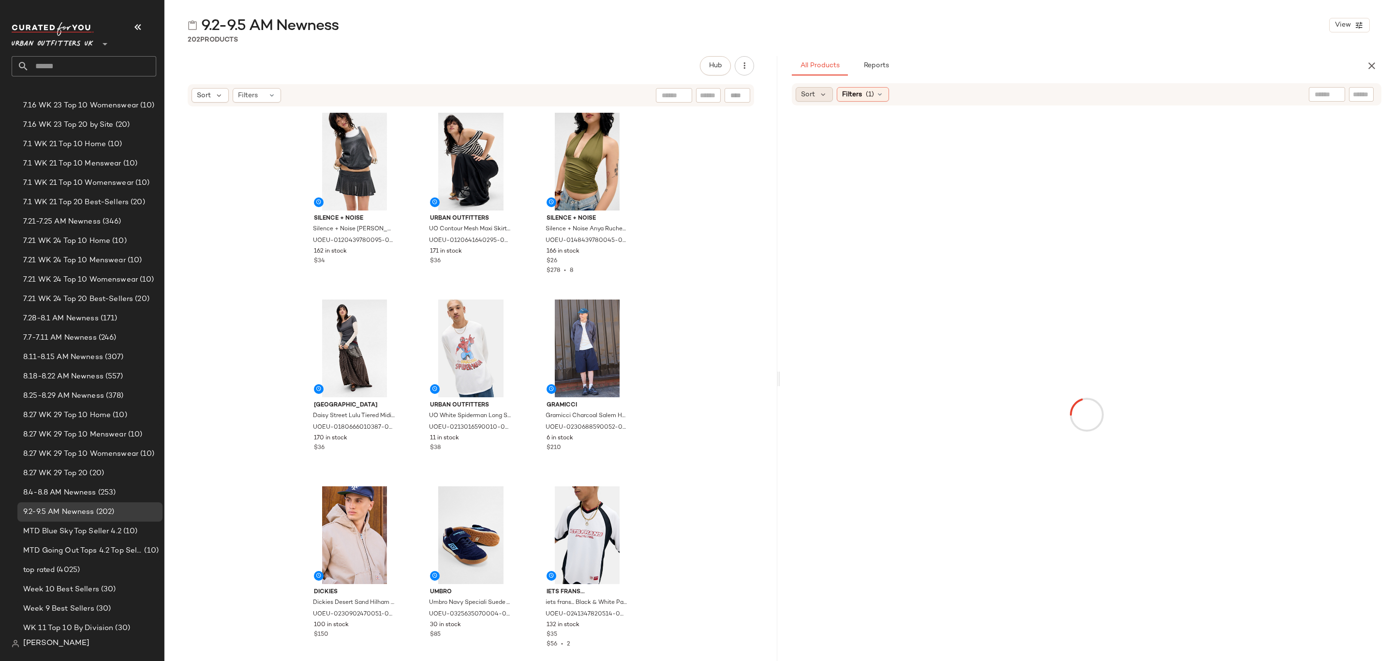
click at [803, 90] on span "Sort" at bounding box center [808, 94] width 14 height 10
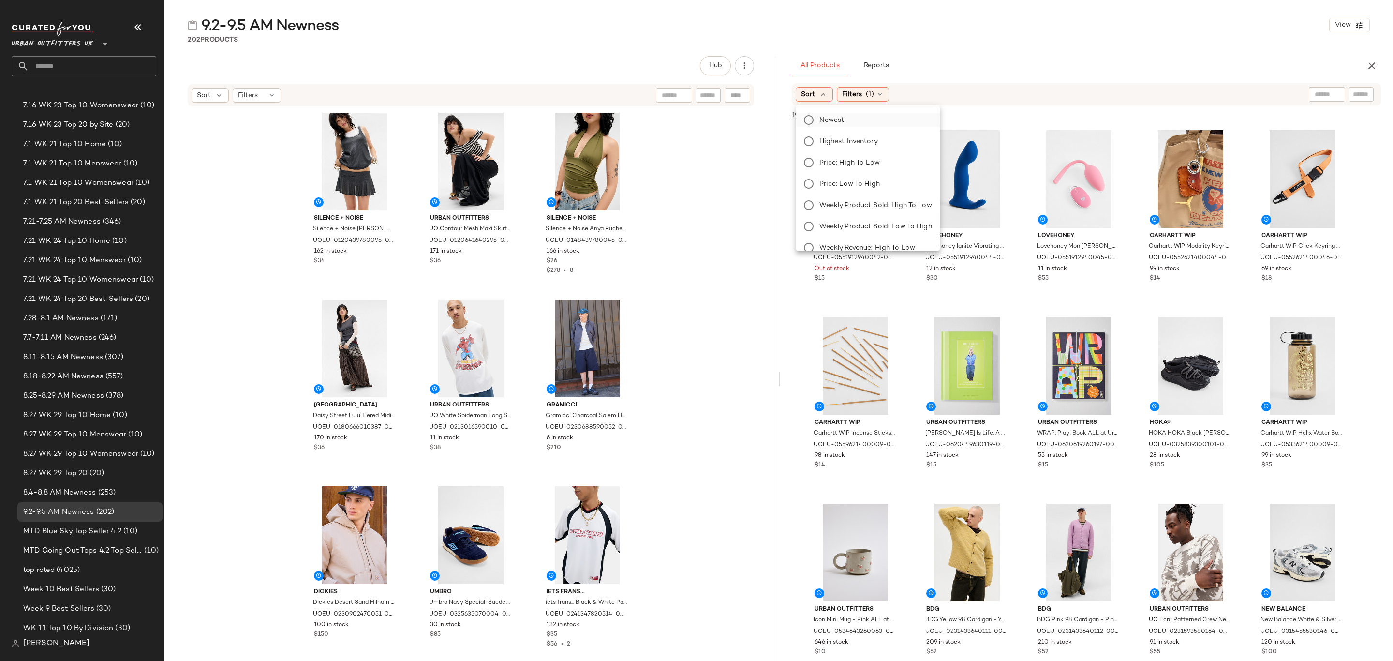
click at [832, 120] on span "Newest" at bounding box center [831, 120] width 25 height 10
click at [904, 93] on div "Filters (1)" at bounding box center [889, 94] width 52 height 15
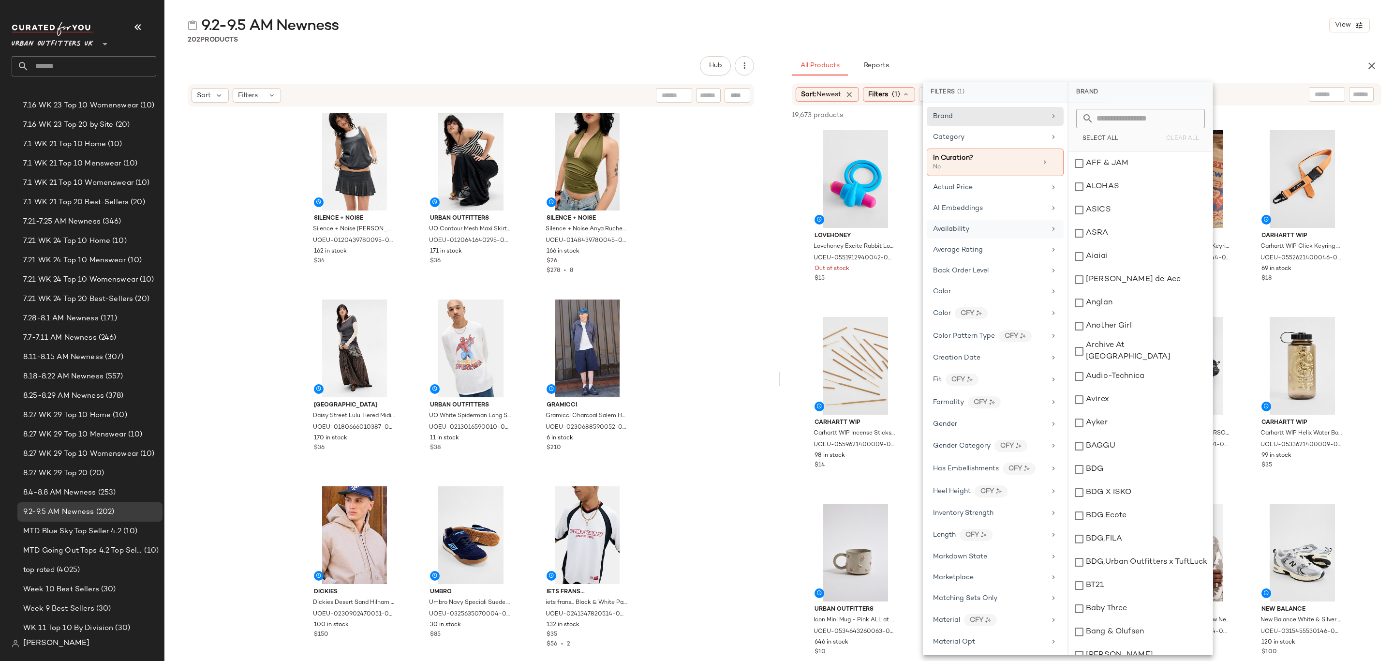
click at [1014, 231] on div "Availability" at bounding box center [989, 229] width 113 height 10
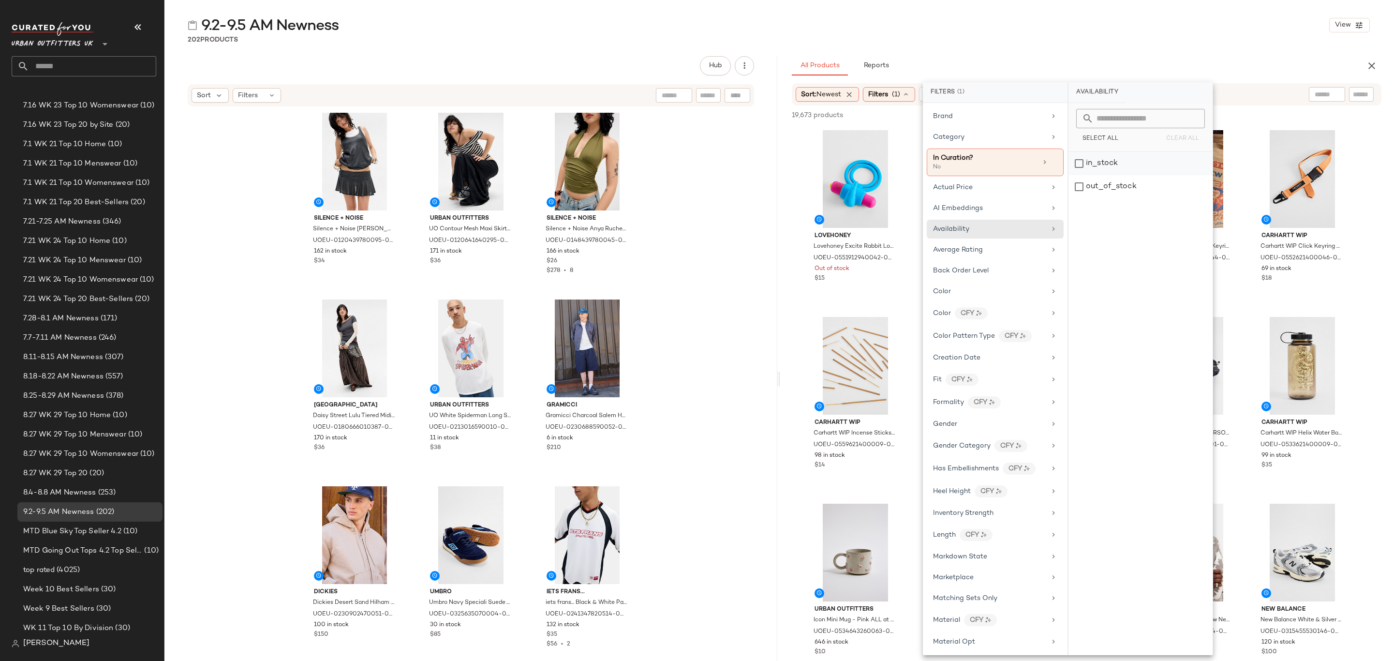
click at [1121, 175] on div "in_stock" at bounding box center [1140, 186] width 144 height 23
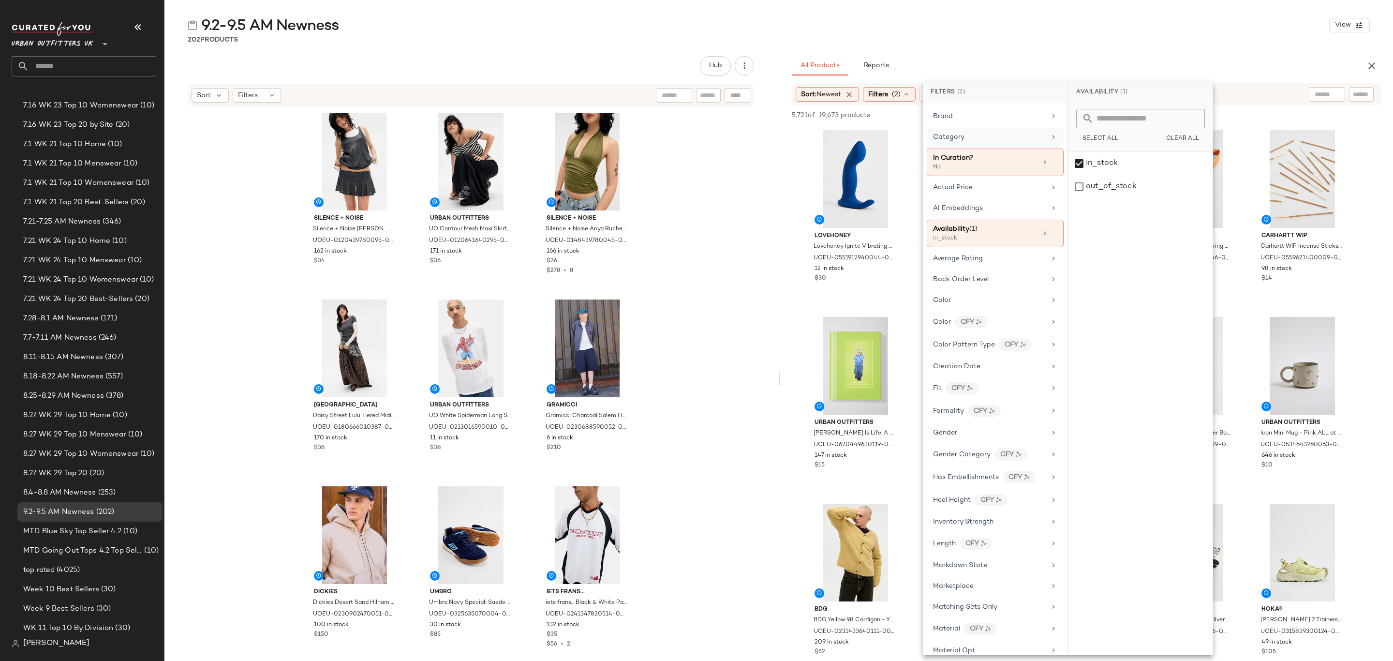
click at [964, 148] on div "Category" at bounding box center [995, 162] width 137 height 28
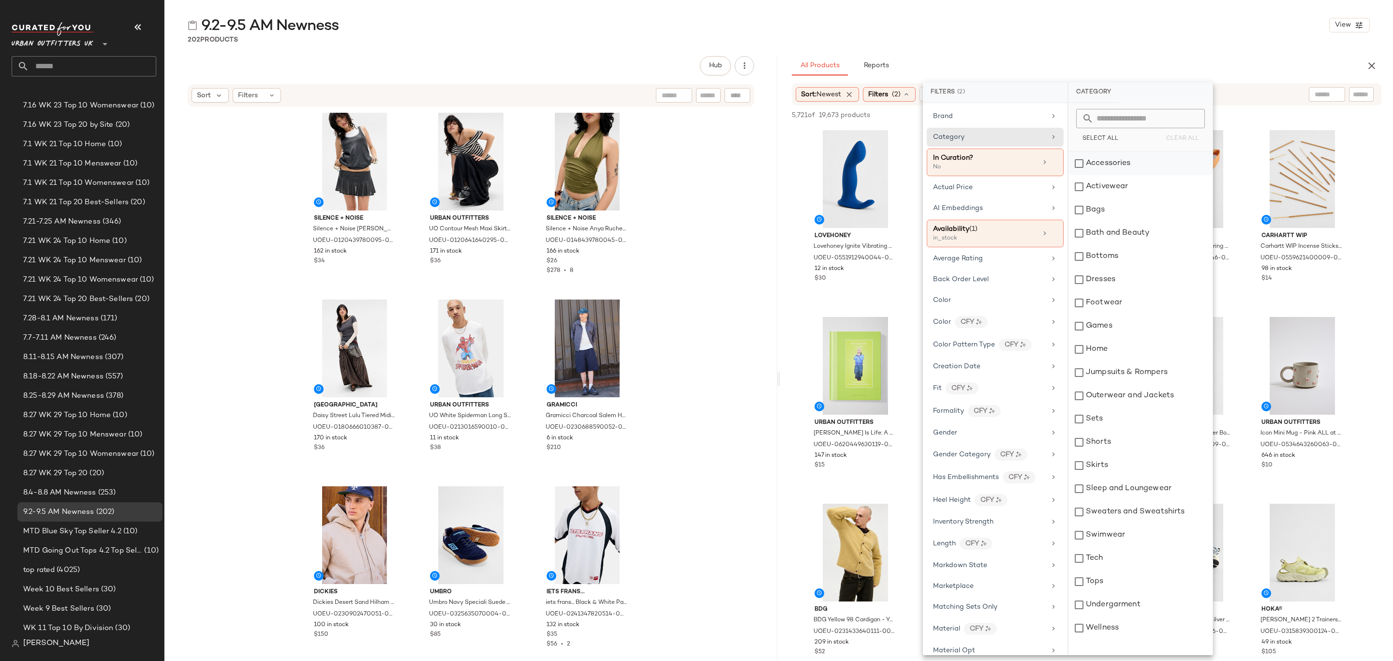
click at [1142, 164] on div "Accessories" at bounding box center [1140, 163] width 144 height 23
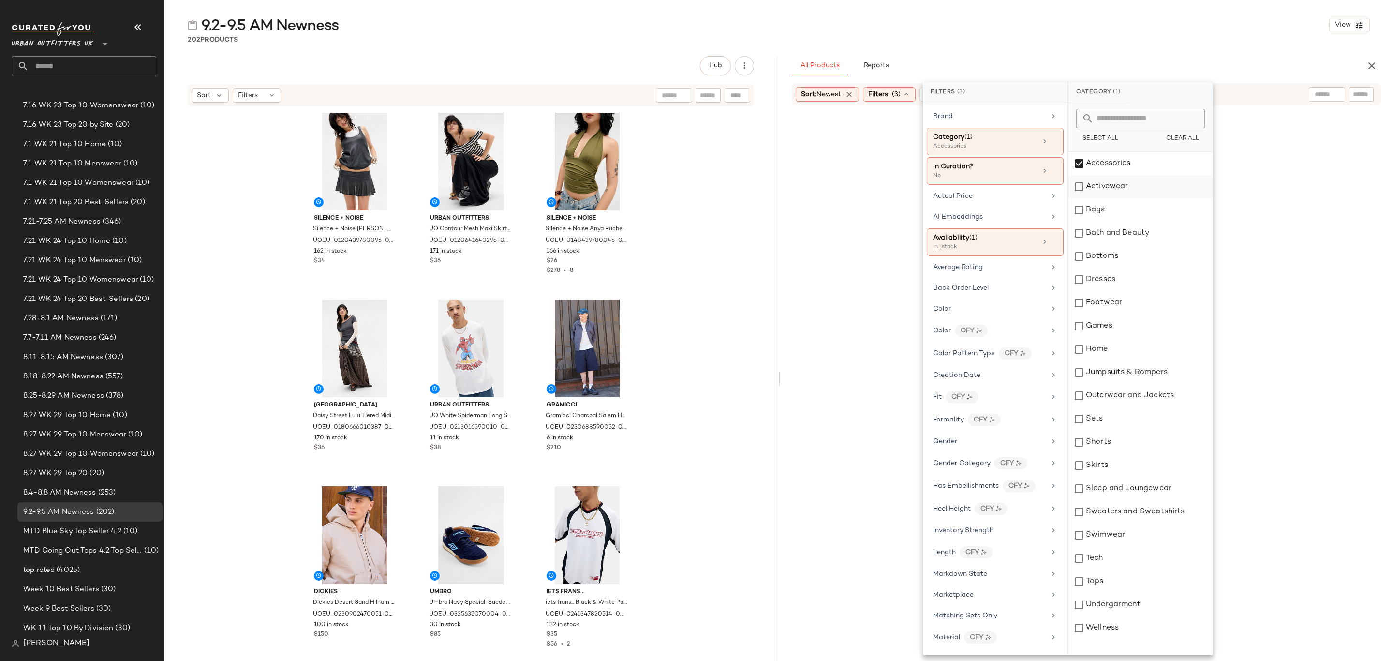
click at [1145, 186] on div "Activewear" at bounding box center [1140, 186] width 144 height 23
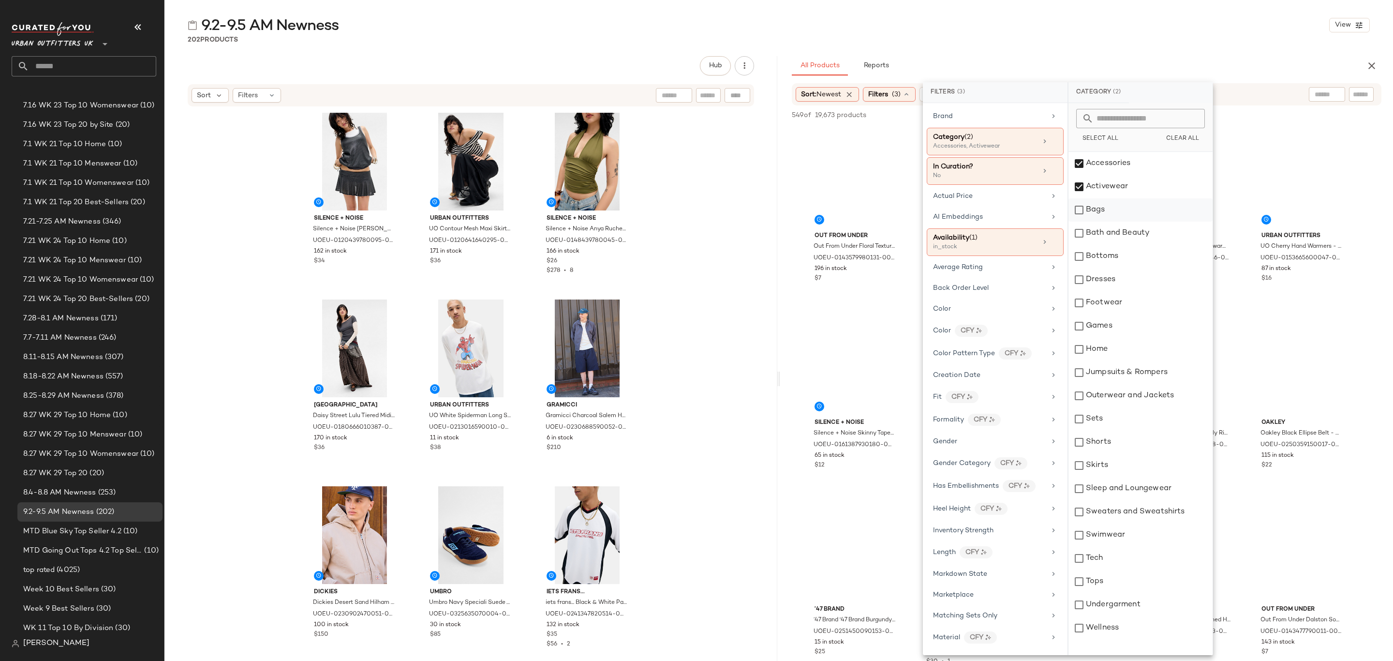
click at [1136, 214] on div "Bags" at bounding box center [1140, 209] width 144 height 23
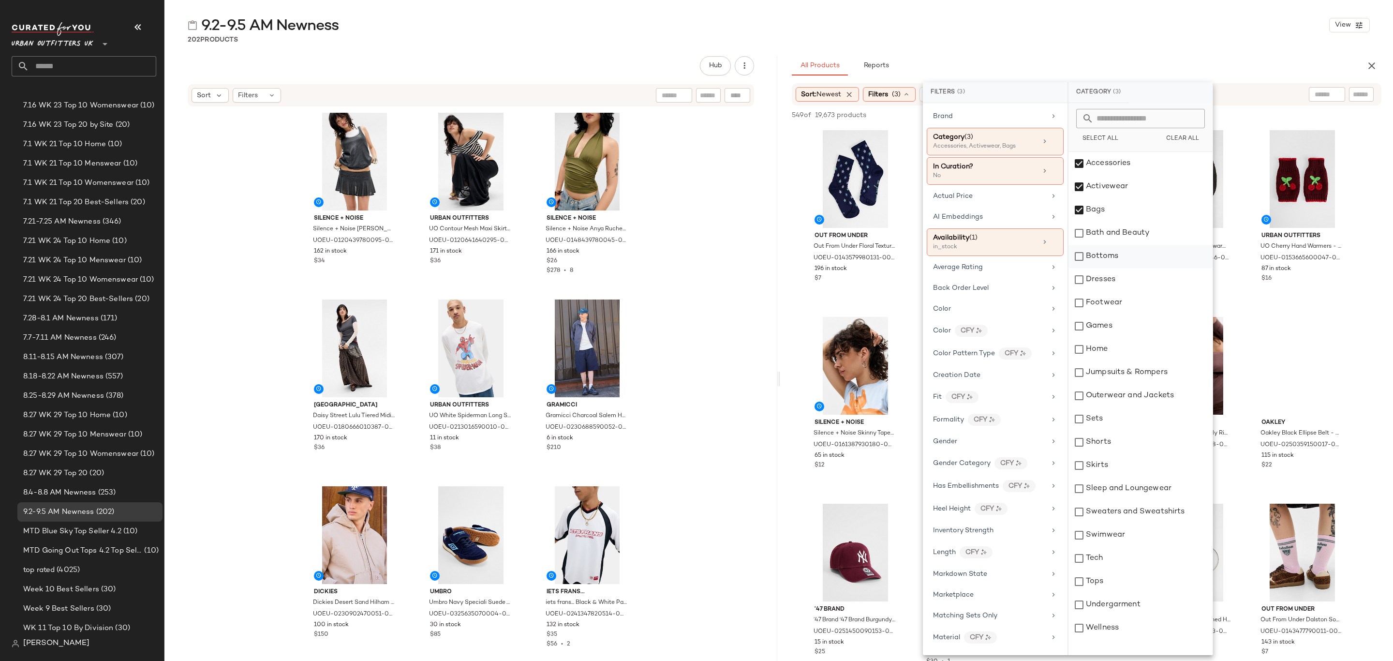
click at [1144, 257] on div "Bottoms" at bounding box center [1140, 256] width 144 height 23
click at [1151, 281] on div "Dresses" at bounding box center [1140, 279] width 144 height 23
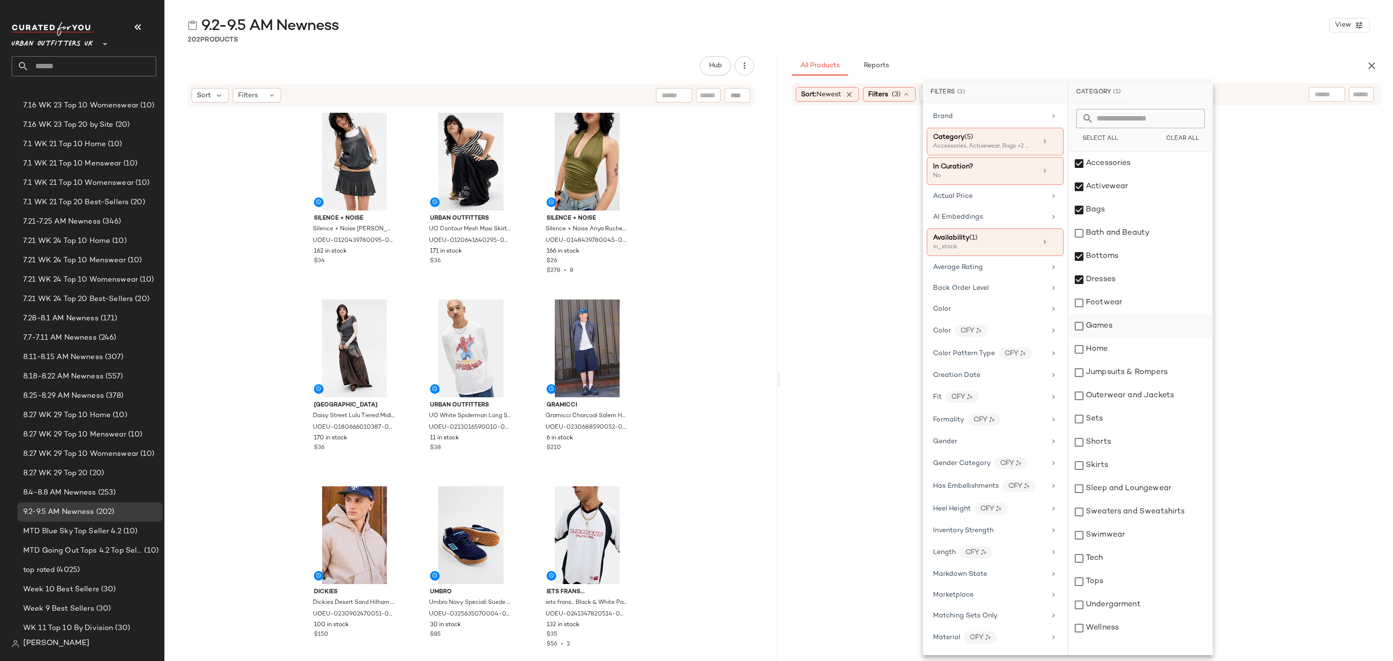
click at [1151, 307] on div "Footwear" at bounding box center [1140, 302] width 144 height 23
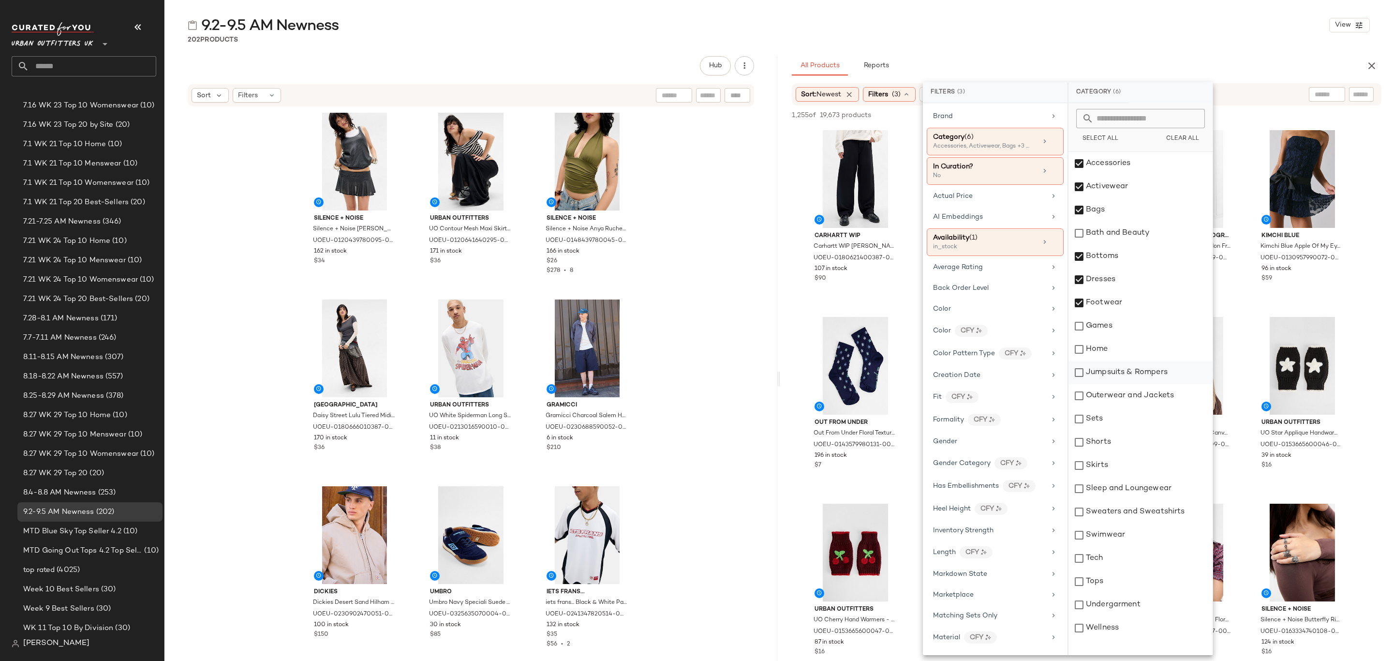
click at [1167, 368] on div "Jumpsuits & Rompers" at bounding box center [1140, 372] width 144 height 23
click at [1175, 400] on div "Outerwear and Jackets" at bounding box center [1140, 395] width 144 height 23
click at [1145, 424] on div "Sets" at bounding box center [1140, 418] width 144 height 23
click at [1147, 438] on div "Shorts" at bounding box center [1140, 441] width 144 height 23
click at [1148, 462] on div "Skirts" at bounding box center [1140, 465] width 144 height 23
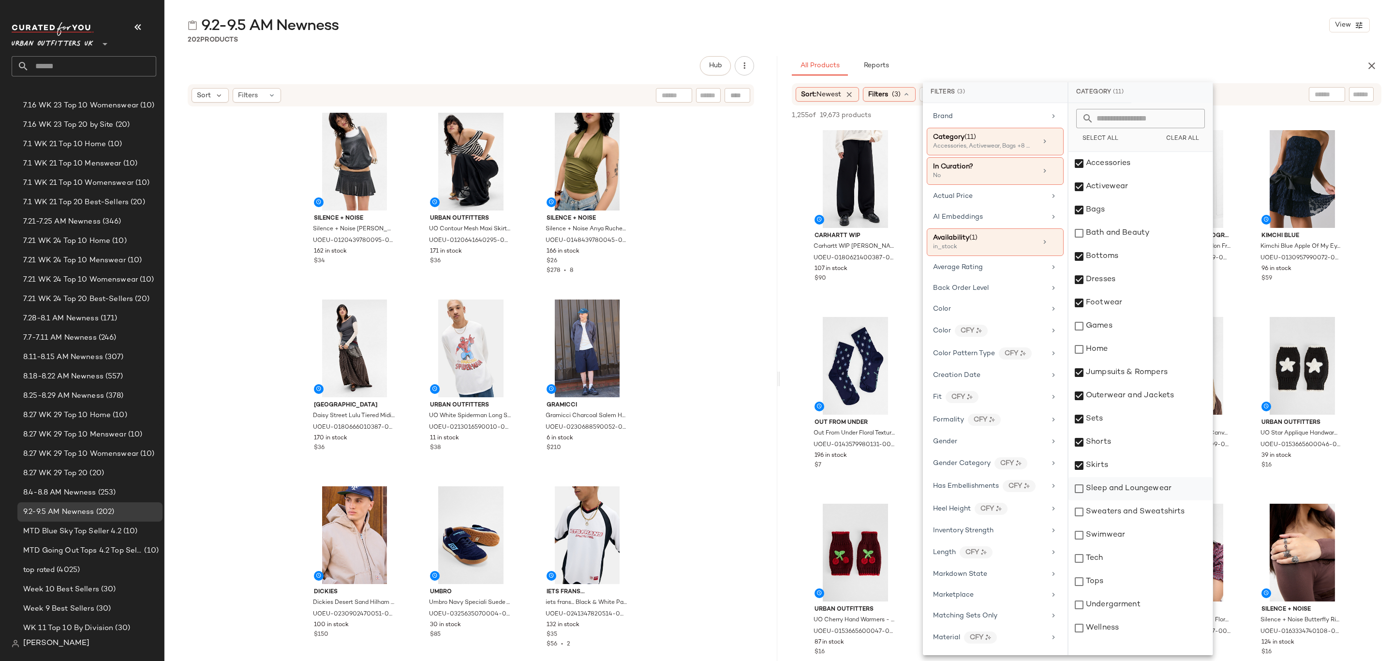
click at [1158, 482] on div "Sleep and Loungewear" at bounding box center [1140, 488] width 144 height 23
click at [1166, 514] on div "Sweaters and Sweatshirts" at bounding box center [1140, 511] width 144 height 23
click at [1156, 534] on div "Swimwear" at bounding box center [1140, 534] width 144 height 23
click at [1157, 585] on div "Tops" at bounding box center [1140, 581] width 144 height 23
click at [1160, 601] on div "Undergarment" at bounding box center [1140, 604] width 144 height 23
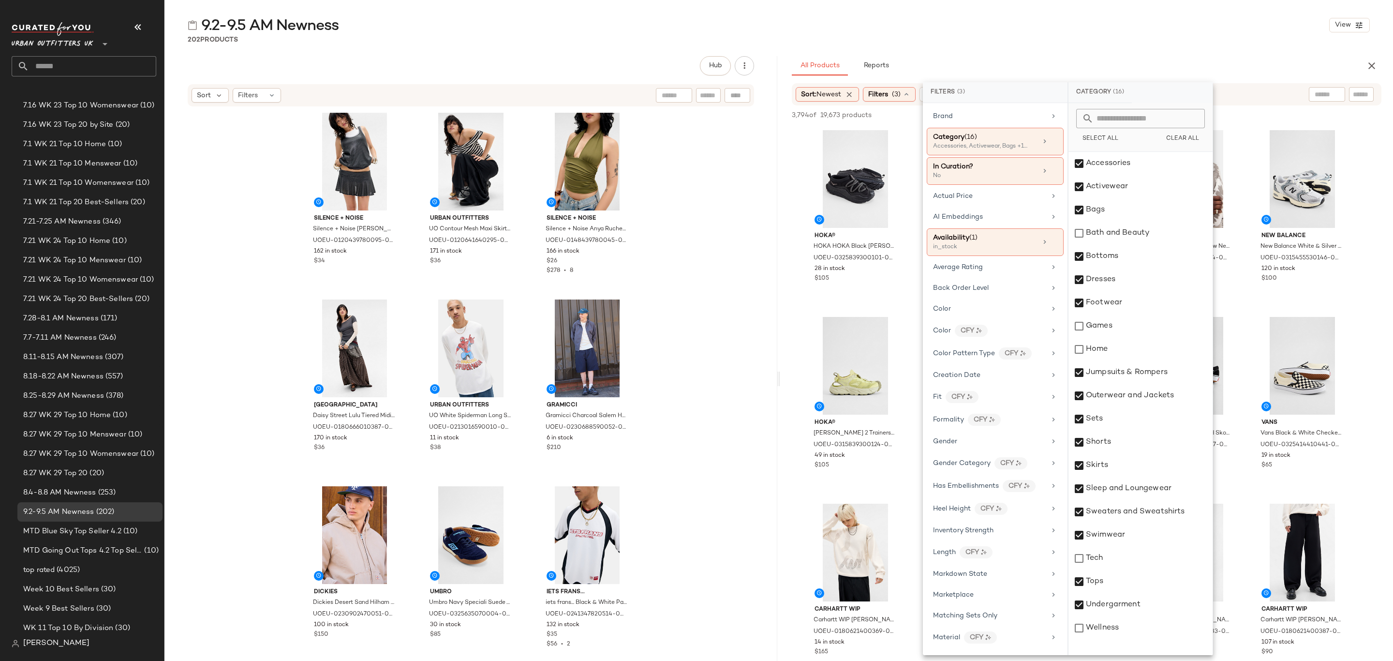
click at [1070, 44] on div "202 Products" at bounding box center [778, 40] width 1229 height 10
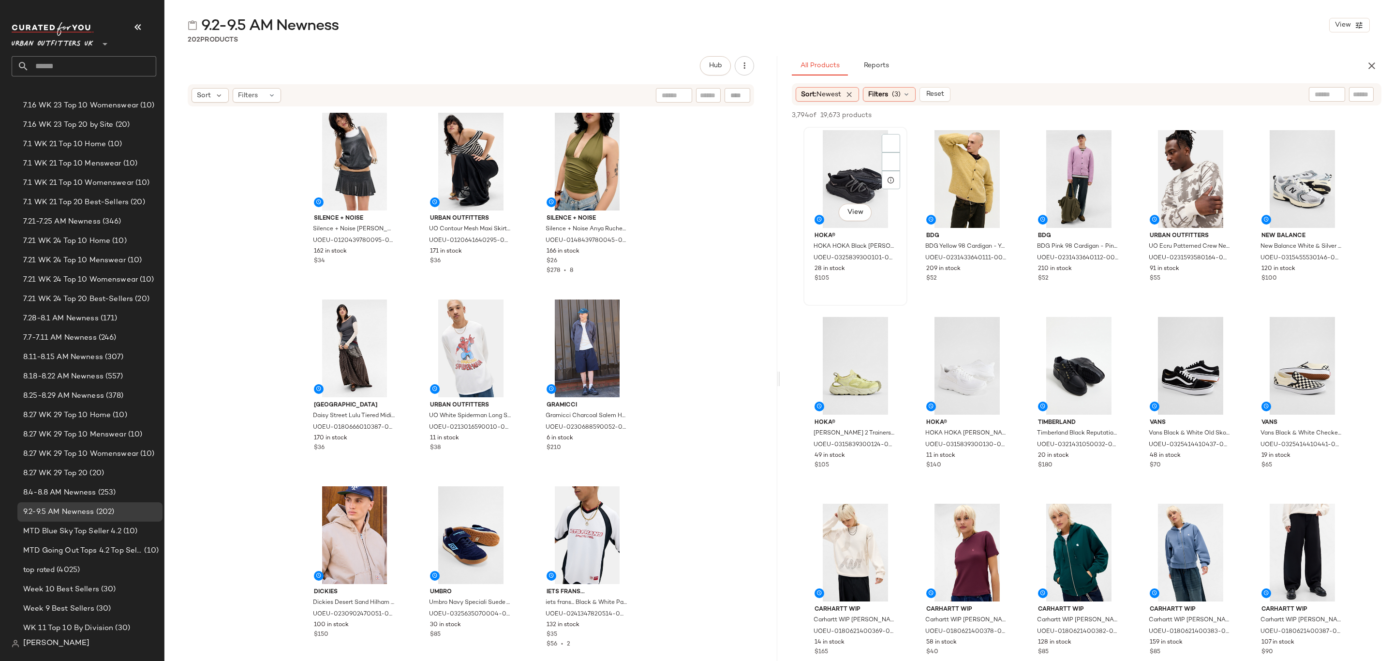
click at [833, 133] on div "View" at bounding box center [855, 179] width 97 height 98
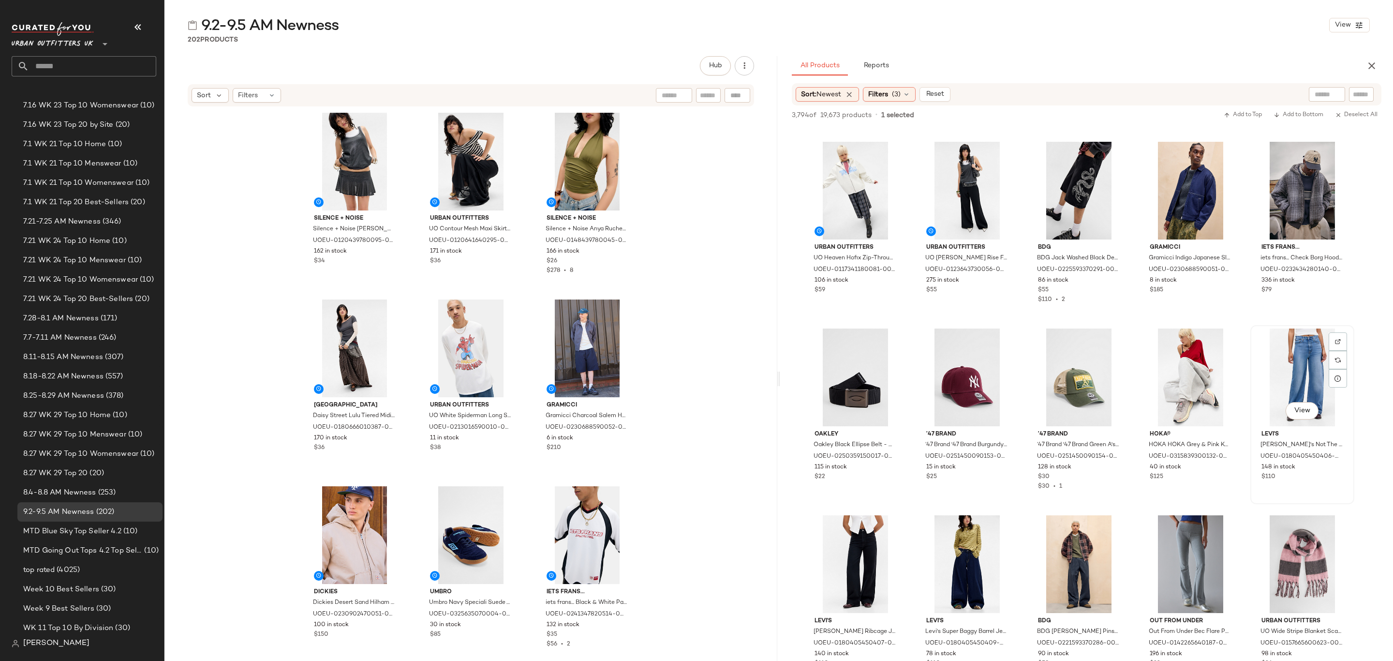
scroll to position [1524, 0]
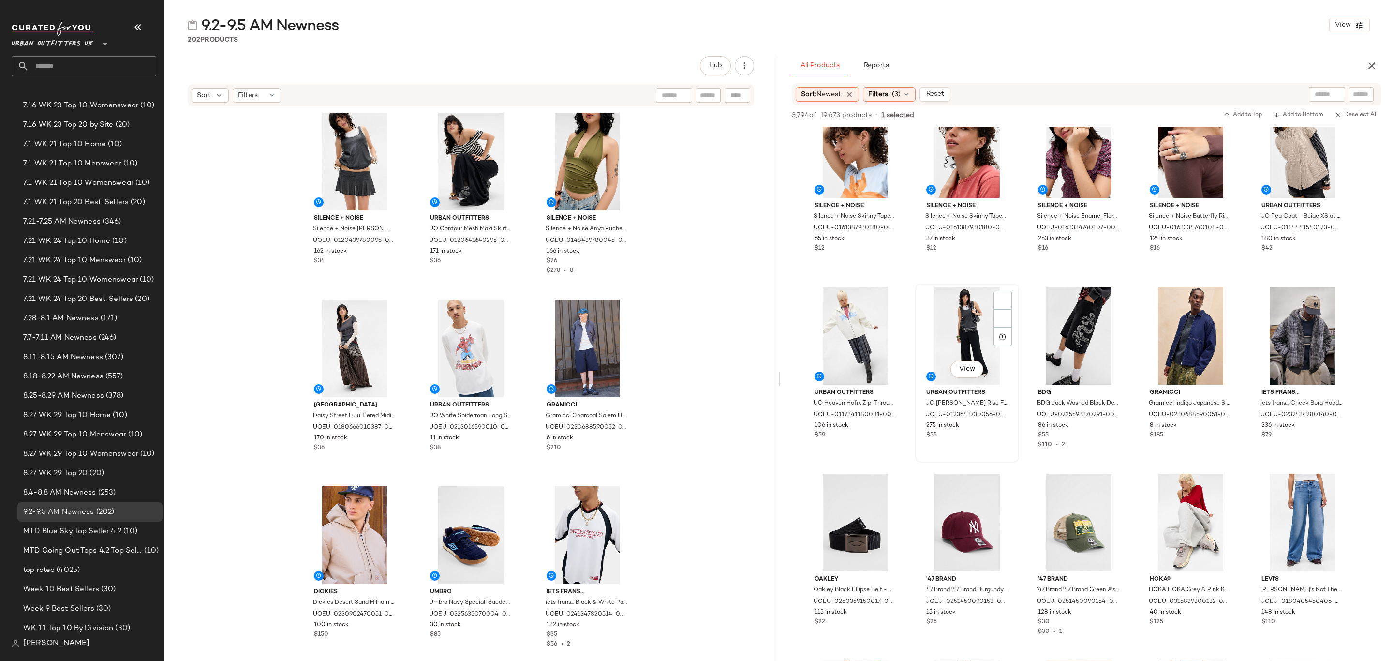
click at [1002, 434] on div "$55" at bounding box center [967, 435] width 82 height 9
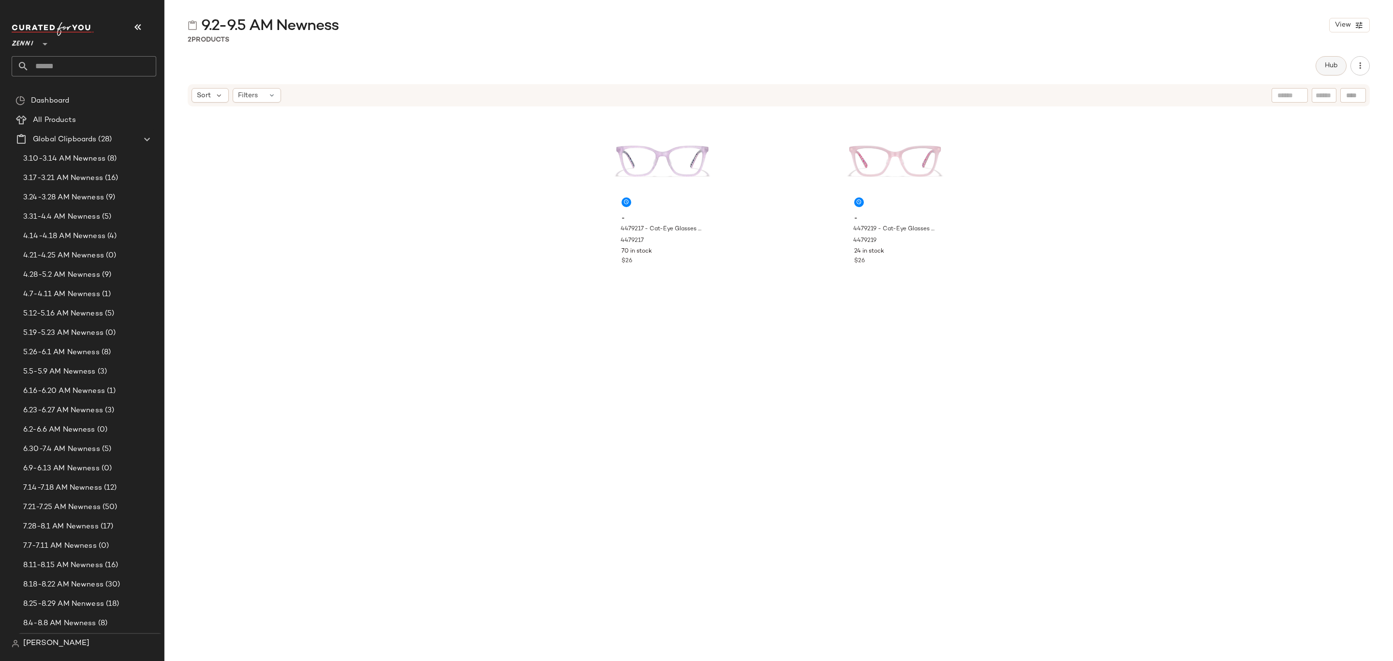
click at [1320, 72] on button "Hub" at bounding box center [1331, 65] width 31 height 19
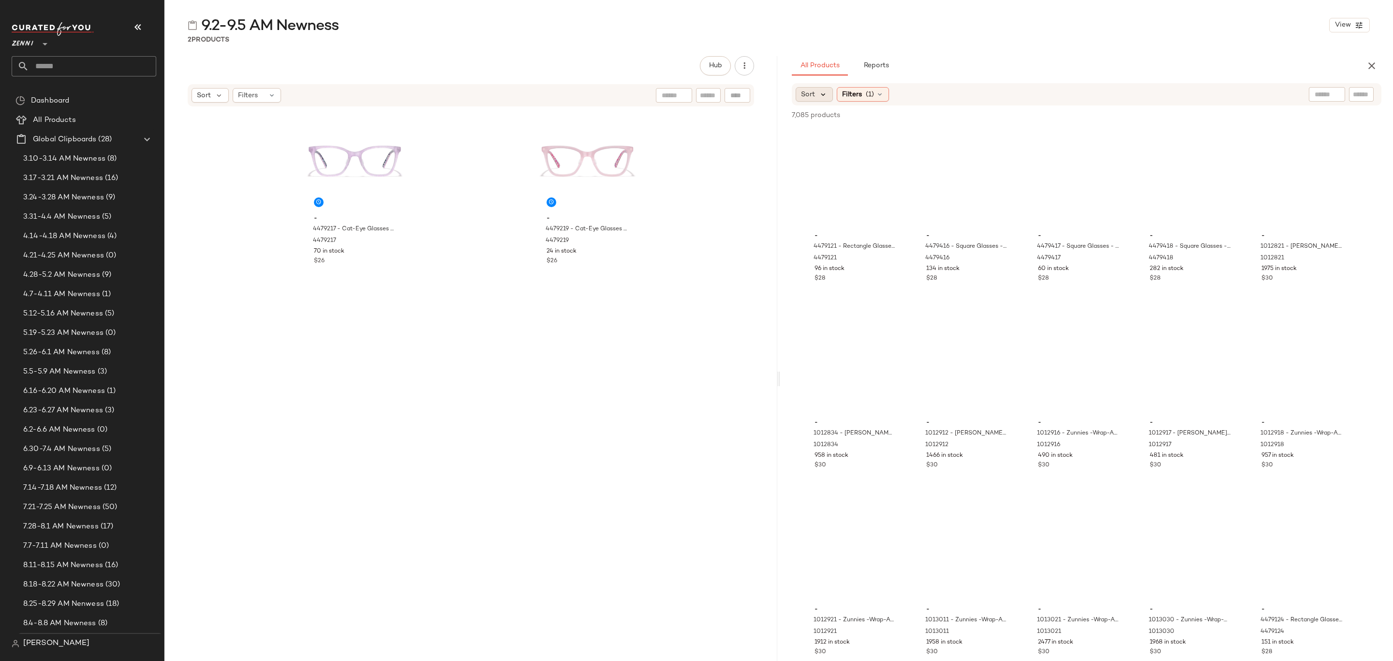
click at [824, 96] on icon at bounding box center [823, 94] width 9 height 9
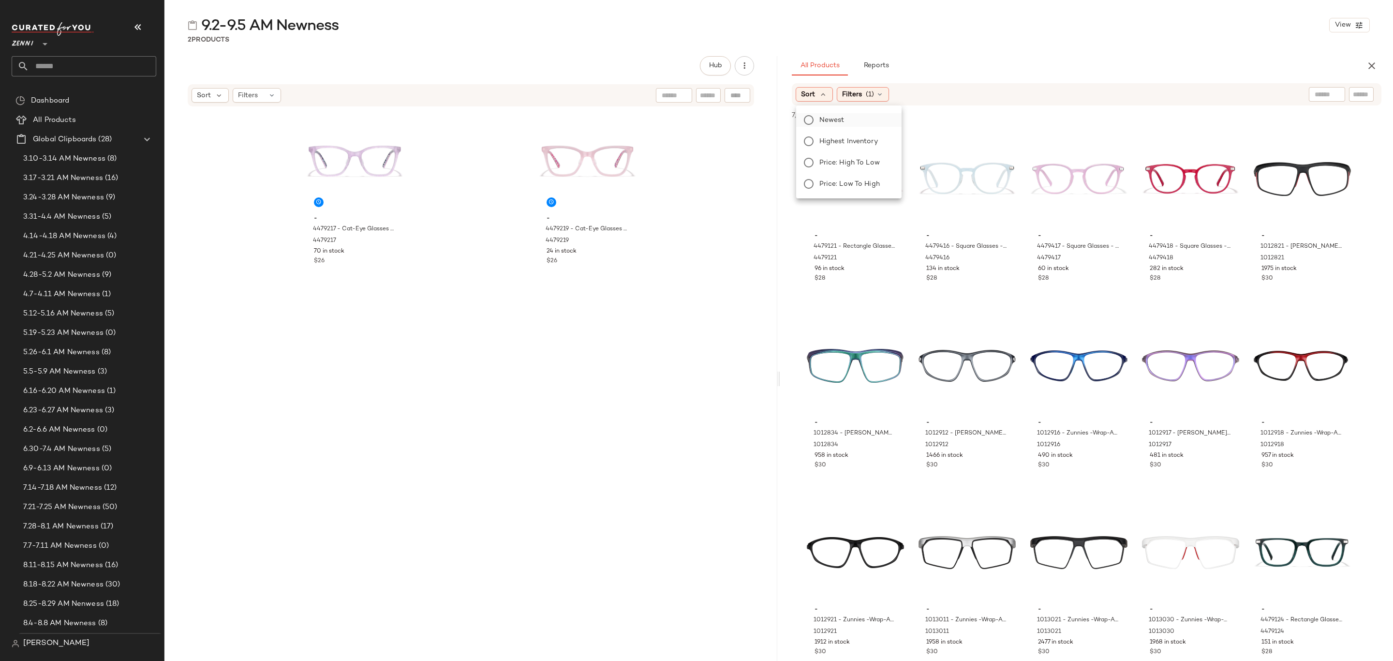
click at [837, 119] on span "Newest" at bounding box center [831, 120] width 25 height 10
click at [1019, 76] on div "All Products Reports Sort: Newest Filters (1) Reset 7,085 products • 0 selected…" at bounding box center [1086, 378] width 613 height 645
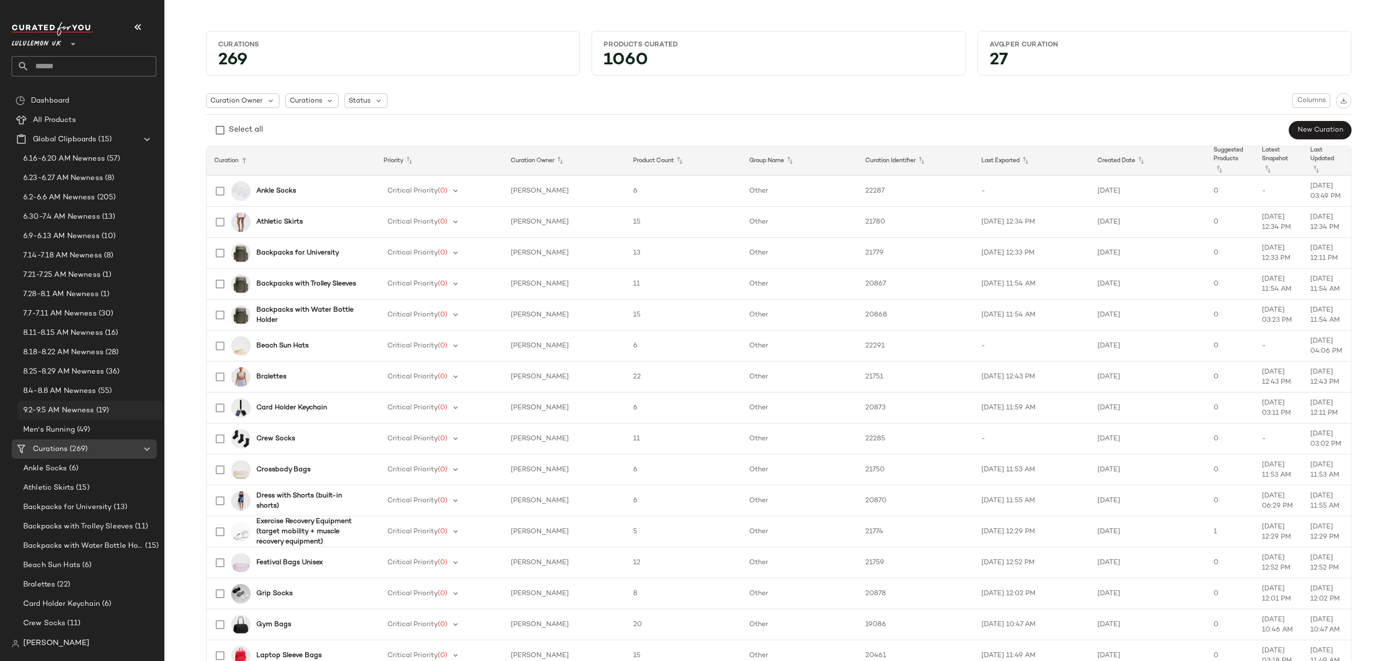
click at [64, 414] on span "9.2-9.5 AM Newness" at bounding box center [58, 410] width 71 height 11
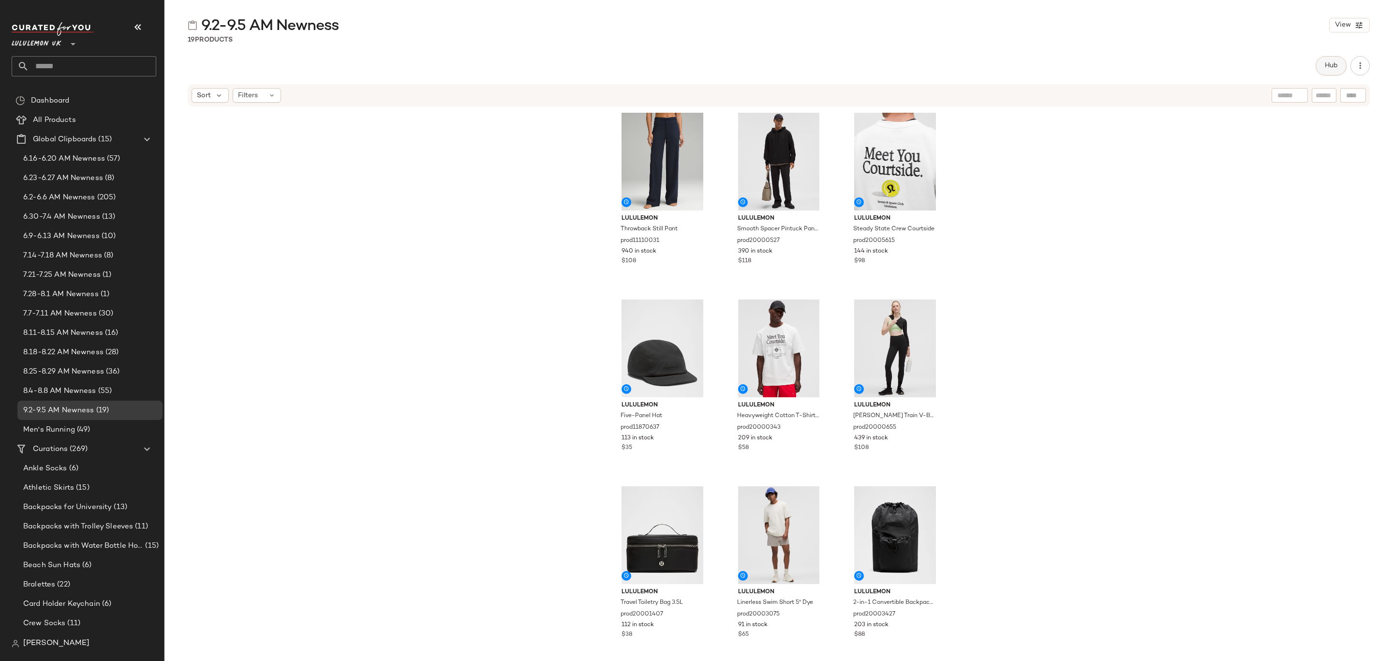
click at [1335, 71] on button "Hub" at bounding box center [1331, 65] width 31 height 19
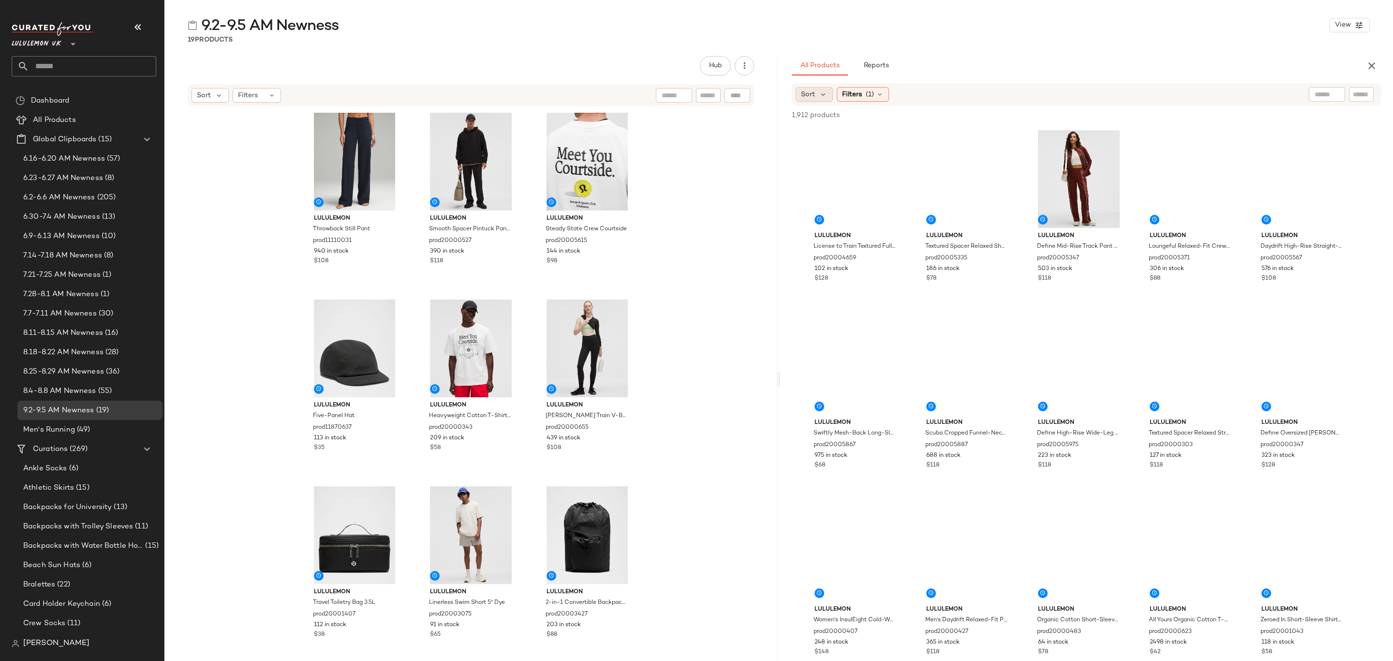
click at [823, 89] on div "Sort" at bounding box center [814, 94] width 37 height 15
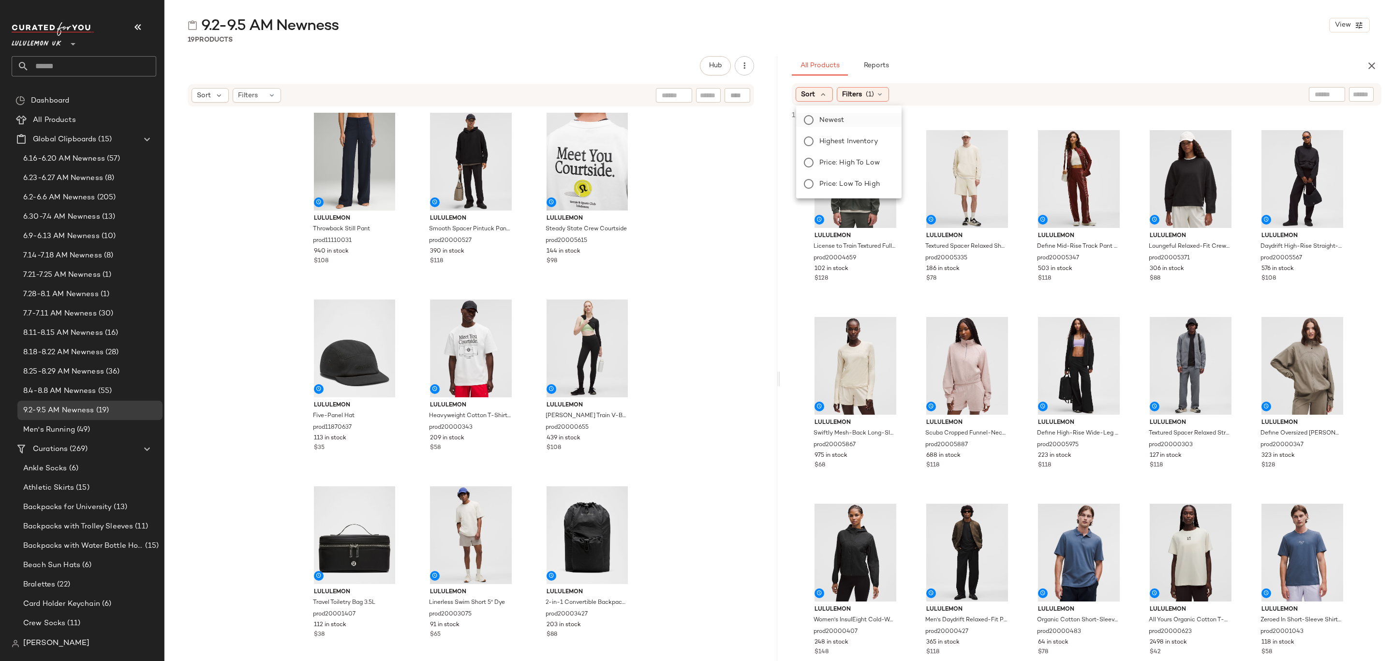
click at [835, 117] on span "Newest" at bounding box center [831, 120] width 25 height 10
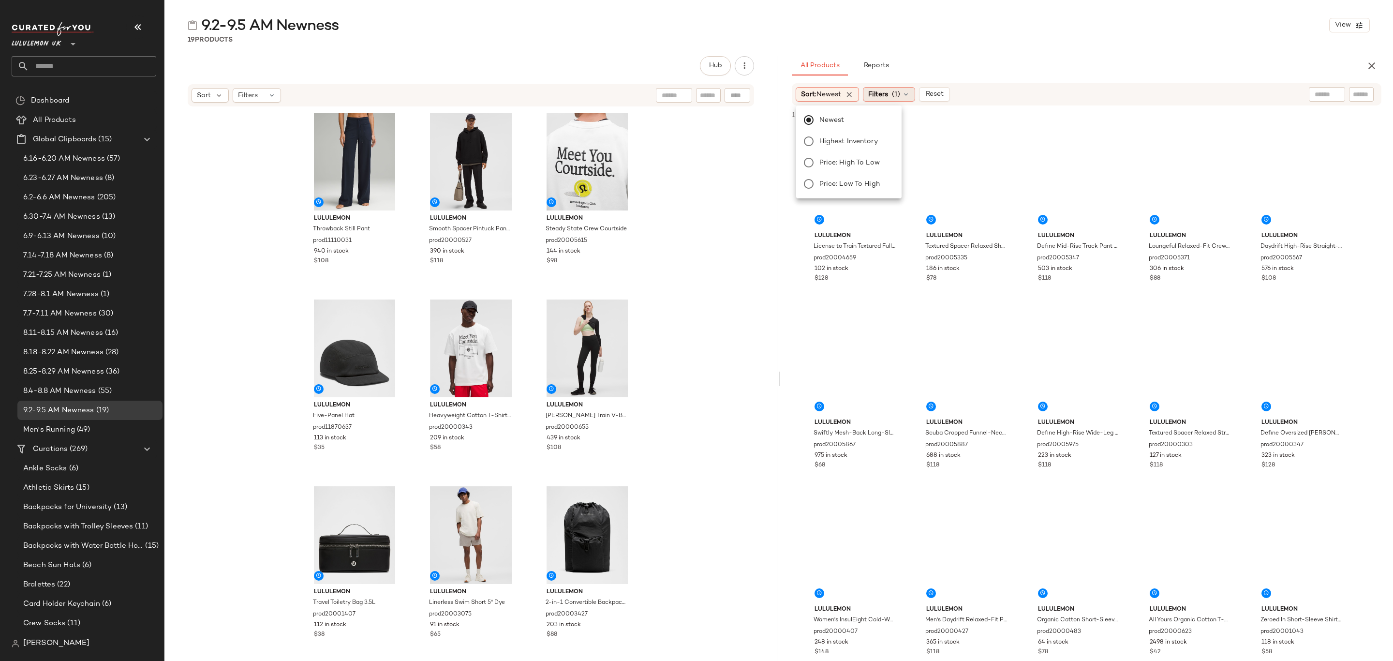
click at [878, 93] on span "Filters" at bounding box center [878, 94] width 20 height 10
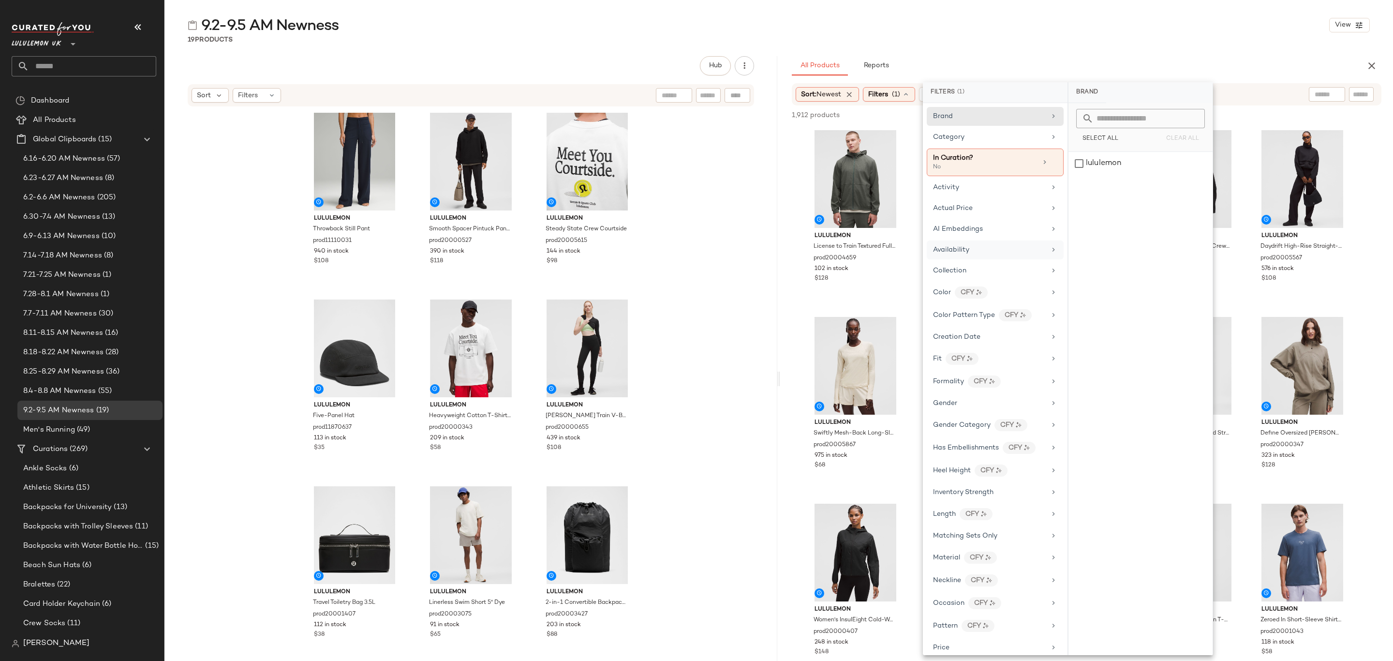
click at [999, 250] on div "Availability" at bounding box center [989, 250] width 113 height 10
click at [1110, 175] on div "in_stock" at bounding box center [1140, 186] width 144 height 23
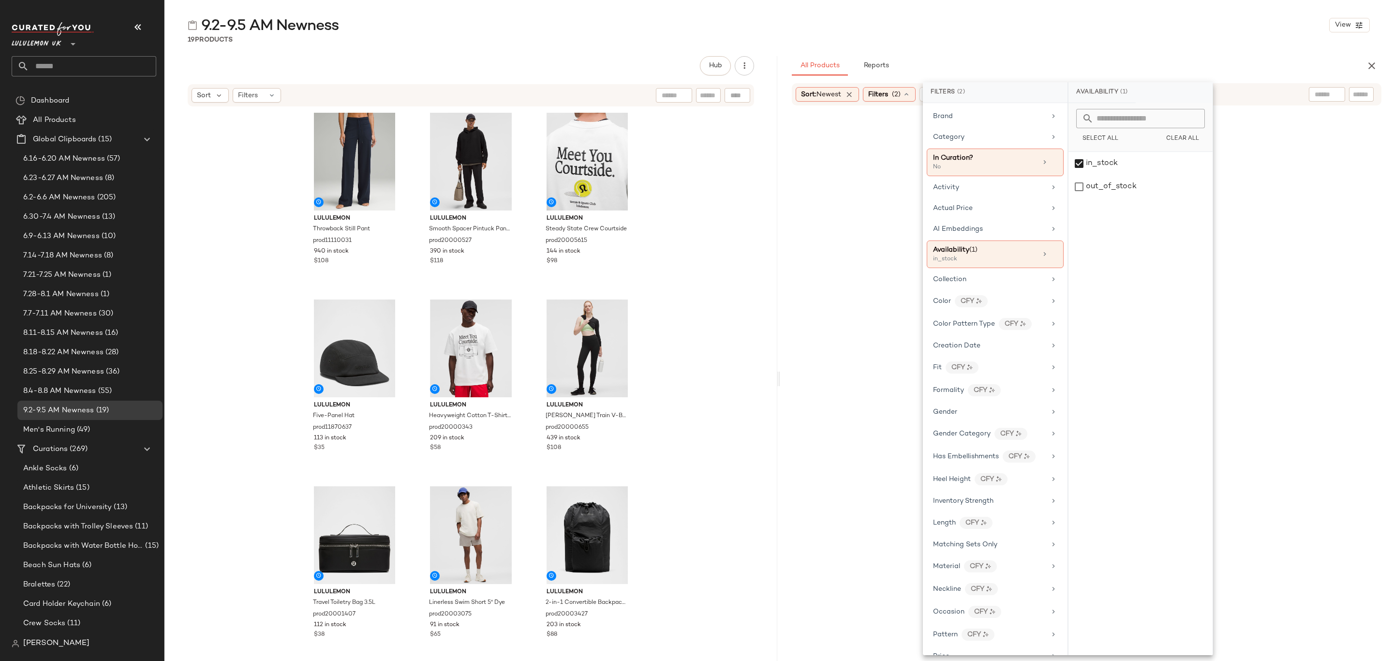
click at [1152, 48] on div "9.2-9.5 AM Newness View 19 Products Hub Sort Filters lululemon Throwback Still …" at bounding box center [778, 337] width 1229 height 645
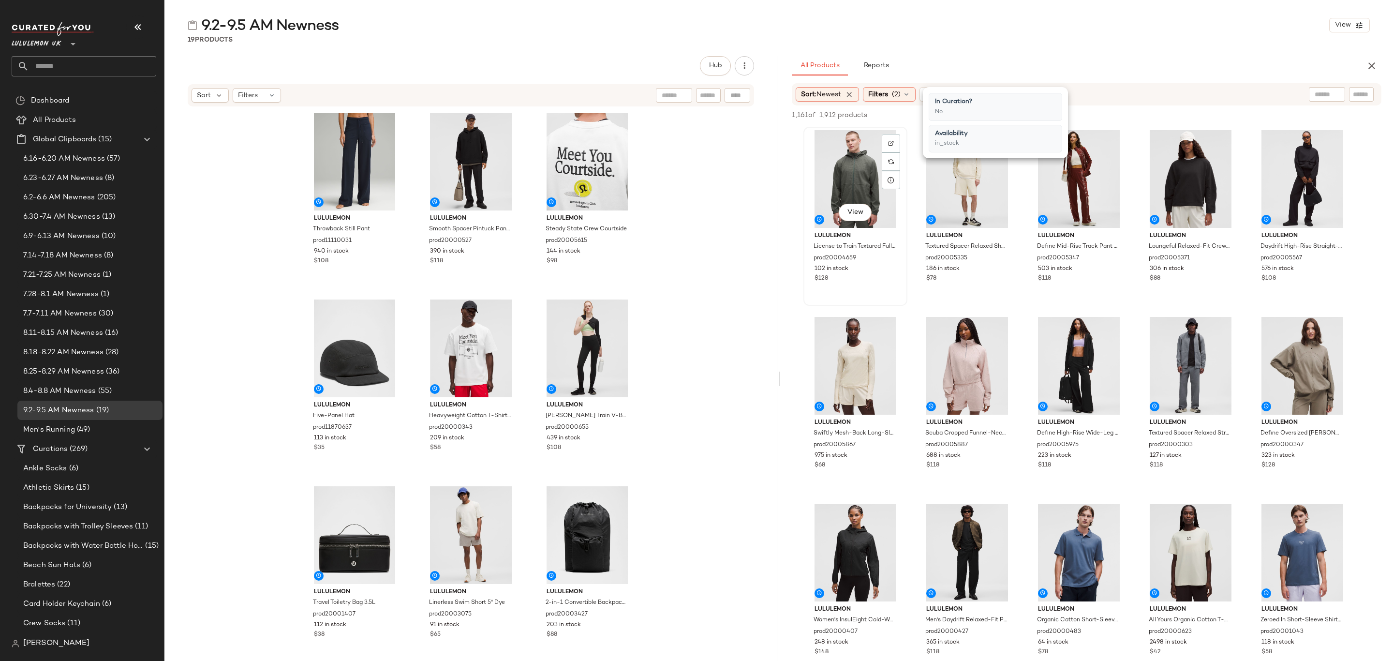
click at [830, 160] on div "View" at bounding box center [855, 179] width 97 height 98
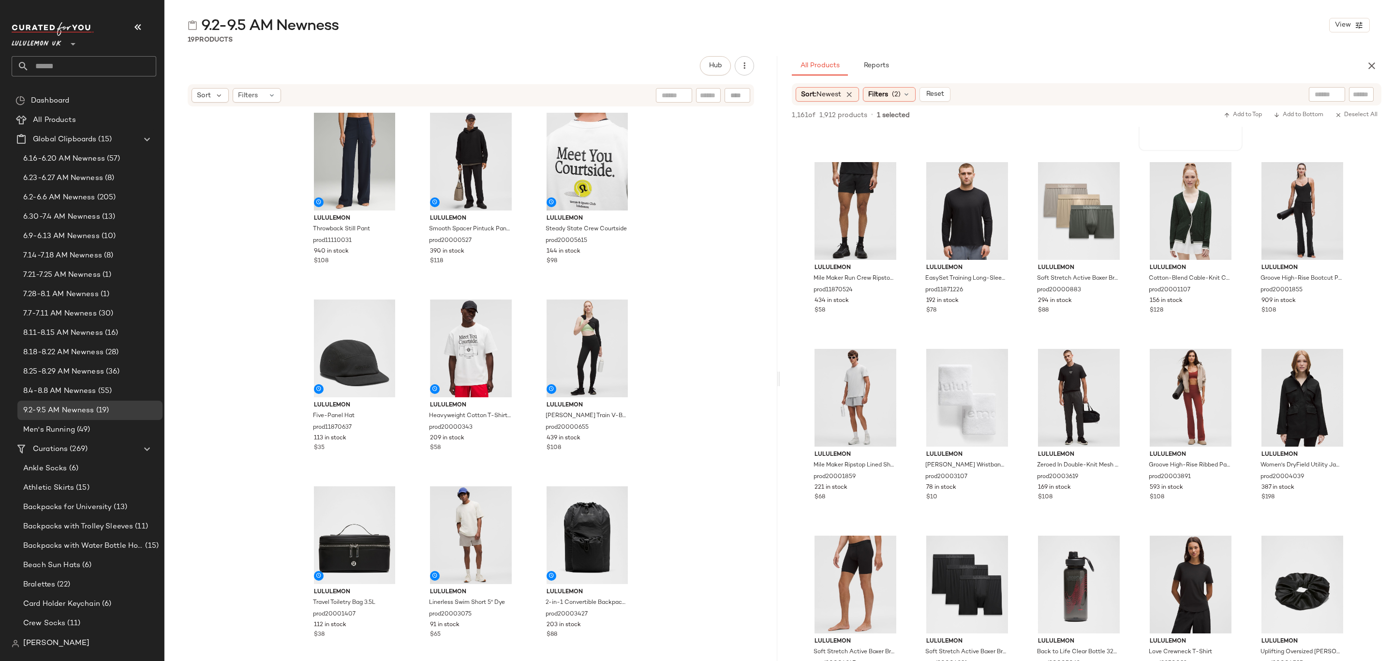
scroll to position [725, 0]
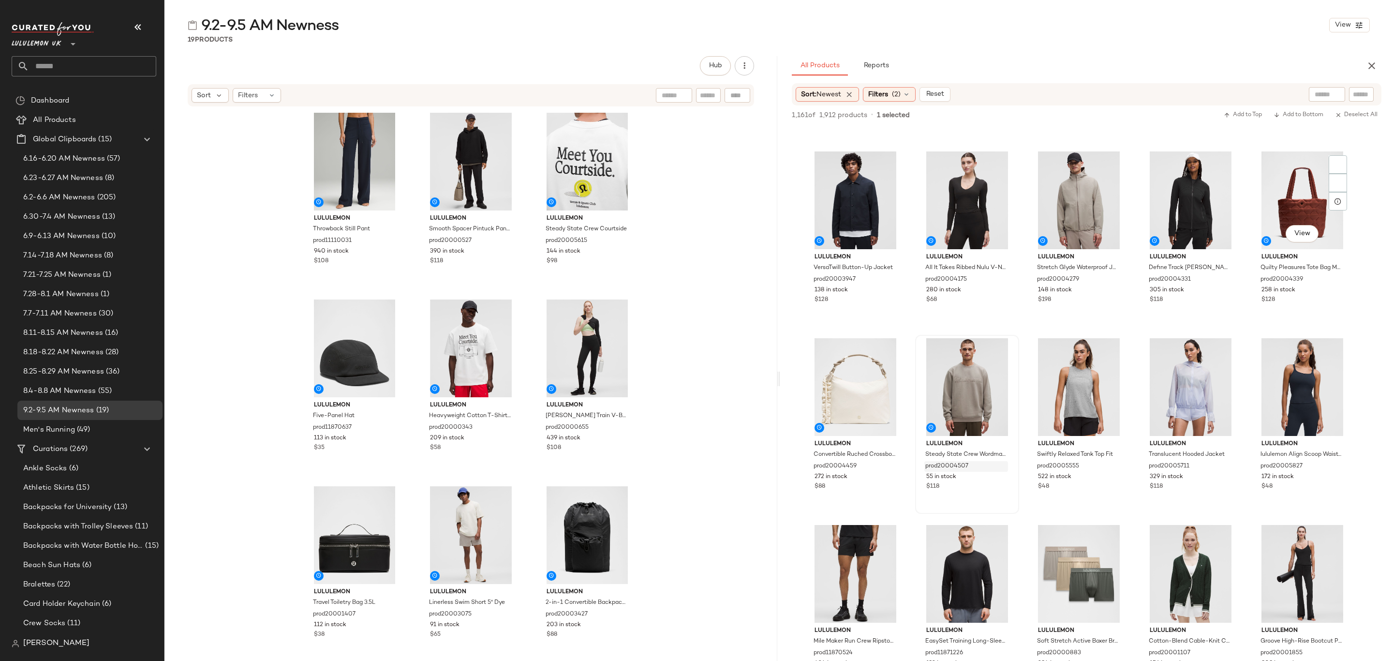
click at [961, 478] on div "55 in stock" at bounding box center [967, 477] width 82 height 9
